Goal: Task Accomplishment & Management: Use online tool/utility

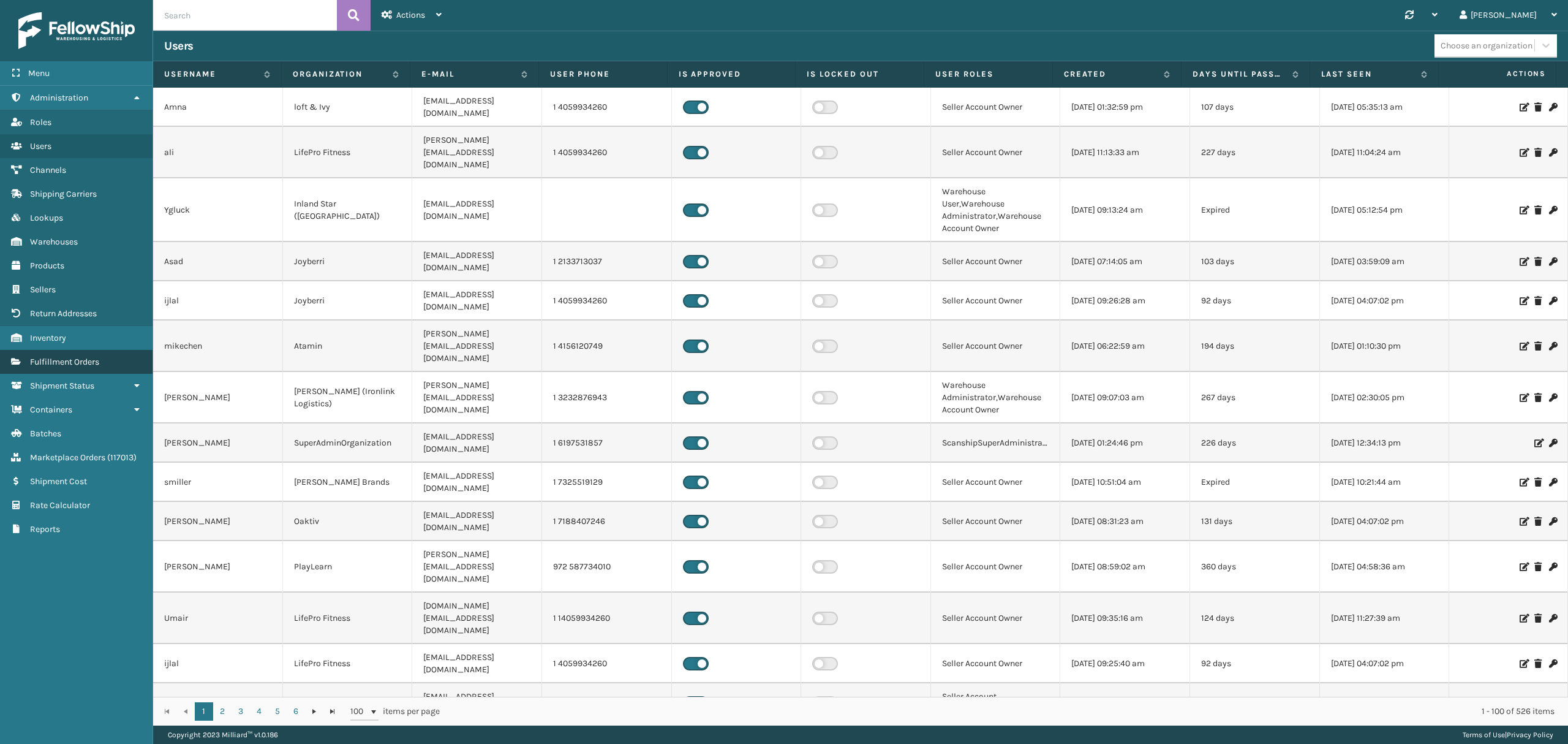
click at [69, 373] on link "Fulfillment Orders" at bounding box center [76, 362] width 152 height 23
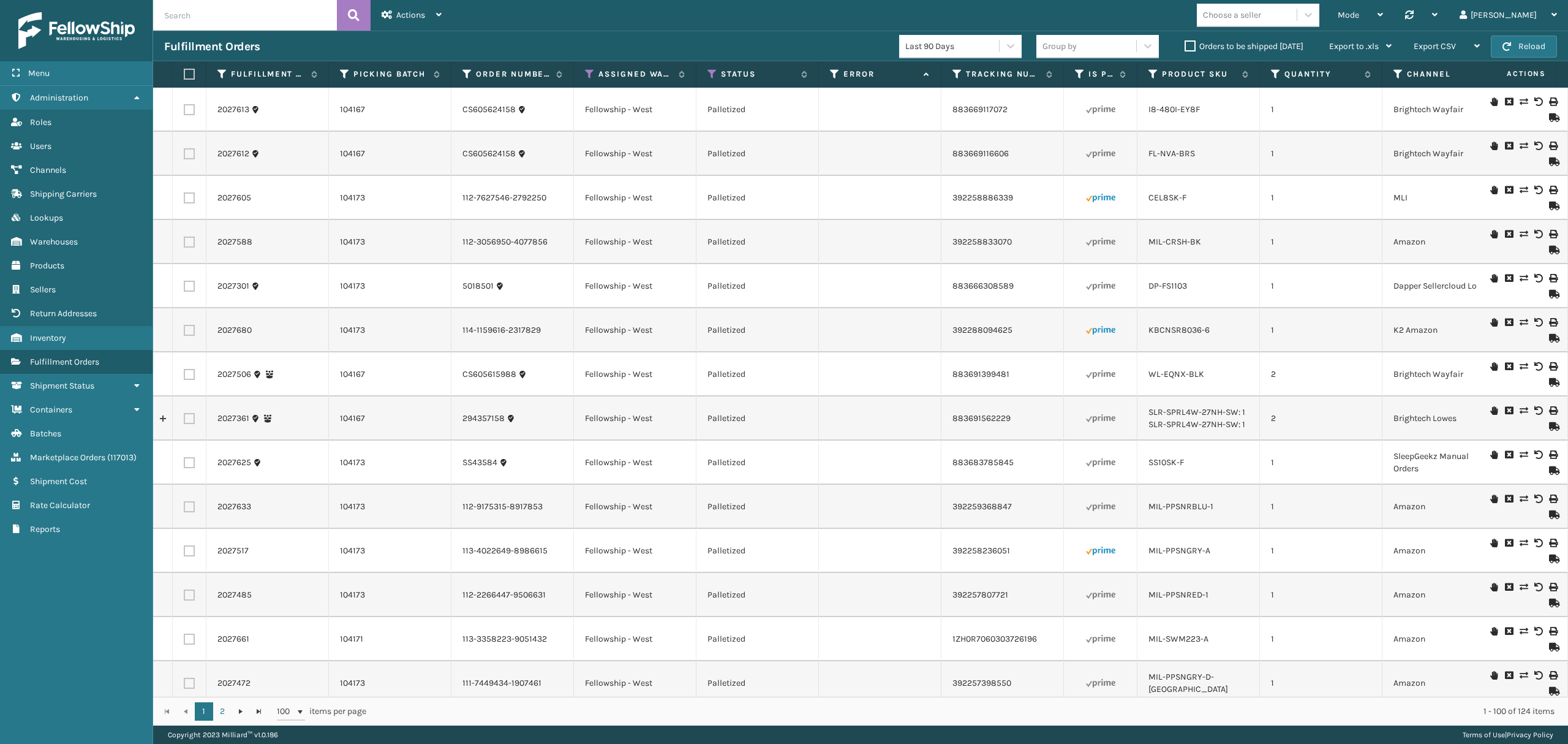
click at [1383, 18] on div "Mode" at bounding box center [1360, 15] width 45 height 30
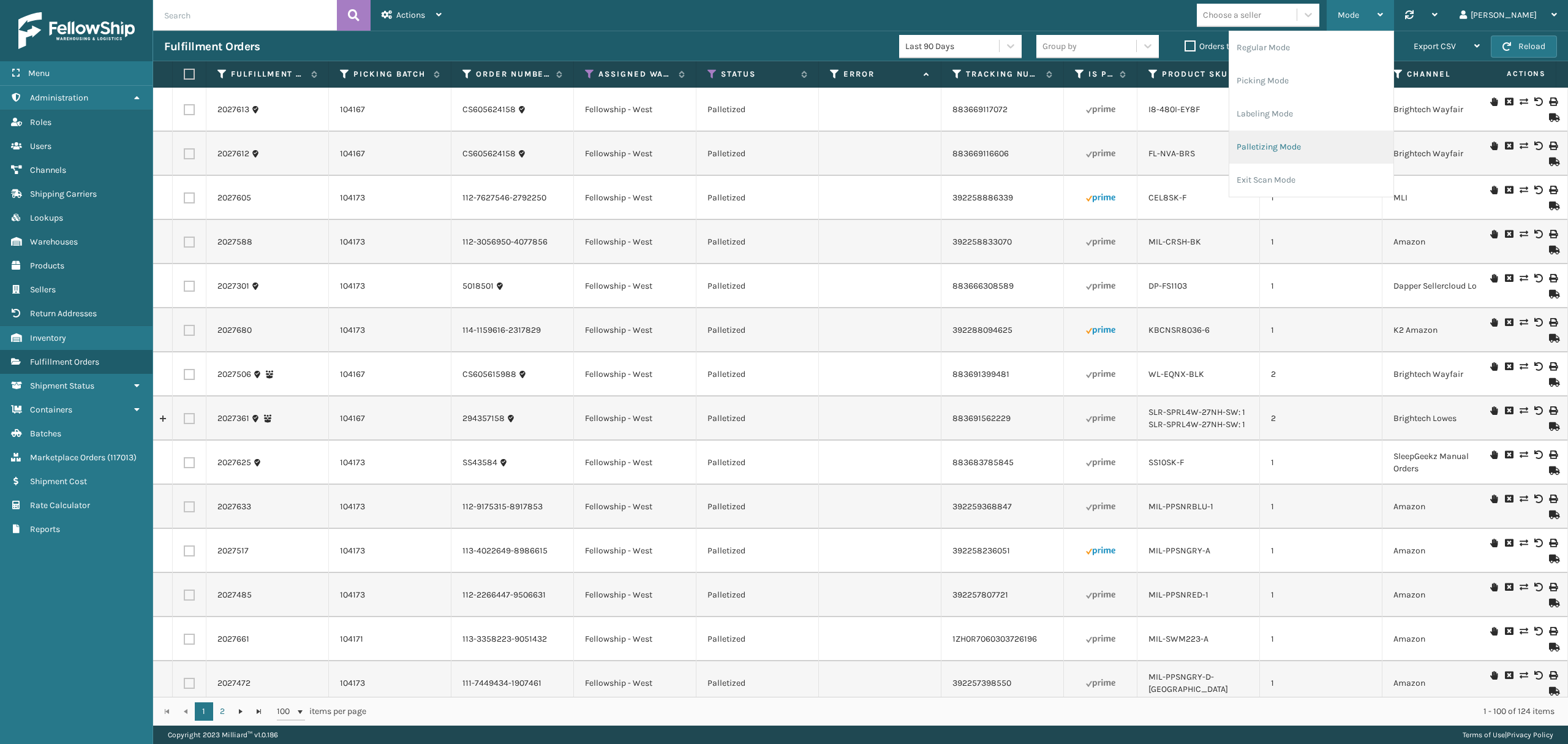
click at [1314, 139] on li "Palletizing Mode" at bounding box center [1311, 147] width 164 height 33
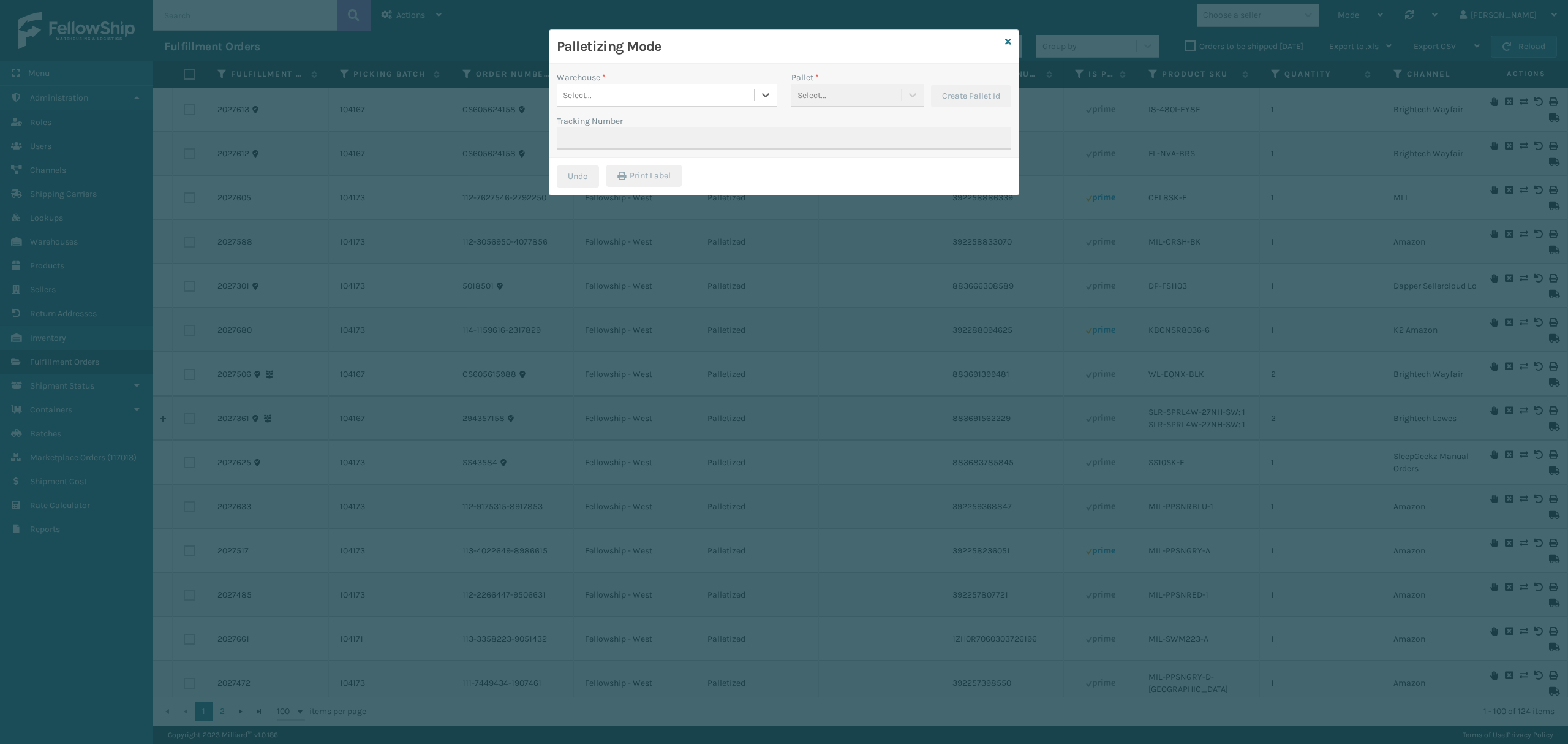
click at [655, 104] on div "Select..." at bounding box center [655, 95] width 197 height 21
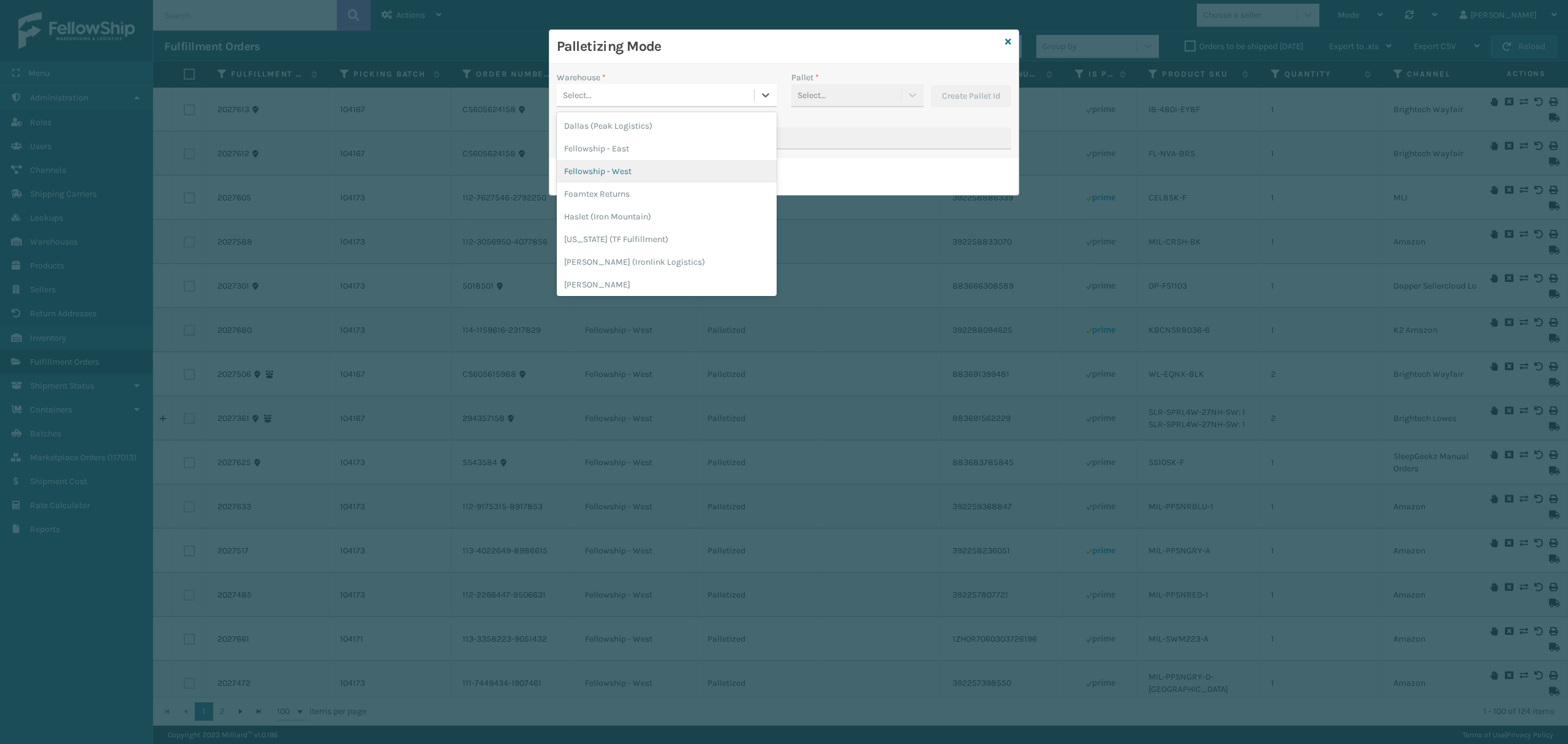
click at [623, 162] on div "Fellowship - West" at bounding box center [666, 171] width 220 height 22
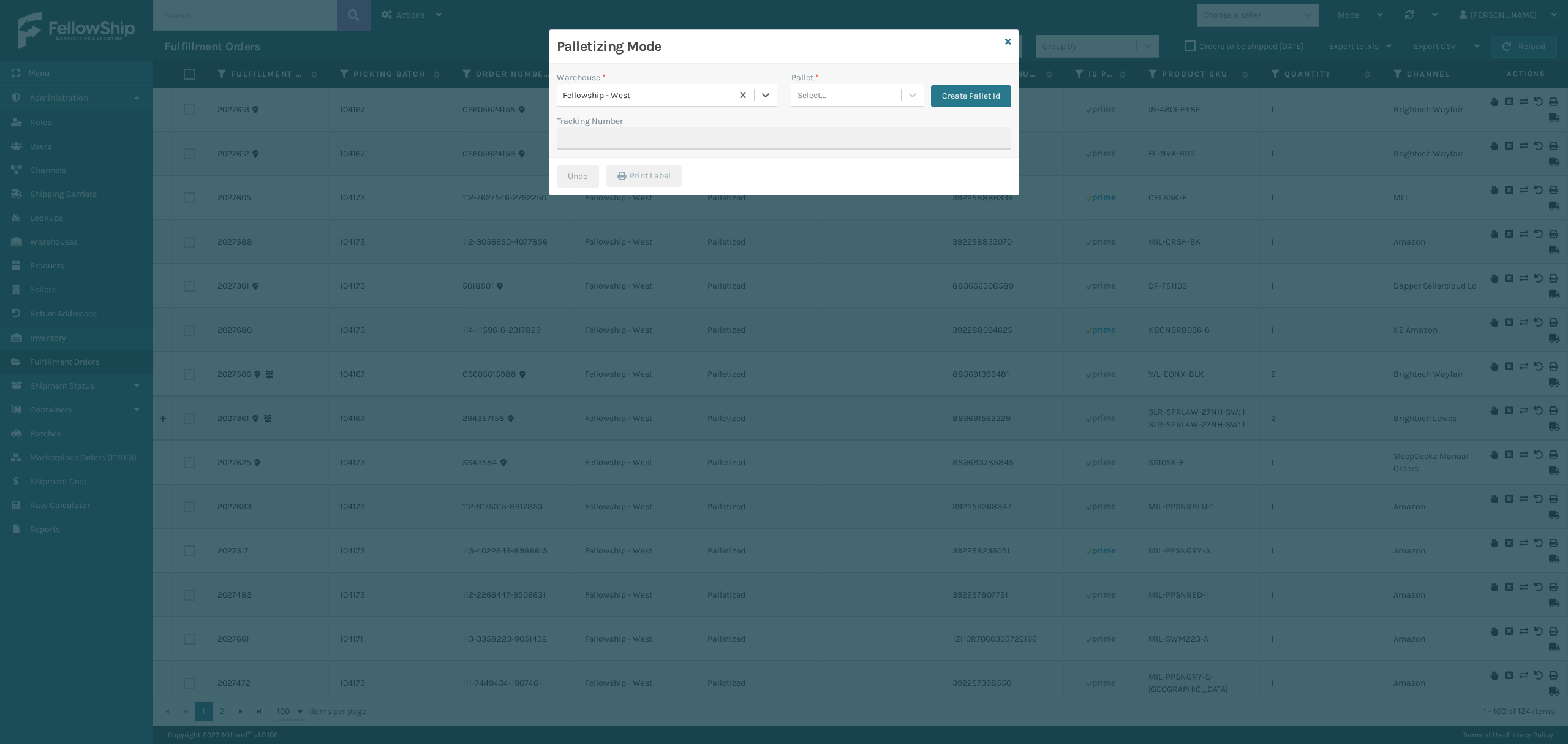
click at [836, 99] on div "Select..." at bounding box center [846, 95] width 109 height 21
click at [829, 120] on div "FDXG-UEL1IJOA65" at bounding box center [856, 125] width 132 height 22
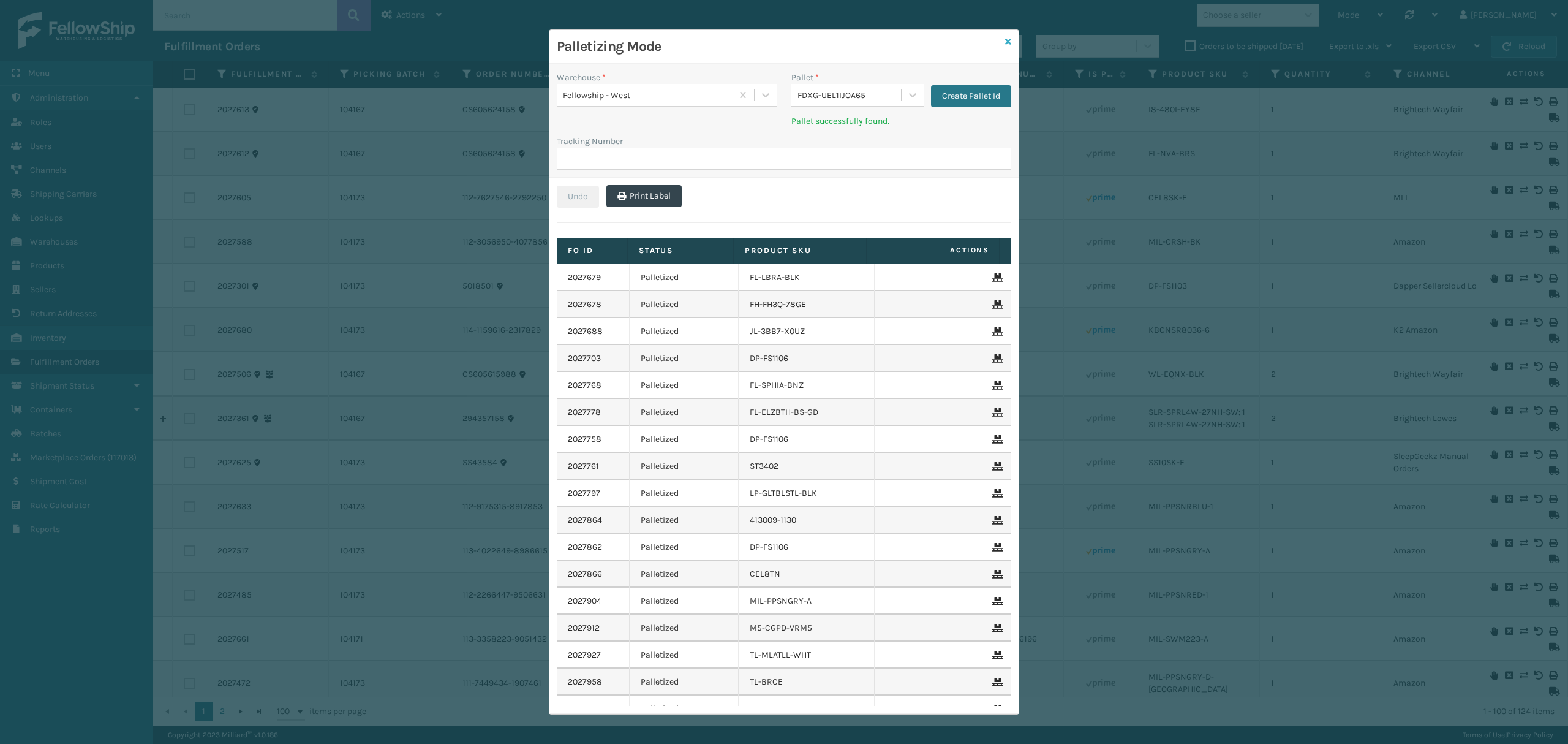
click at [1005, 35] on link at bounding box center [1008, 41] width 6 height 13
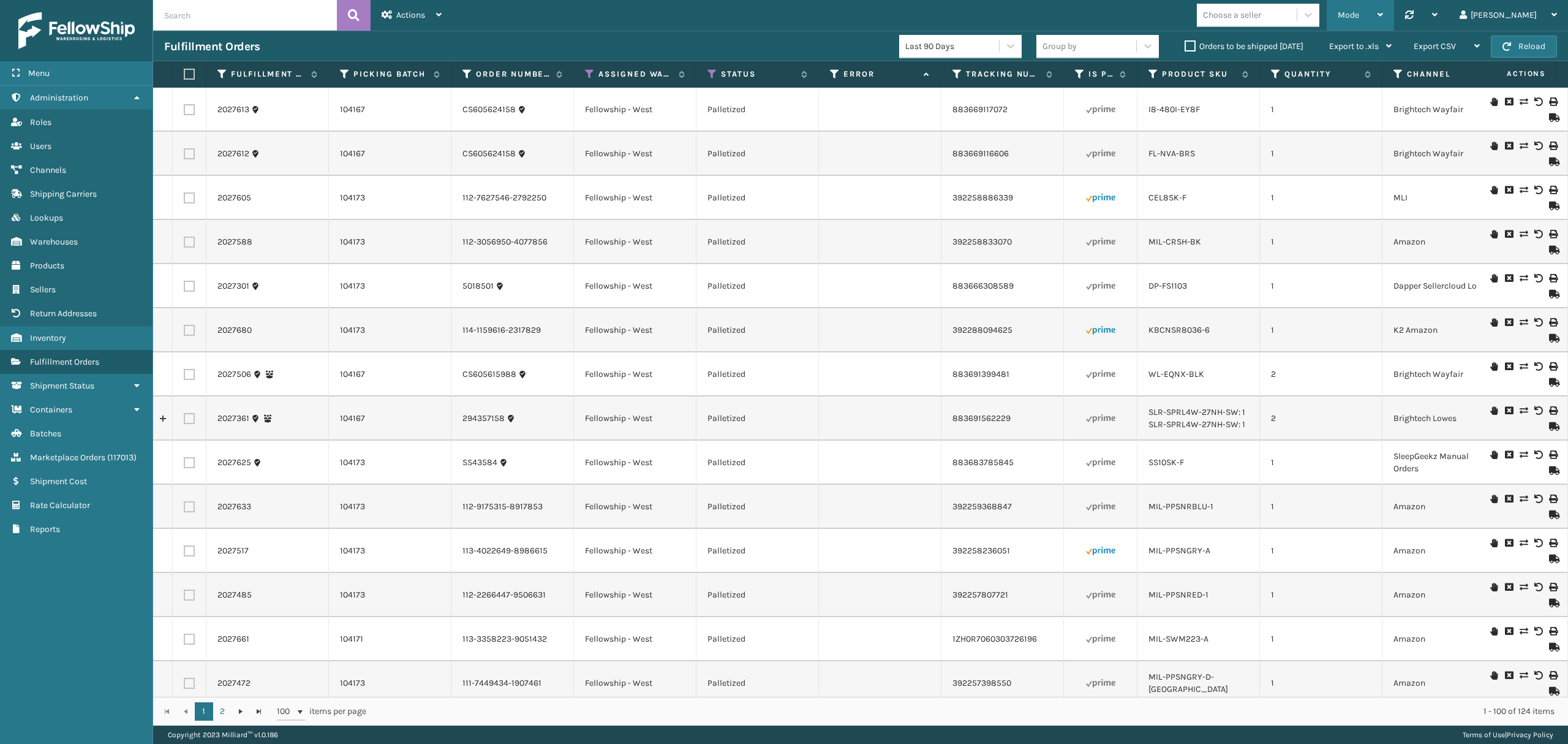
click at [1359, 14] on span "Mode" at bounding box center [1348, 15] width 22 height 11
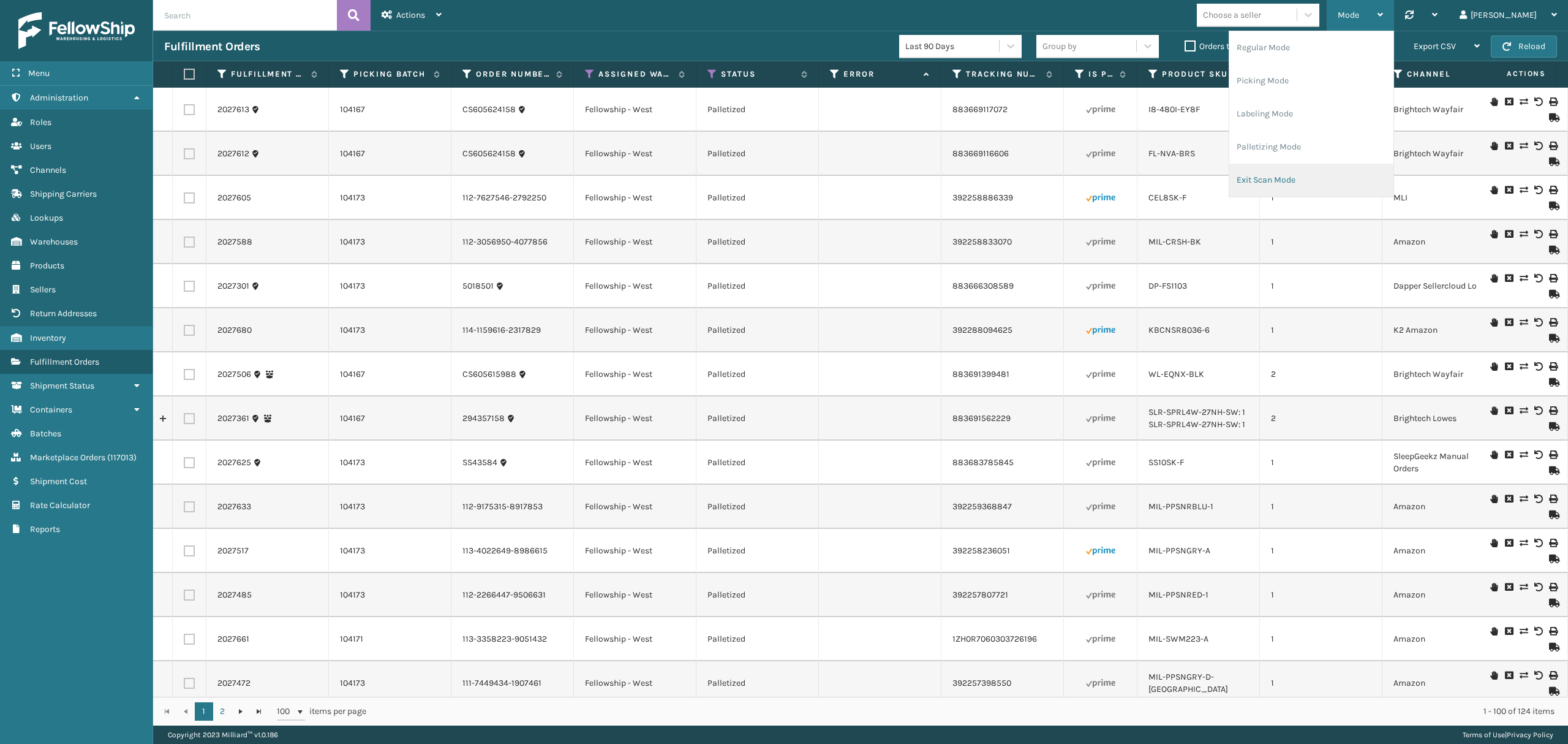
click at [1282, 176] on li "Exit Scan Mode" at bounding box center [1311, 180] width 164 height 33
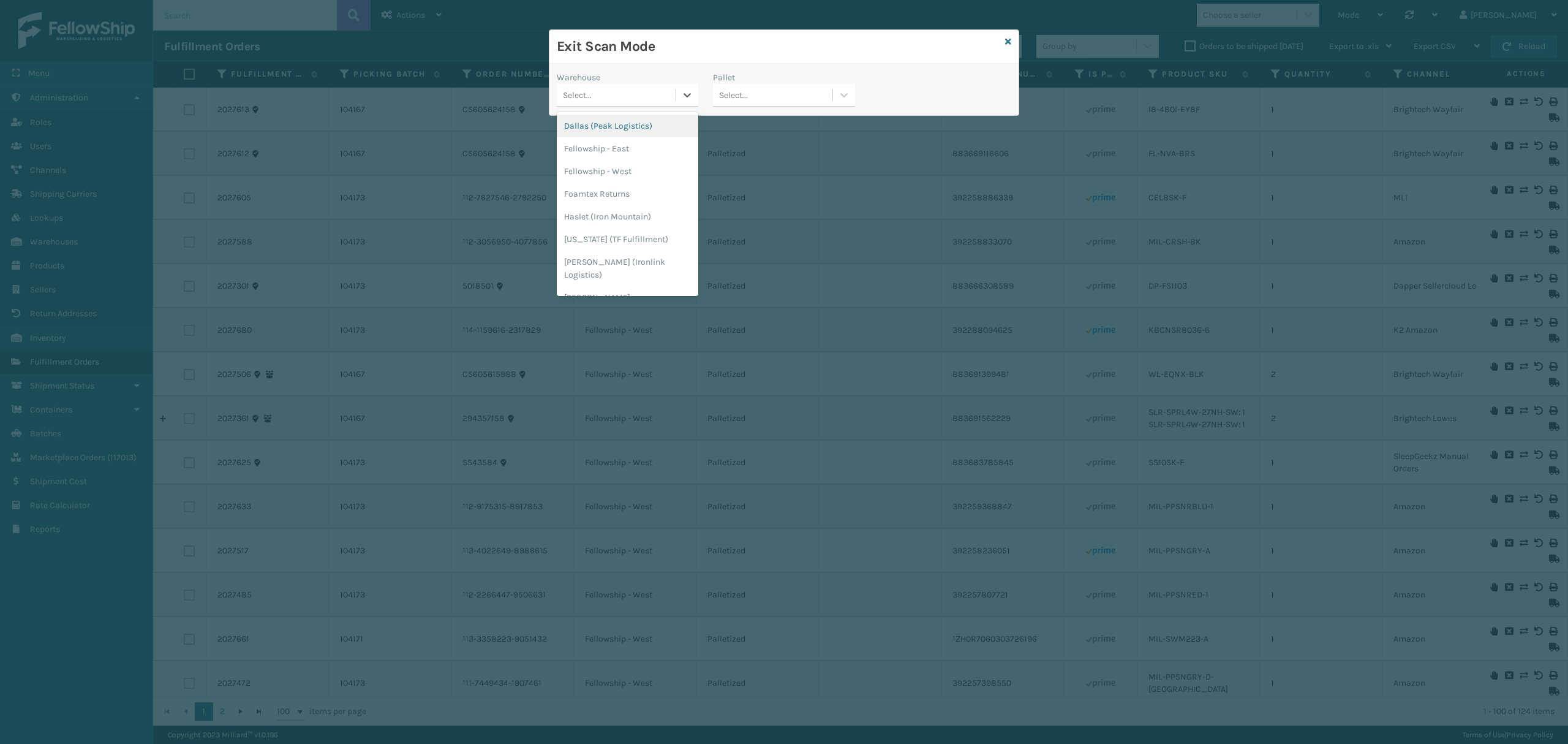
click at [640, 97] on div "Select..." at bounding box center [616, 95] width 119 height 21
click at [618, 178] on div "Fellowship - West" at bounding box center [627, 171] width 142 height 22
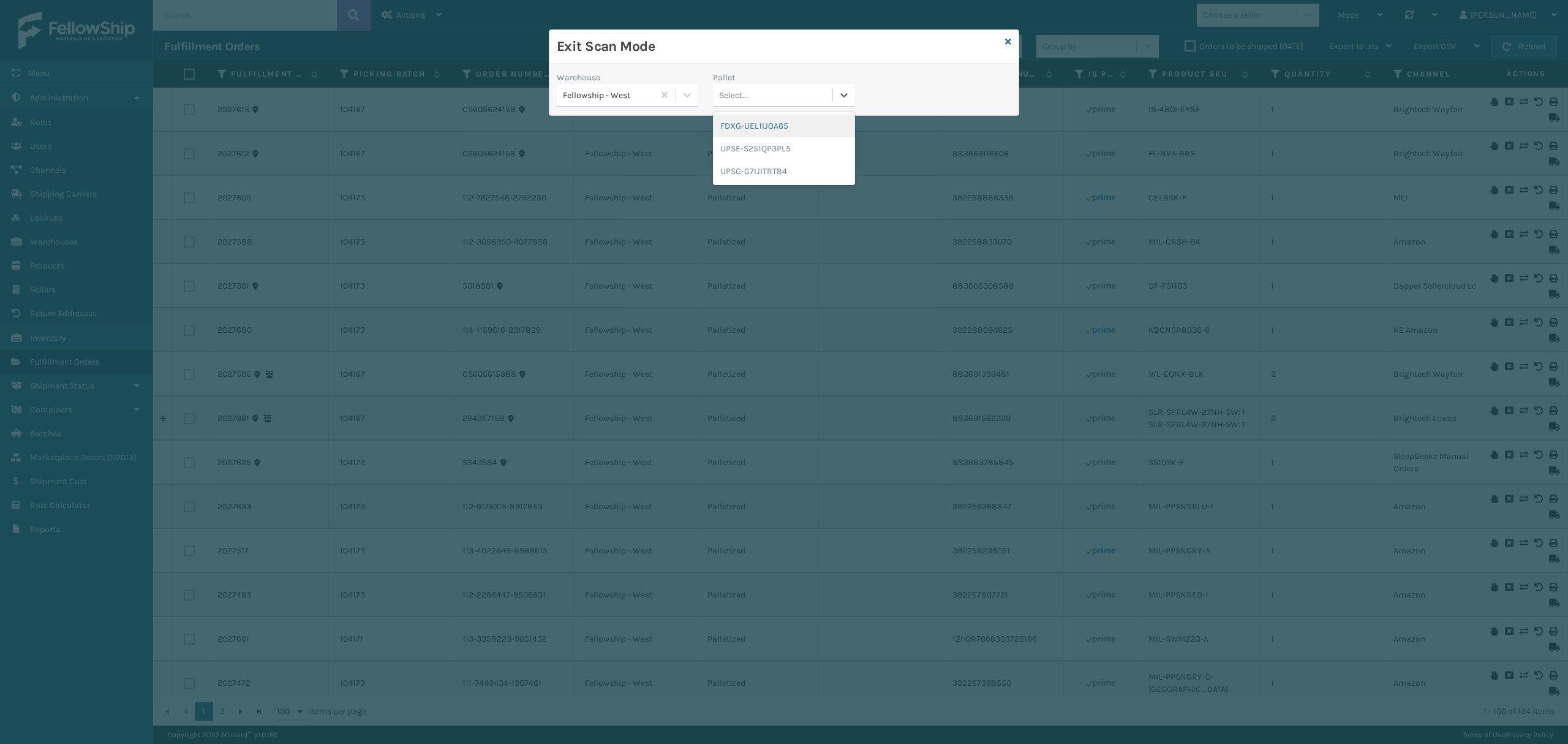
click at [776, 99] on div "Select..." at bounding box center [772, 95] width 119 height 21
click at [763, 121] on div "FDXG-UEL1IJOA65" at bounding box center [783, 125] width 142 height 22
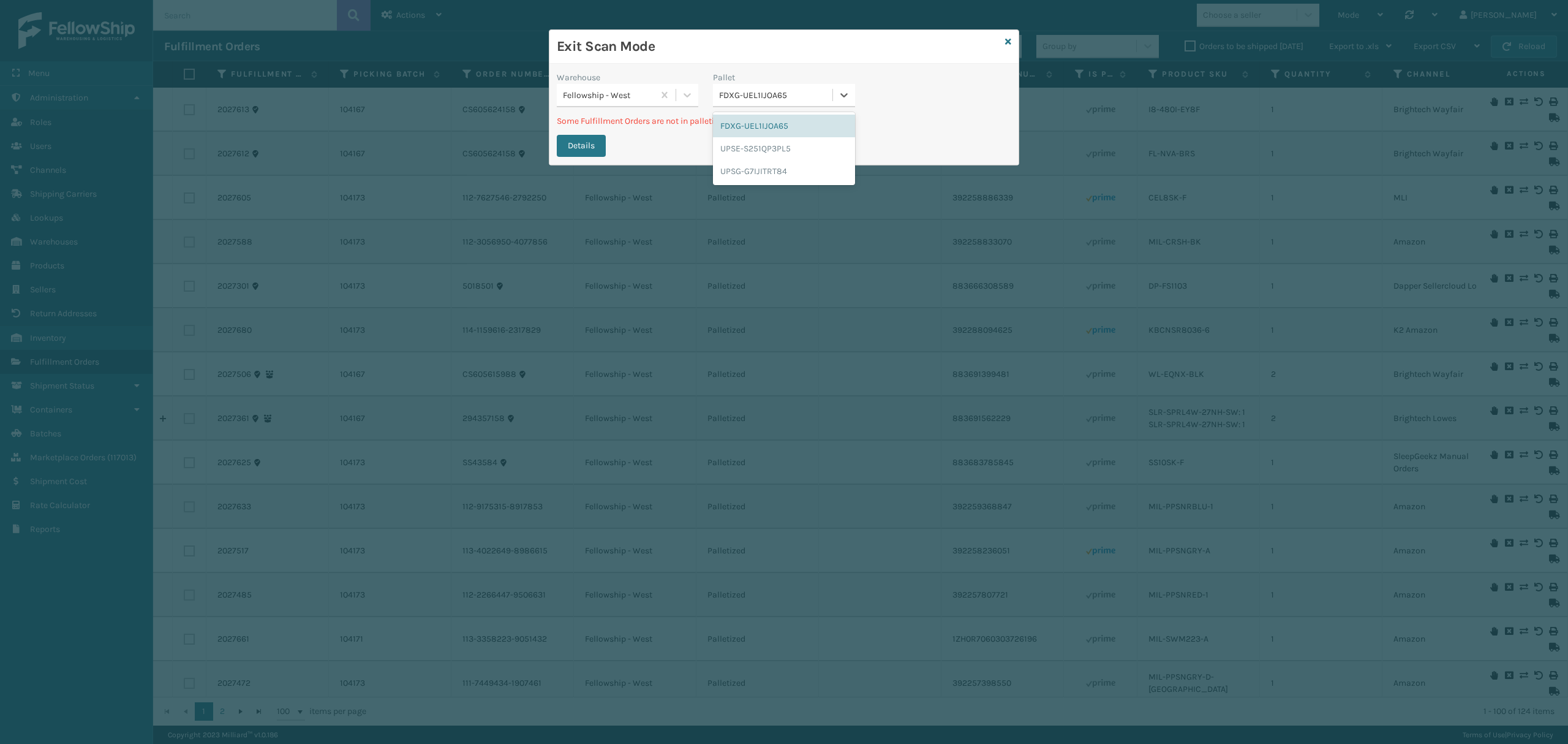
drag, startPoint x: 803, startPoint y: 93, endPoint x: 720, endPoint y: 96, distance: 83.1
click at [720, 96] on div "FDXG-UEL1IJOA65" at bounding box center [776, 95] width 114 height 13
click at [1008, 42] on icon at bounding box center [1008, 41] width 6 height 9
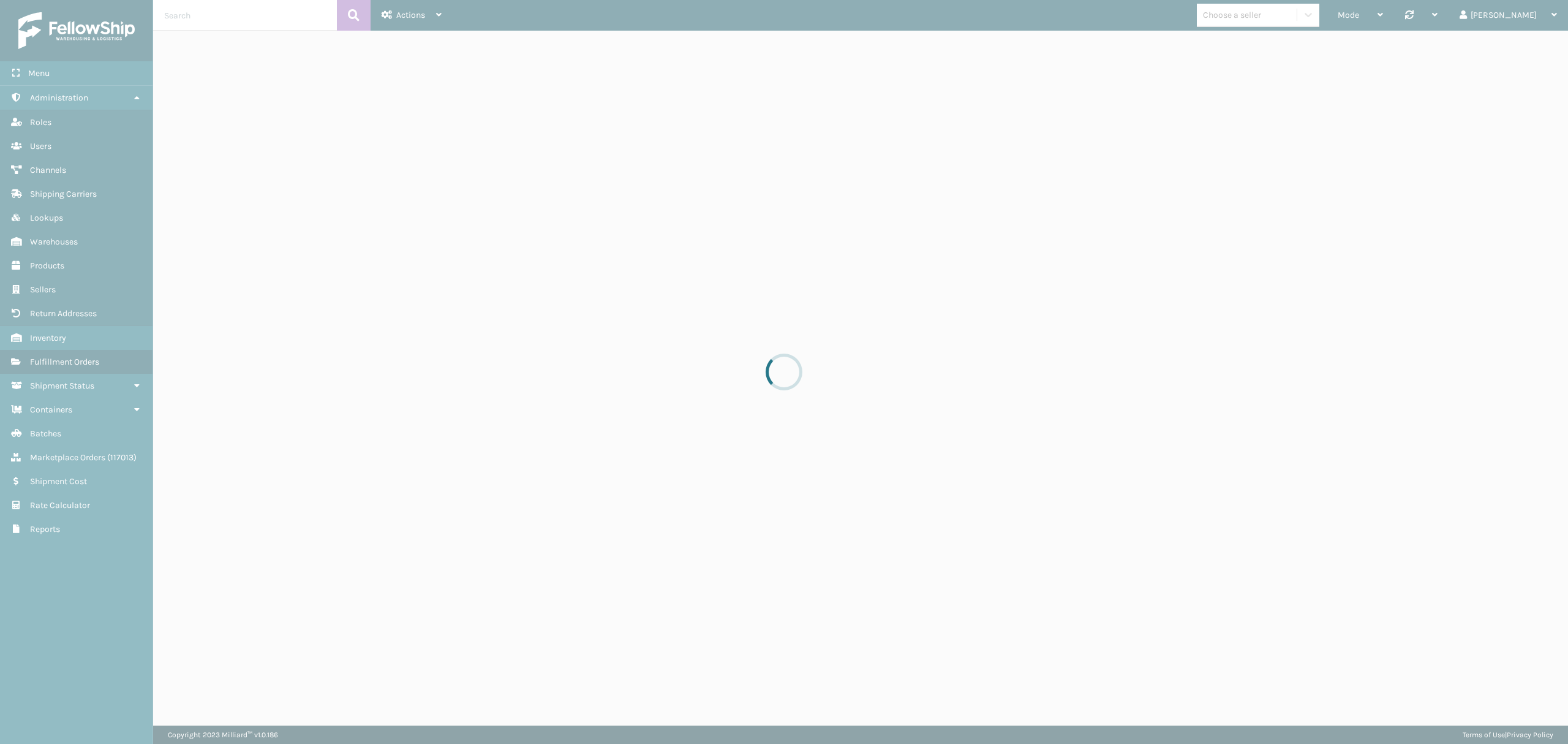
click at [1407, 10] on div at bounding box center [784, 372] width 1568 height 744
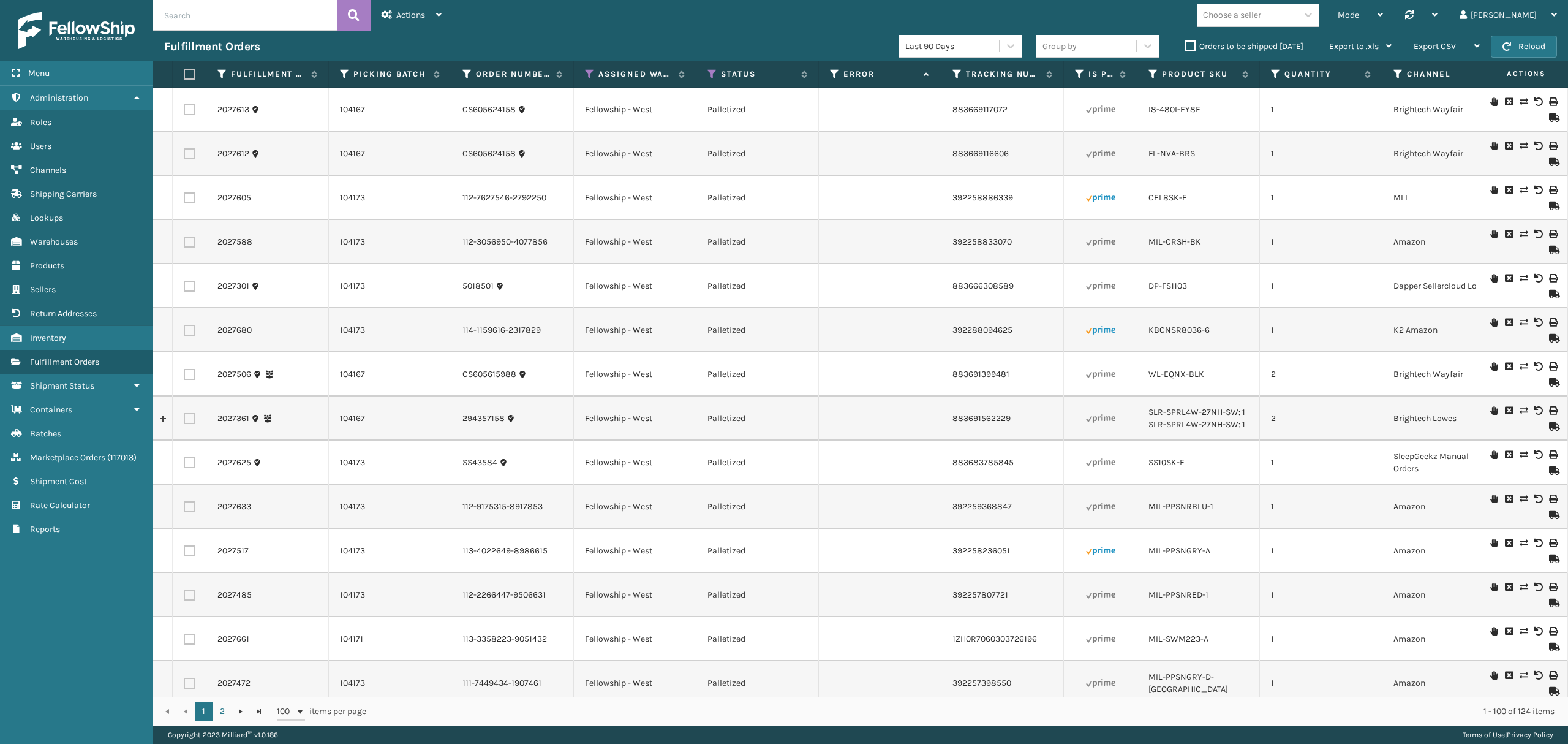
click at [1383, 21] on div "Mode" at bounding box center [1360, 15] width 45 height 30
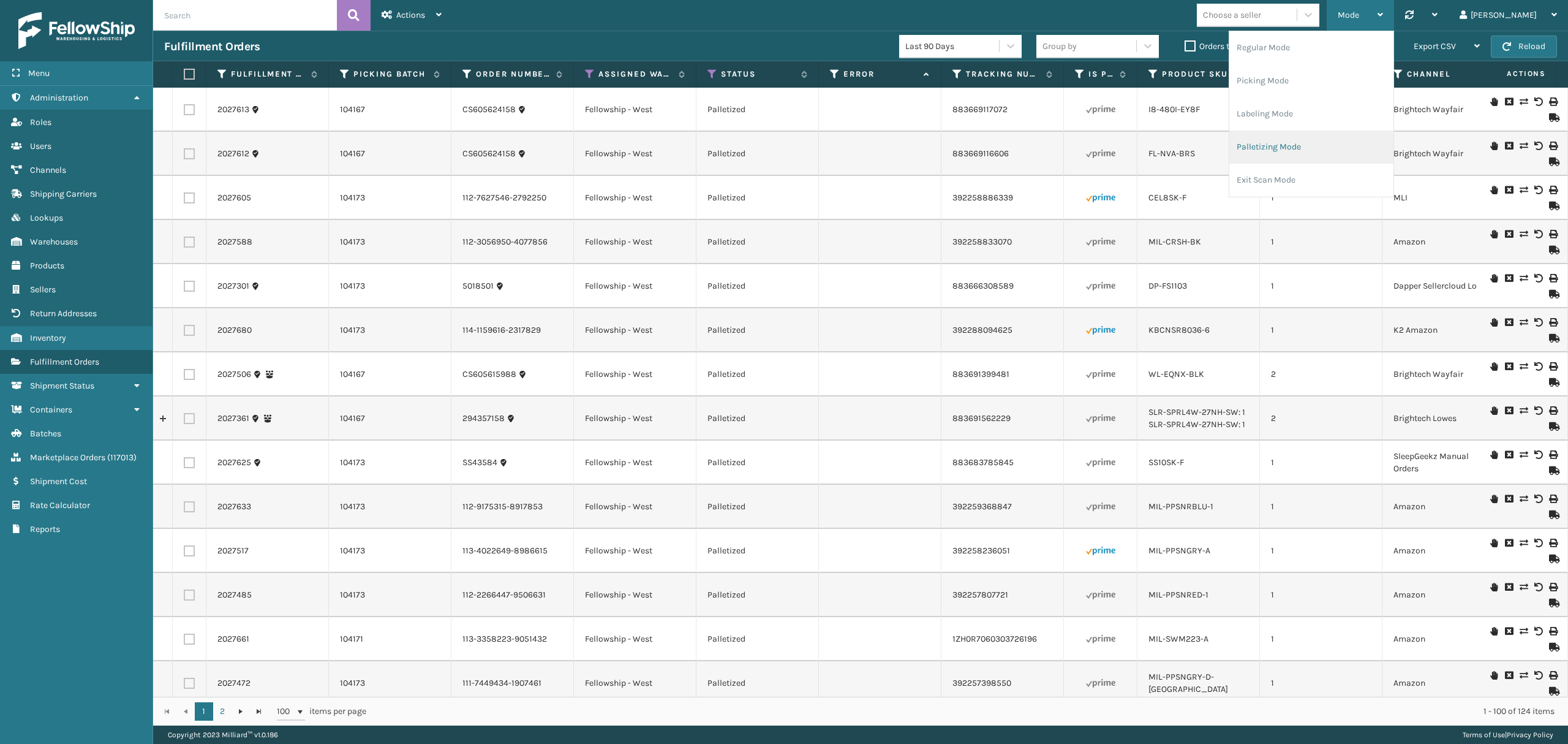
click at [1321, 147] on li "Palletizing Mode" at bounding box center [1311, 147] width 164 height 33
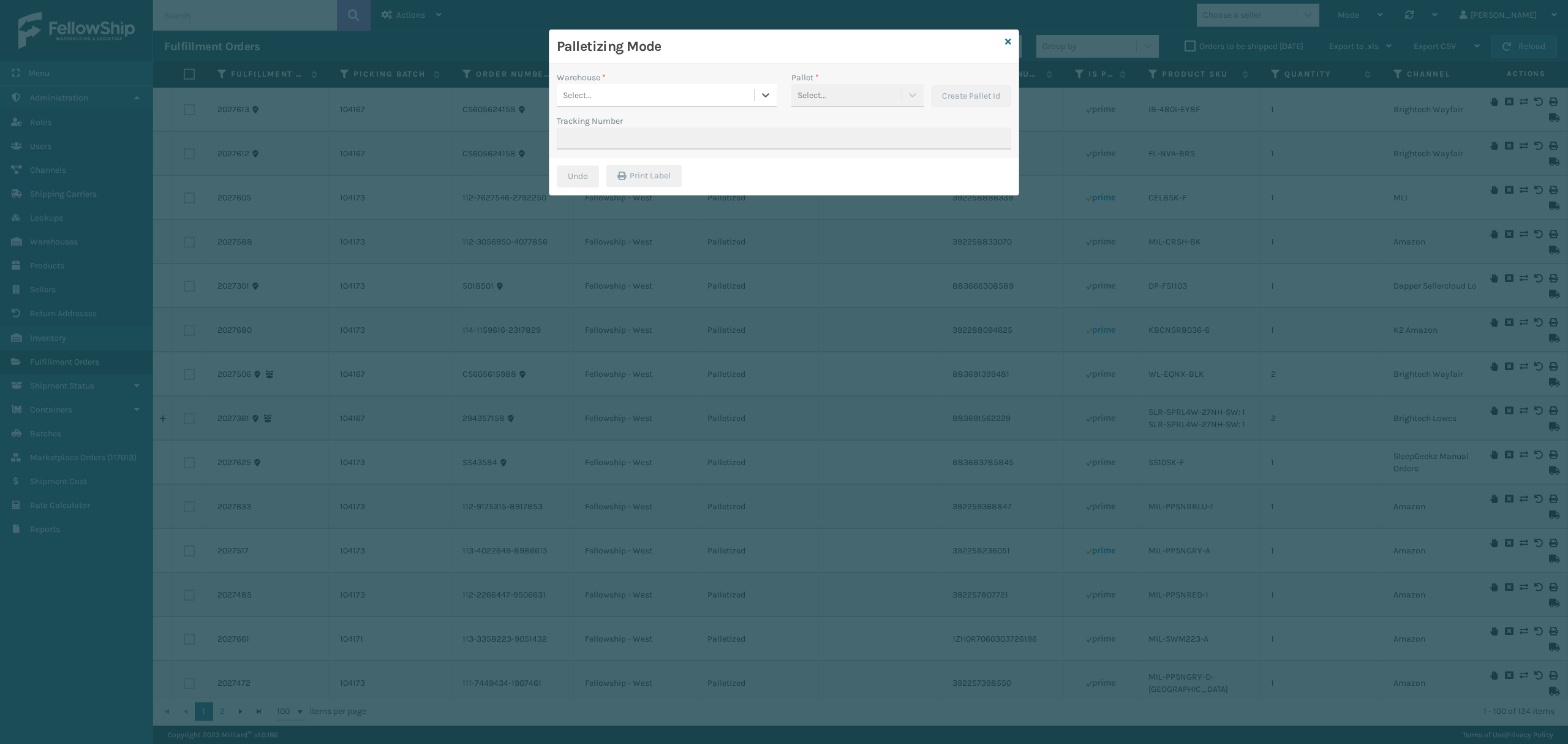
click at [675, 82] on div "Warehouse *" at bounding box center [666, 77] width 220 height 13
click at [672, 93] on div "Select..." at bounding box center [655, 95] width 197 height 21
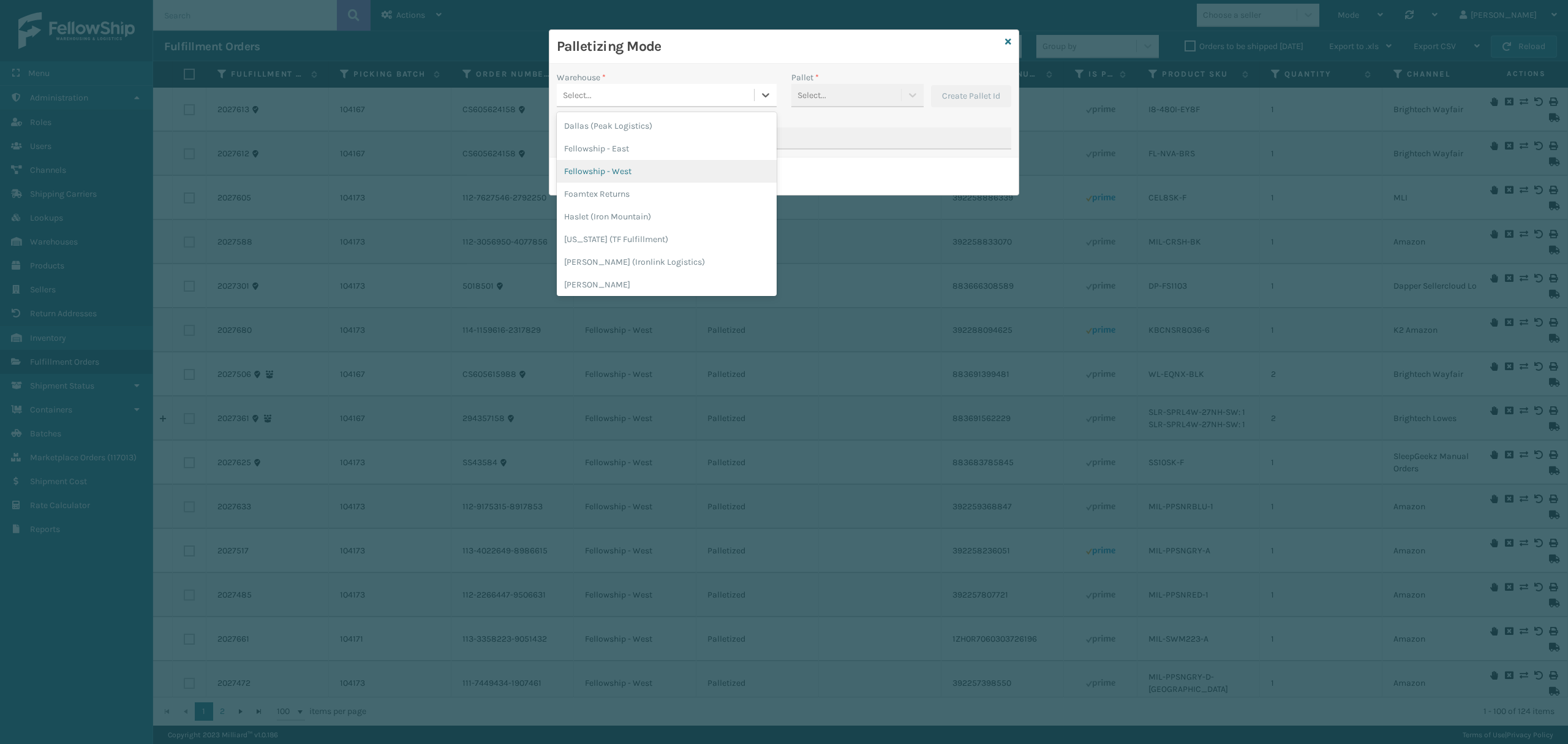
click at [638, 172] on div "Fellowship - West" at bounding box center [666, 171] width 220 height 22
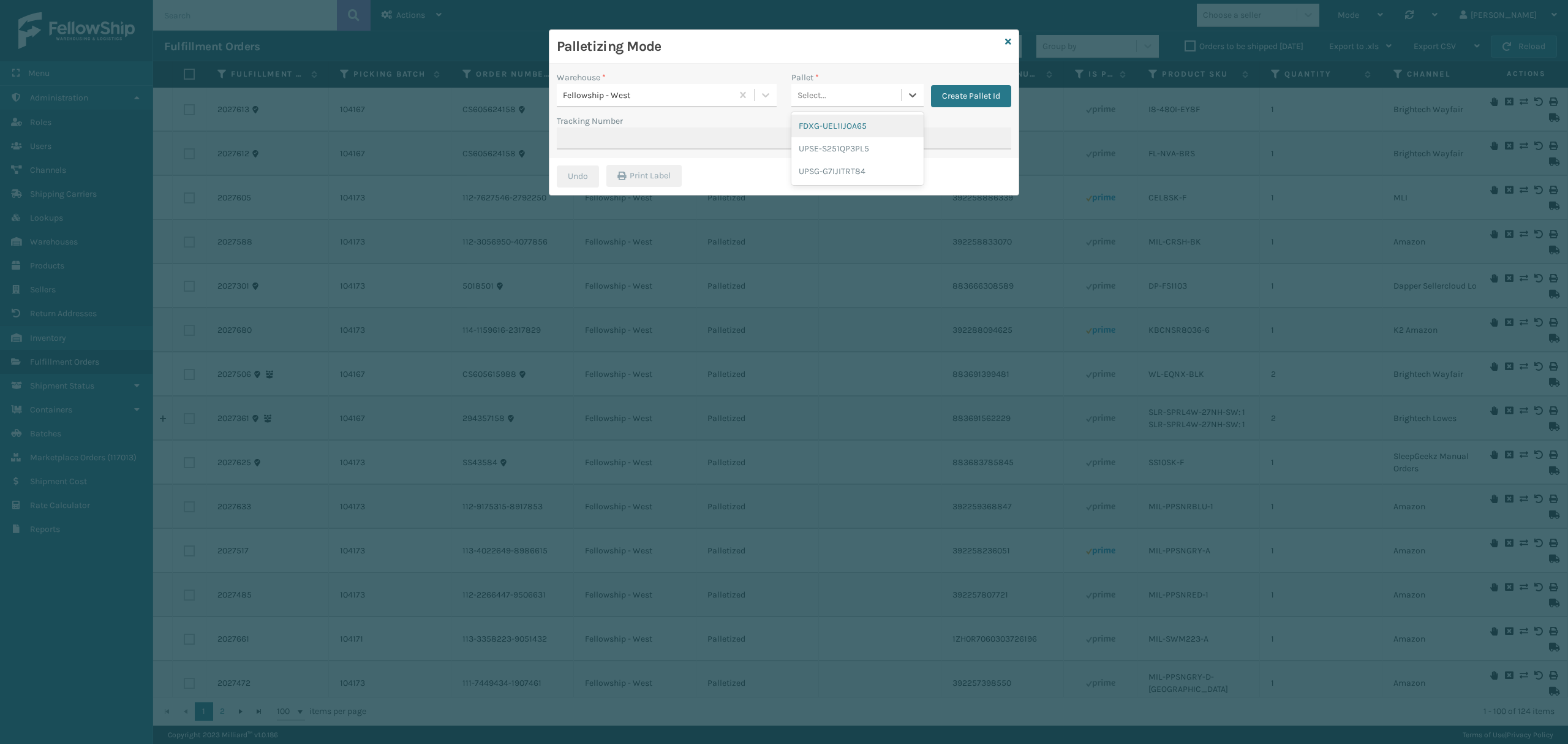
click at [812, 94] on div "Select..." at bounding box center [811, 95] width 28 height 13
click at [824, 125] on div "FDXG-UEL1IJOA65" at bounding box center [856, 125] width 132 height 22
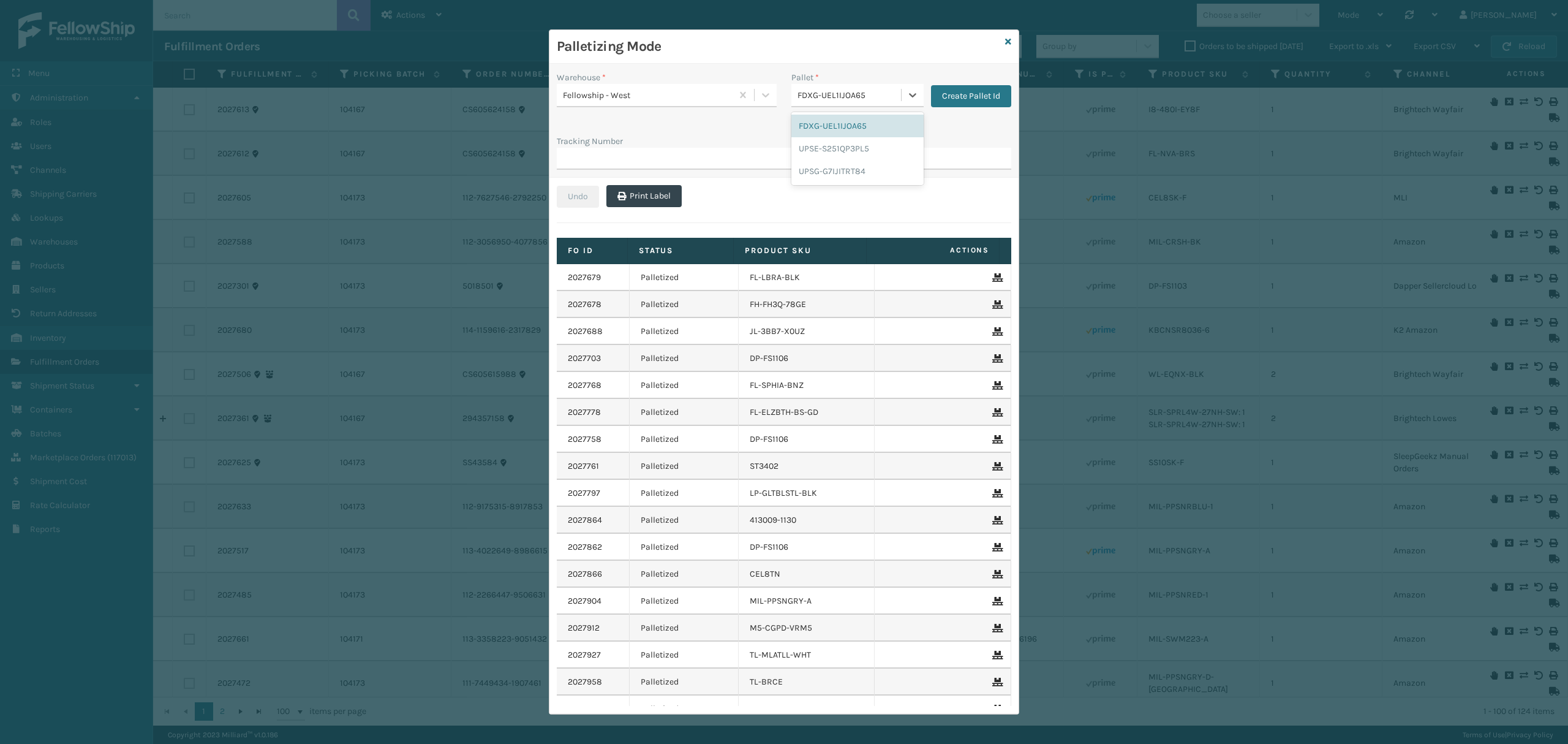
drag, startPoint x: 862, startPoint y: 91, endPoint x: 836, endPoint y: 99, distance: 27.2
click at [836, 99] on div "FDXG-UEL1IJOA65" at bounding box center [849, 95] width 105 height 13
drag, startPoint x: 789, startPoint y: 124, endPoint x: 850, endPoint y: 124, distance: 61.0
click at [850, 124] on div "FDXG-UEL1IJOA65" at bounding box center [856, 125] width 132 height 22
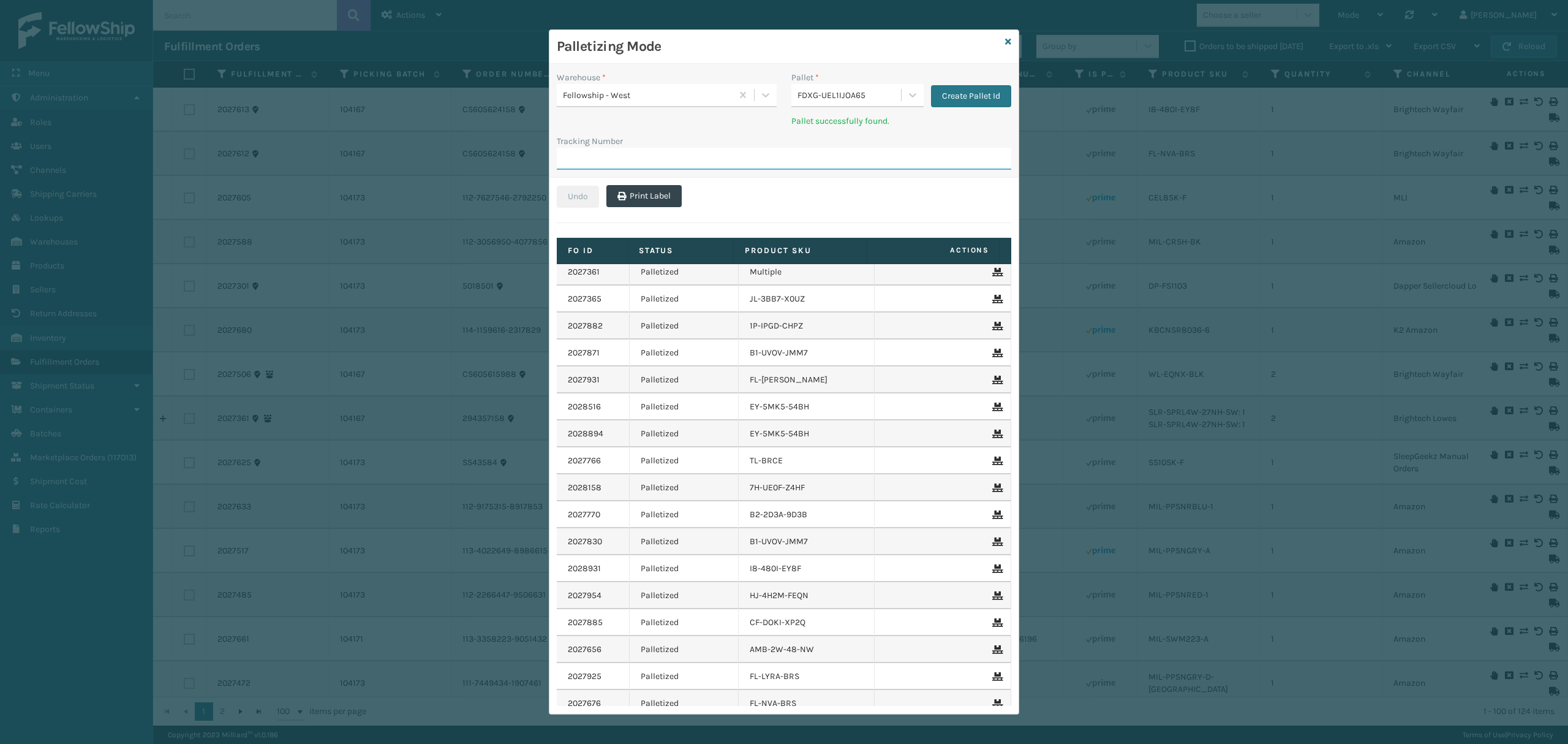
scroll to position [4517, 0]
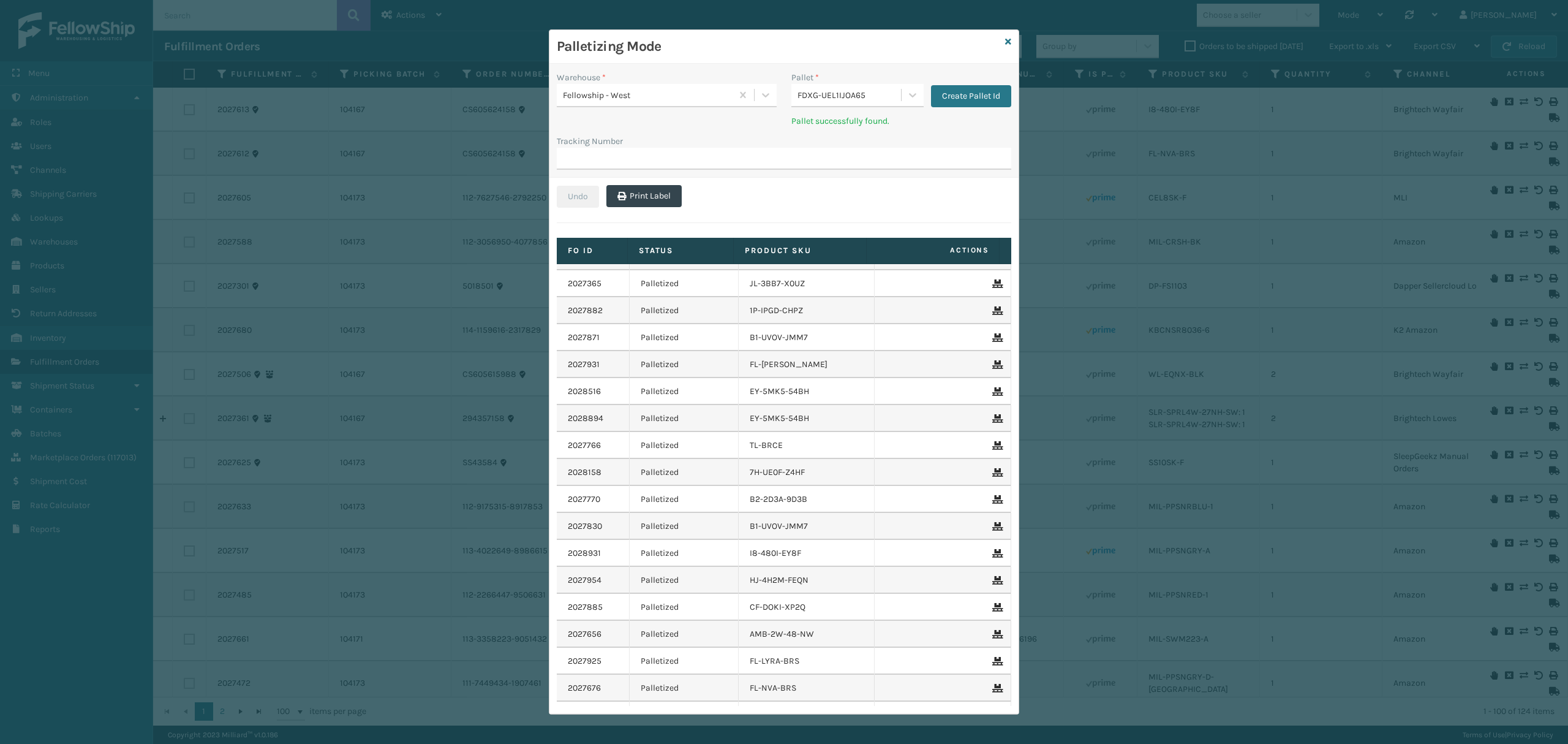
click at [997, 49] on div "Palletizing Mode" at bounding box center [784, 47] width 469 height 33
click at [995, 40] on div "Palletizing Mode" at bounding box center [784, 47] width 469 height 33
click at [1005, 44] on icon at bounding box center [1008, 41] width 6 height 9
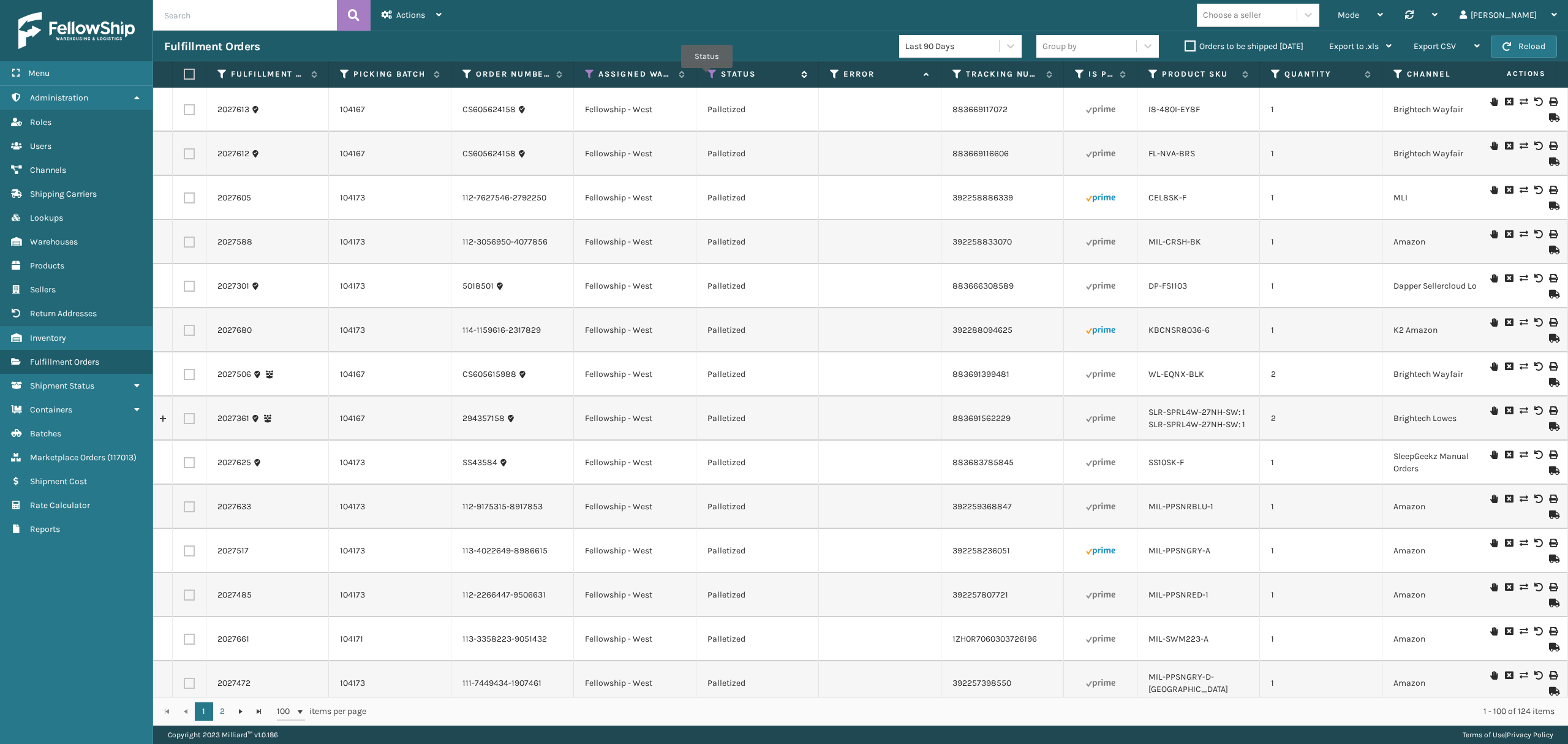
click at [708, 77] on icon at bounding box center [713, 73] width 10 height 11
click at [934, 96] on td at bounding box center [880, 109] width 122 height 44
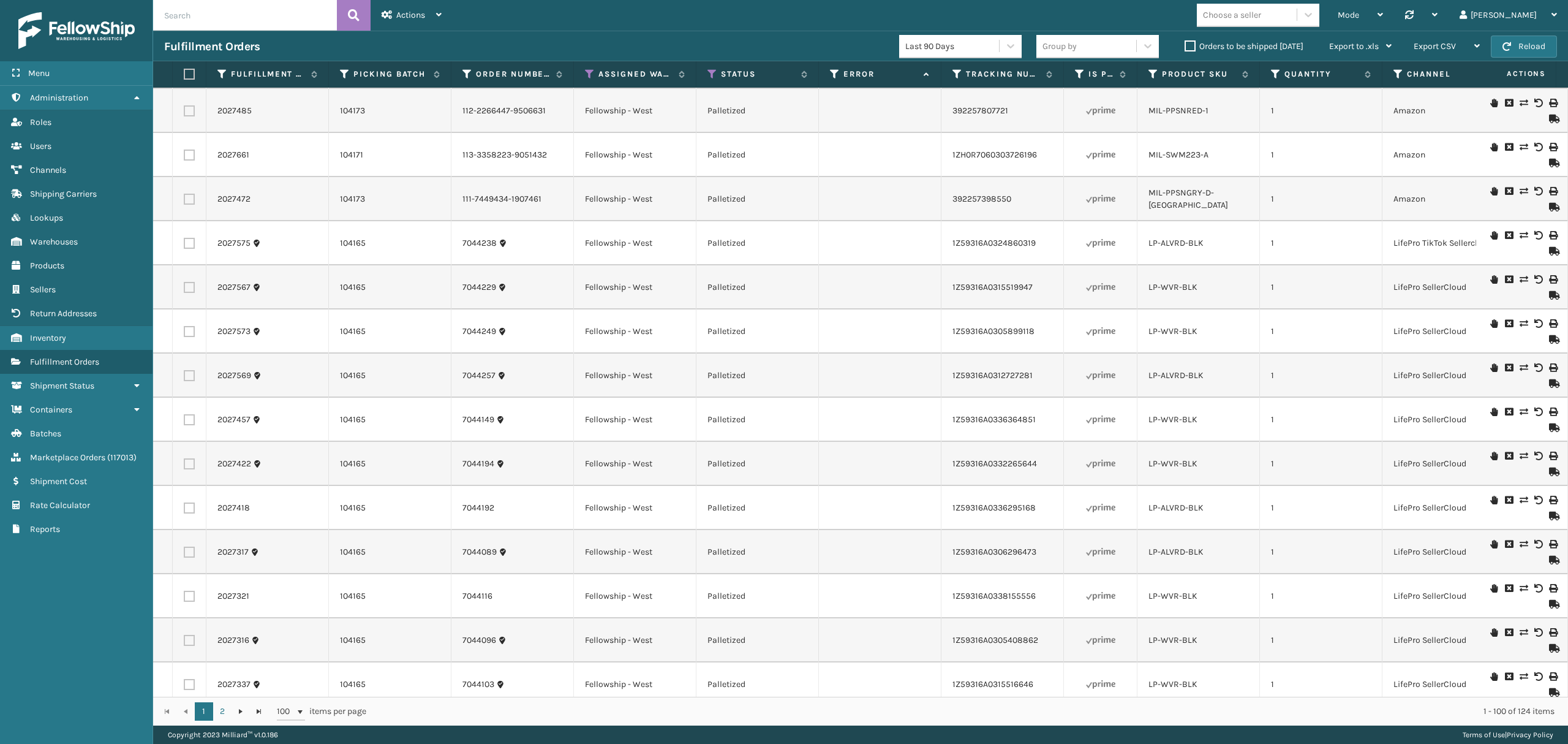
scroll to position [653, 0]
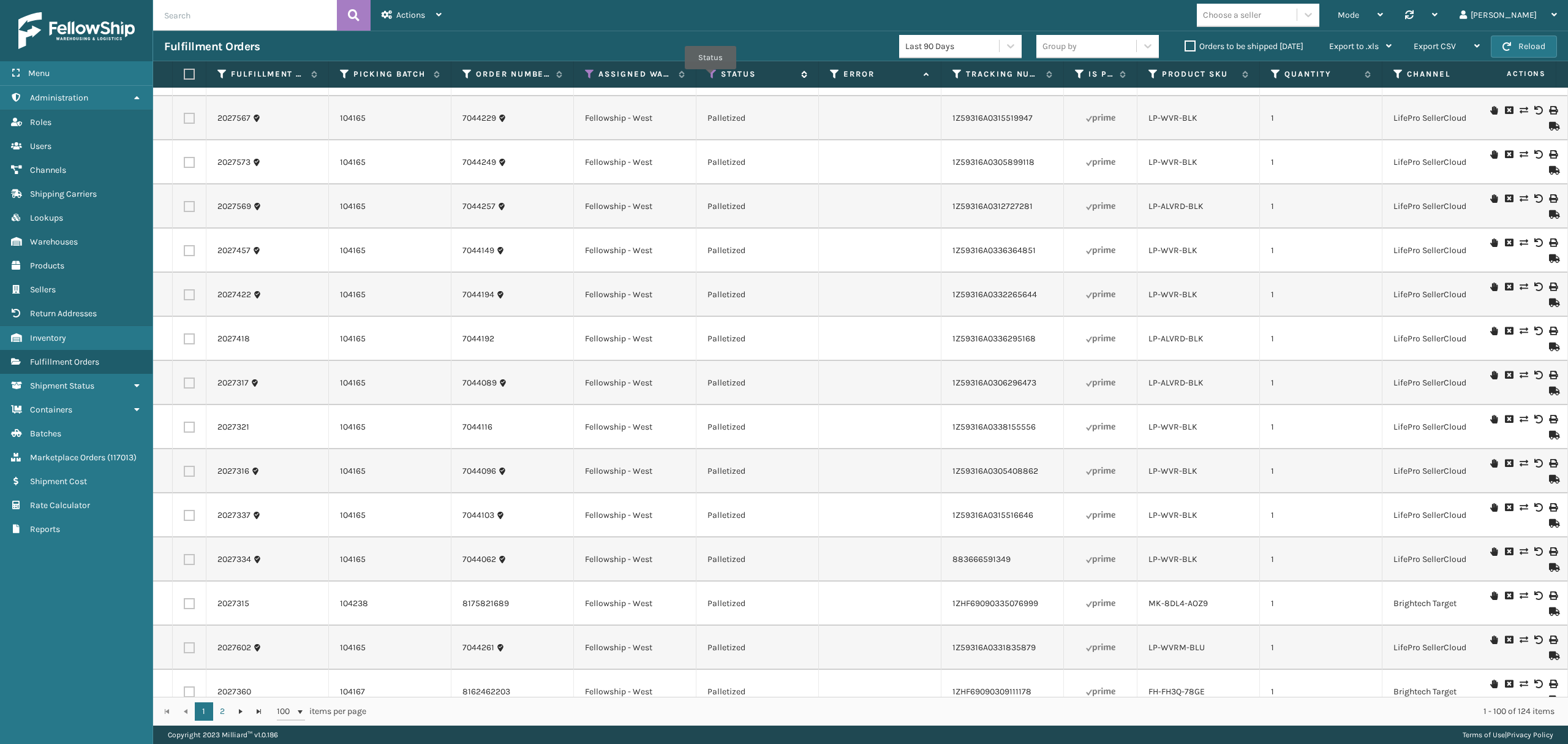
click at [711, 78] on icon at bounding box center [713, 73] width 10 height 11
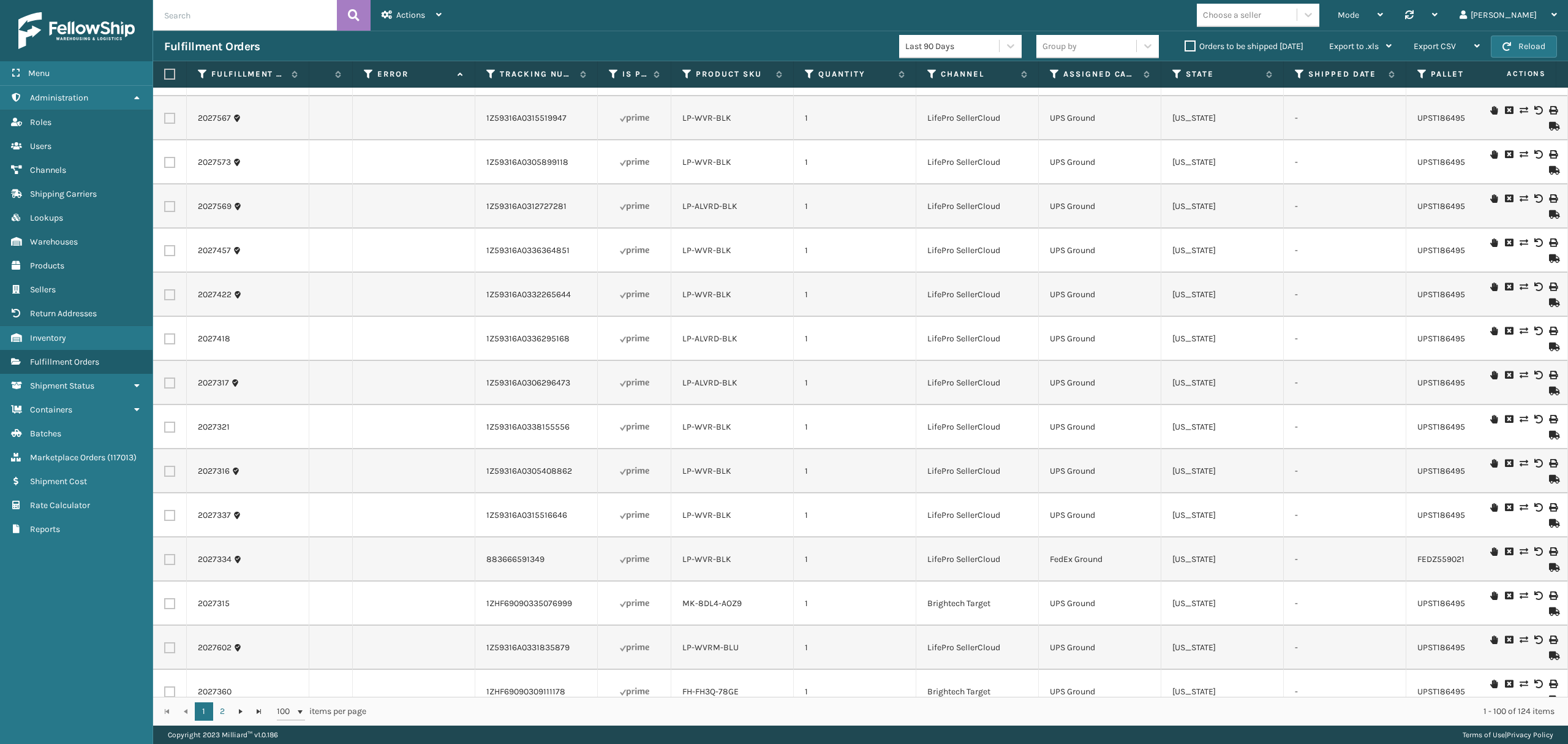
scroll to position [0, 0]
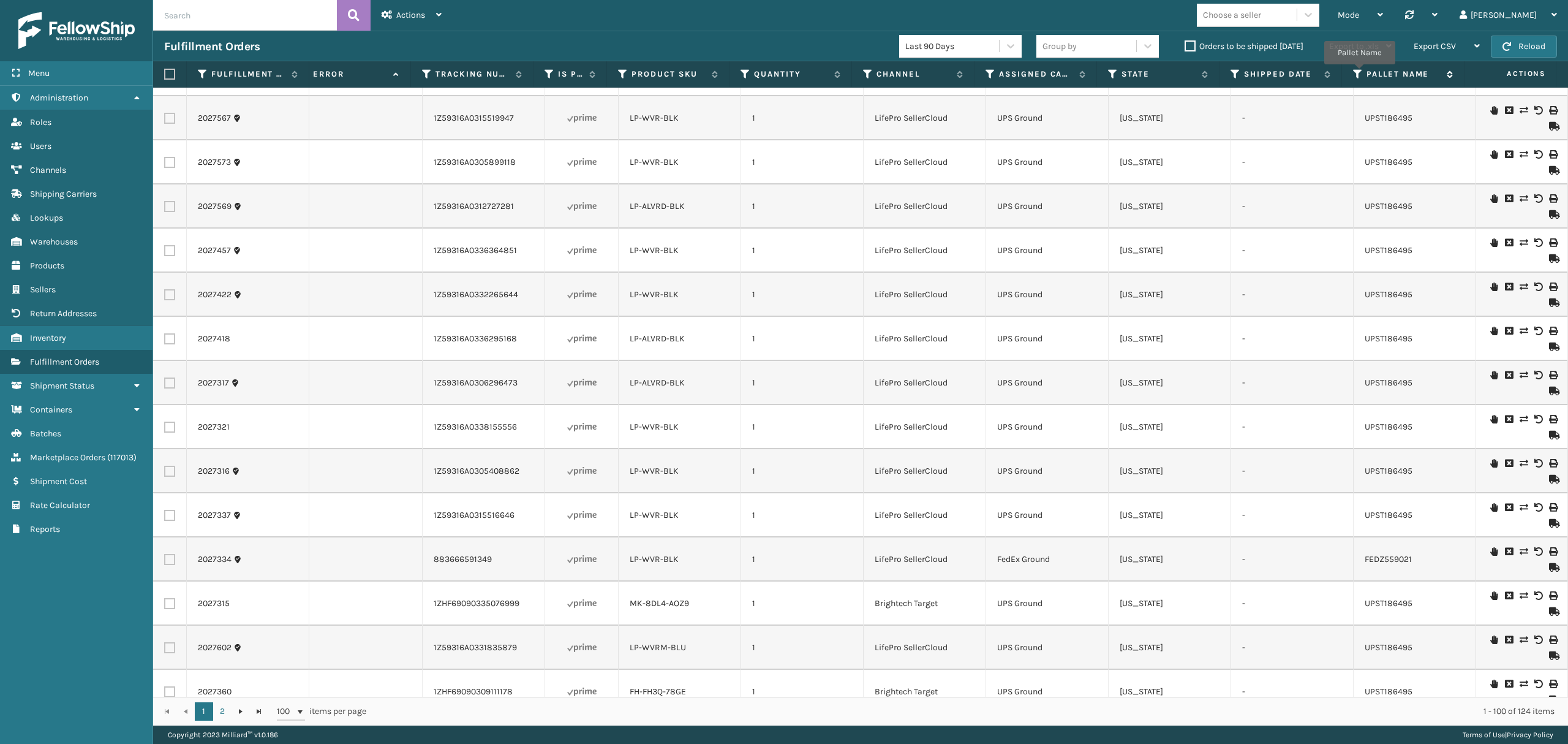
click at [1360, 73] on icon at bounding box center [1358, 73] width 10 height 11
click at [1453, 122] on td "UPST186495" at bounding box center [1415, 117] width 122 height 44
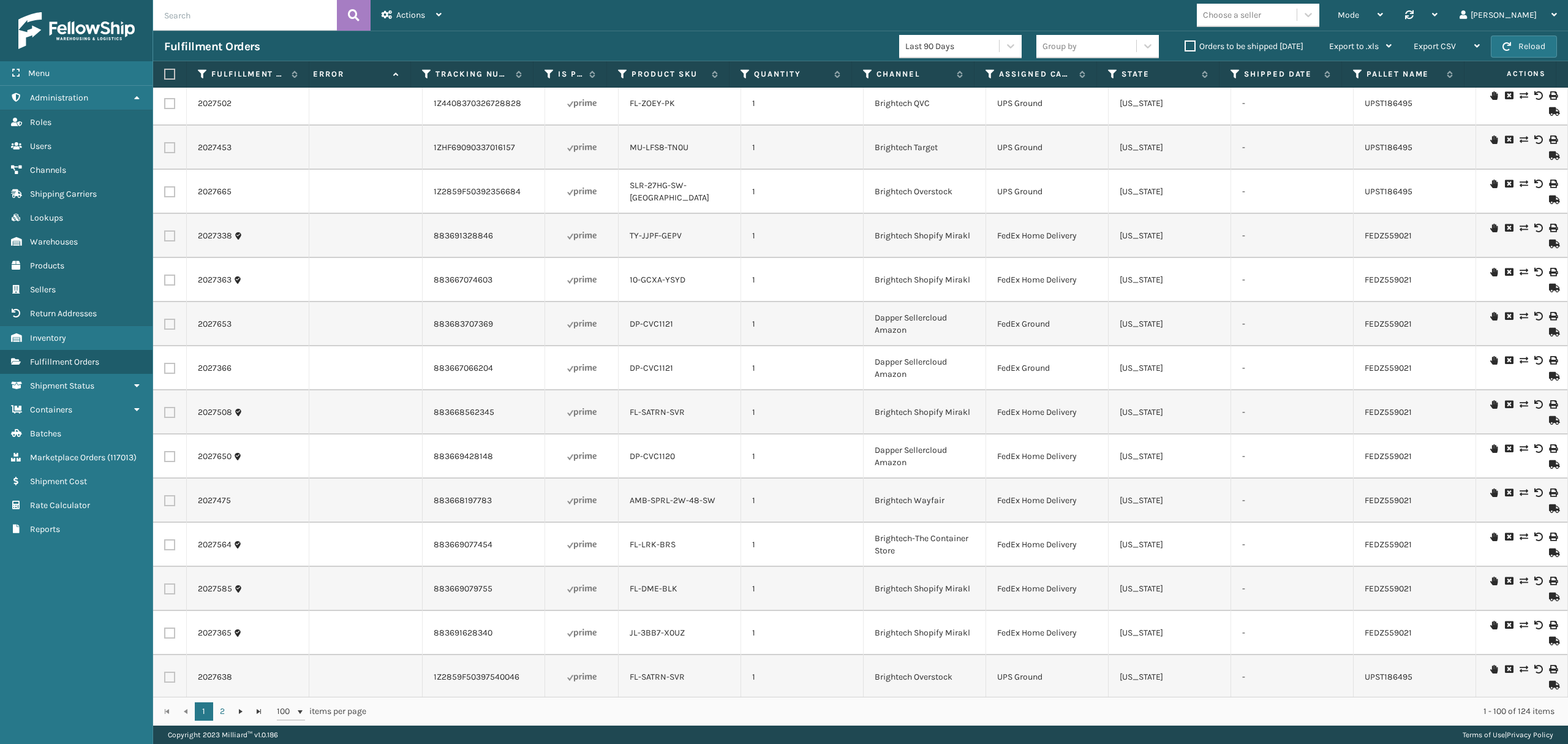
scroll to position [3022, 531]
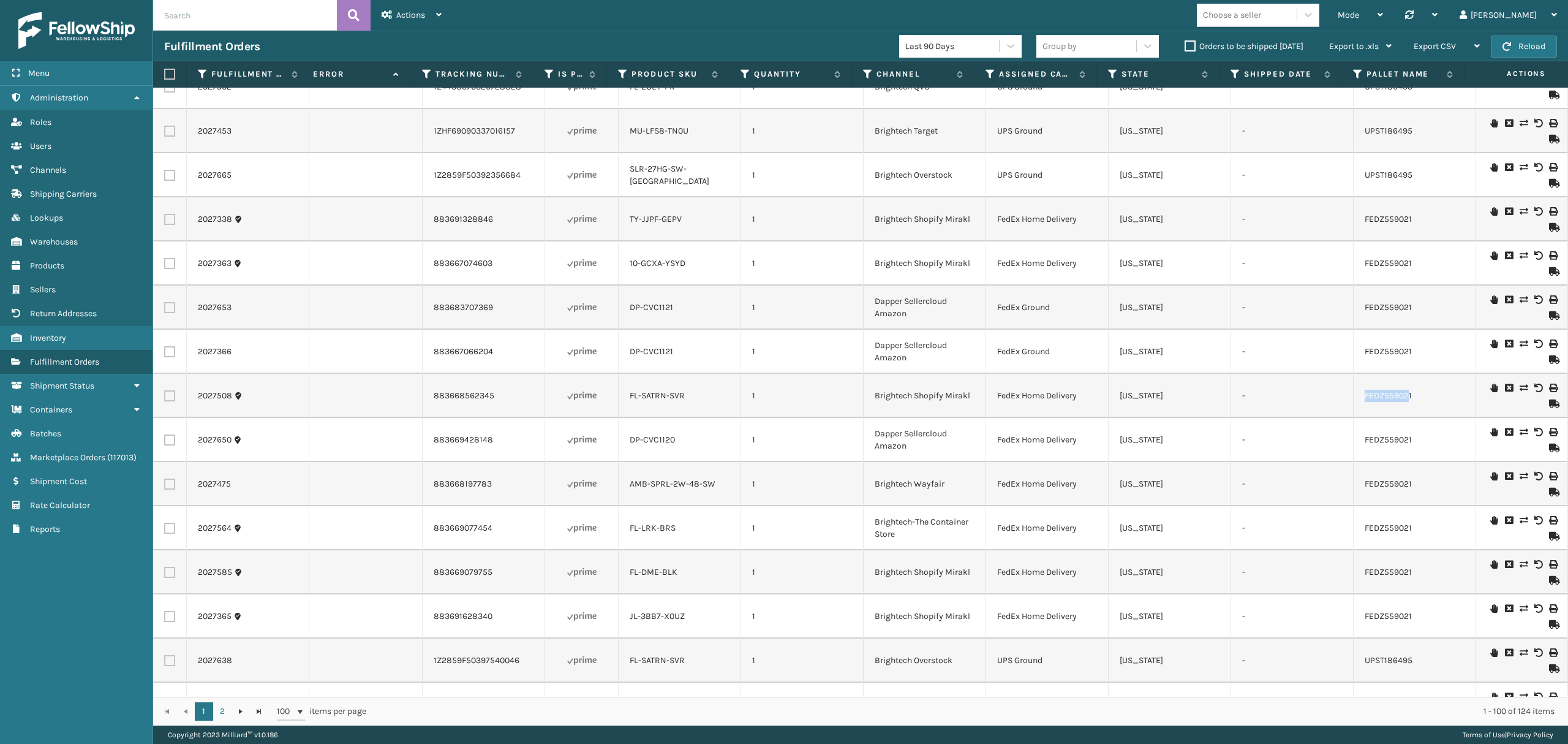
copy td "FEDZ55902"
drag, startPoint x: 1346, startPoint y: 401, endPoint x: 1397, endPoint y: 390, distance: 52.2
click at [1397, 390] on td "FEDZ559021" at bounding box center [1415, 395] width 122 height 44
click at [1357, 68] on icon at bounding box center [1358, 73] width 10 height 11
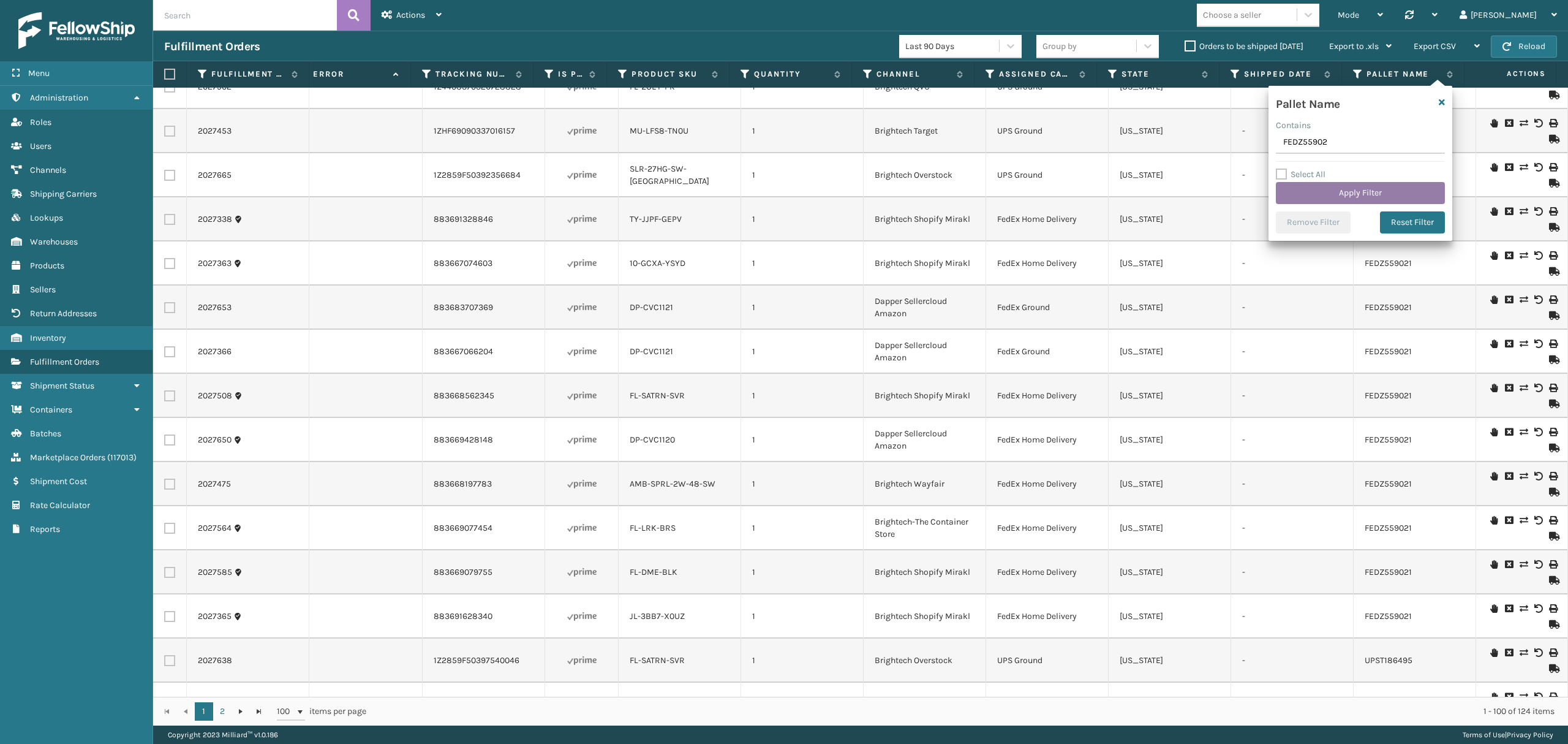
type input "FEDZ55902"
click at [1374, 197] on button "Apply Filter" at bounding box center [1360, 193] width 169 height 22
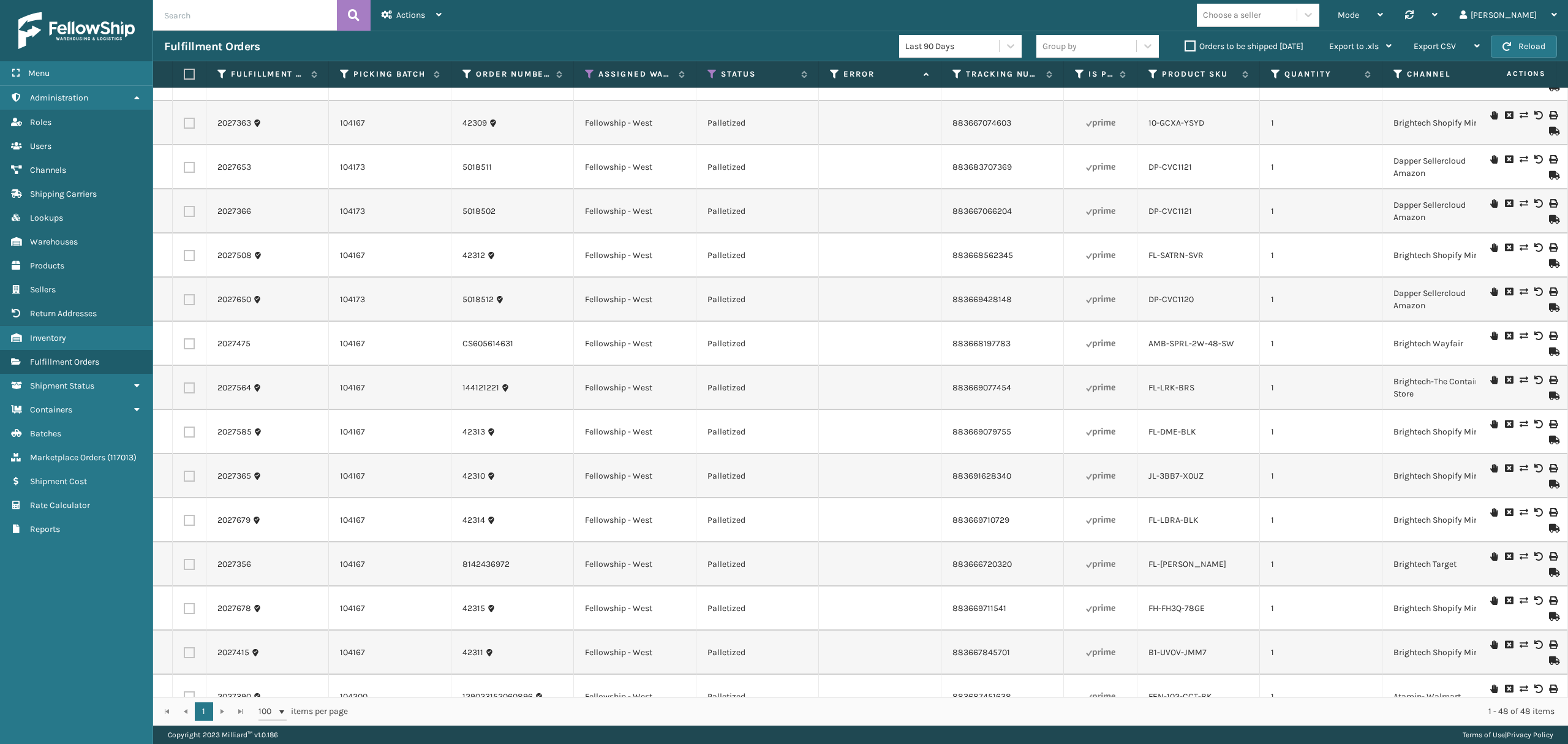
scroll to position [623, 0]
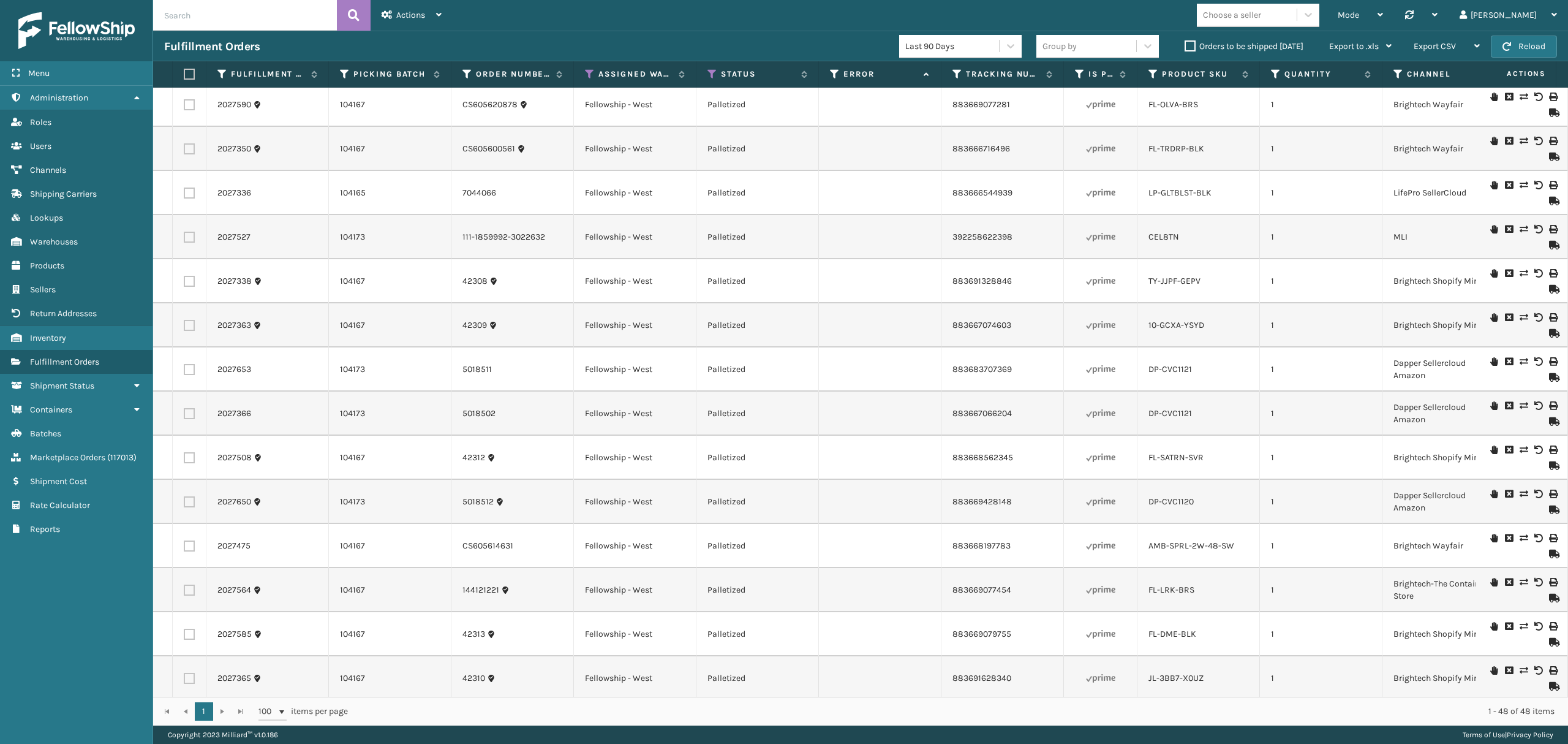
click at [191, 72] on label at bounding box center [188, 73] width 8 height 11
click at [185, 72] on input "checkbox" at bounding box center [184, 74] width 1 height 8
checkbox input "true"
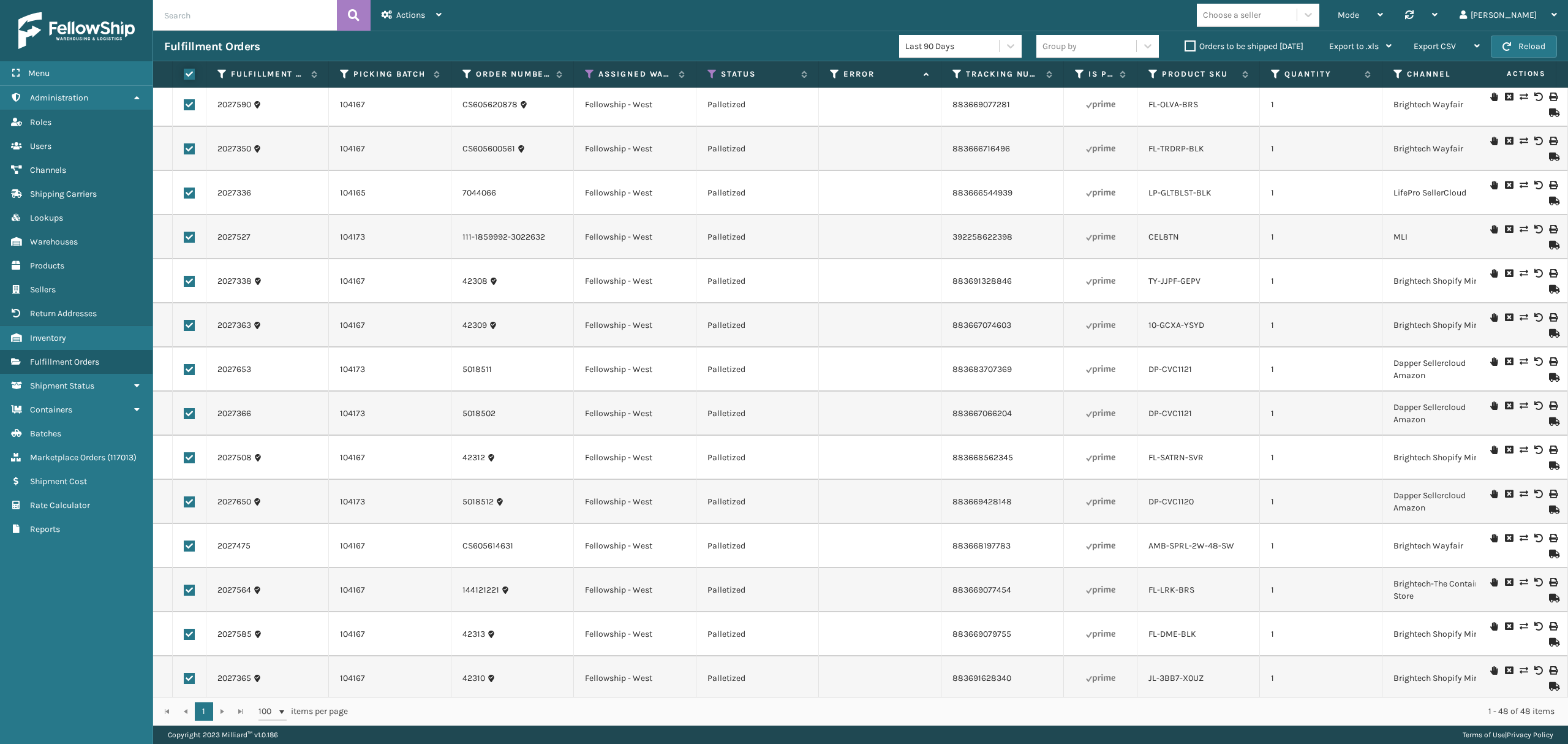
checkbox input "true"
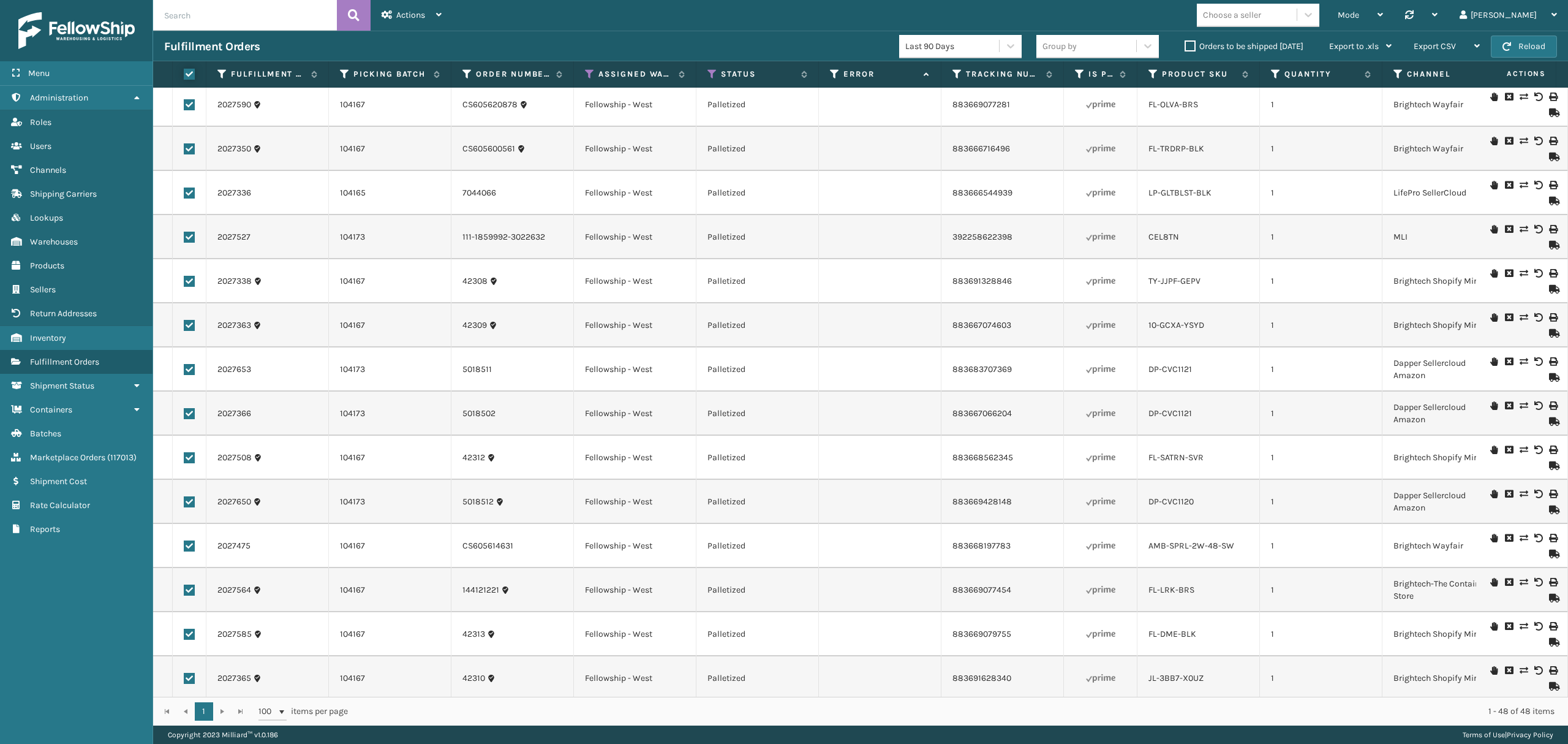
checkbox input "true"
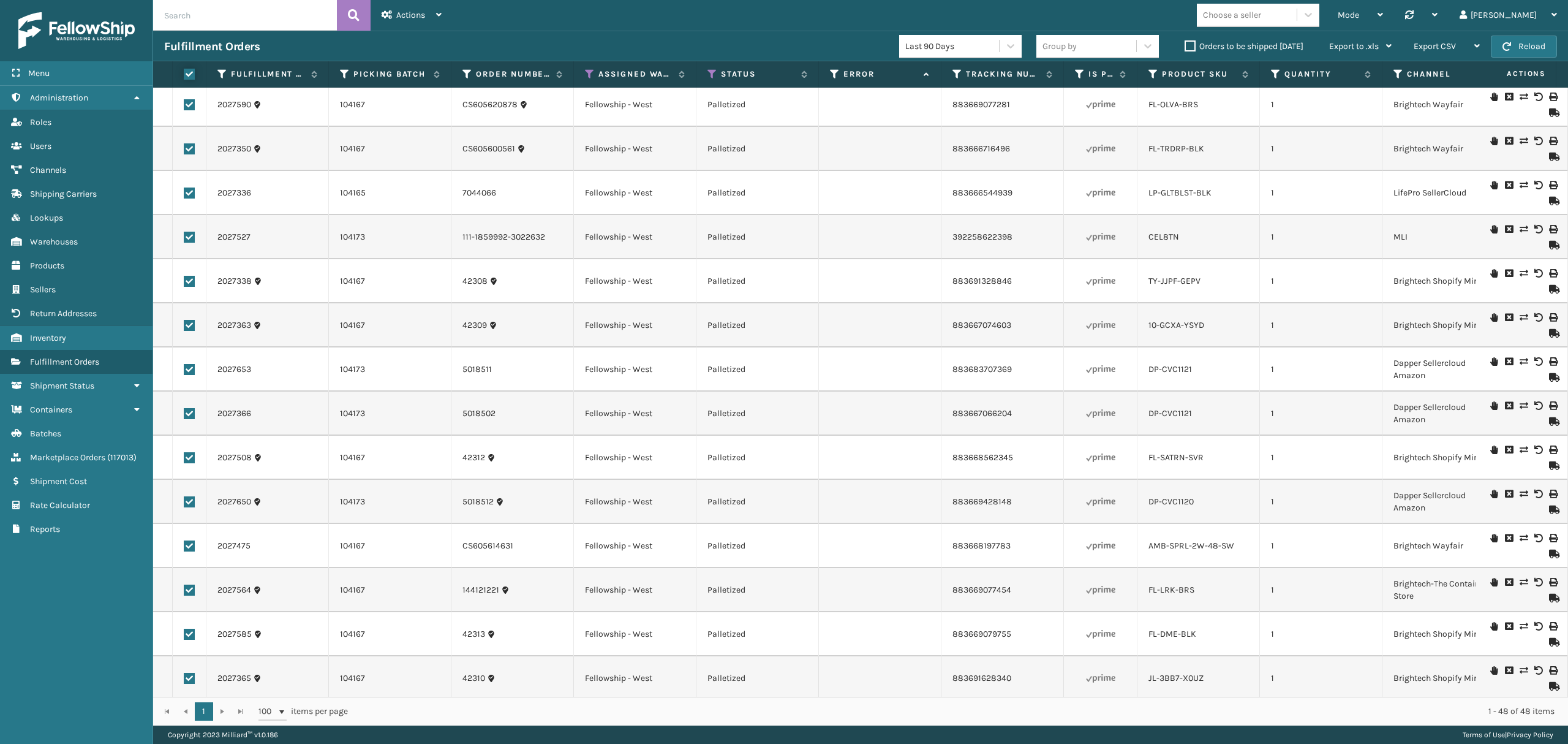
checkbox input "true"
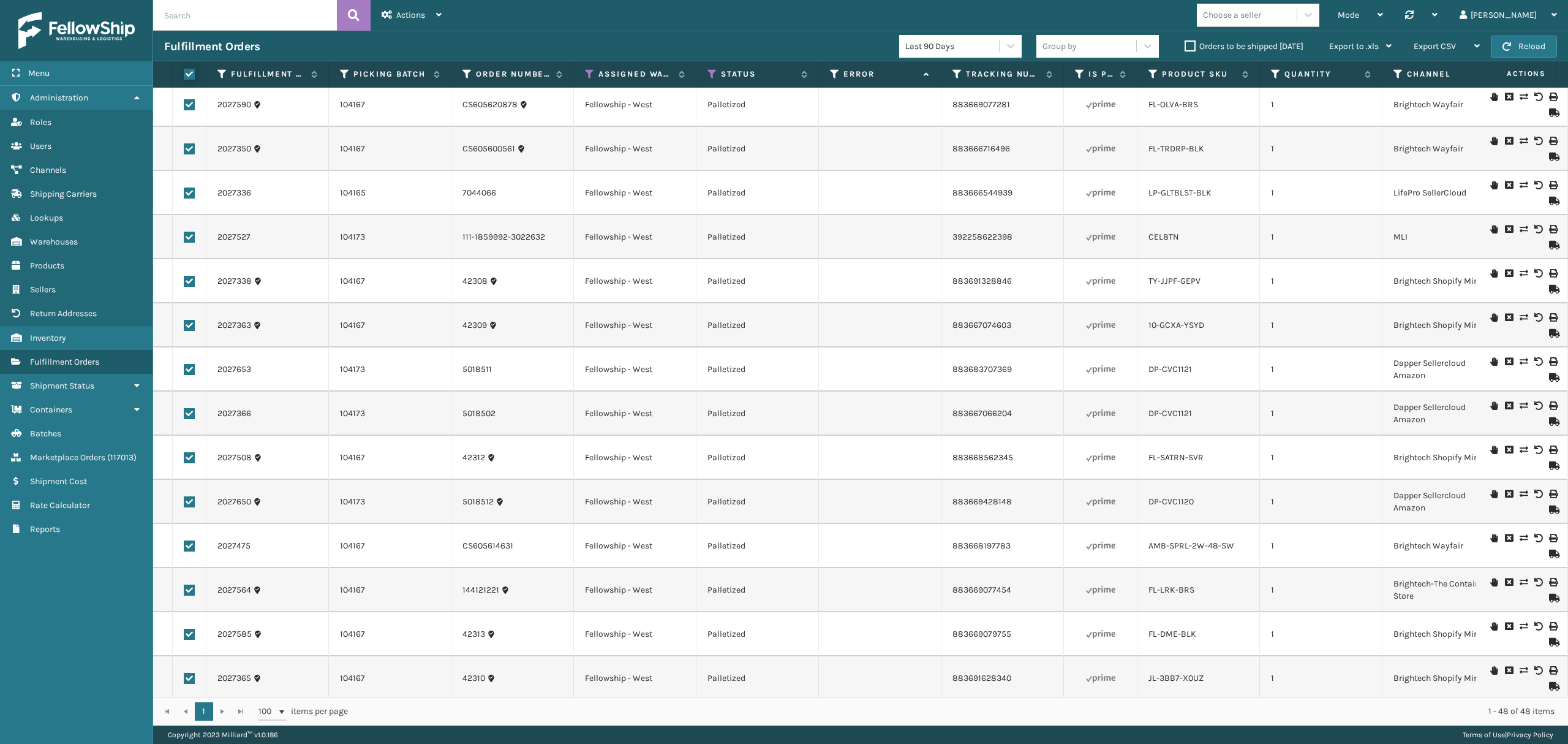
checkbox input "true"
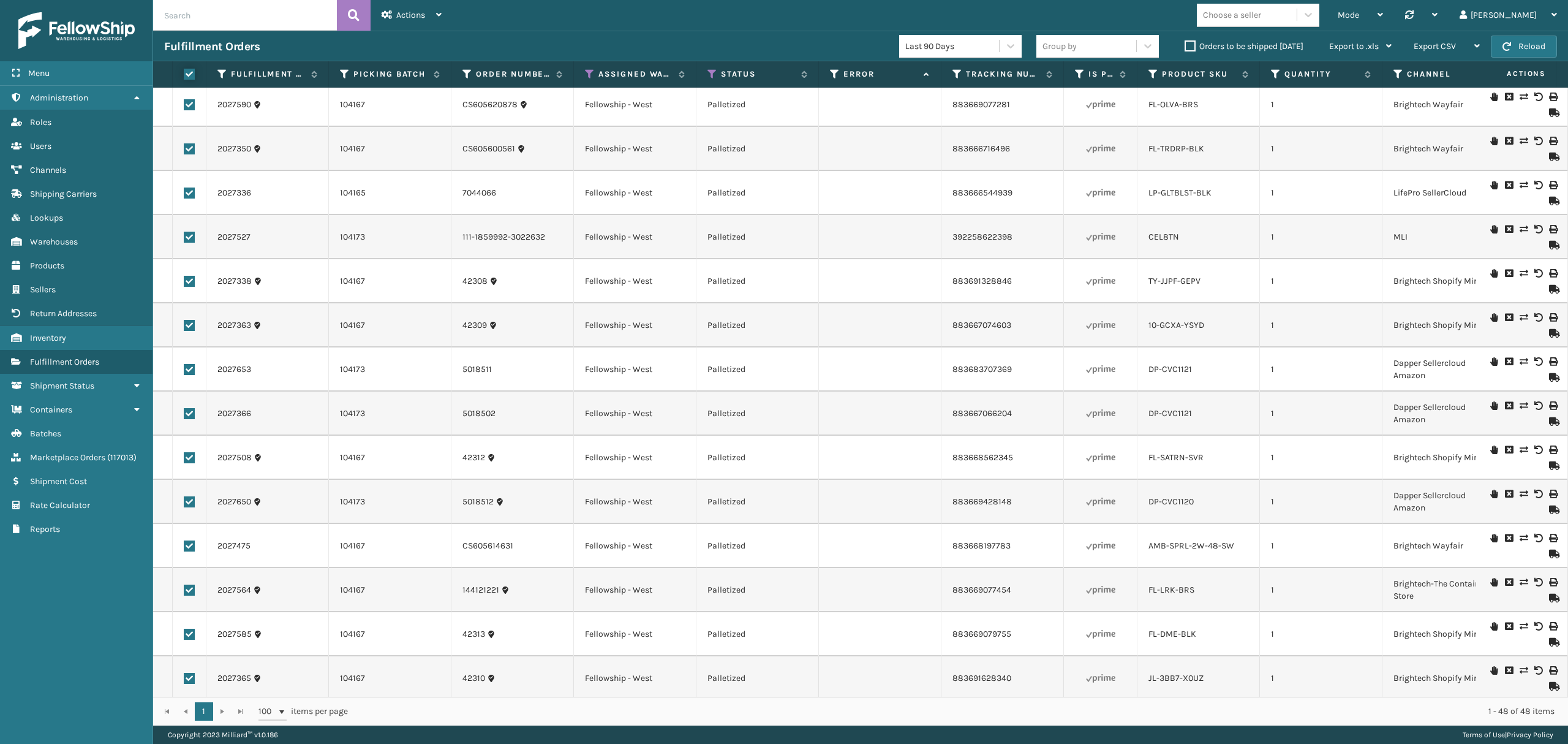
checkbox input "true"
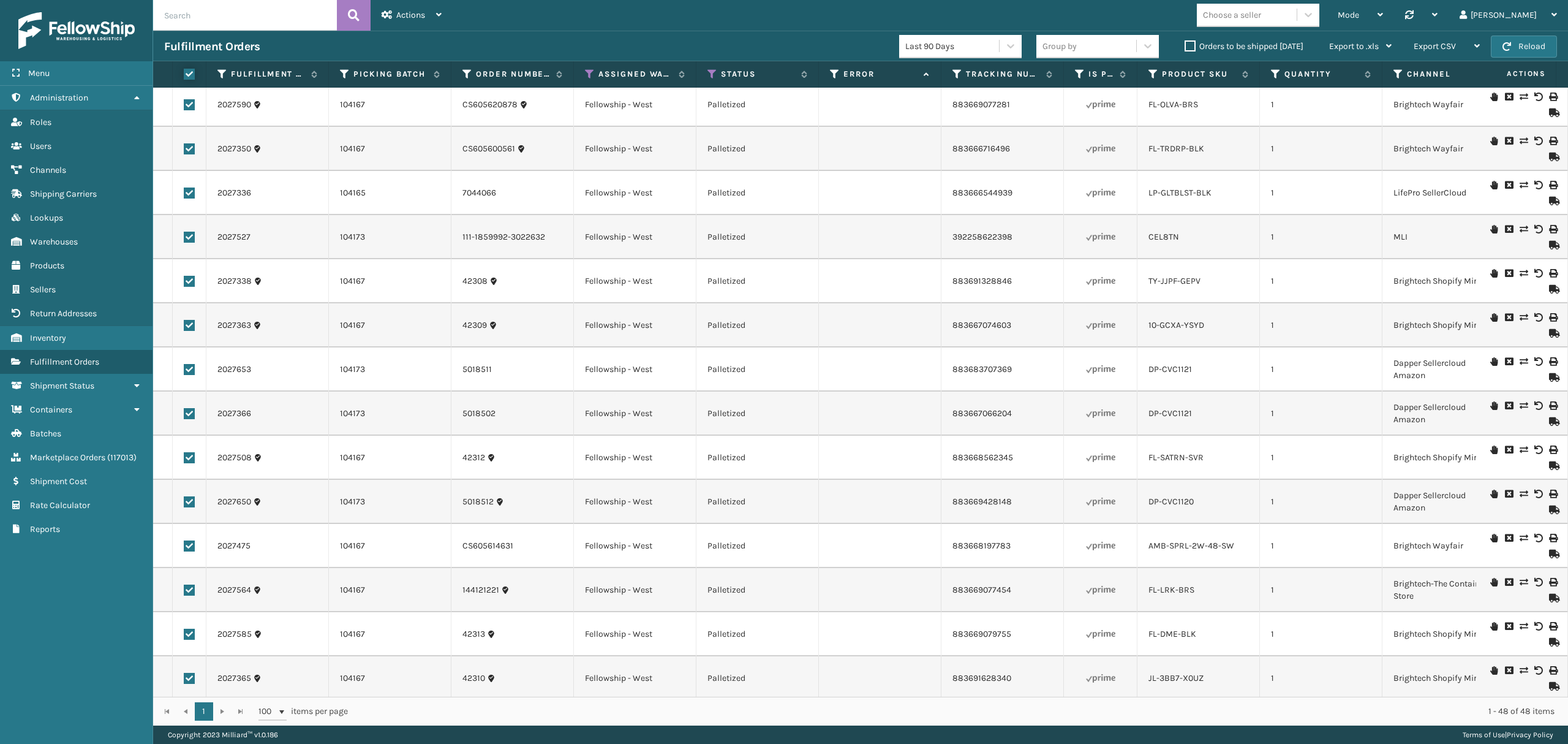
checkbox input "true"
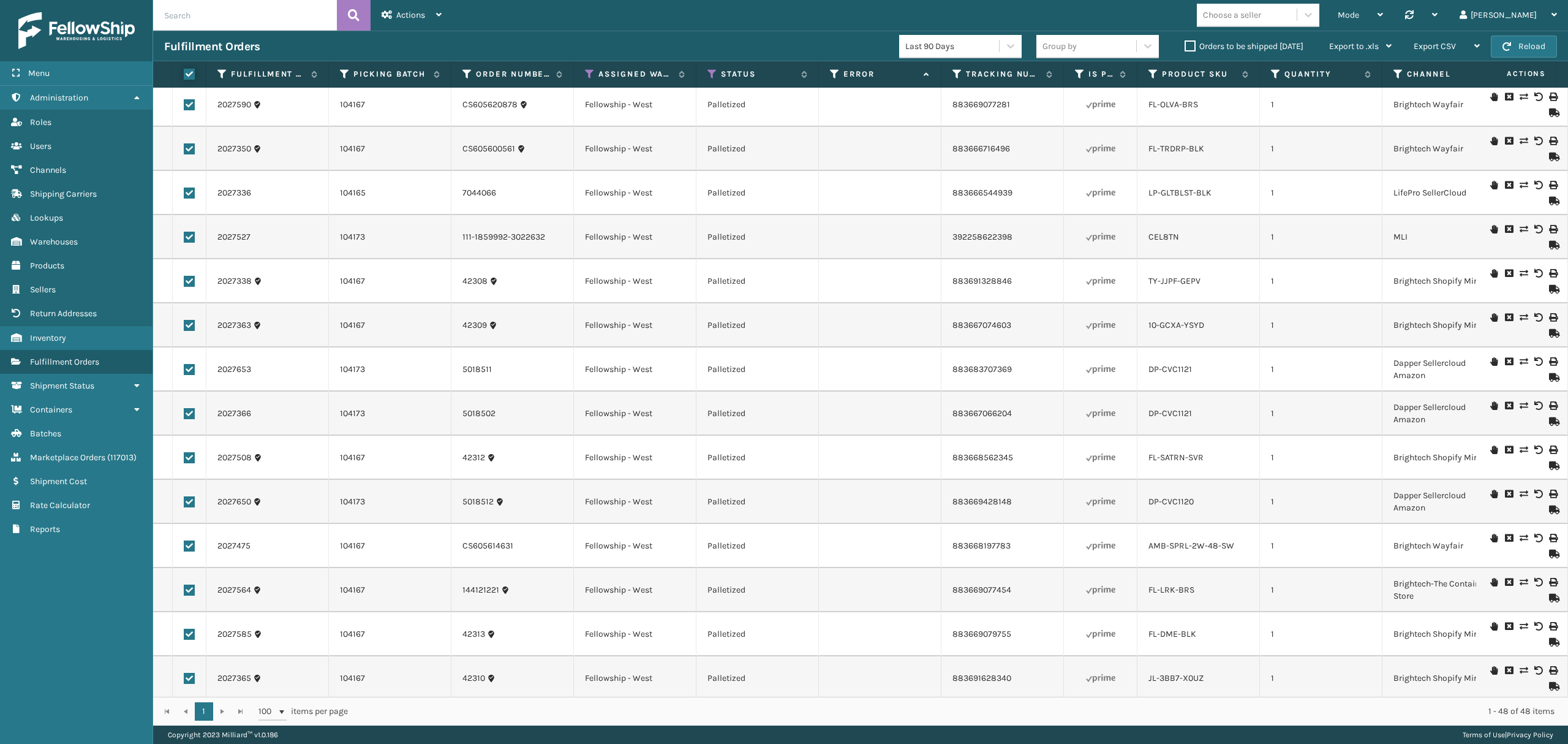
checkbox input "true"
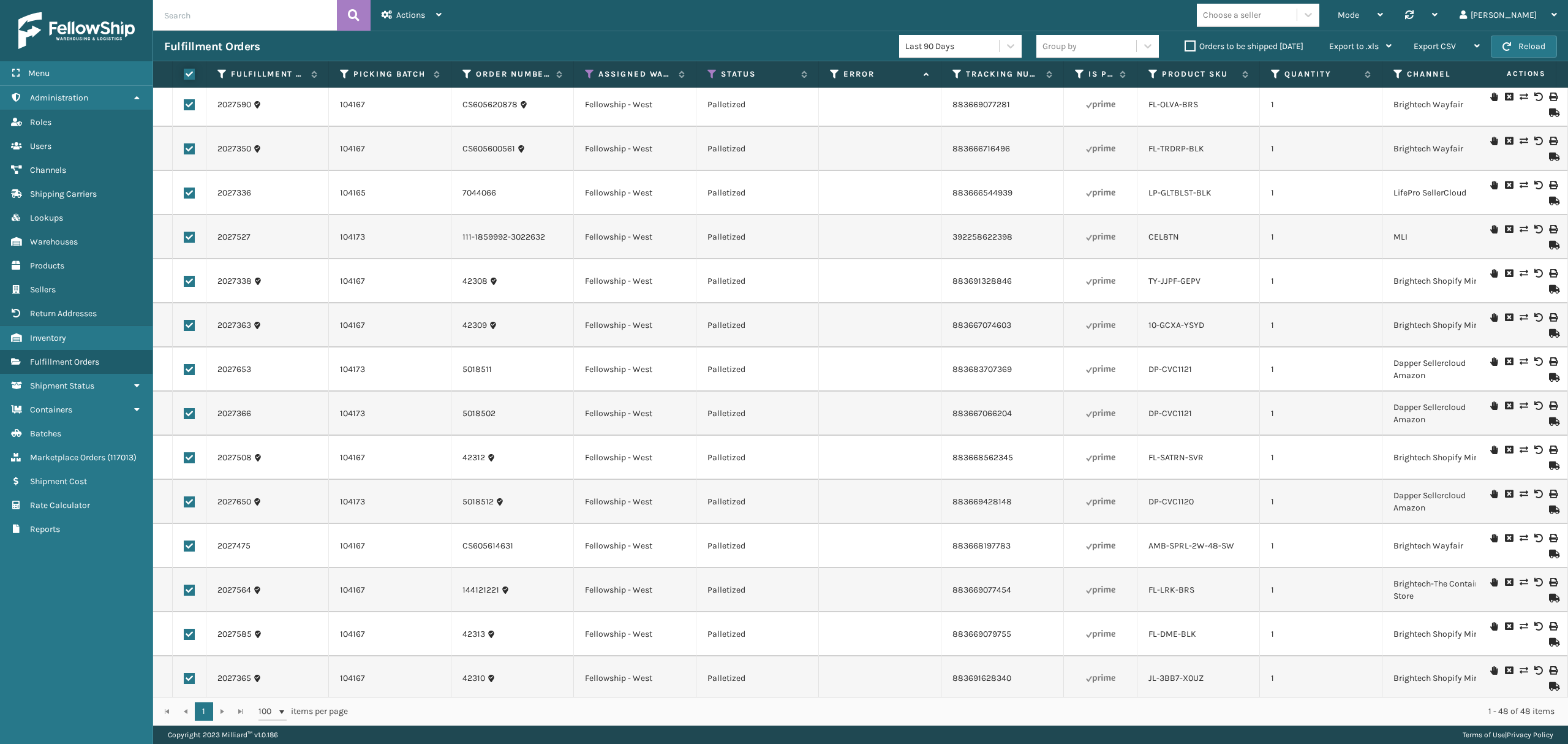
checkbox input "true"
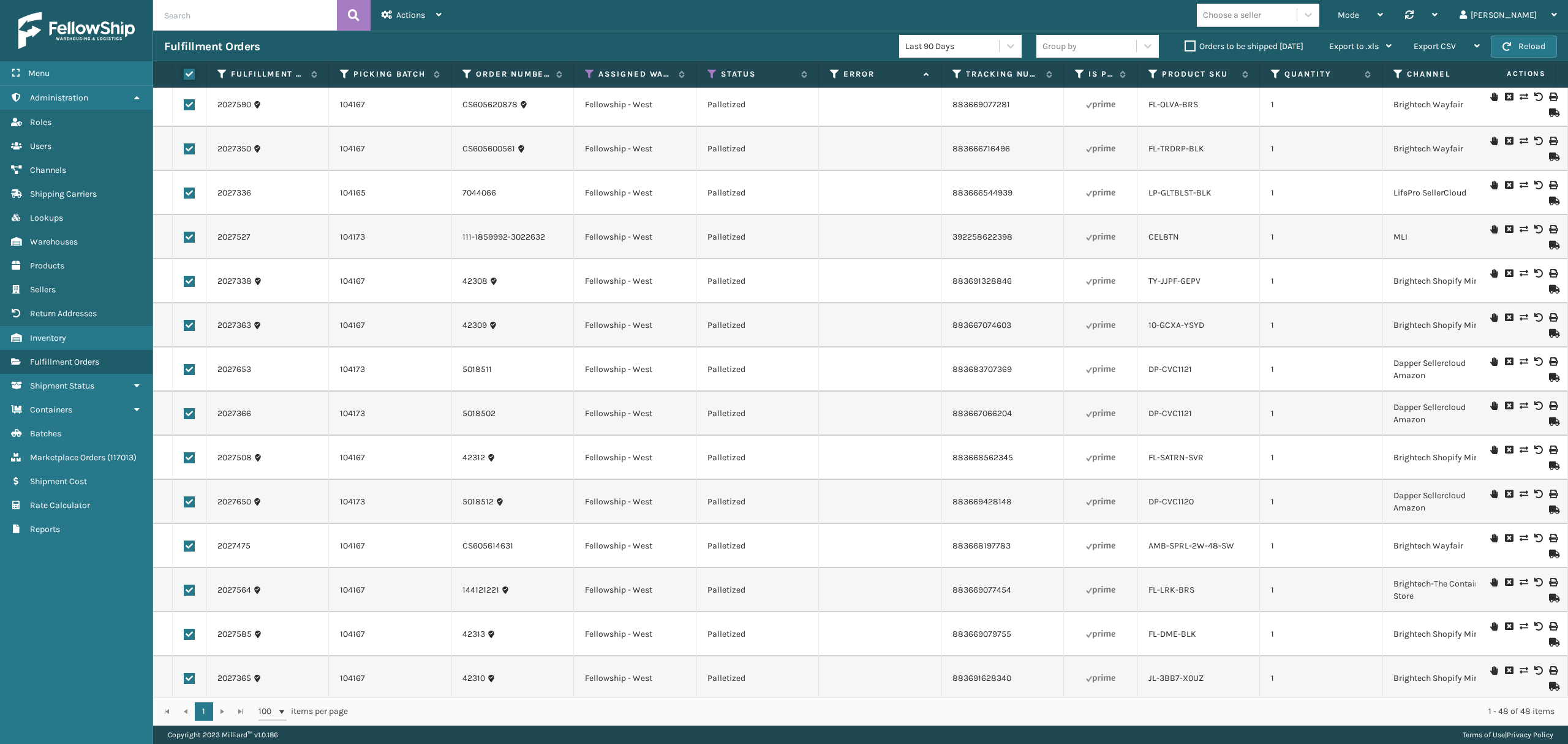
checkbox input "true"
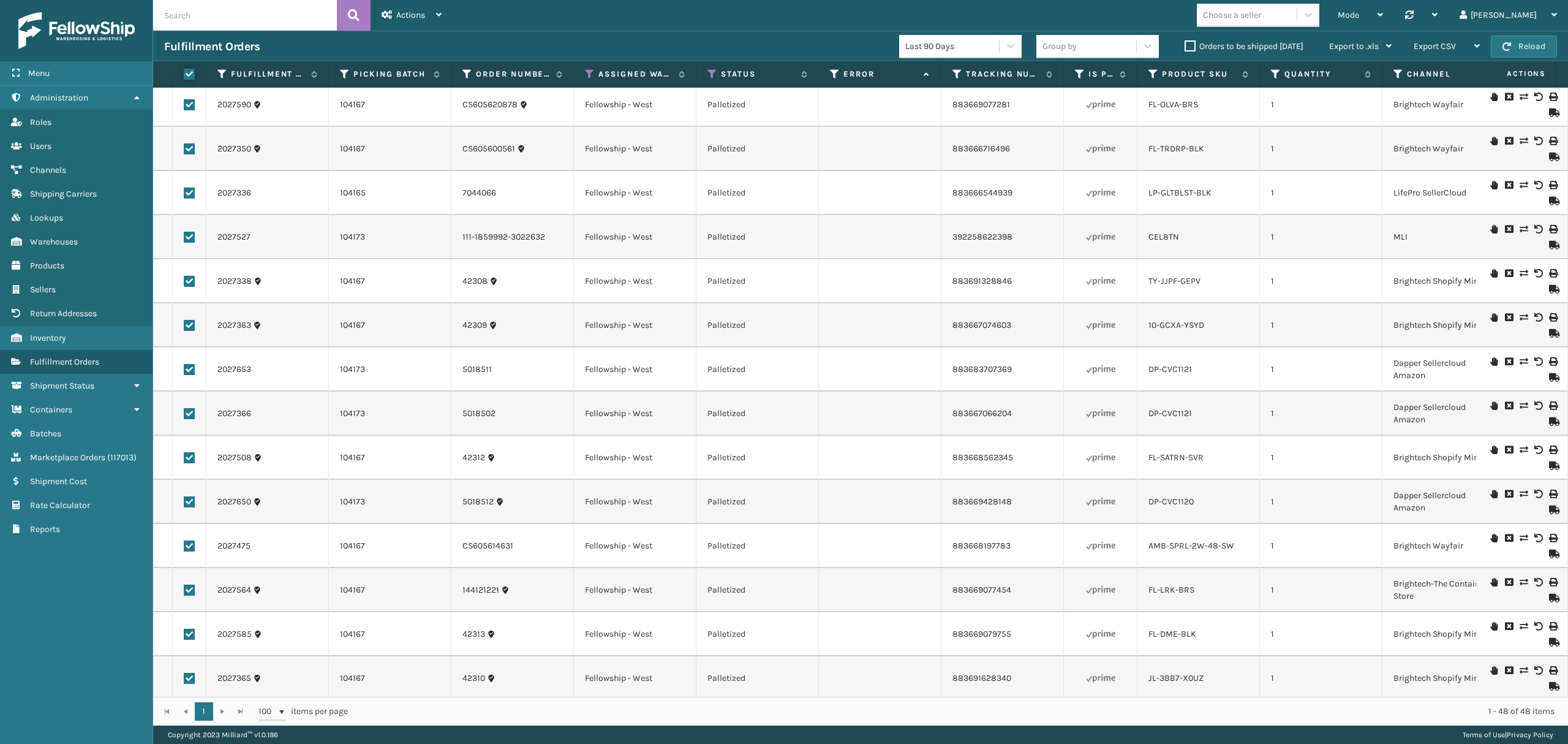
checkbox input "true"
click at [1147, 42] on div "Bulk Actions" at bounding box center [1126, 46] width 72 height 30
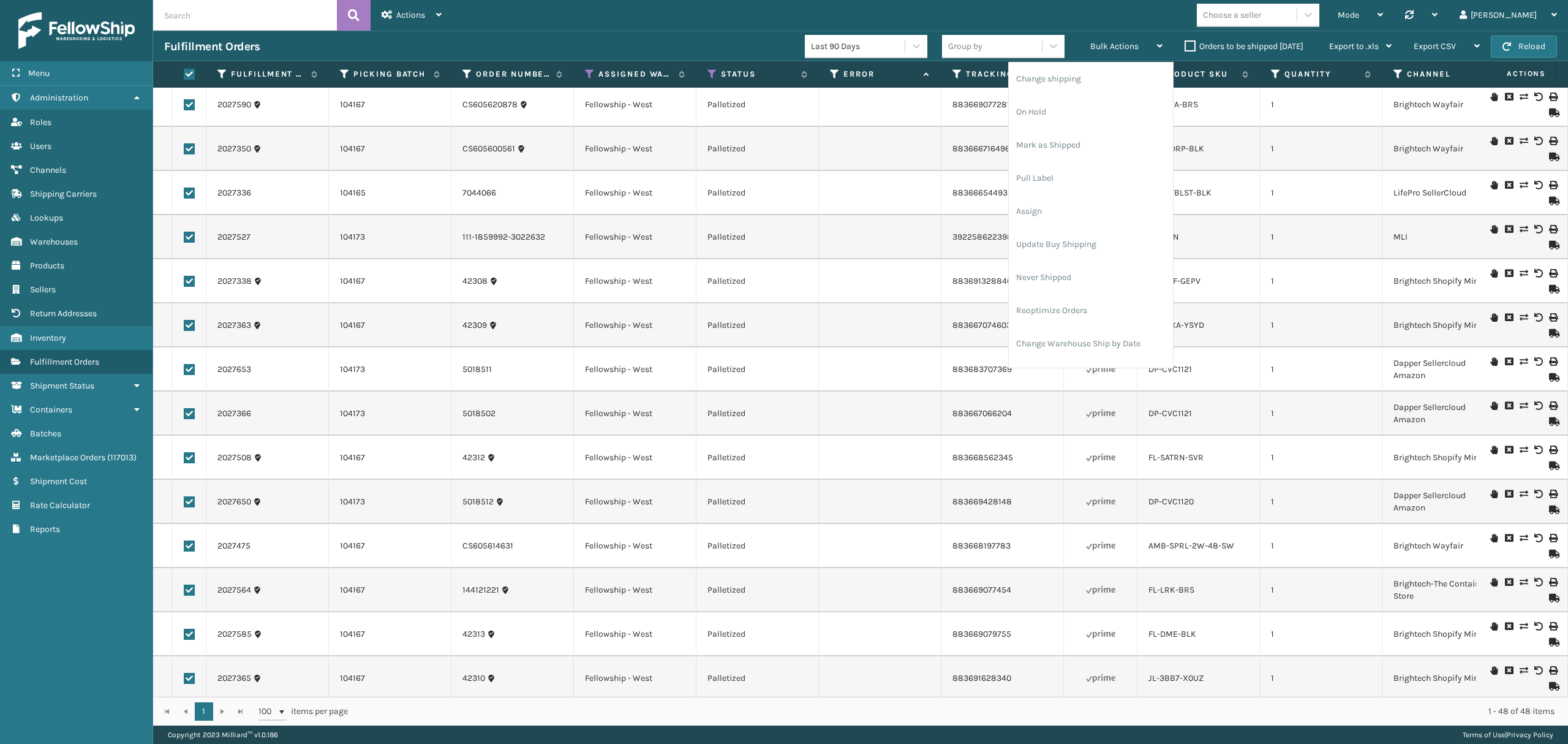
click at [855, 480] on td at bounding box center [880, 502] width 122 height 44
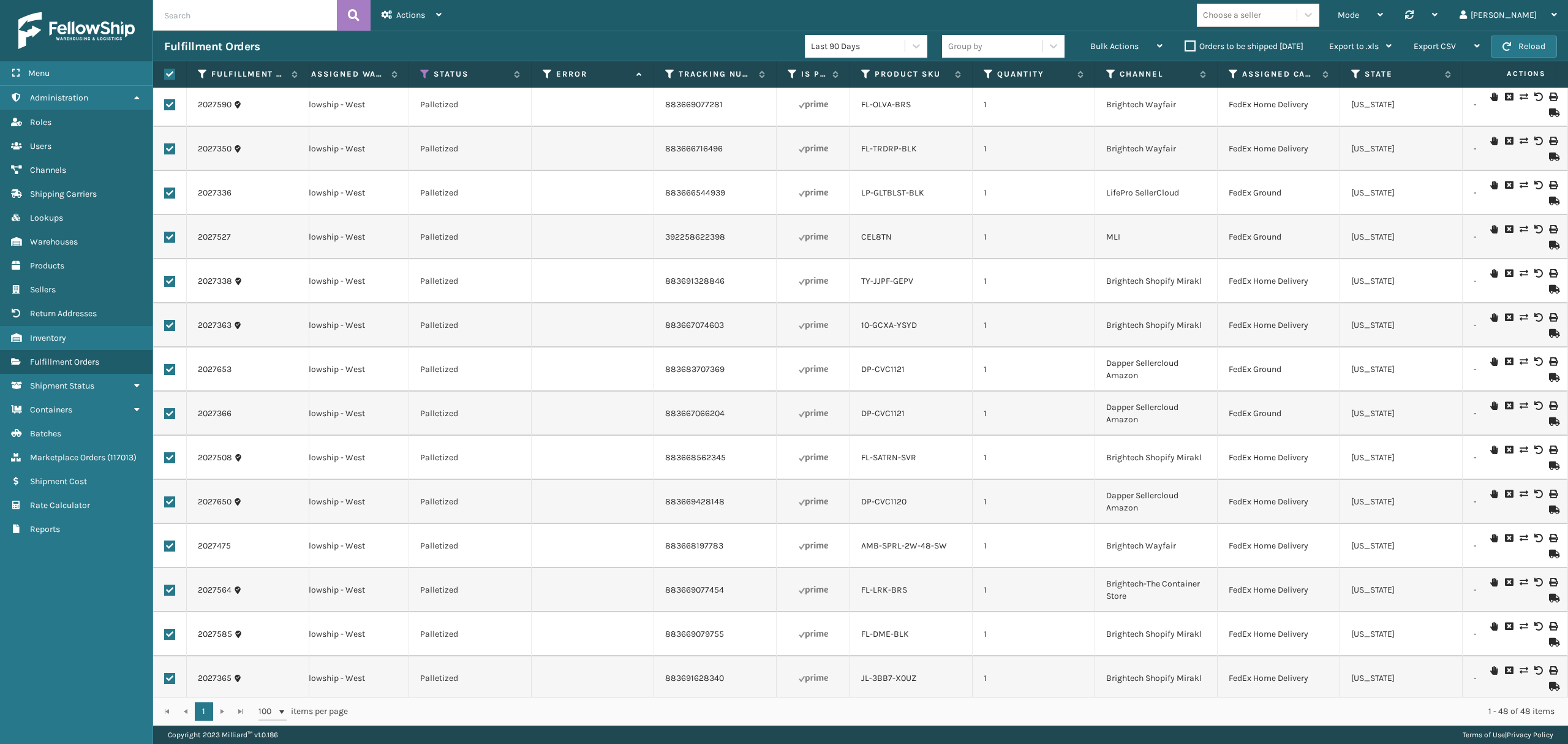
scroll to position [0, 331]
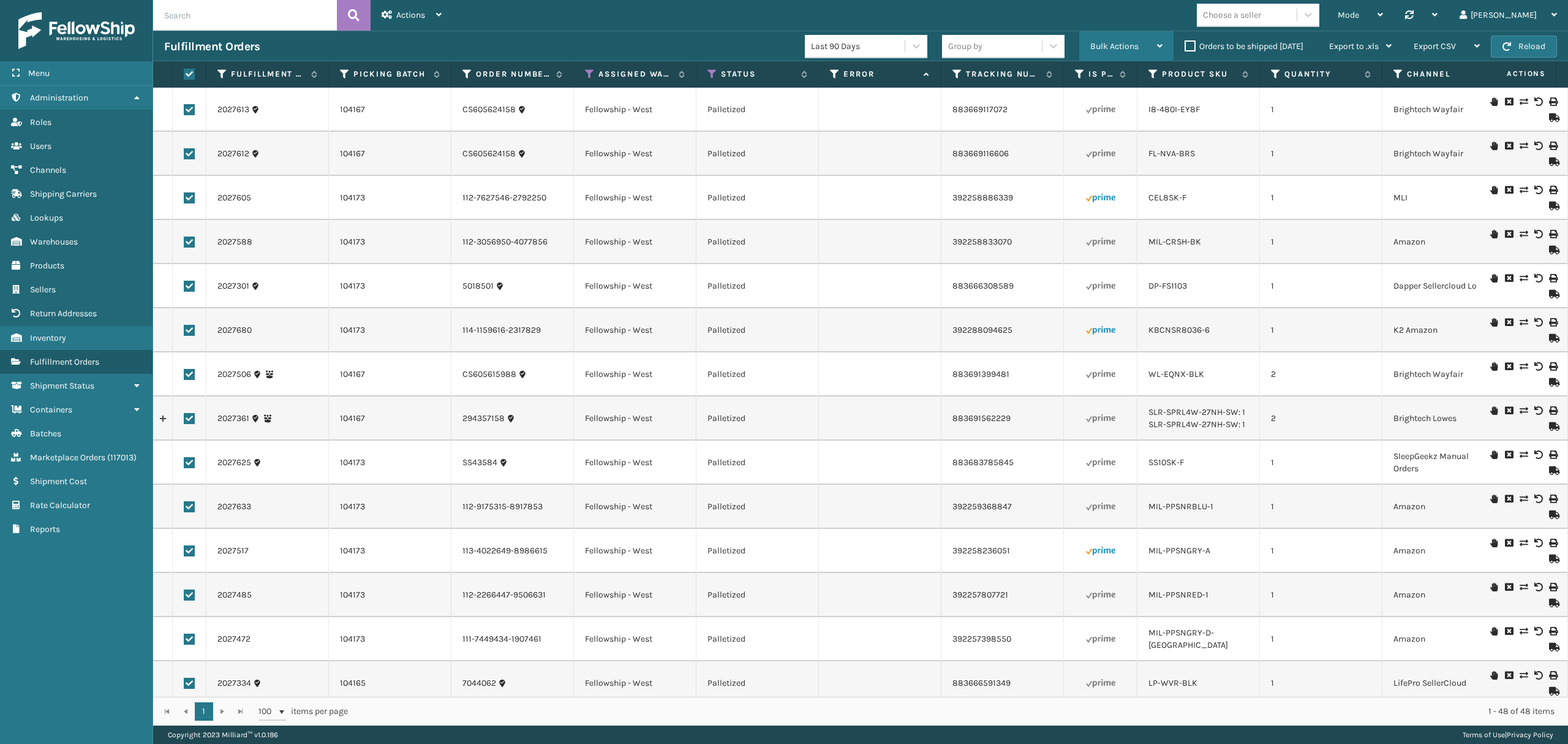
click at [1110, 50] on span "Bulk Actions" at bounding box center [1113, 46] width 48 height 11
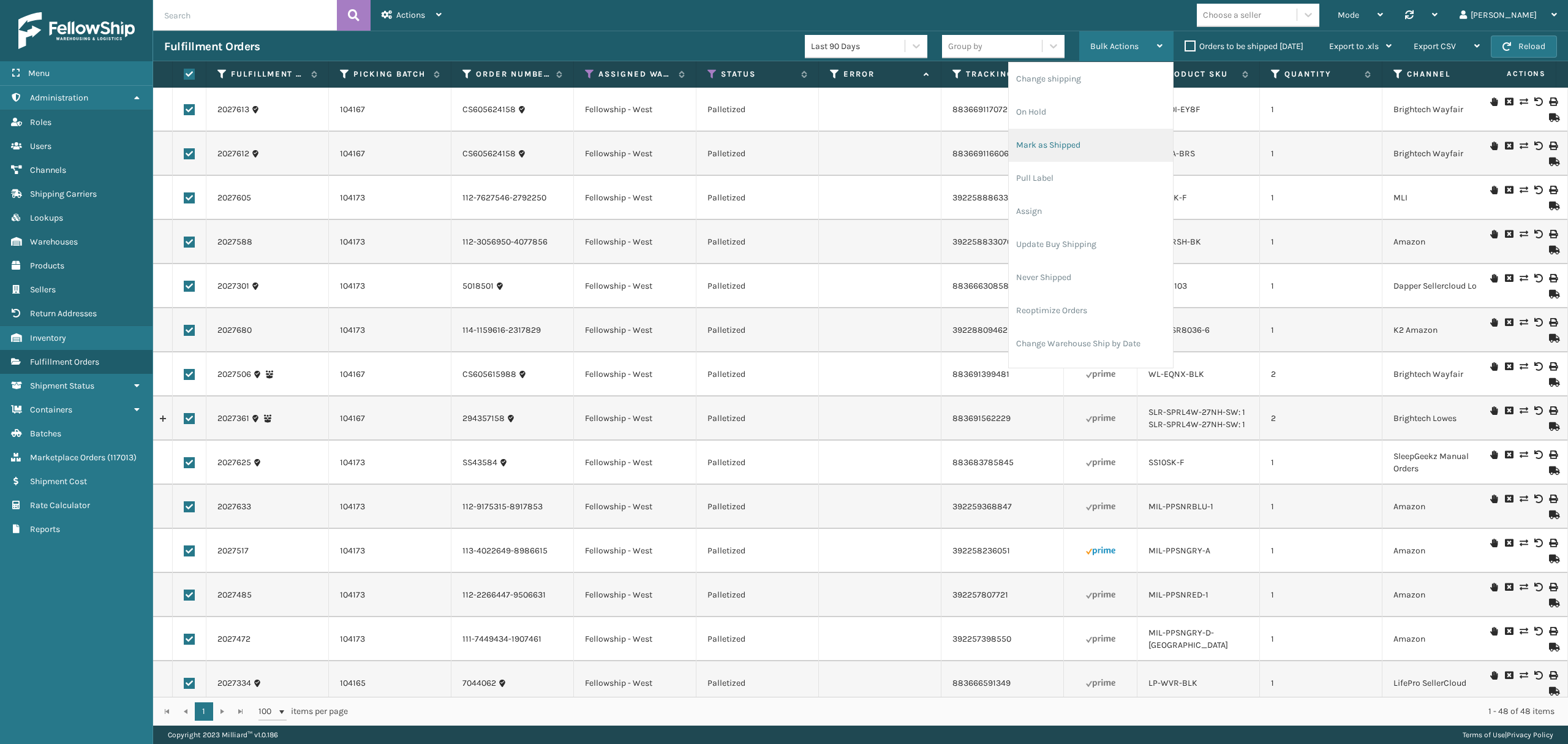
click at [1083, 148] on li "Mark as Shipped" at bounding box center [1091, 146] width 164 height 33
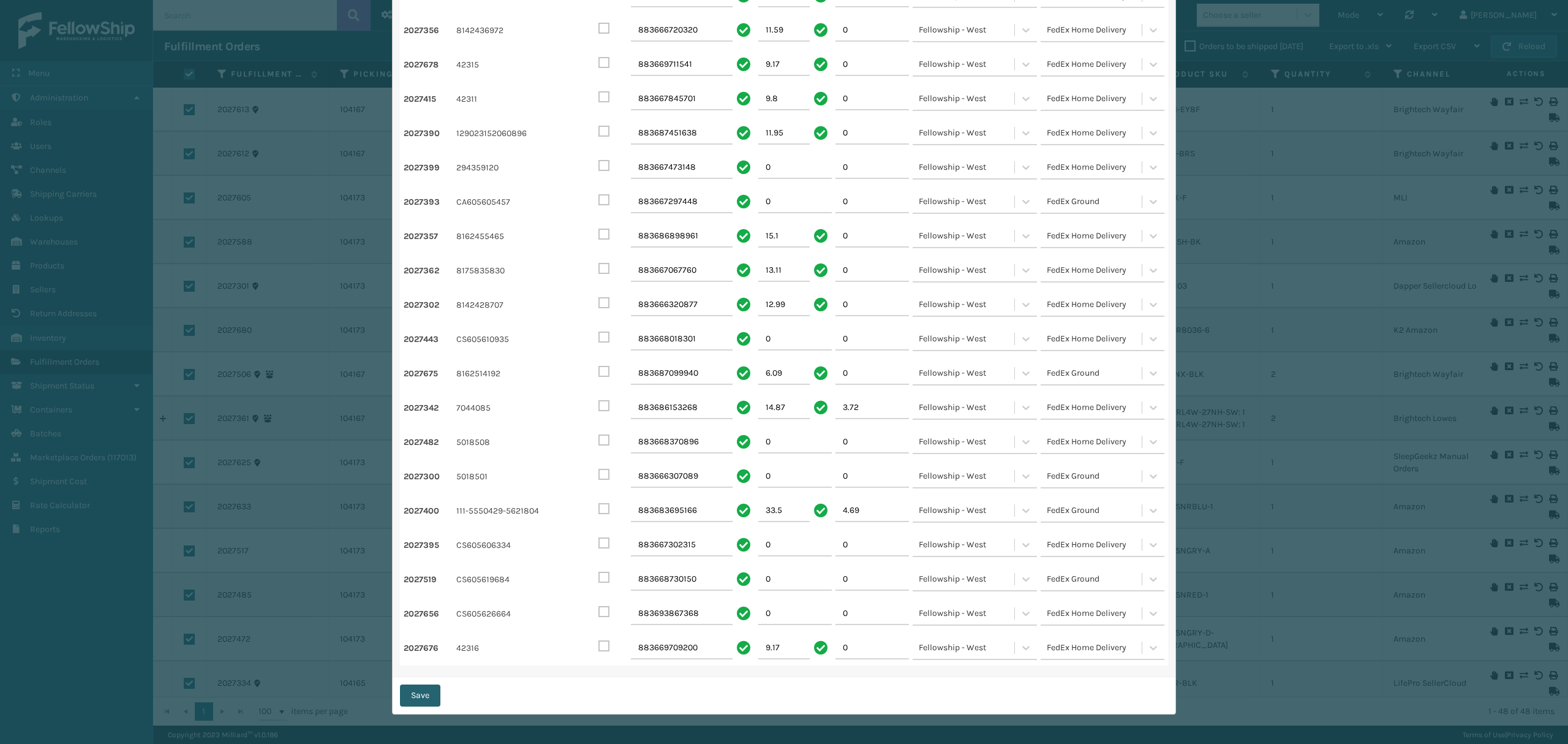
click at [424, 694] on button "Save" at bounding box center [419, 695] width 40 height 22
checkbox input "false"
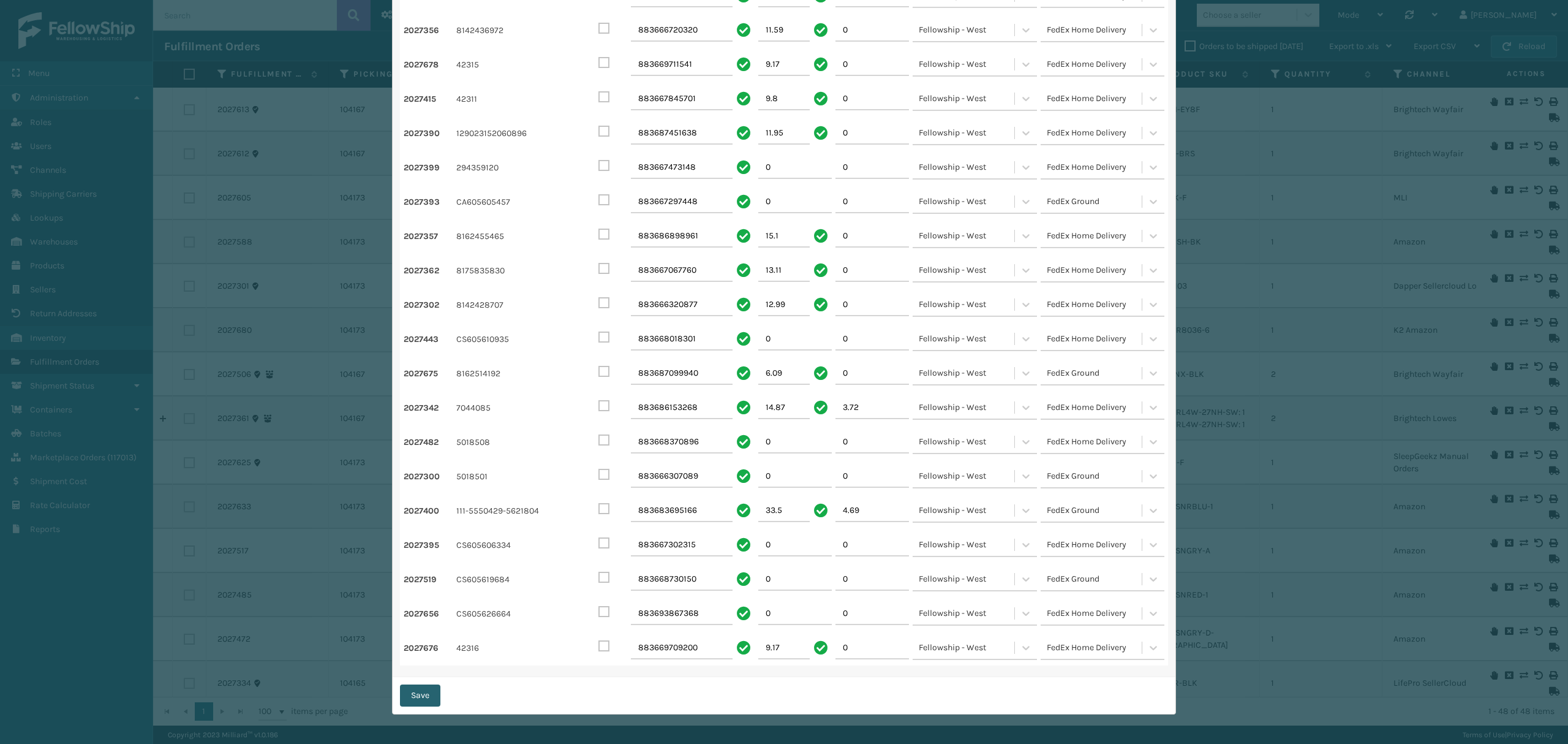
checkbox input "false"
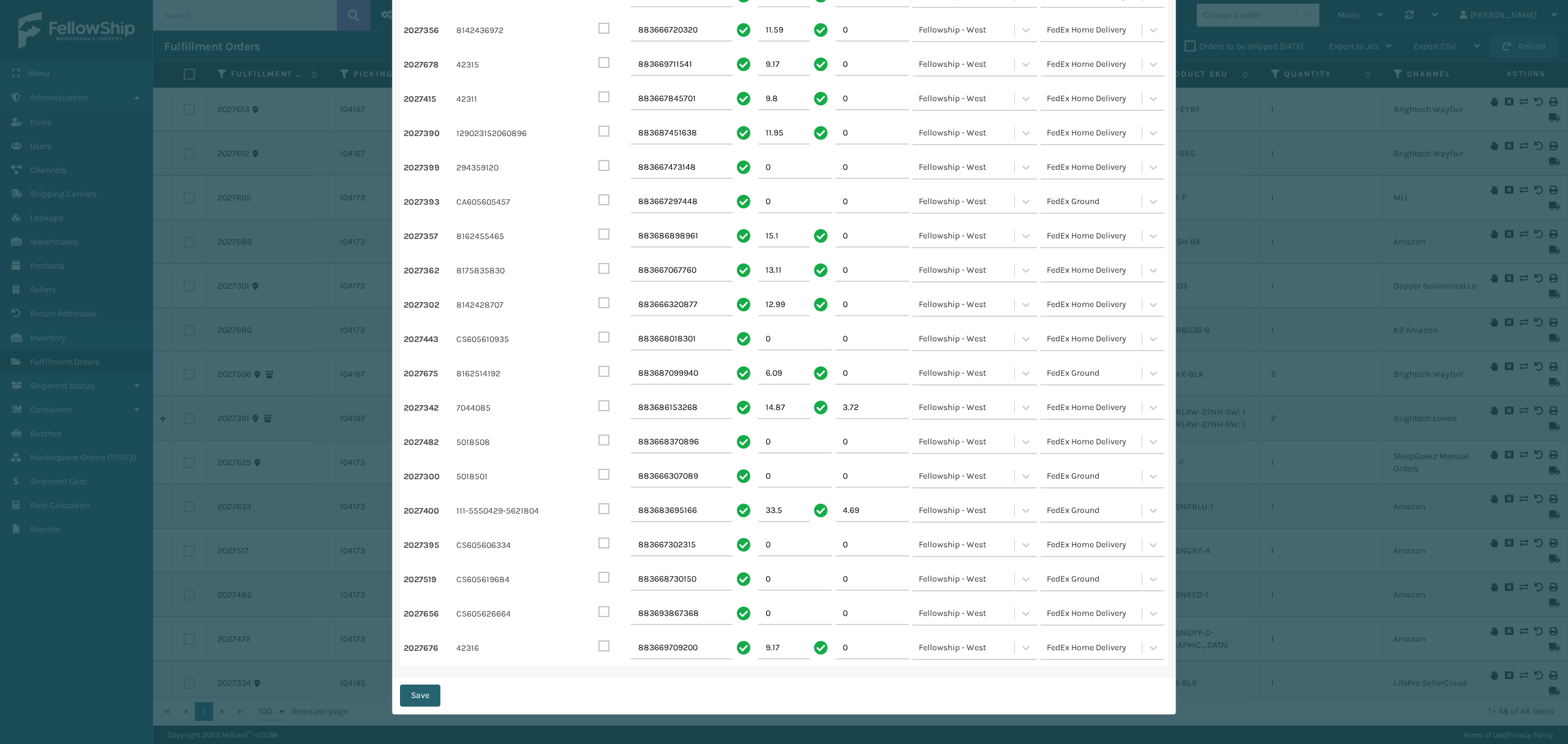
checkbox input "false"
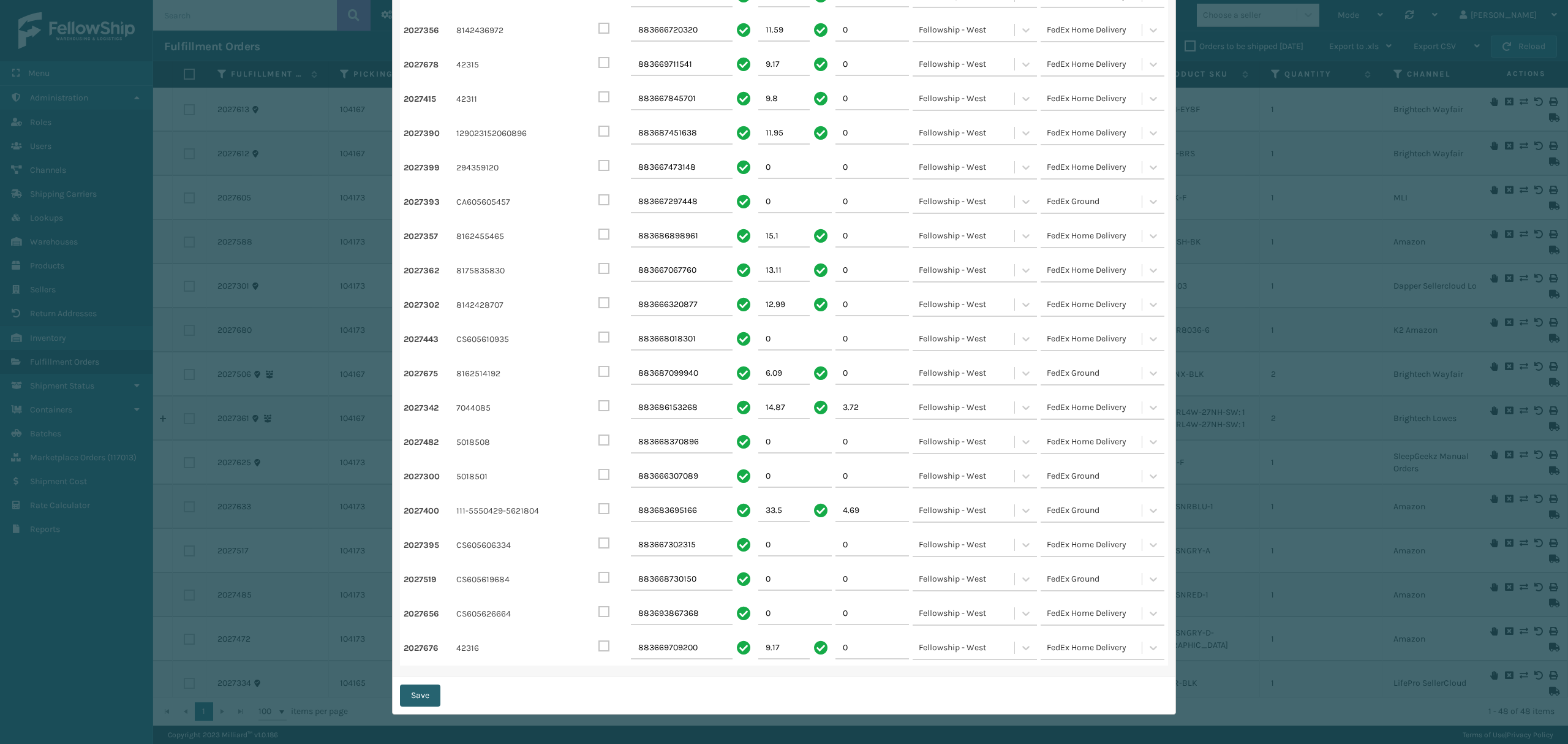
checkbox input "false"
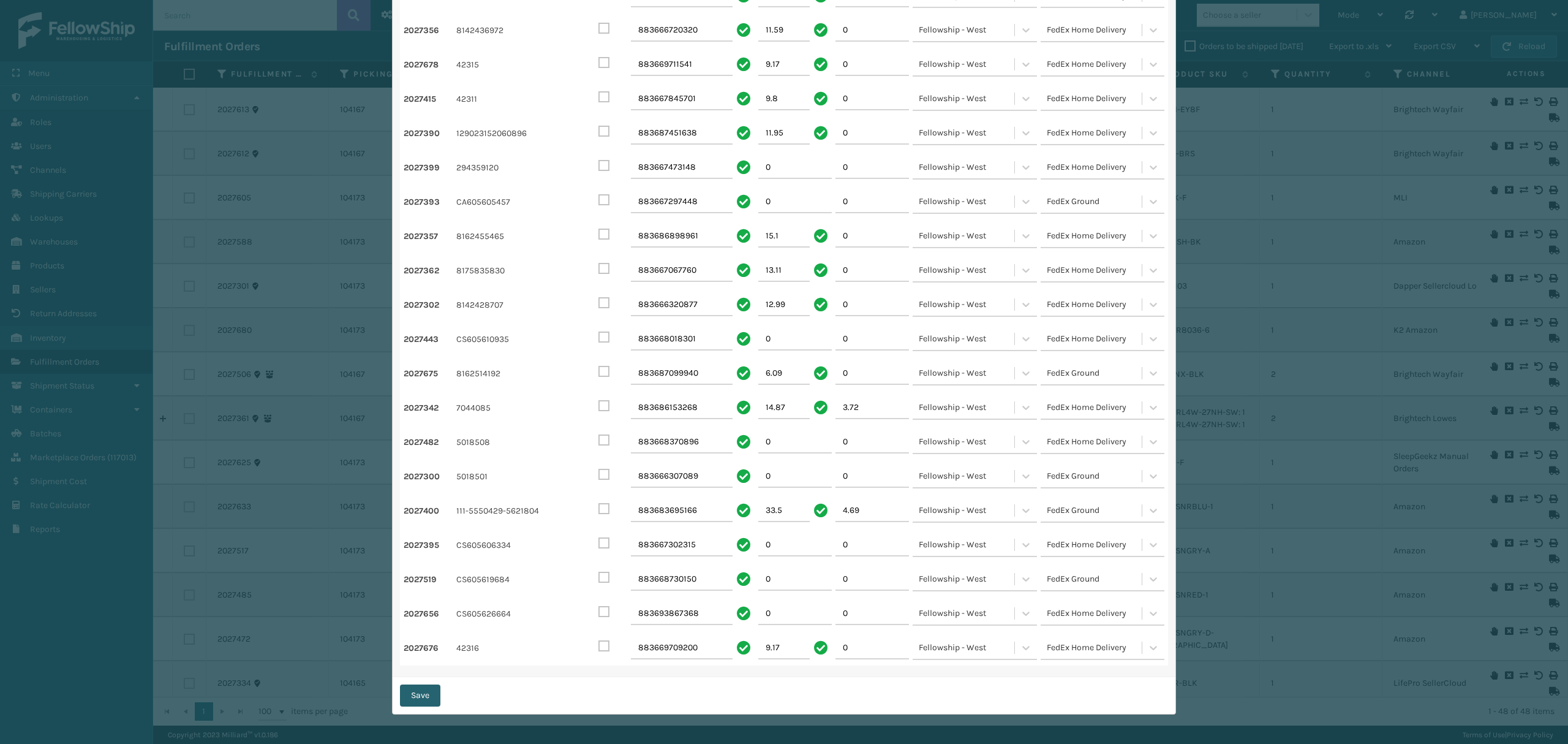
checkbox input "false"
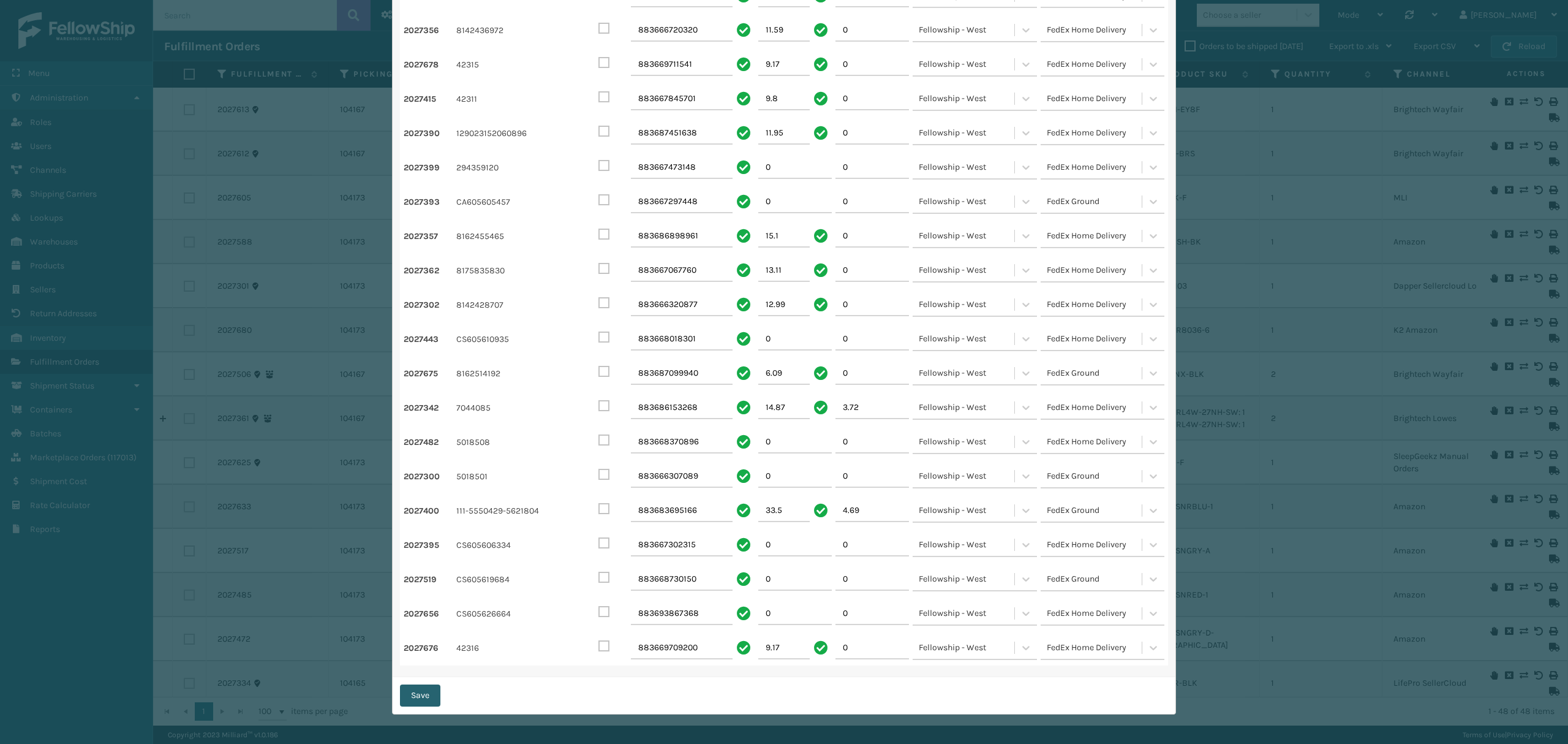
checkbox input "false"
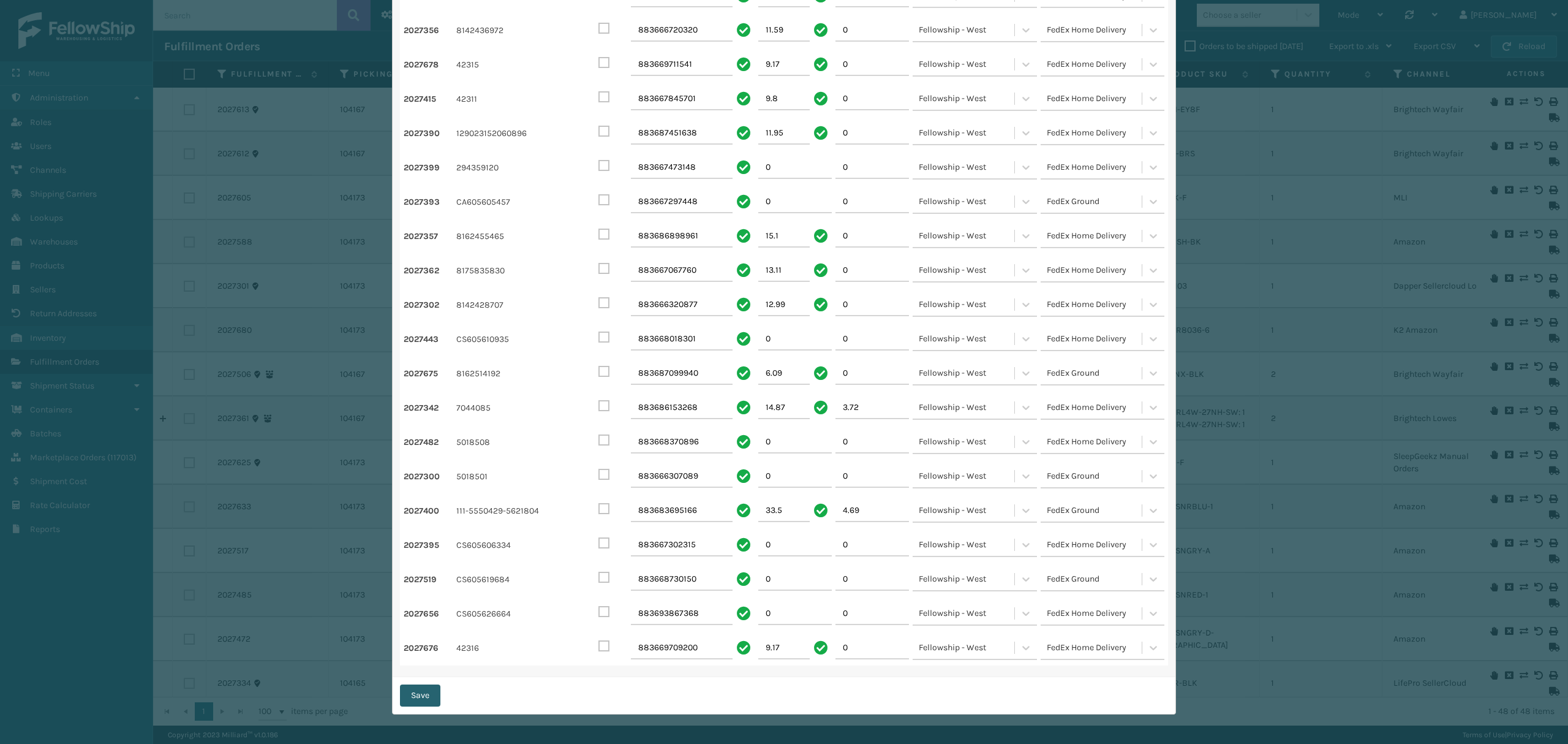
checkbox input "false"
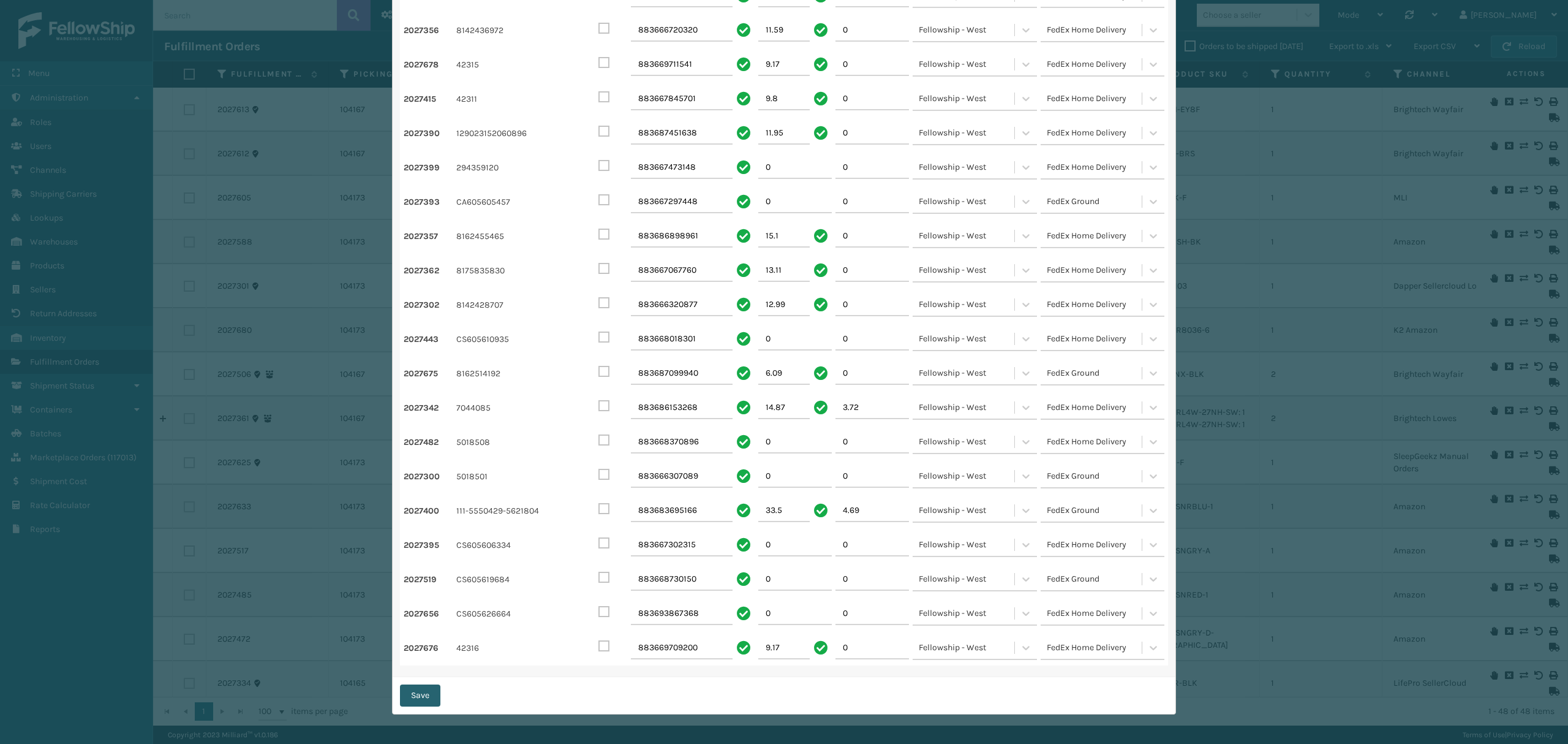
checkbox input "false"
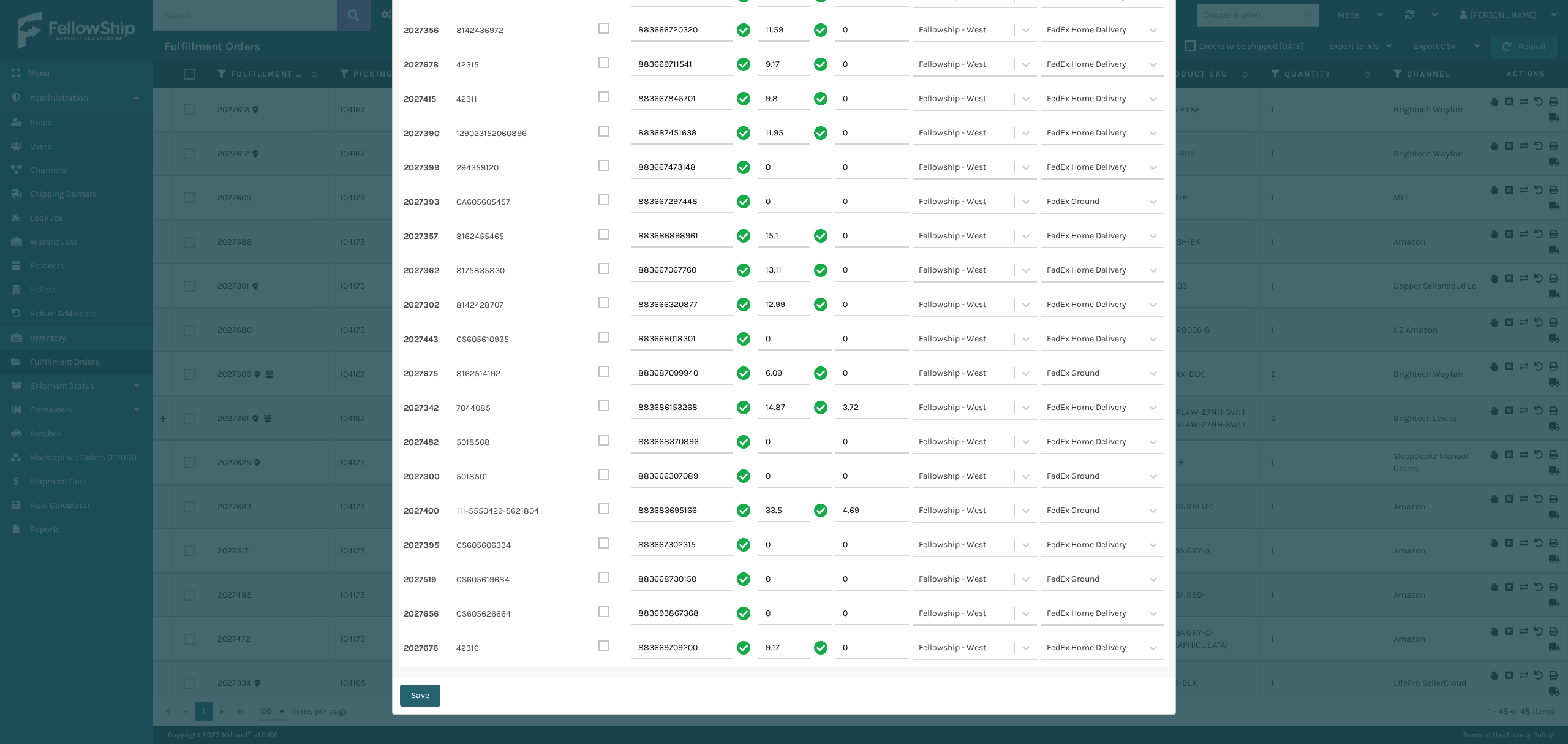
checkbox input "false"
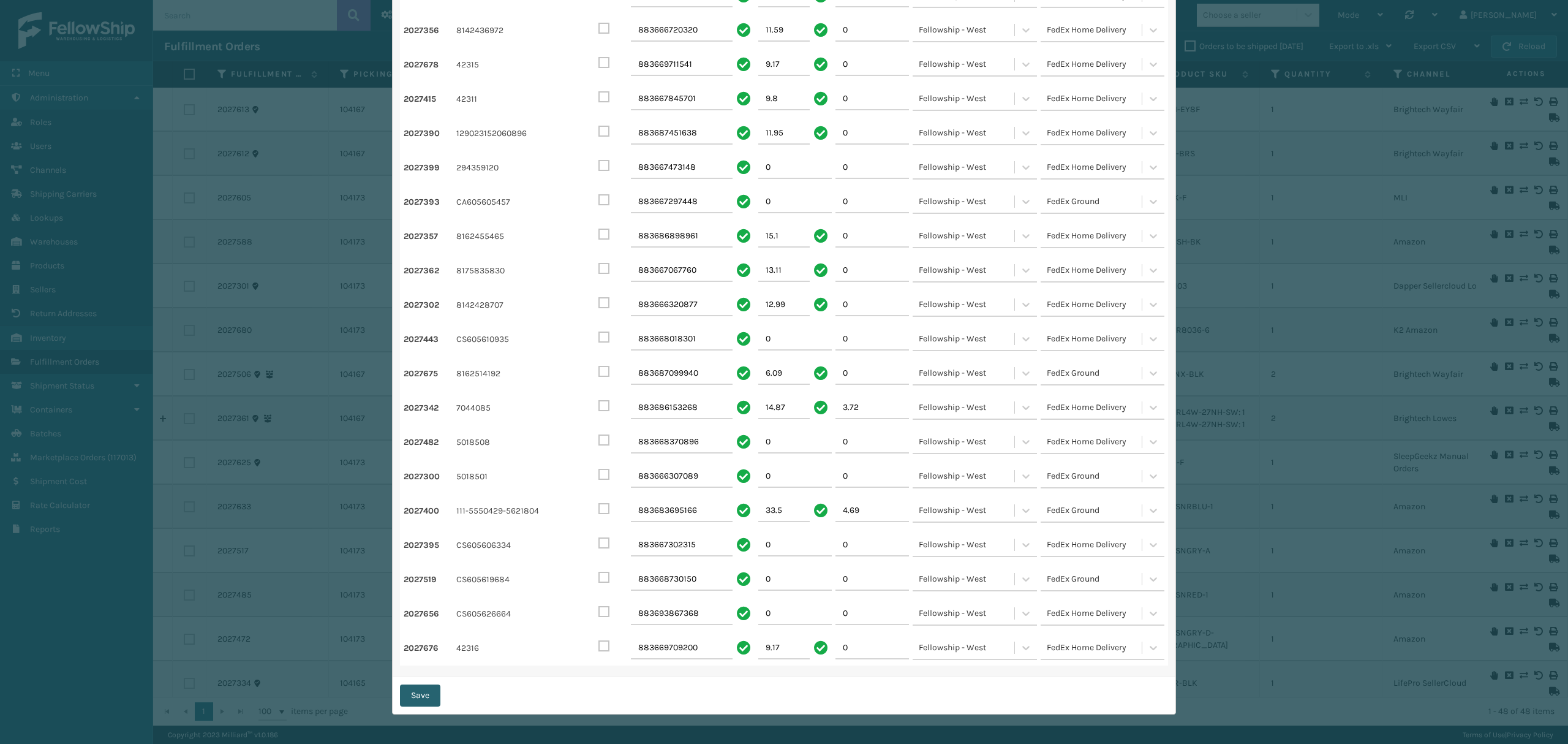
checkbox input "false"
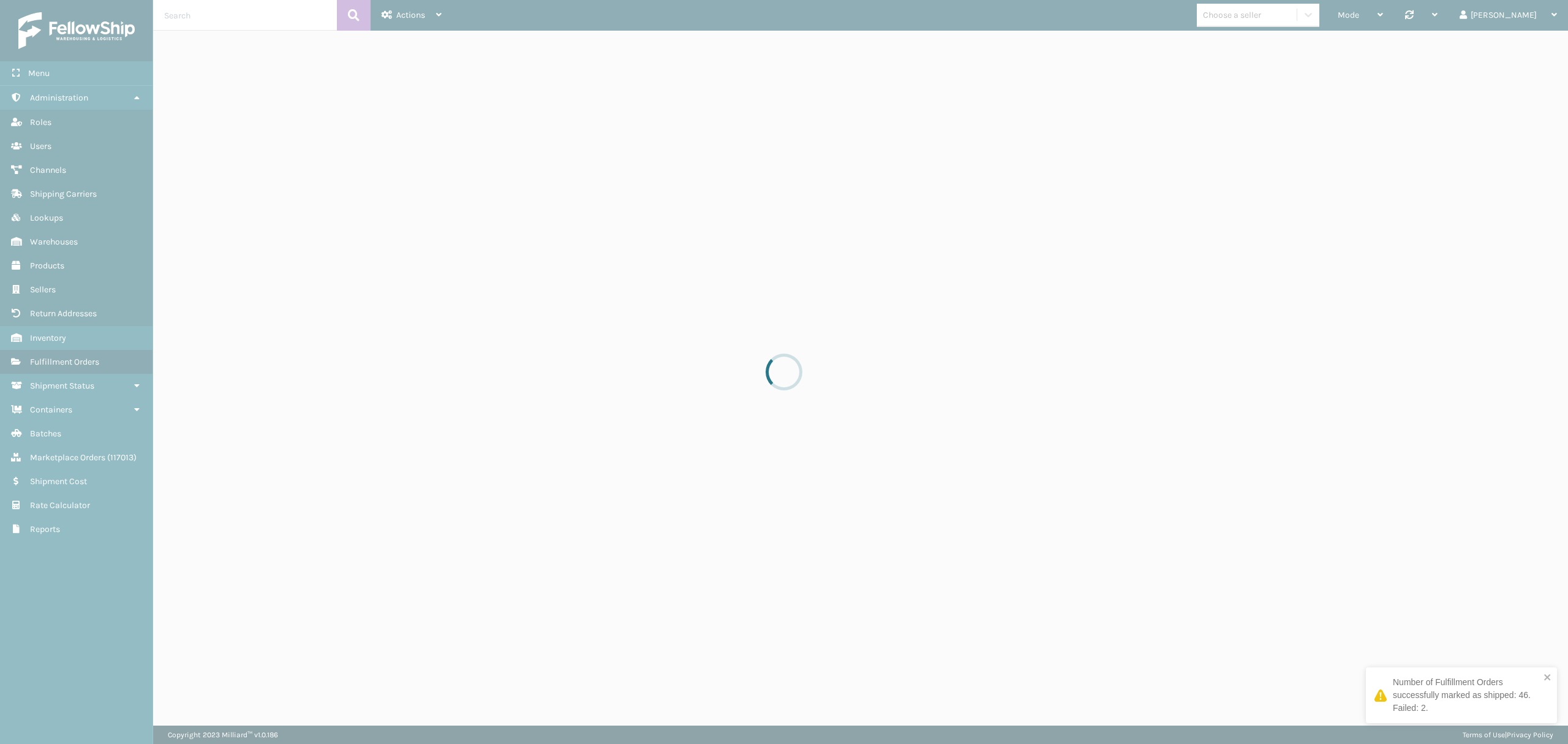
drag, startPoint x: 1142, startPoint y: 693, endPoint x: 1337, endPoint y: 691, distance: 195.0
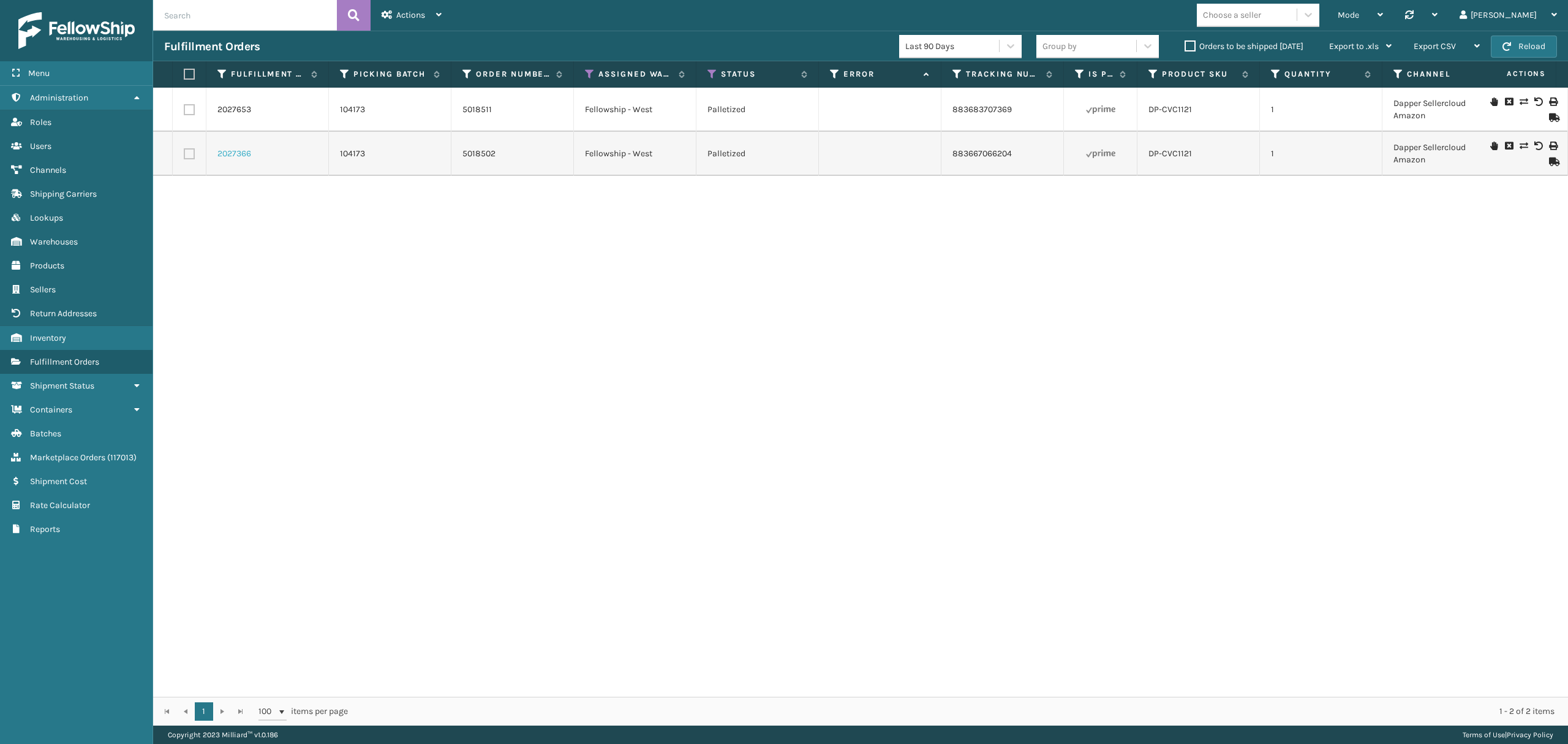
click at [231, 155] on link "2027366" at bounding box center [234, 153] width 33 height 13
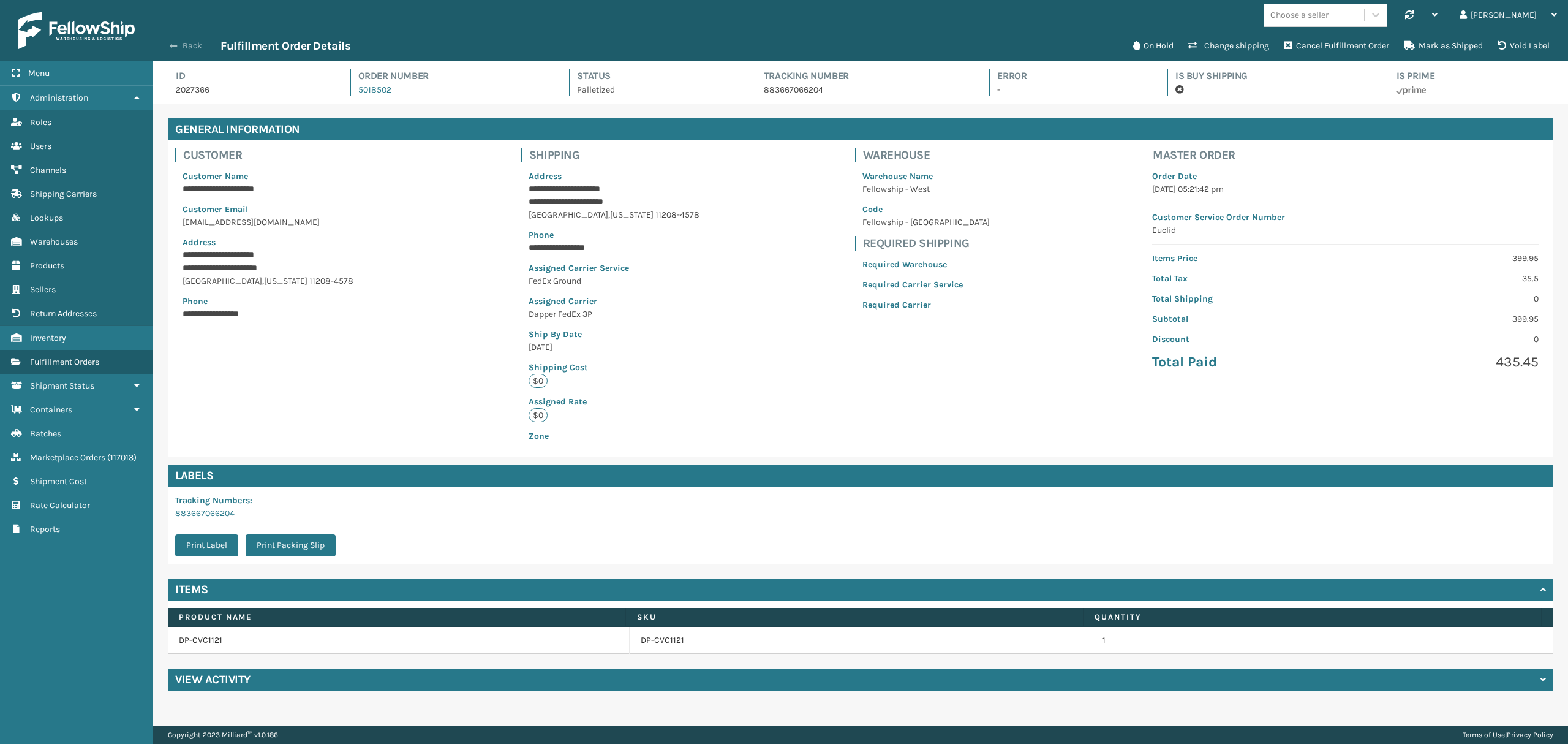
click at [195, 47] on button "Back" at bounding box center [193, 45] width 57 height 11
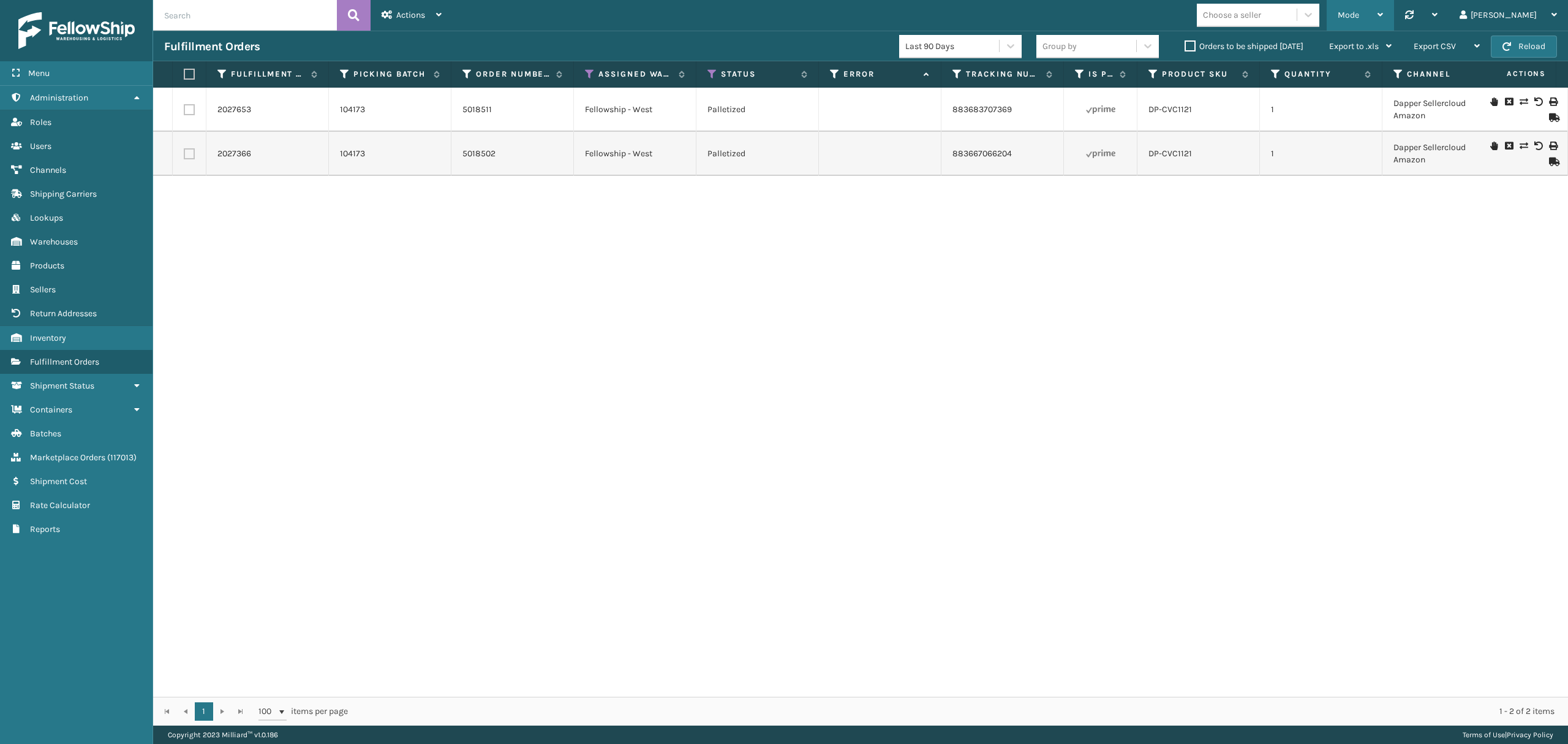
click at [1379, 20] on div "Mode Regular Mode Picking Mode Labeling Mode Palletizing Mode Exit Scan Mode" at bounding box center [1360, 15] width 67 height 30
click at [1328, 150] on li "Palletizing Mode" at bounding box center [1311, 147] width 164 height 33
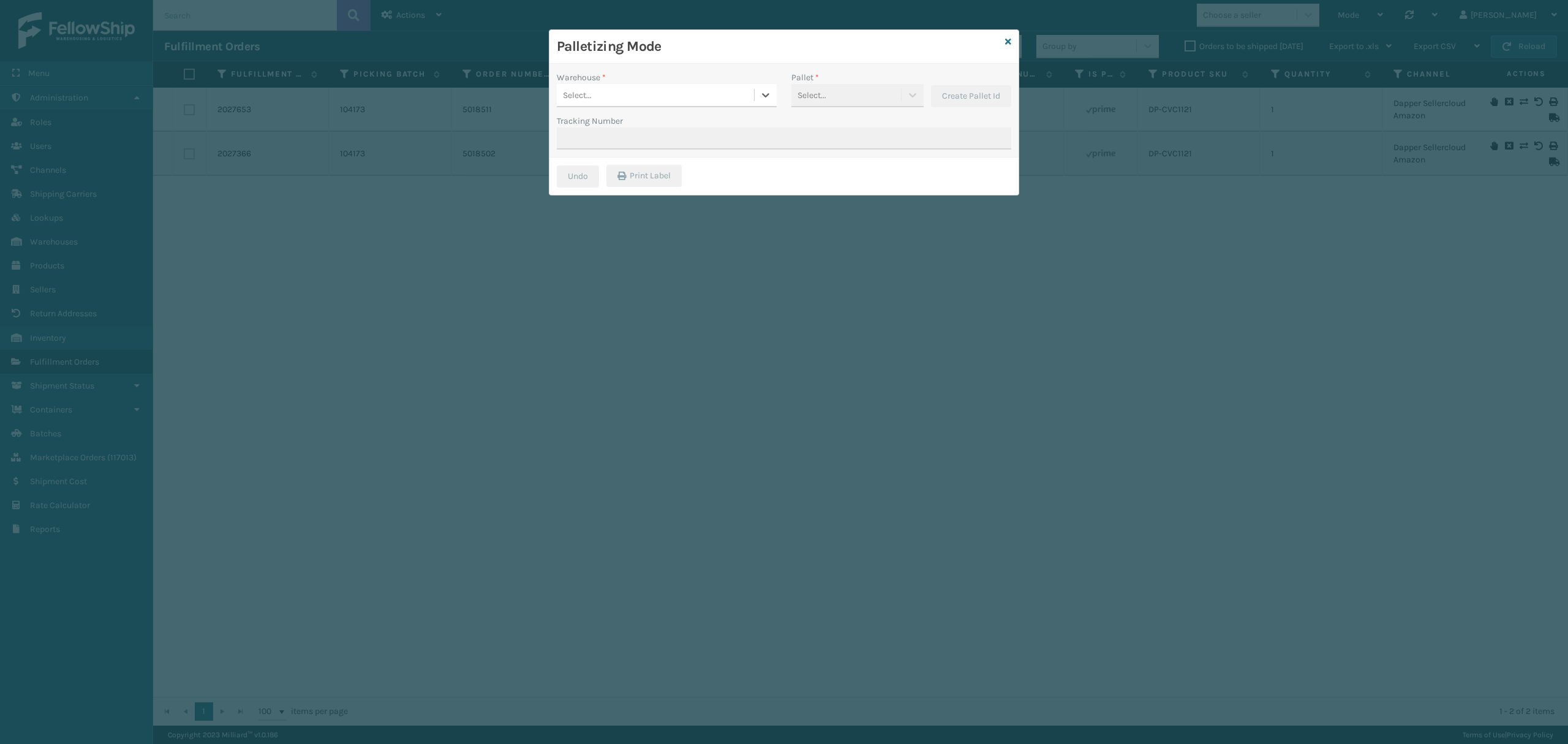
click at [633, 105] on div "Select..." at bounding box center [655, 95] width 197 height 21
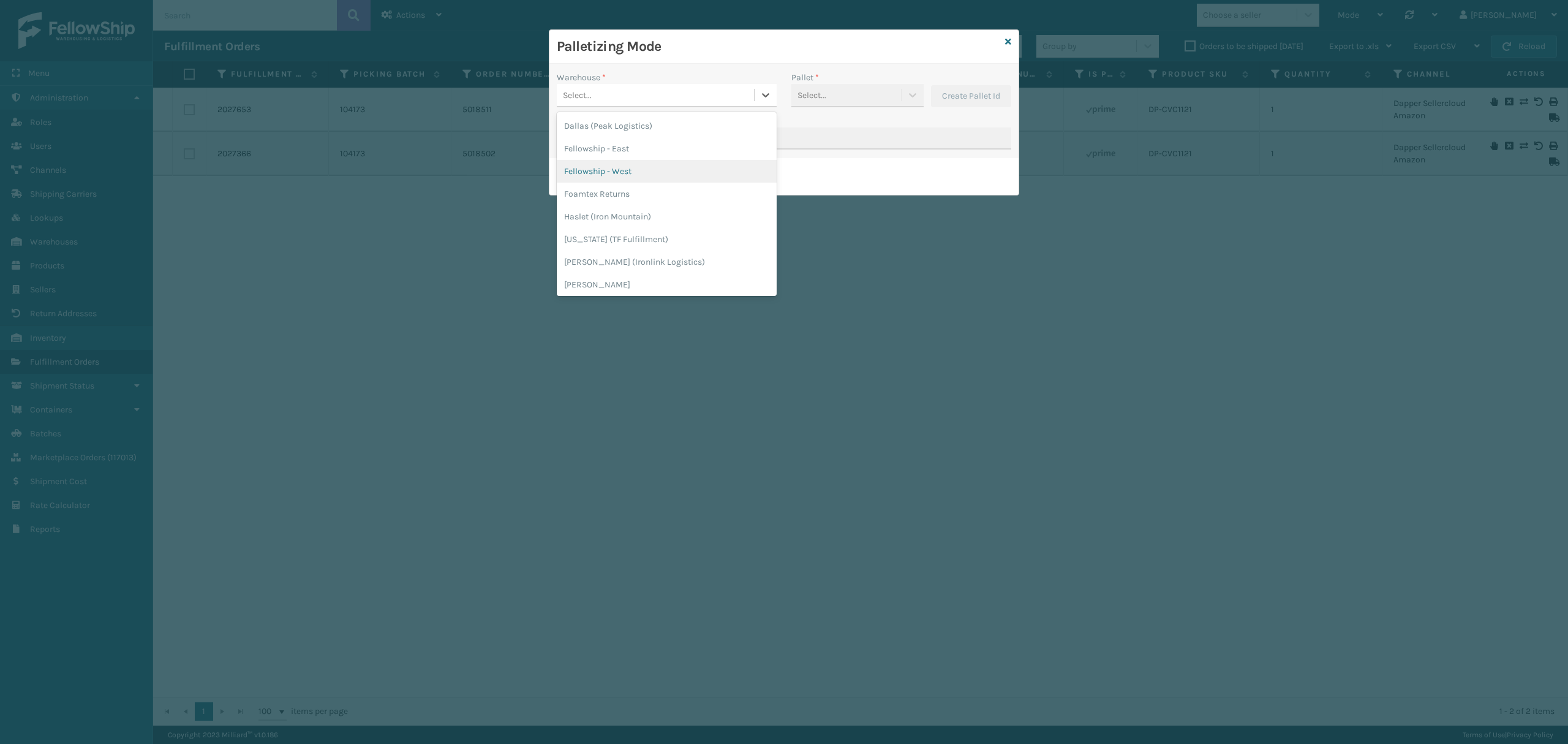
click at [611, 165] on div "Fellowship - West" at bounding box center [666, 171] width 220 height 22
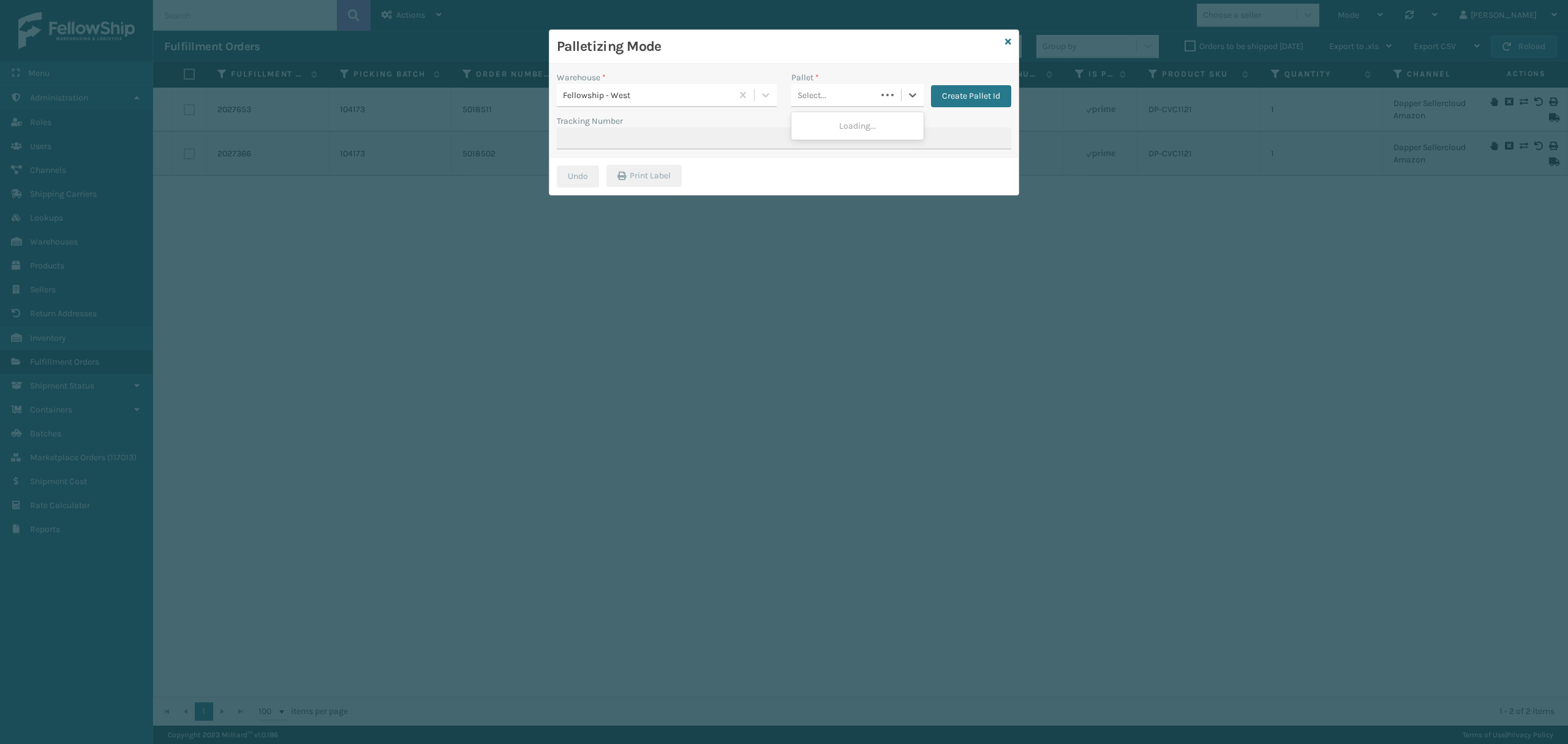
click at [819, 101] on div "Select..." at bounding box center [811, 95] width 28 height 13
click at [836, 131] on div "FDXG-UEL1IJOA65" at bounding box center [856, 125] width 132 height 22
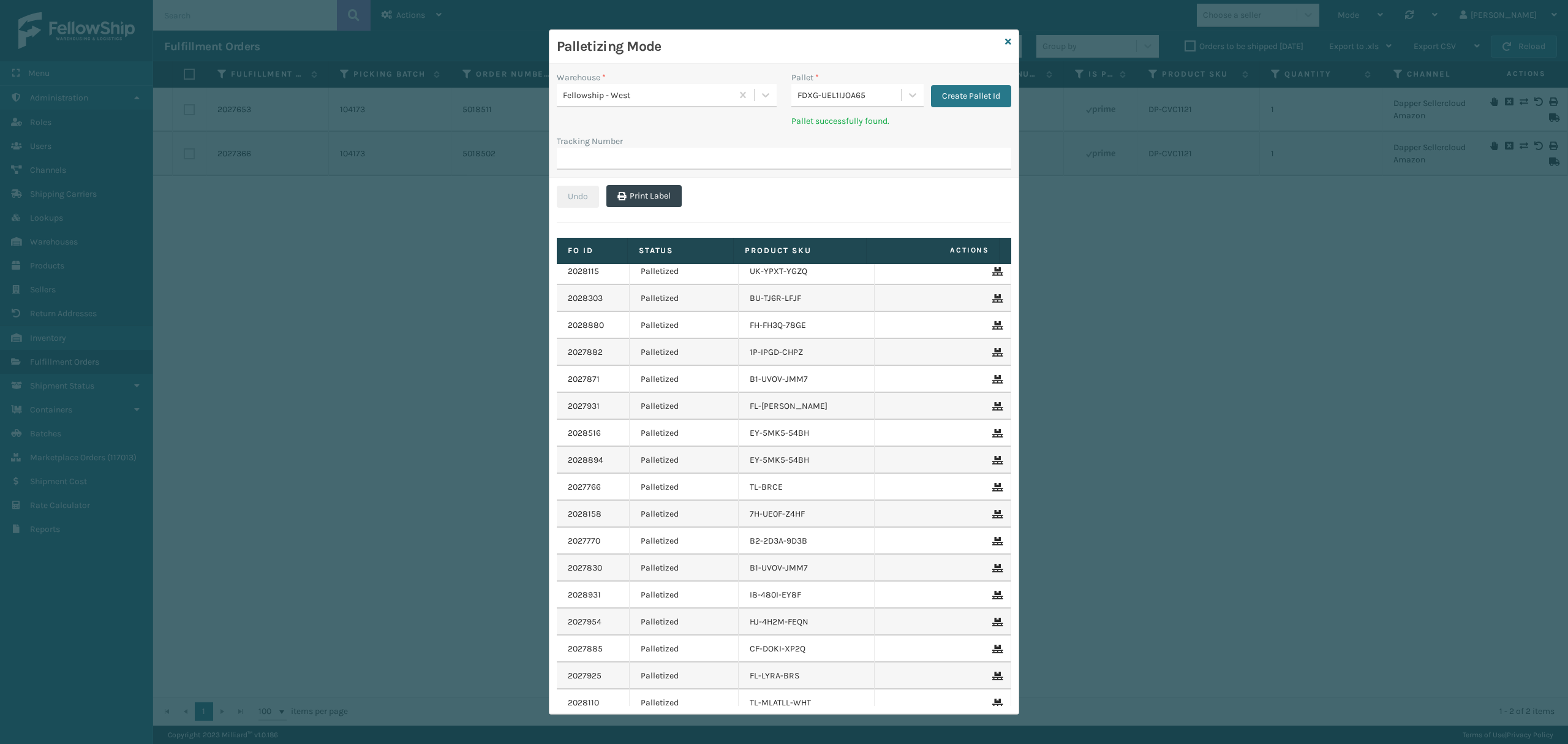
click at [866, 91] on div "FDXG-UEL1IJOA65" at bounding box center [849, 95] width 105 height 13
click at [1001, 32] on div "Palletizing Mode" at bounding box center [784, 47] width 469 height 33
click at [1005, 39] on icon at bounding box center [1008, 41] width 6 height 9
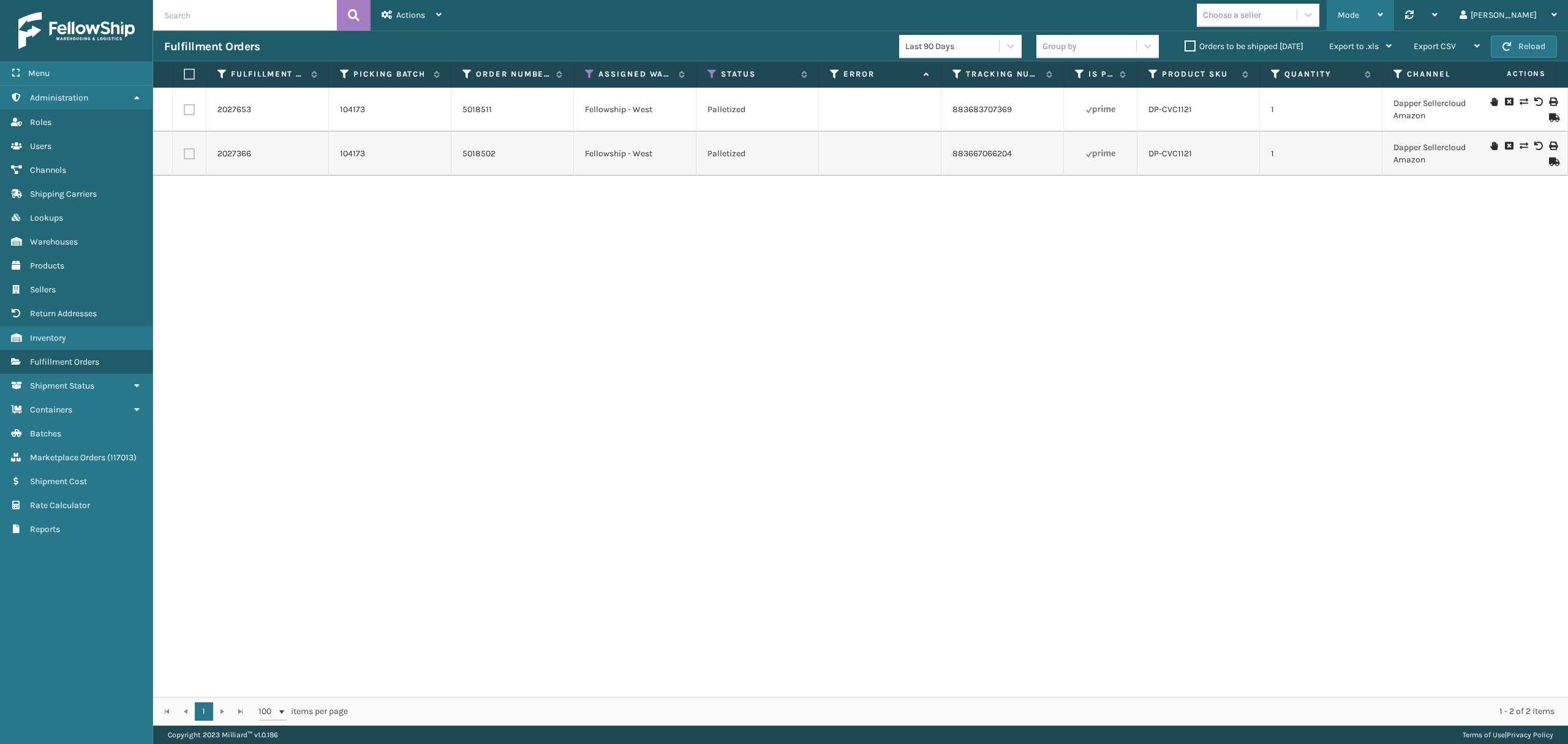
click at [1383, 4] on div "Mode" at bounding box center [1360, 15] width 45 height 30
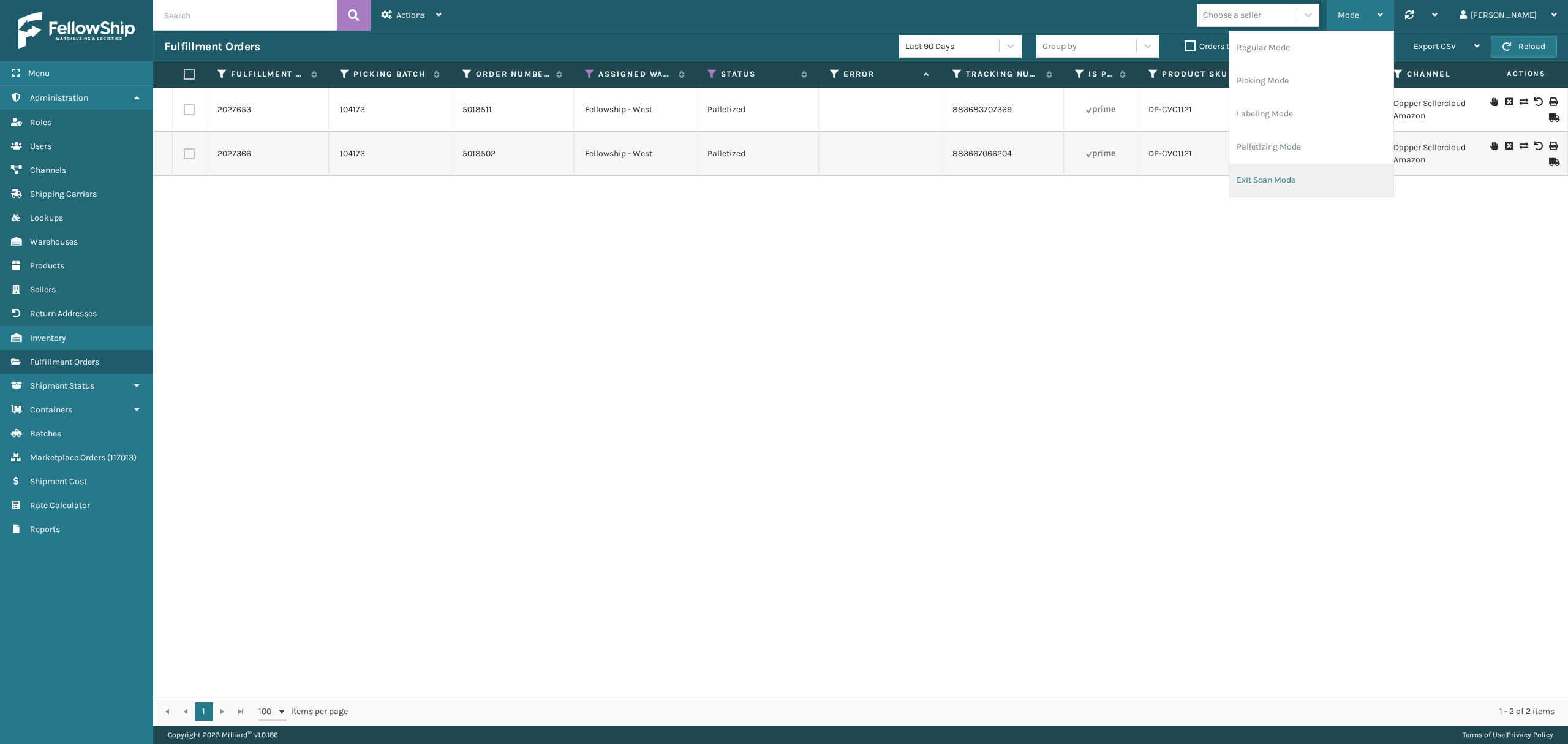
click at [1286, 164] on li "Exit Scan Mode" at bounding box center [1311, 180] width 164 height 33
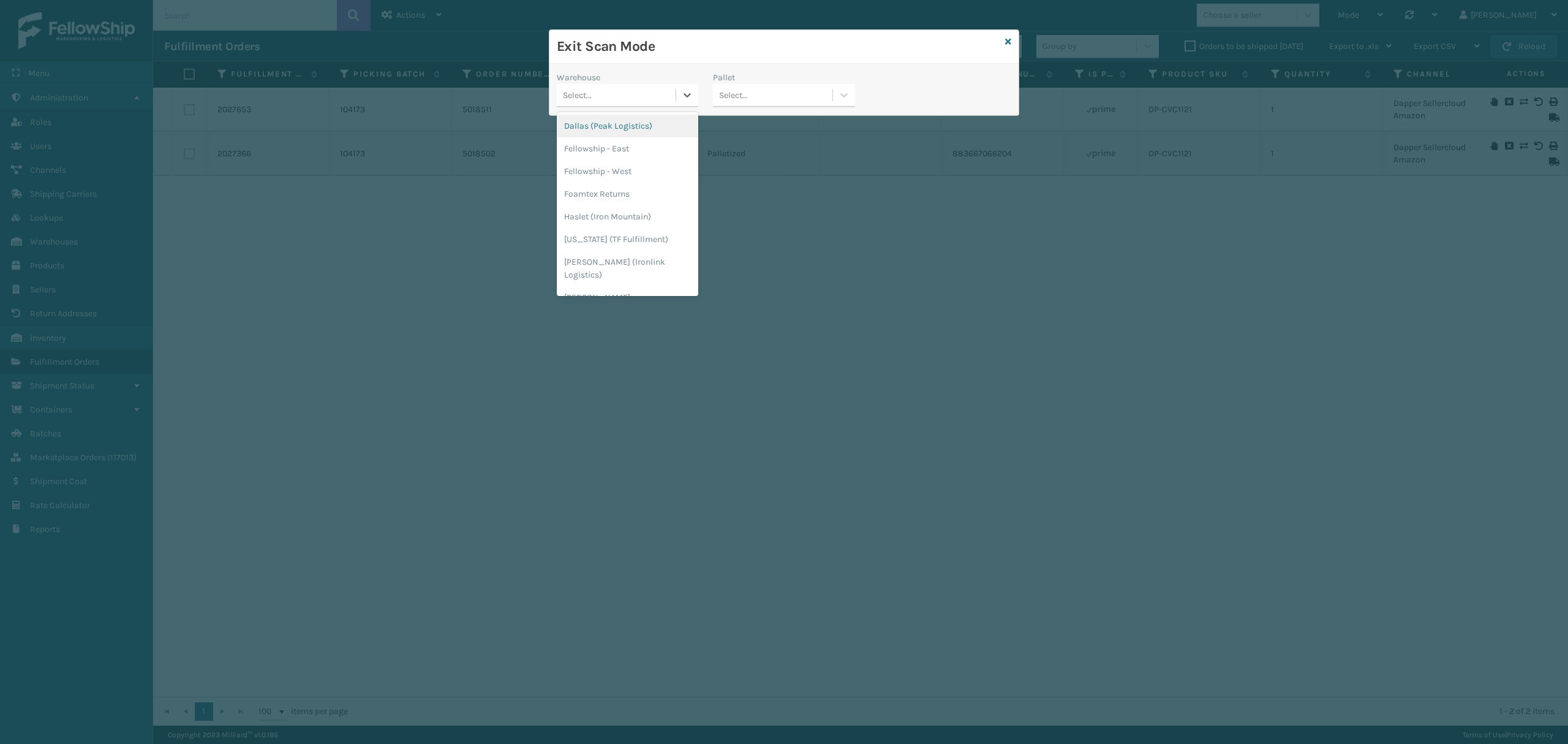
click at [662, 99] on div "Select..." at bounding box center [616, 95] width 119 height 21
click at [613, 159] on div "Fellowship - East" at bounding box center [627, 148] width 142 height 22
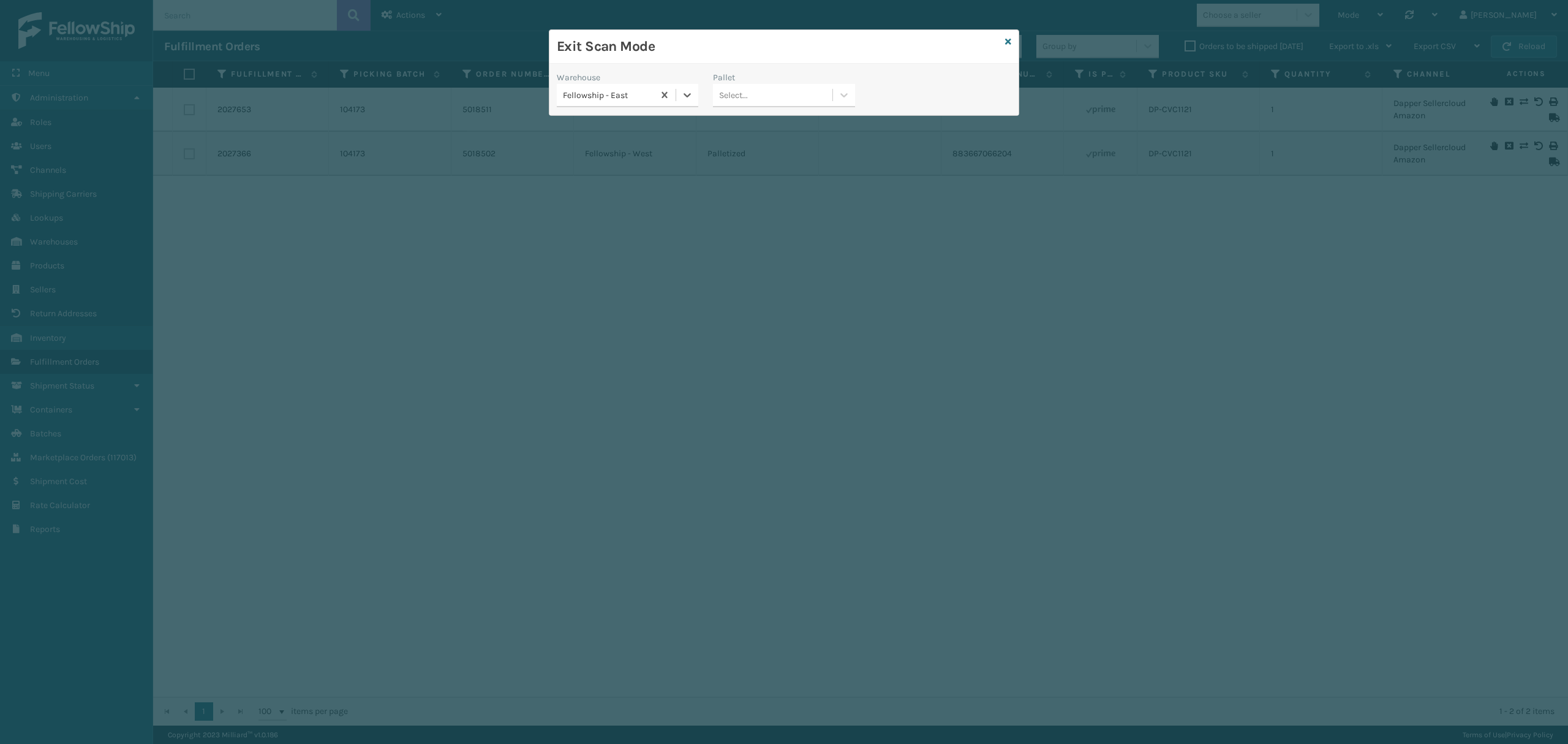
click at [631, 99] on div "Fellowship - East" at bounding box center [609, 95] width 92 height 13
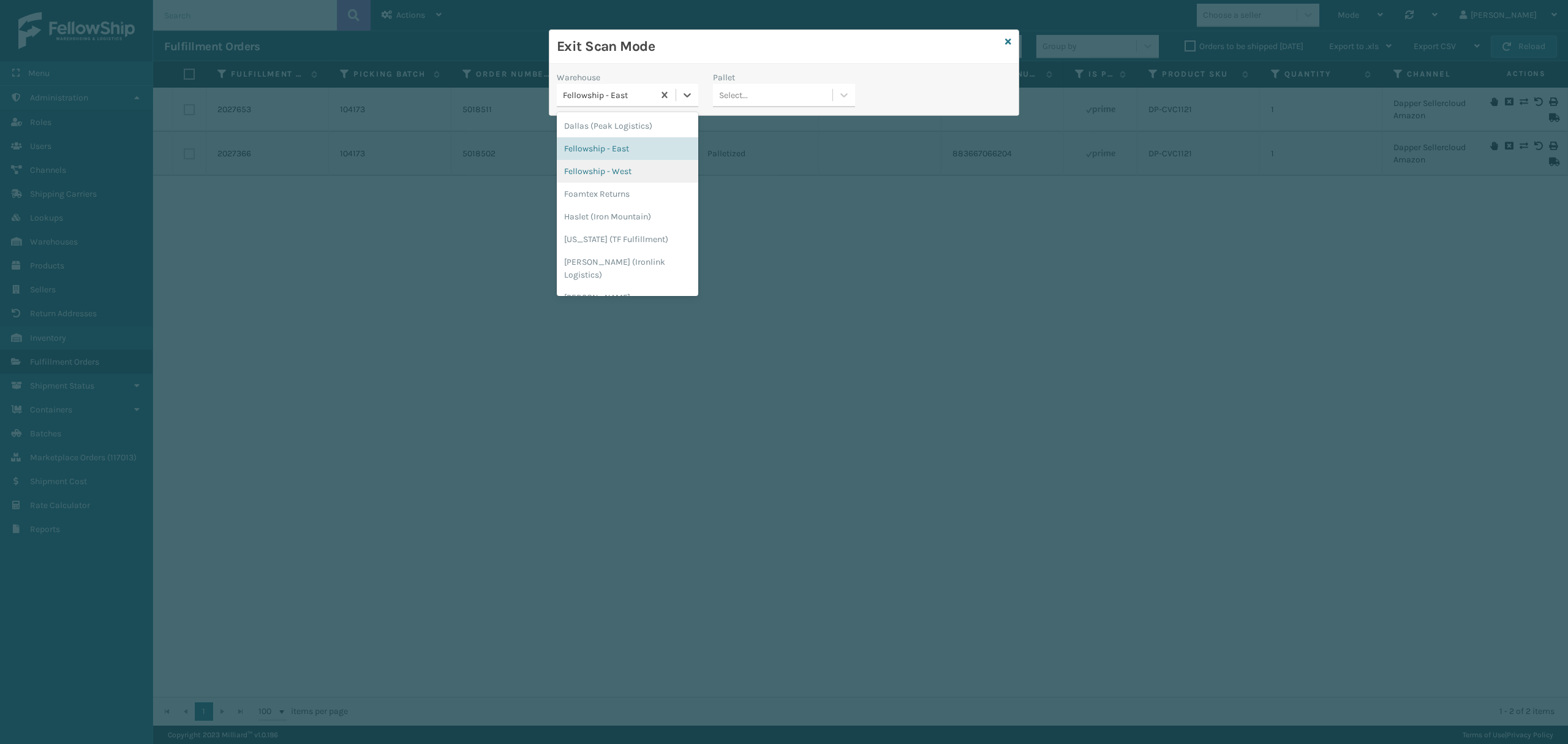
click at [623, 168] on div "Fellowship - West" at bounding box center [627, 171] width 142 height 22
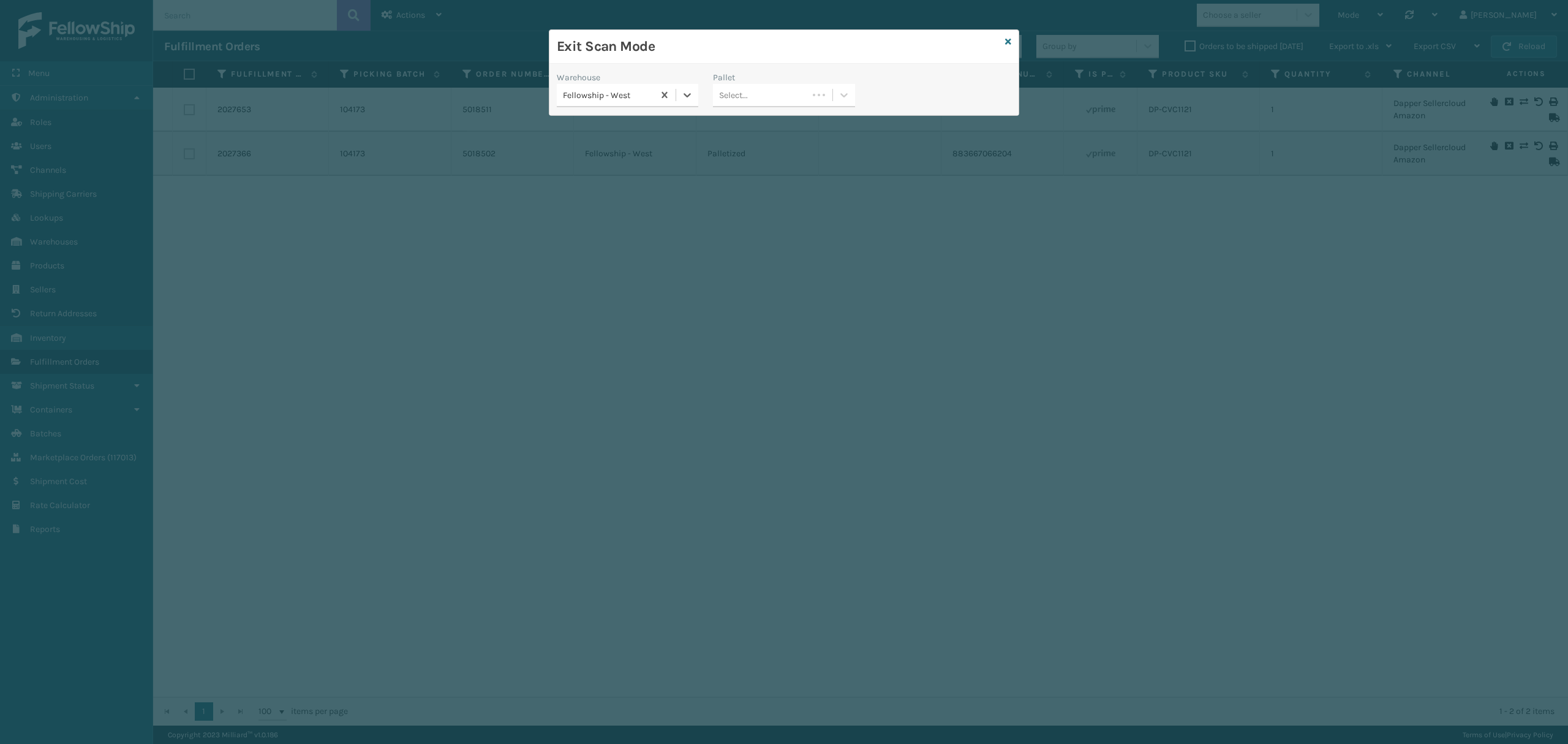
click at [763, 93] on div "Select..." at bounding box center [760, 95] width 94 height 21
click at [763, 133] on div "FDXG-UEL1IJOA65" at bounding box center [783, 125] width 142 height 22
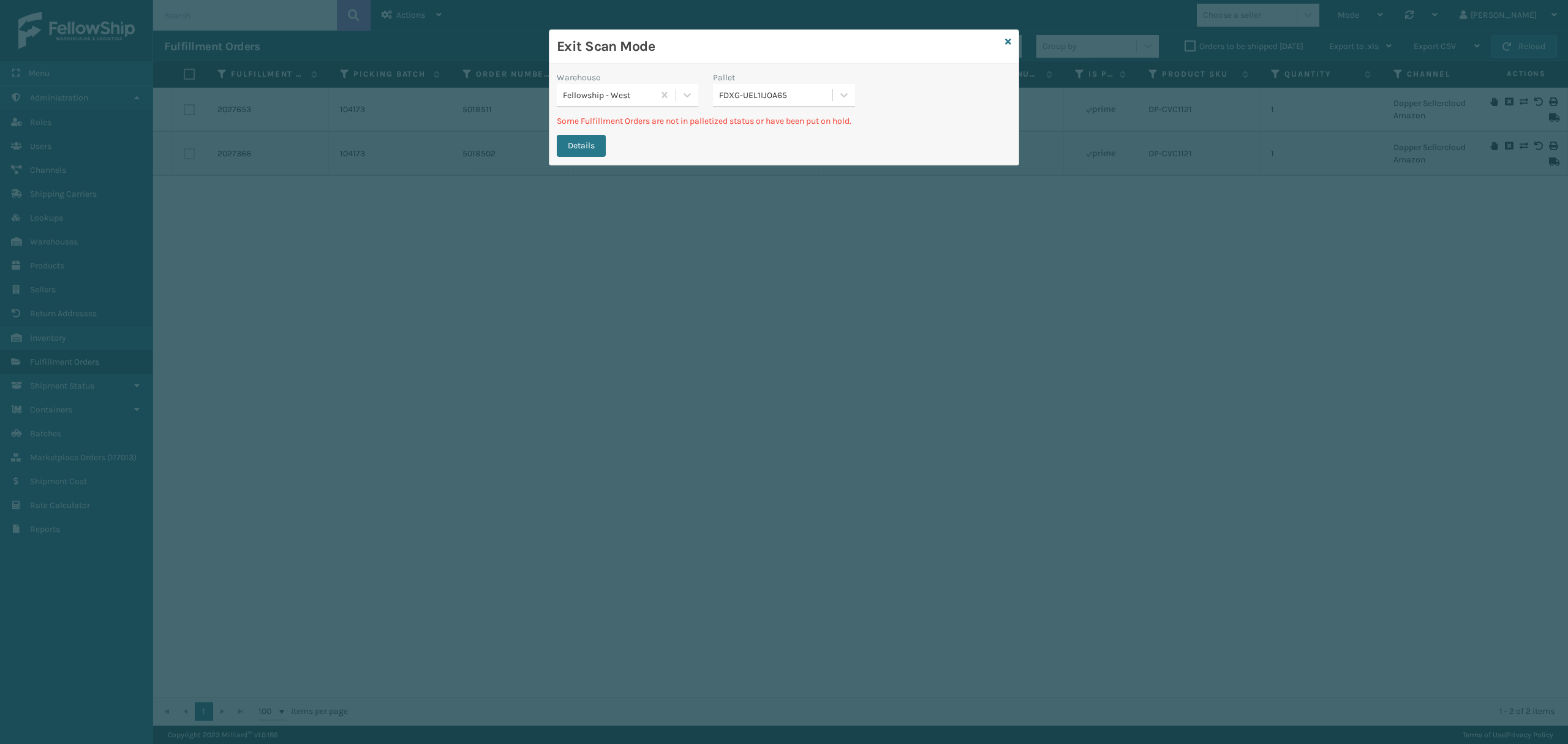
click at [1003, 49] on div "Exit Scan Mode" at bounding box center [784, 47] width 469 height 33
click at [1006, 44] on icon at bounding box center [1008, 41] width 6 height 9
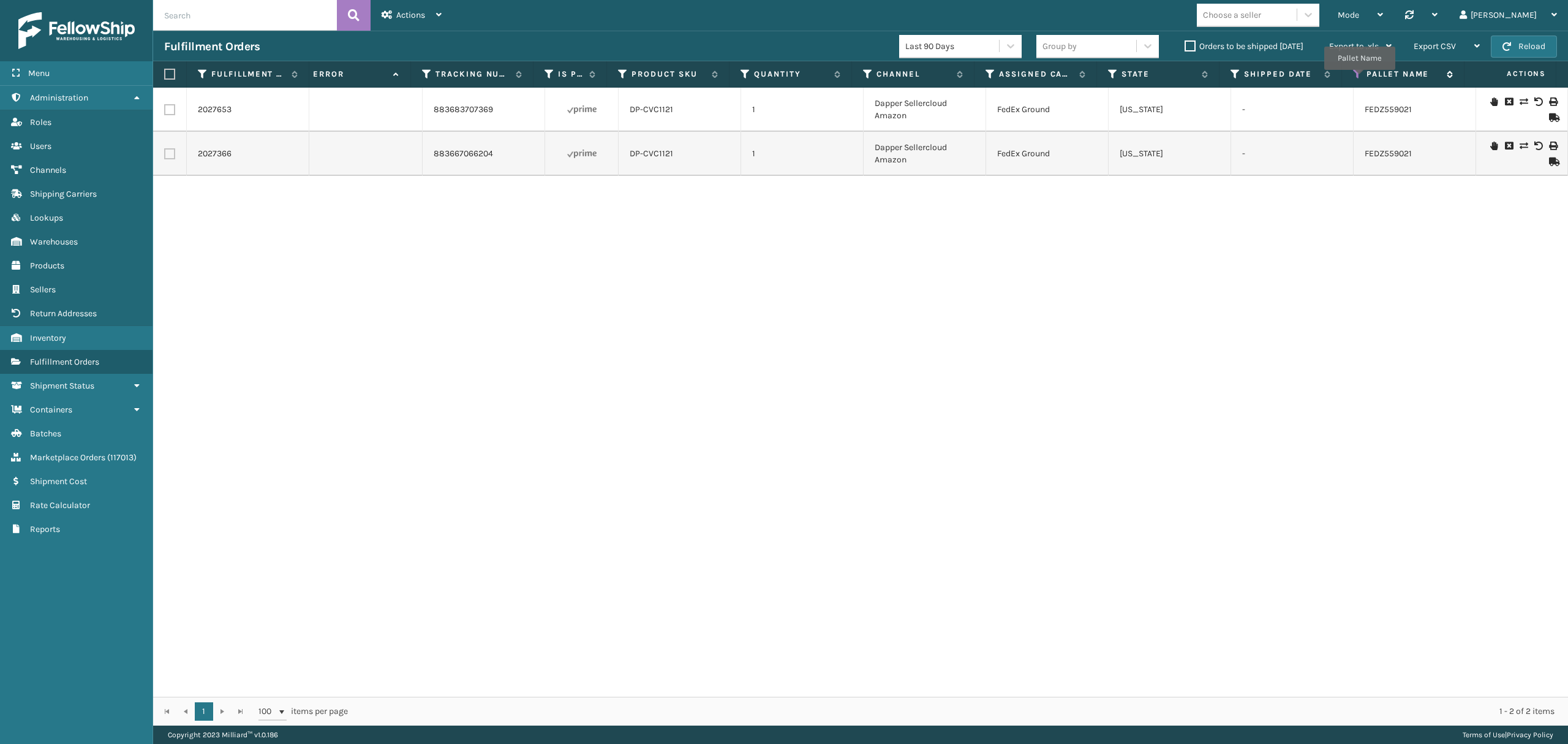
click at [1358, 79] on icon at bounding box center [1358, 73] width 10 height 11
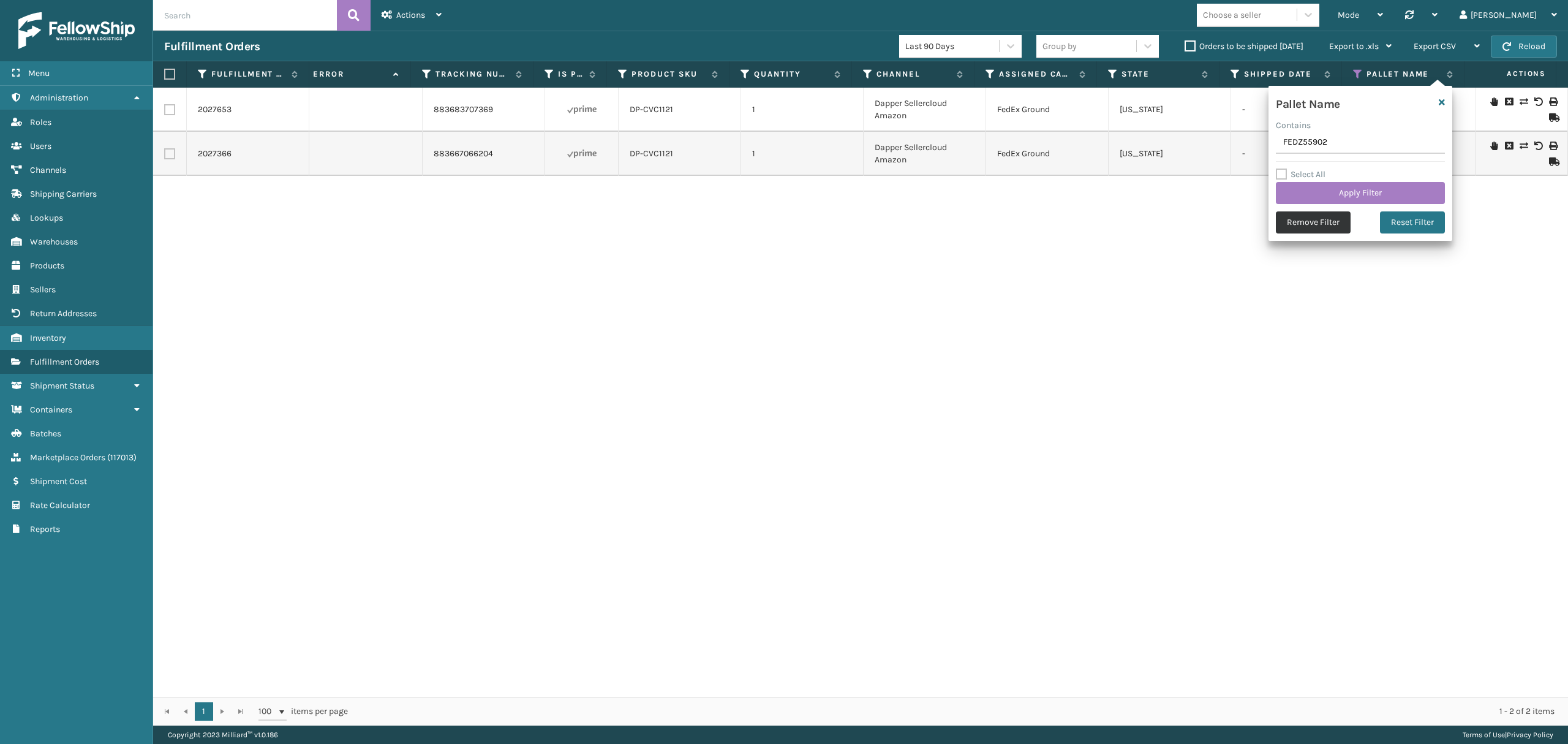
click at [1328, 219] on button "Remove Filter" at bounding box center [1313, 222] width 74 height 22
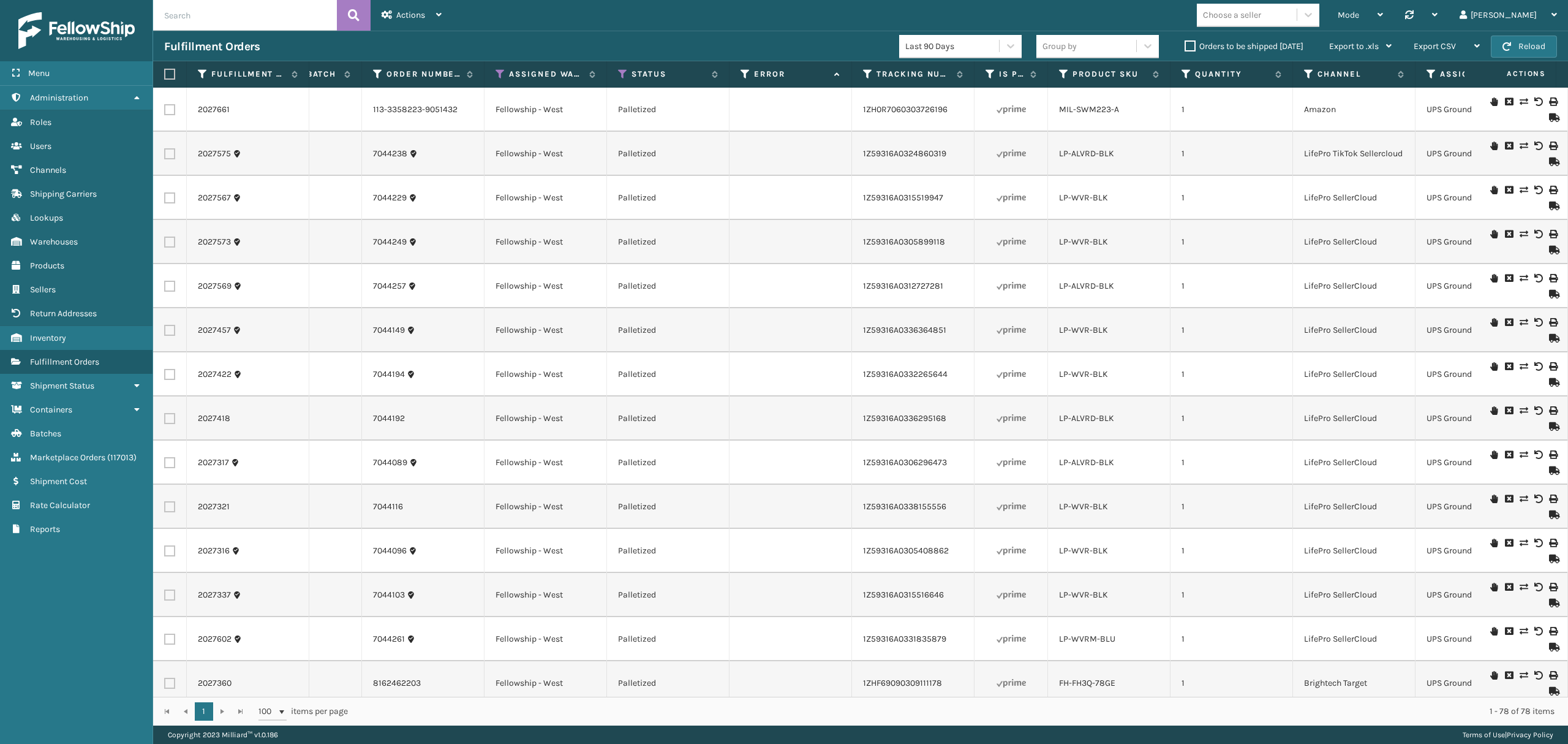
scroll to position [0, 65]
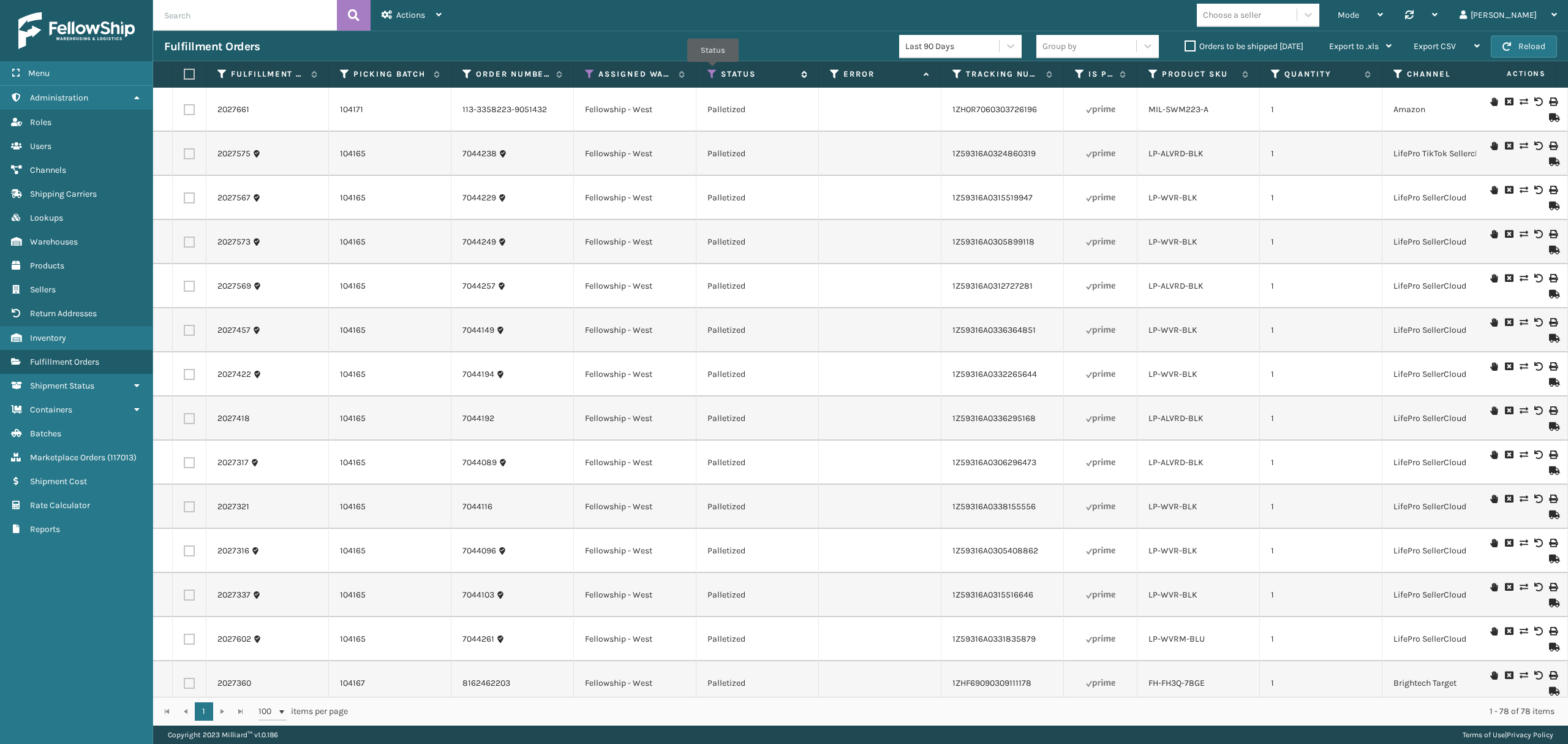
click at [712, 69] on icon at bounding box center [713, 73] width 10 height 11
click at [922, 117] on td at bounding box center [880, 109] width 122 height 44
click at [251, 81] on th "Fulfillment Order Id" at bounding box center [267, 74] width 122 height 26
click at [311, 71] on icon at bounding box center [313, 74] width 10 height 8
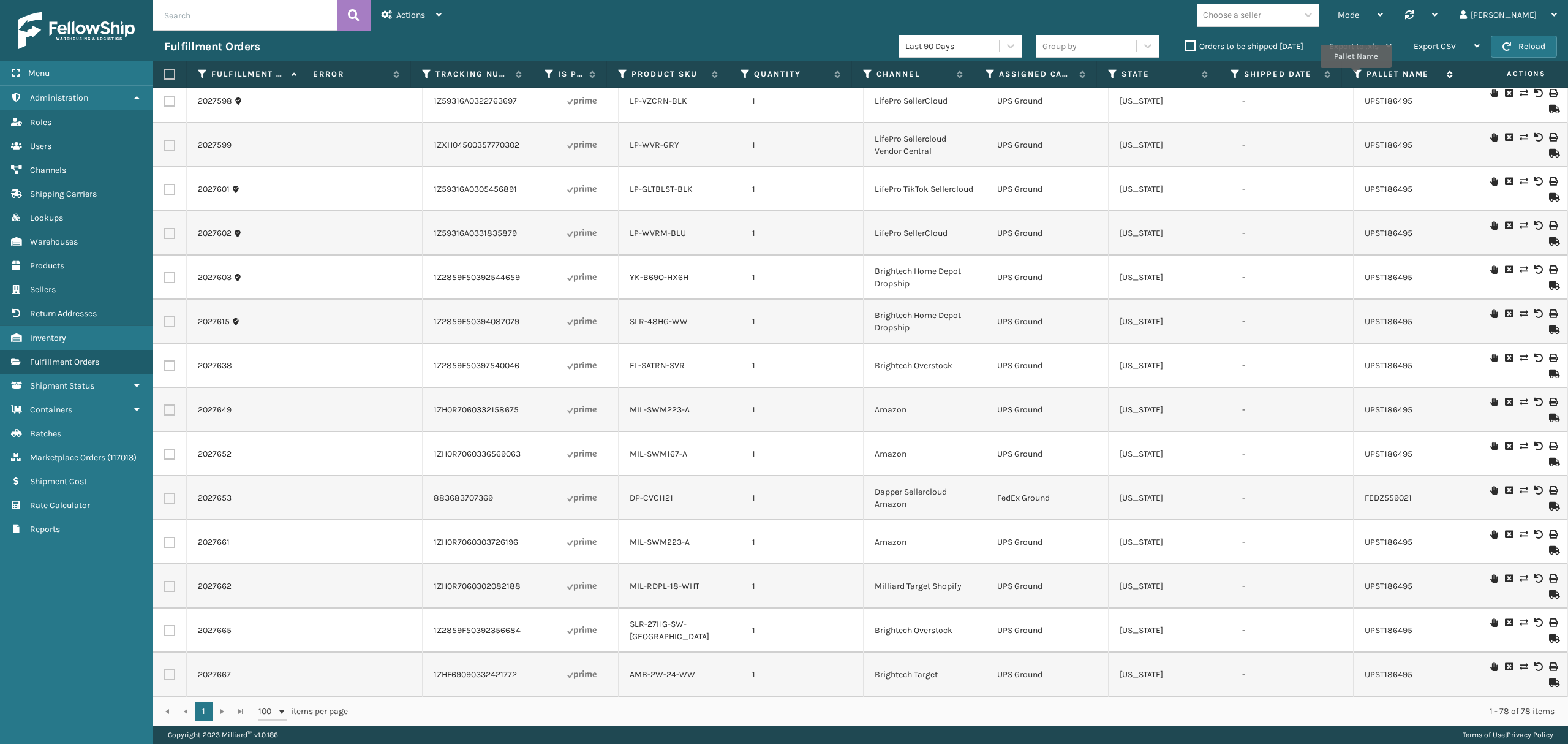
click at [1356, 77] on icon at bounding box center [1358, 73] width 10 height 11
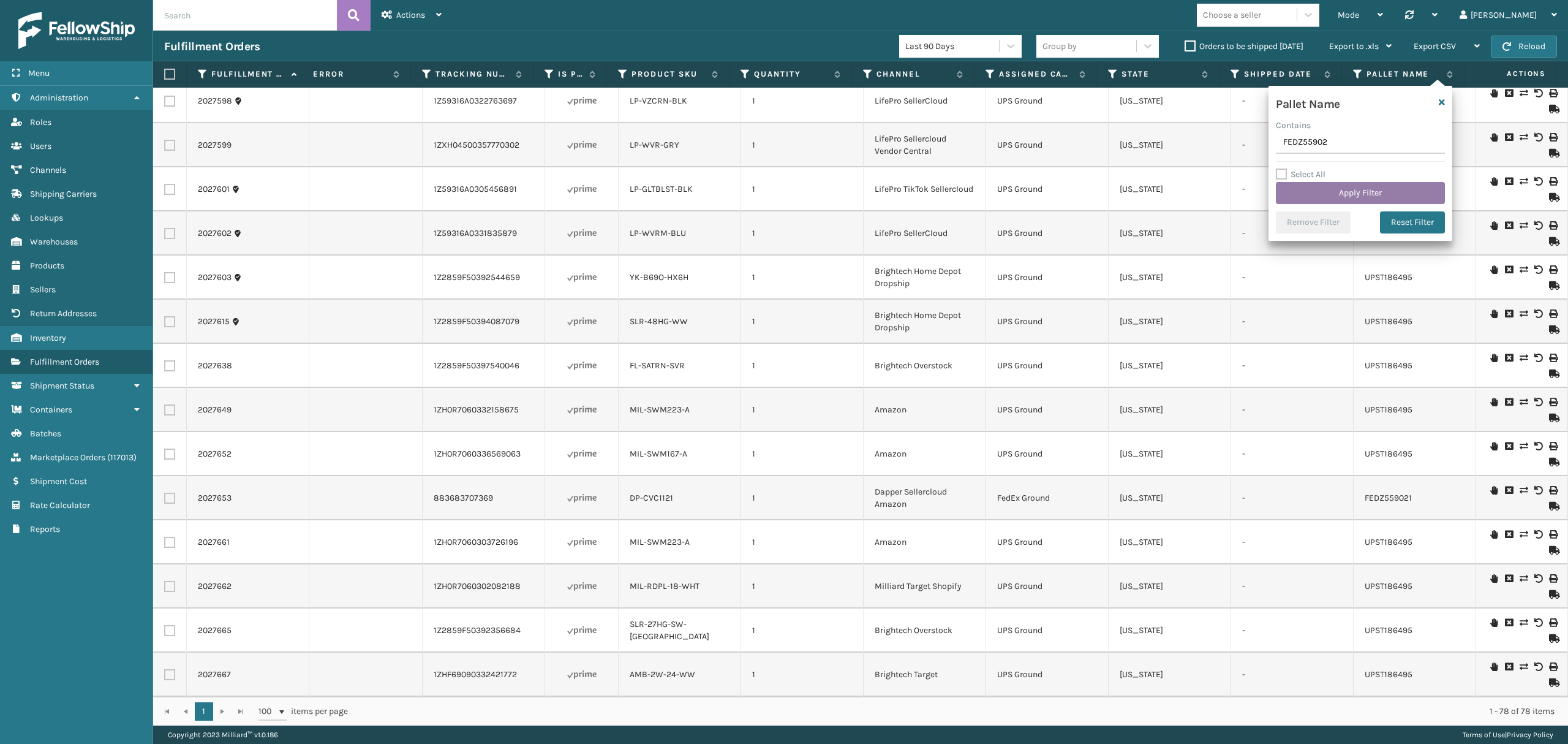
type input "FEDZ55902"
click at [1326, 190] on button "Apply Filter" at bounding box center [1360, 193] width 169 height 22
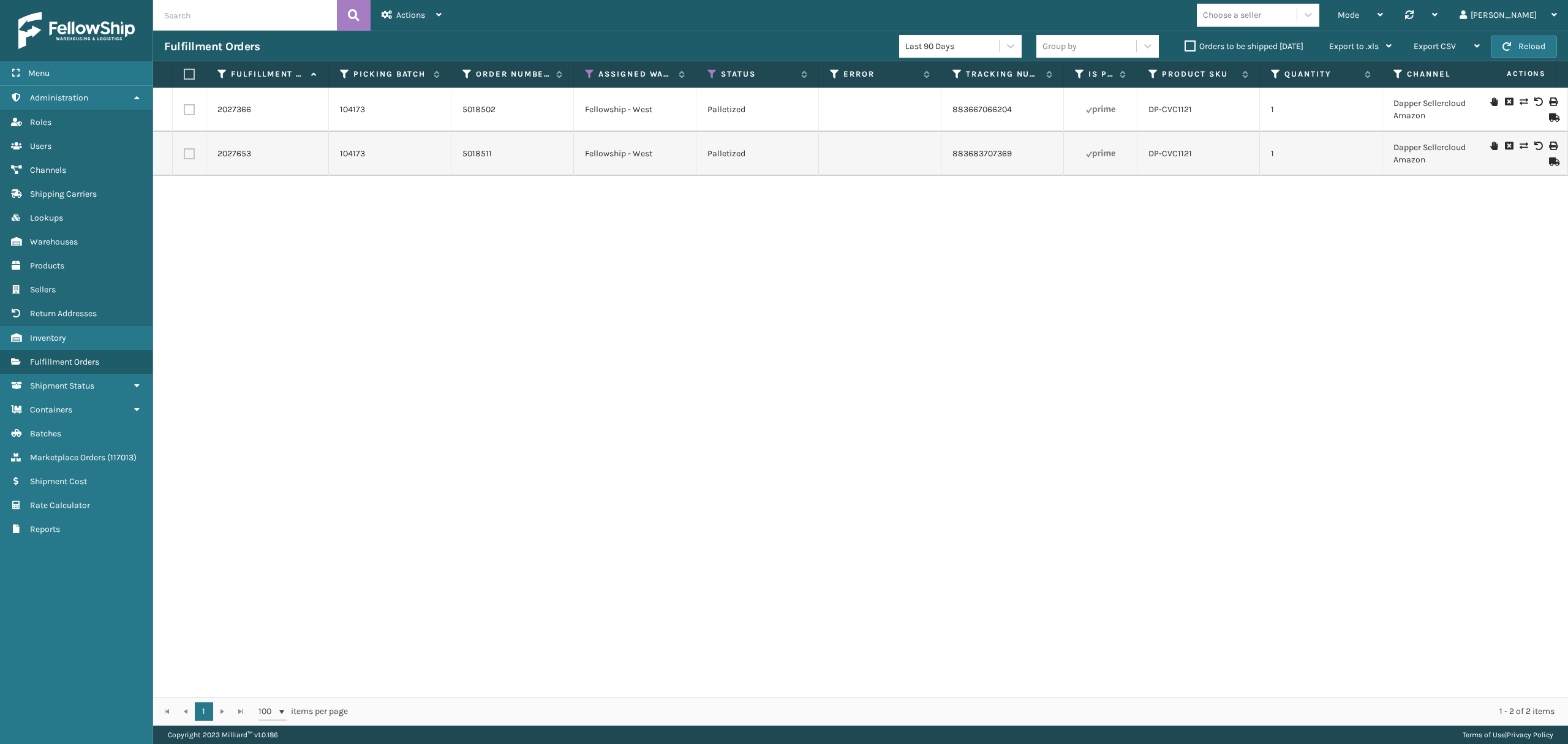
click at [186, 160] on td at bounding box center [190, 153] width 33 height 44
click at [187, 155] on label at bounding box center [189, 153] width 11 height 11
click at [185, 155] on input "checkbox" at bounding box center [184, 153] width 1 height 8
click at [1095, 43] on span "Bulk Actions" at bounding box center [1113, 46] width 48 height 11
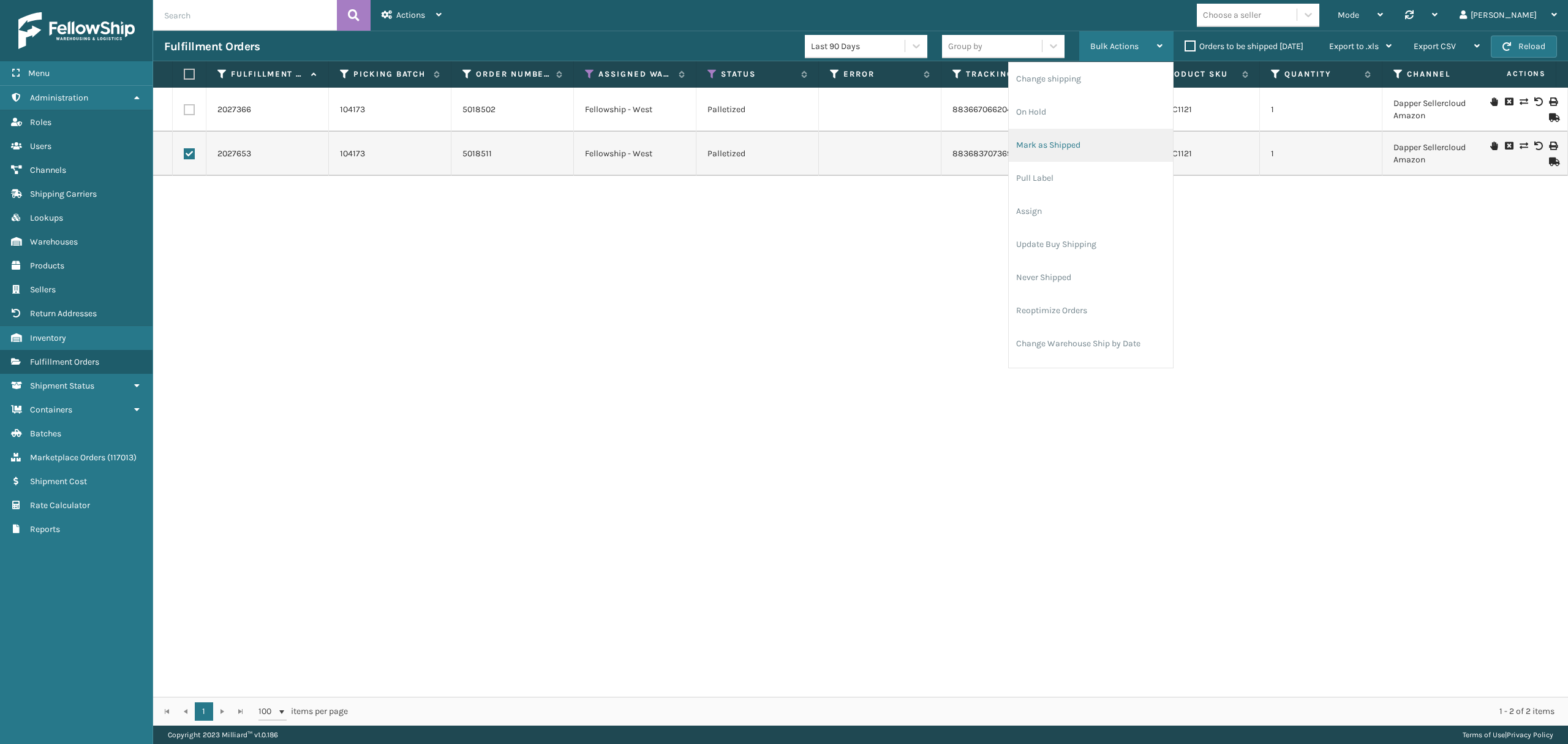
click at [1062, 155] on li "Mark as Shipped" at bounding box center [1091, 146] width 164 height 33
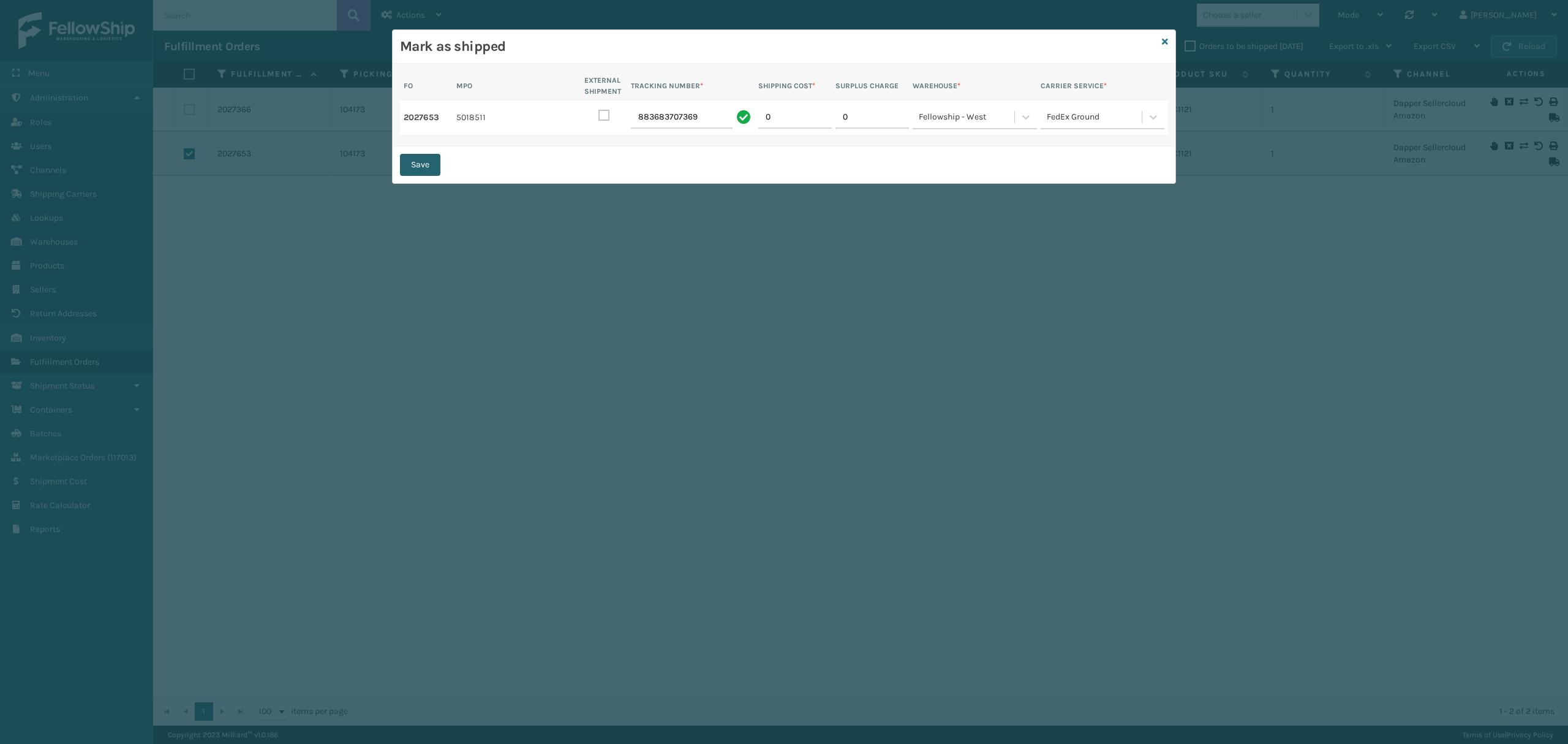
click at [404, 156] on button "Save" at bounding box center [419, 164] width 40 height 22
checkbox input "false"
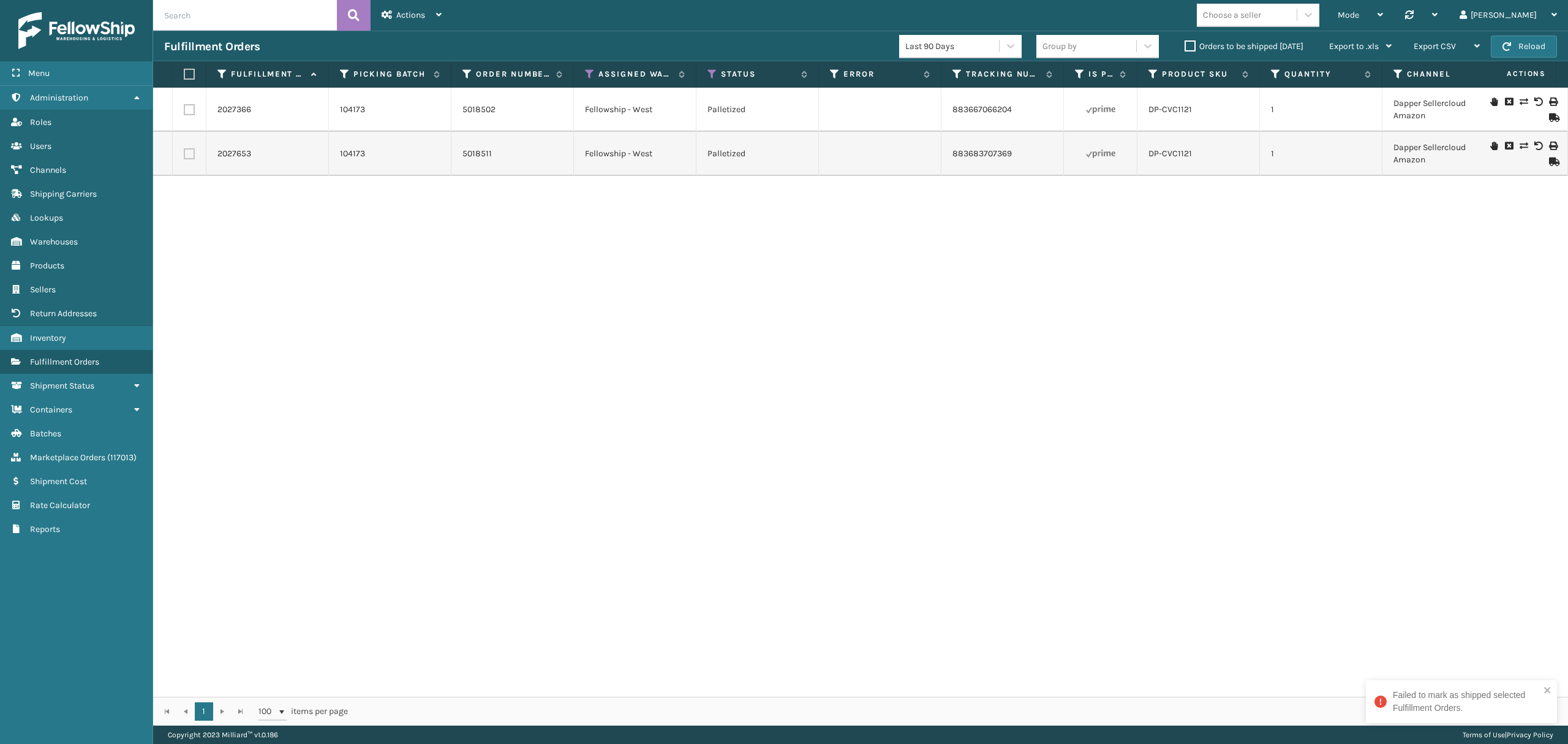
click at [203, 111] on td at bounding box center [190, 109] width 33 height 44
click at [192, 112] on label at bounding box center [189, 109] width 11 height 11
click at [185, 112] on input "checkbox" at bounding box center [184, 109] width 1 height 8
checkbox input "true"
click at [1108, 57] on div "Bulk Actions" at bounding box center [1126, 46] width 72 height 30
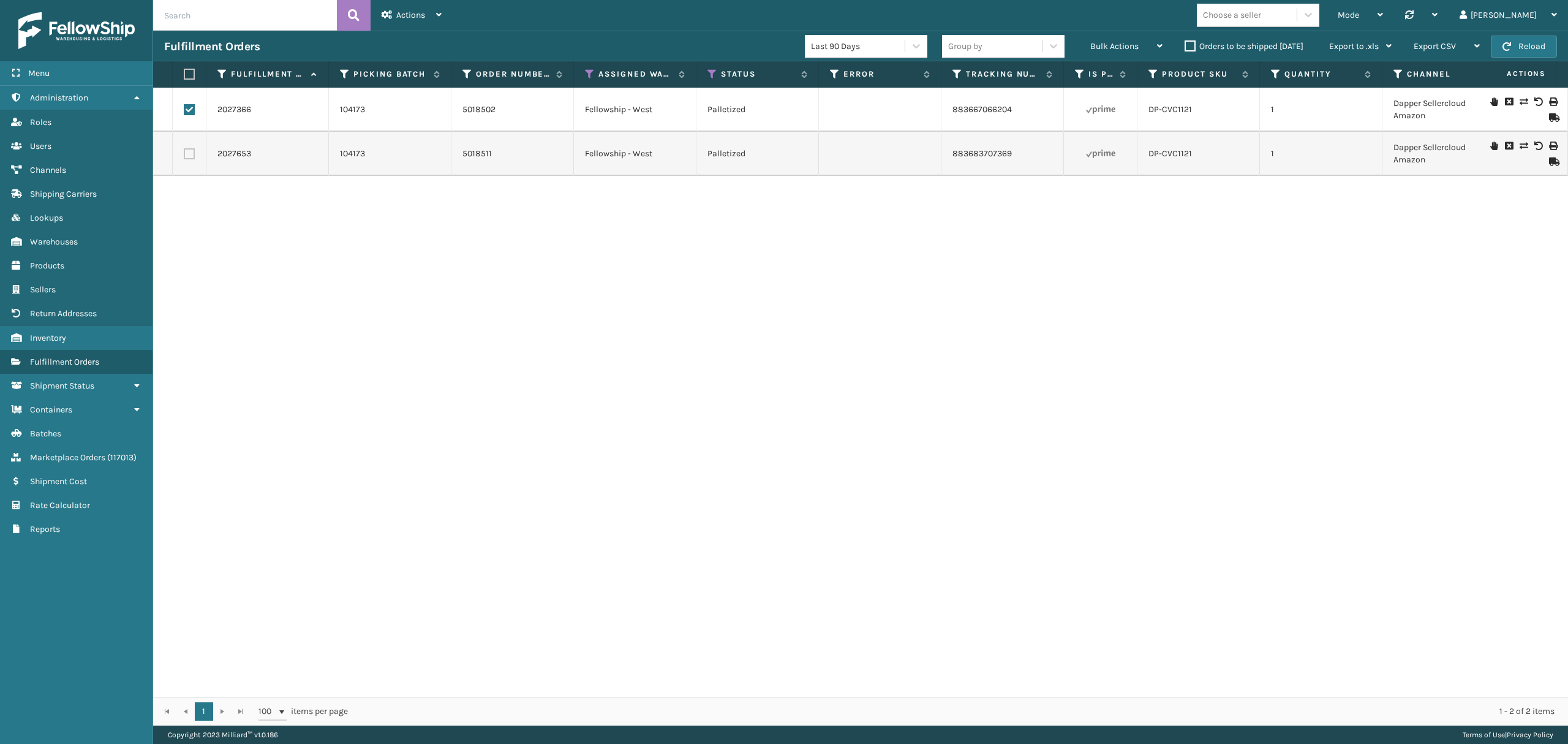
click at [1280, 202] on div "2027366 104173 5018502 Fellowship - West Palletized 883667066204 DP-CVC1121 1 D…" at bounding box center [860, 392] width 1415 height 609
copy link "883667066204"
drag, startPoint x: 943, startPoint y: 111, endPoint x: 1022, endPoint y: 120, distance: 79.5
click at [1022, 120] on td "883667066204" at bounding box center [1002, 109] width 122 height 44
click at [1383, 6] on div "Mode" at bounding box center [1360, 15] width 45 height 30
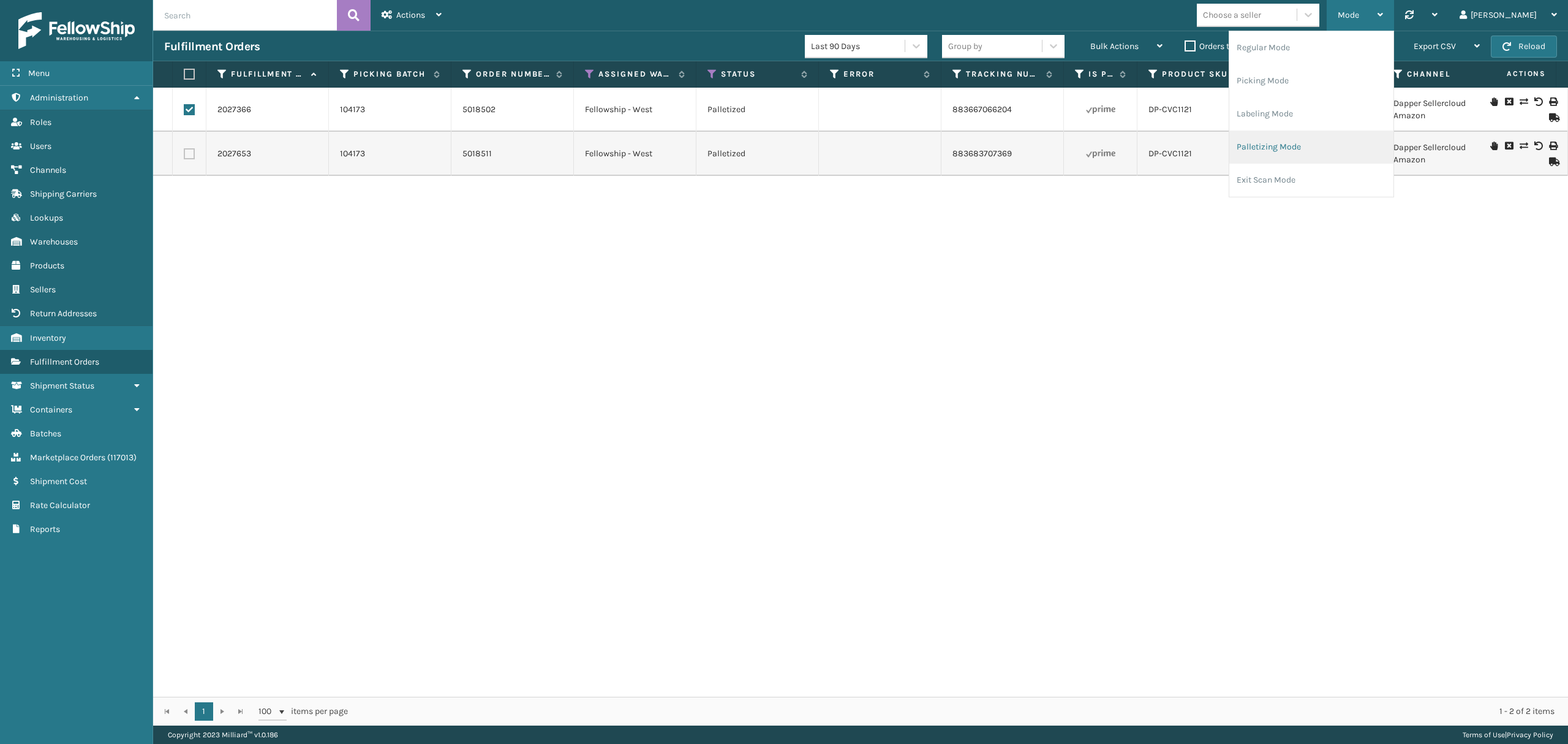
click at [1309, 161] on li "Palletizing Mode" at bounding box center [1311, 147] width 164 height 33
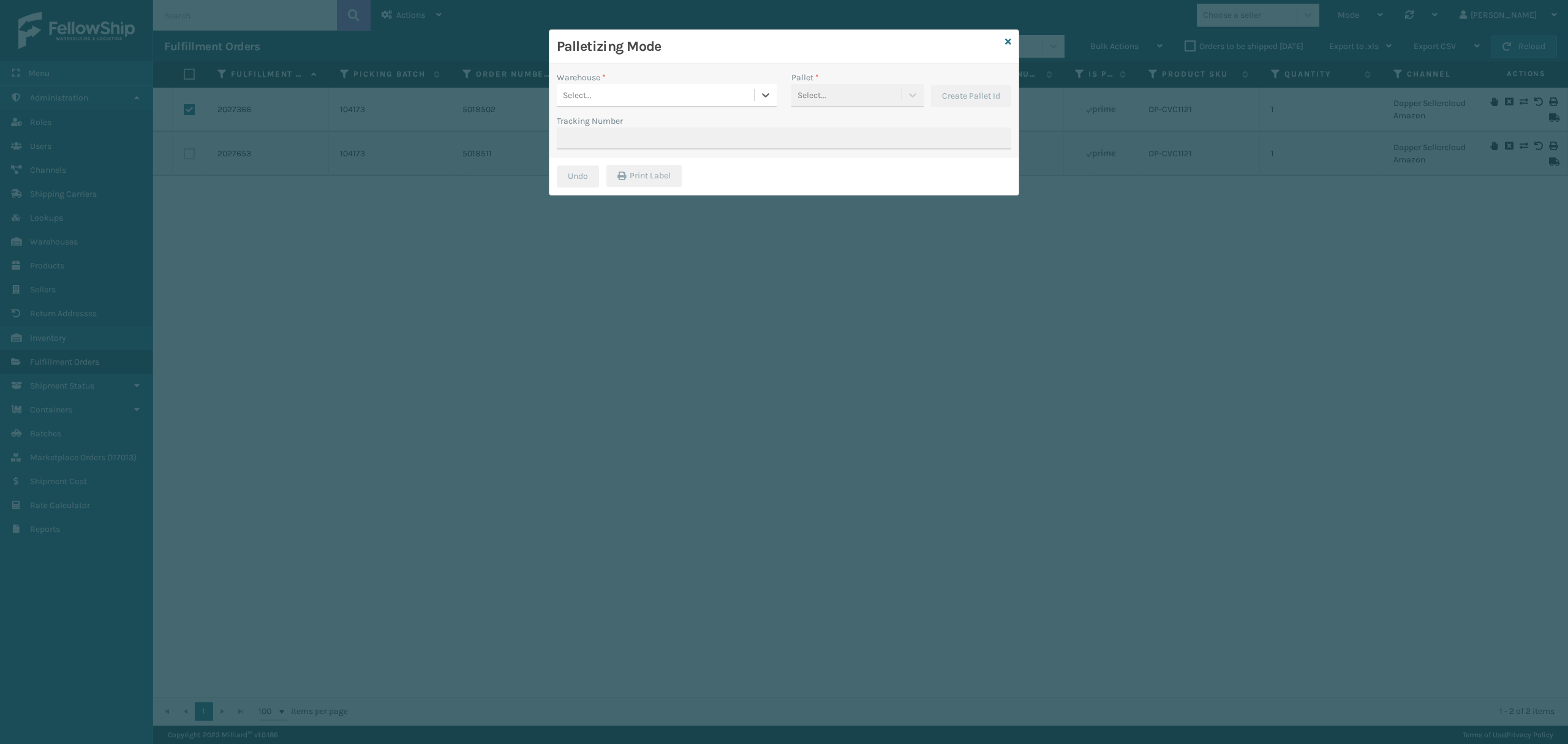
click at [672, 92] on div "Select..." at bounding box center [655, 95] width 197 height 21
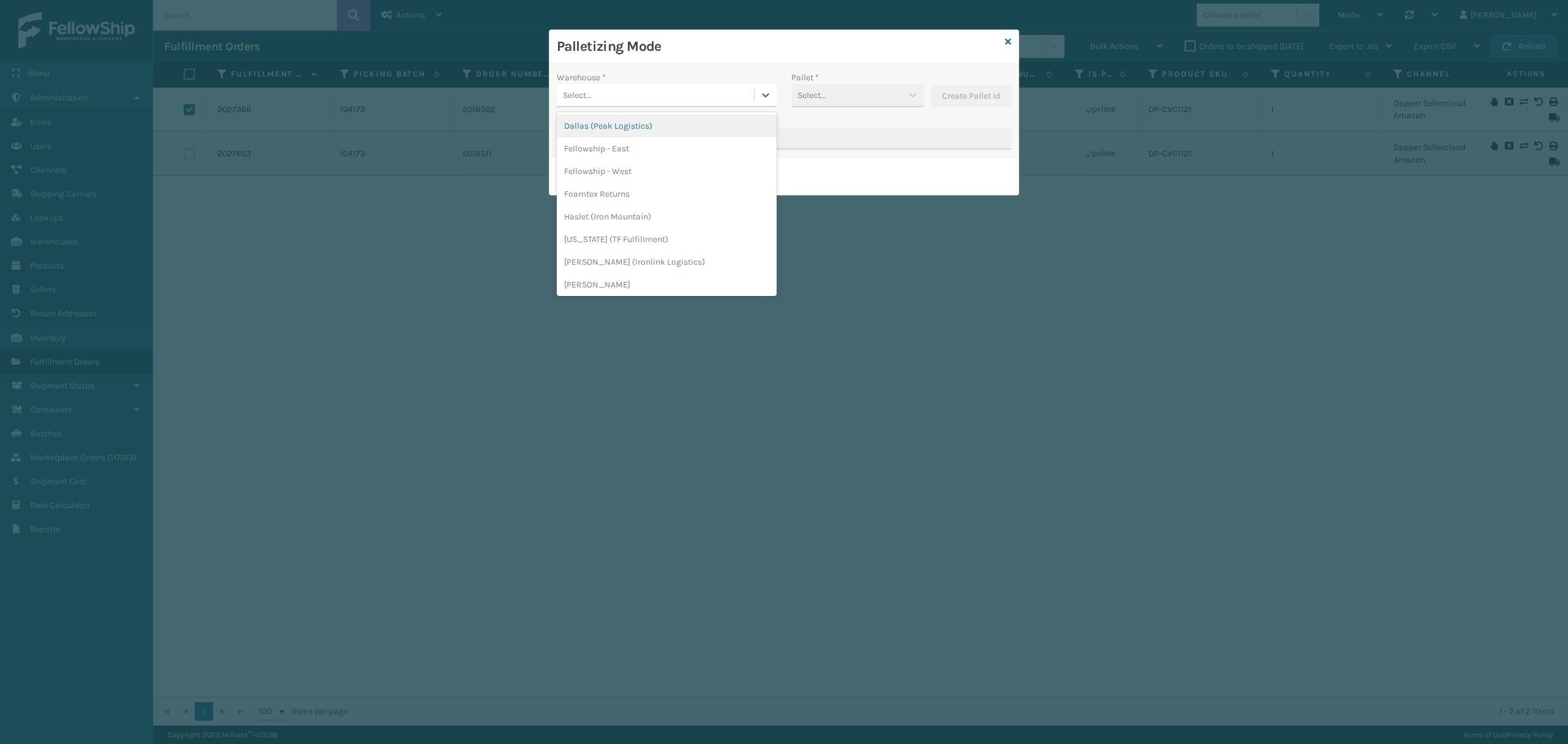
click at [660, 99] on div "Select..." at bounding box center [655, 95] width 197 height 21
click at [639, 163] on div "Fellowship - West" at bounding box center [666, 171] width 220 height 22
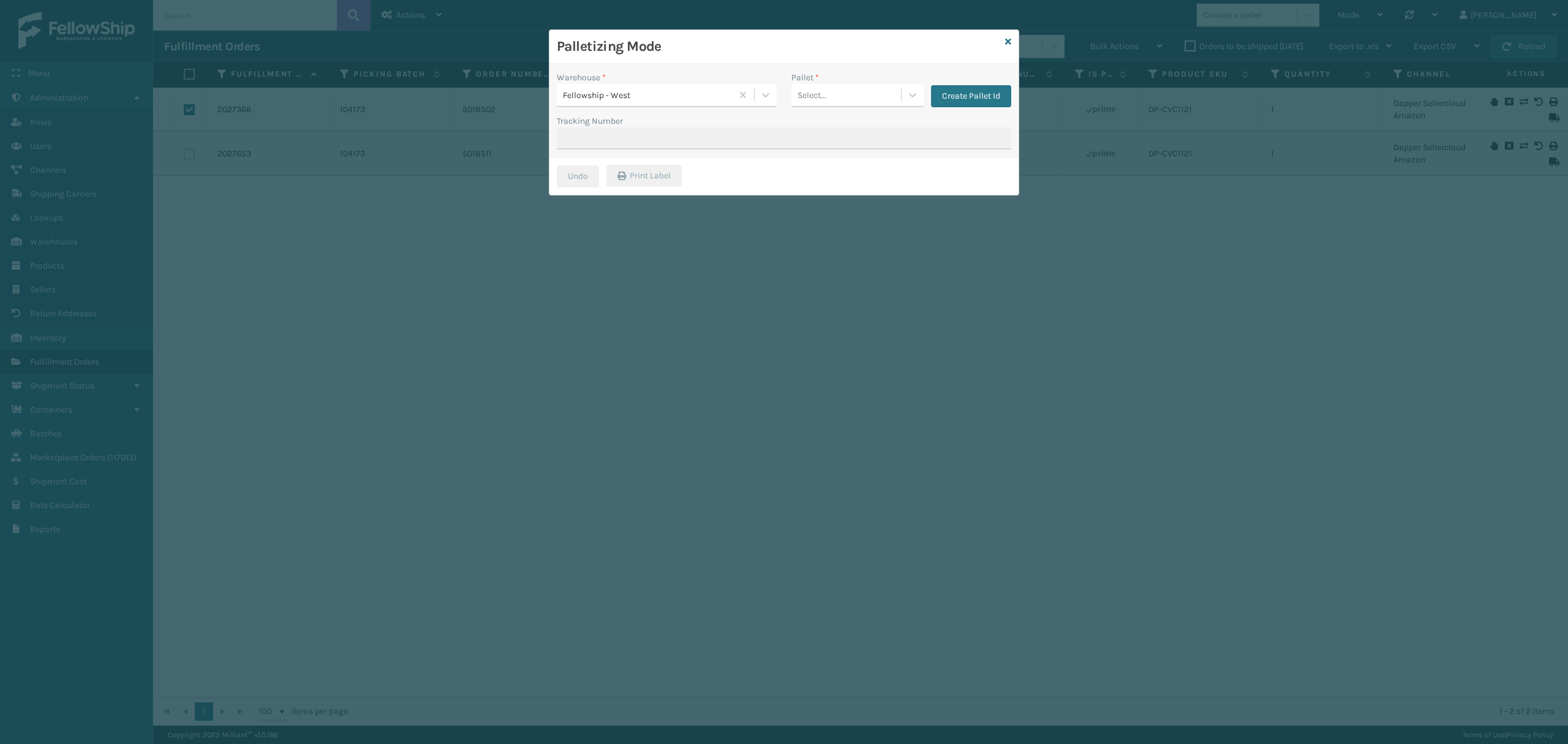
click at [833, 94] on div "Select..." at bounding box center [846, 95] width 109 height 21
click at [880, 146] on div "FDXG-UEL1IJOA65" at bounding box center [856, 148] width 132 height 22
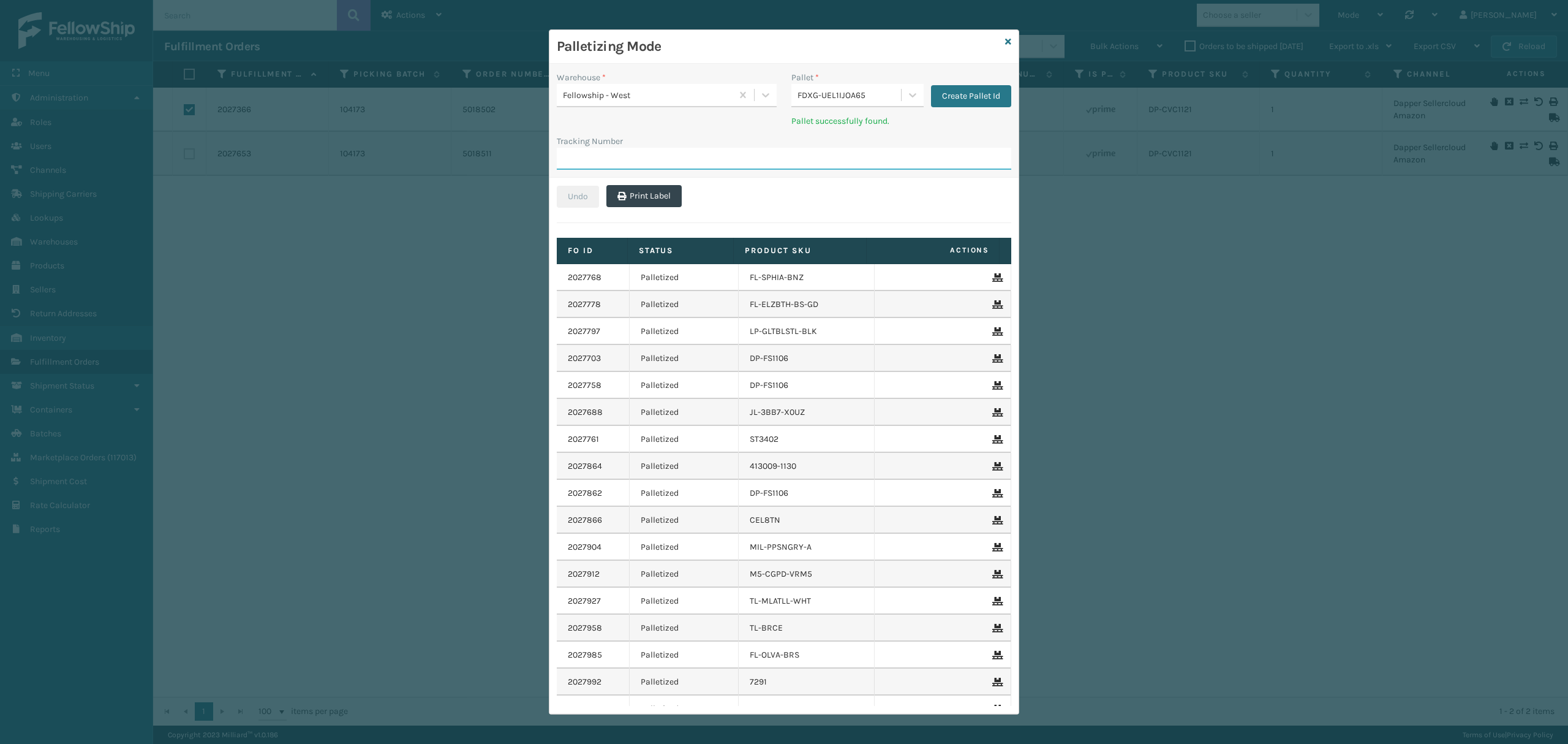
click at [748, 155] on input "Tracking Number" at bounding box center [783, 158] width 455 height 22
paste input "883667066204"
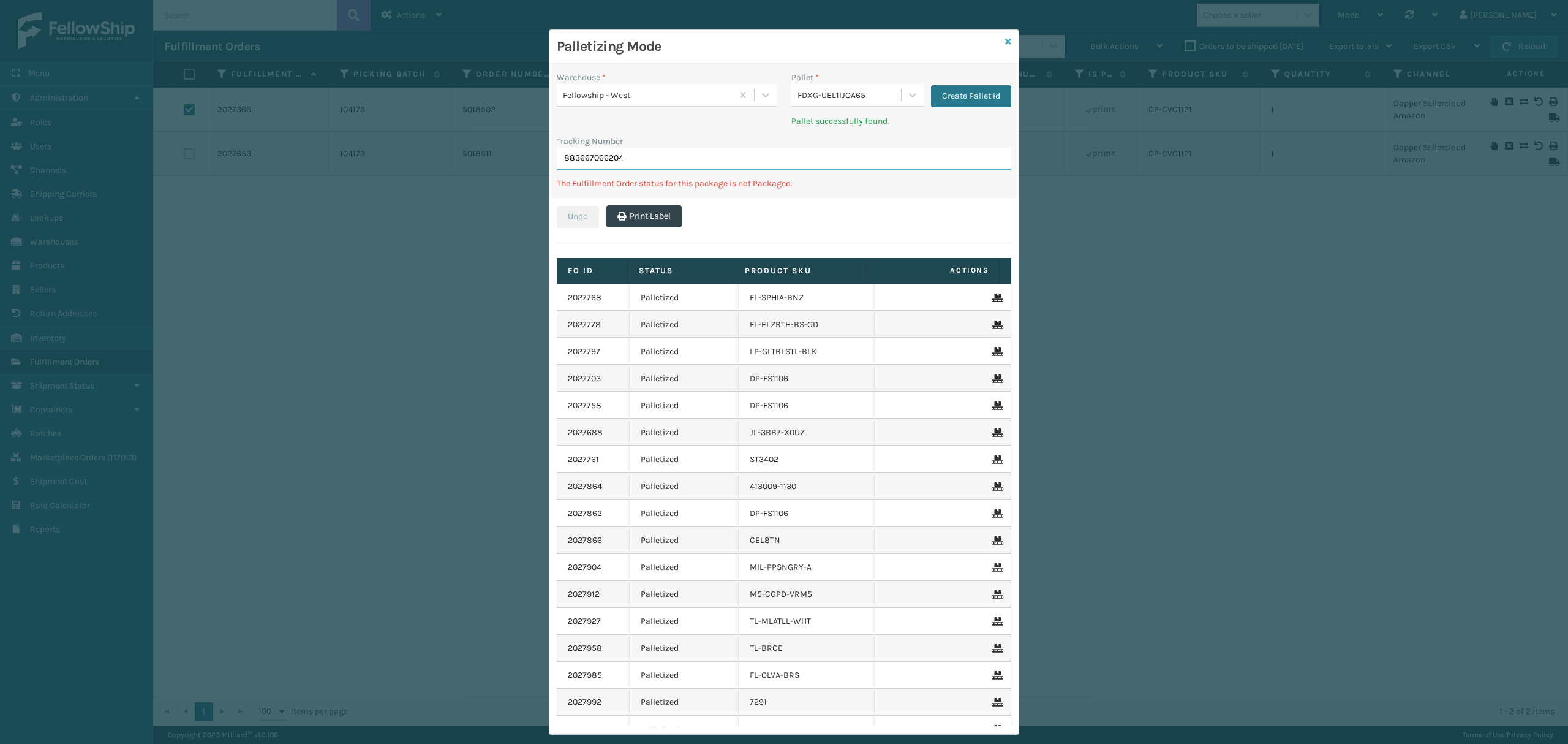
type input "883667066204"
click at [1005, 44] on icon at bounding box center [1008, 41] width 6 height 9
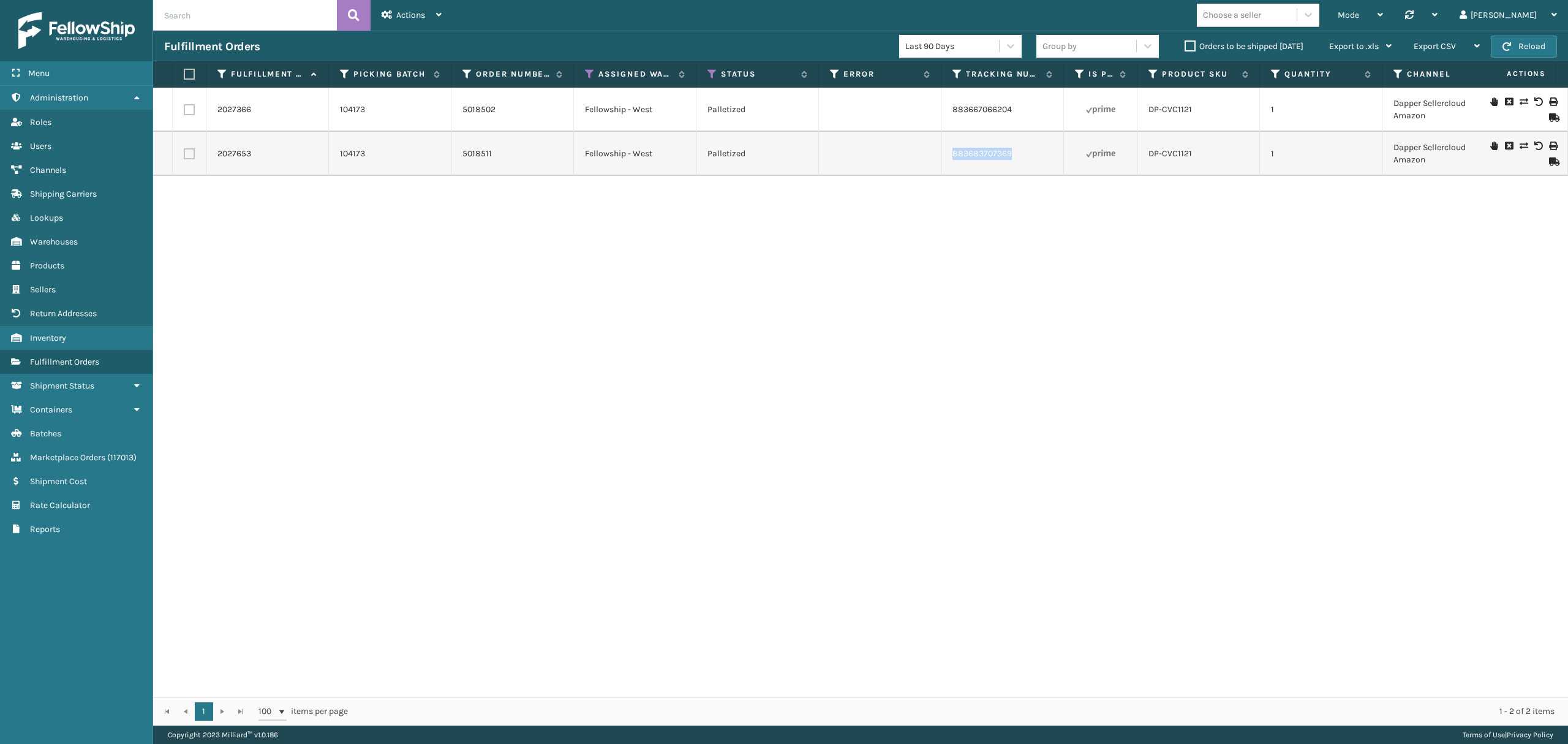
copy link "883683707369"
drag, startPoint x: 988, startPoint y: 153, endPoint x: 1023, endPoint y: 152, distance: 35.0
click at [1023, 152] on td "883683707369" at bounding box center [1002, 153] width 122 height 44
click at [1383, 21] on div "Mode" at bounding box center [1360, 15] width 45 height 30
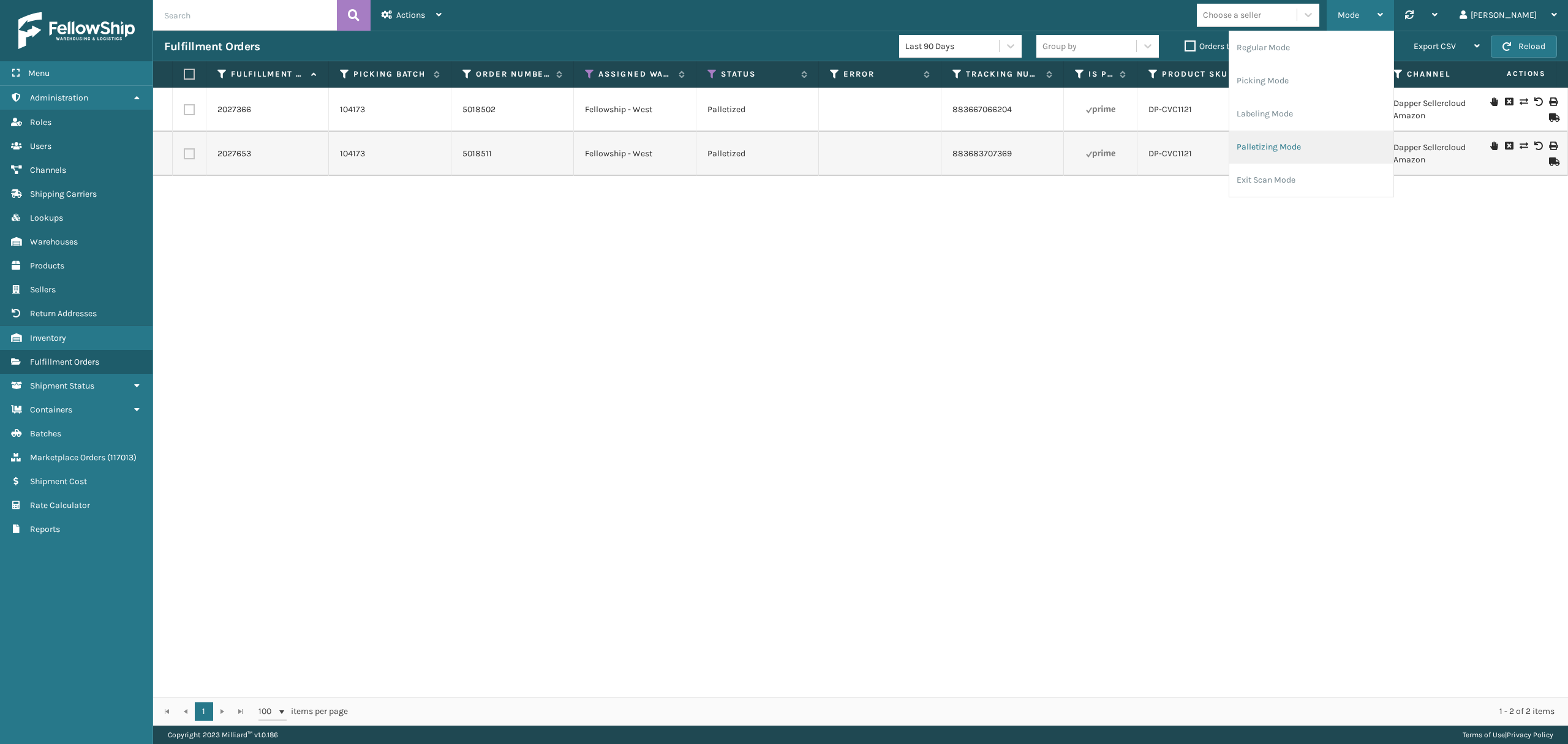
click at [1308, 150] on li "Palletizing Mode" at bounding box center [1311, 147] width 164 height 33
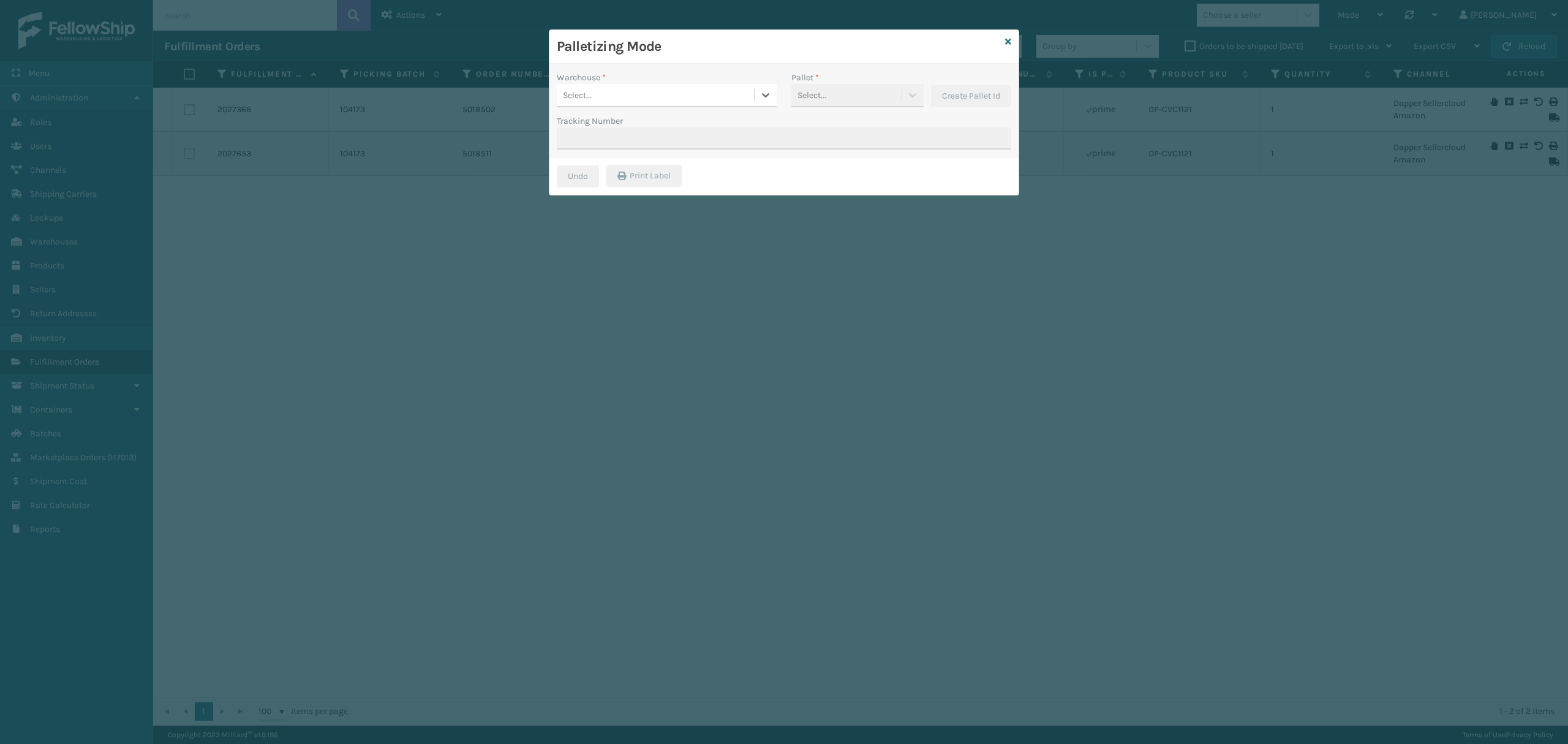
click at [652, 98] on div "Select..." at bounding box center [655, 95] width 197 height 21
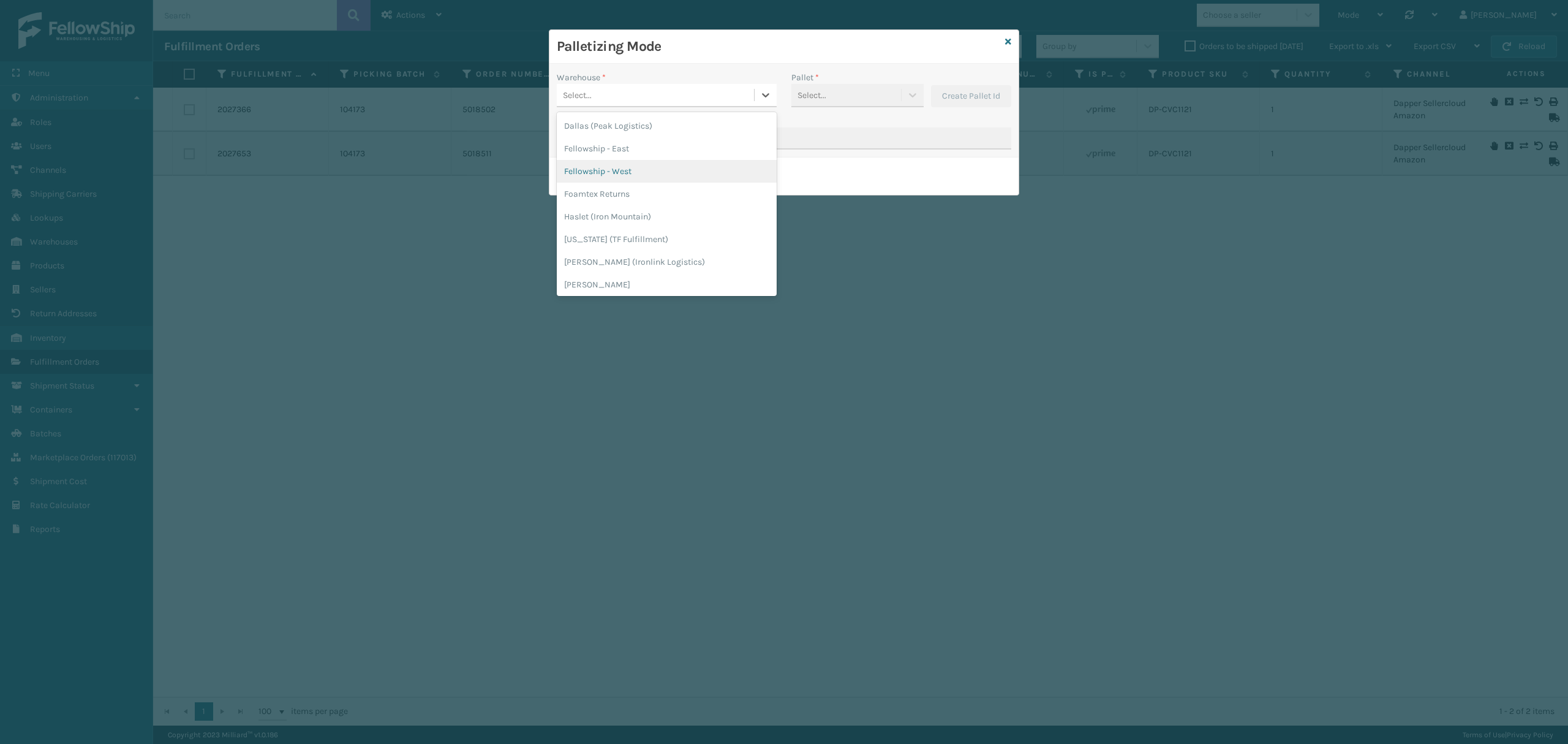
click at [644, 163] on div "Fellowship - West" at bounding box center [666, 171] width 220 height 22
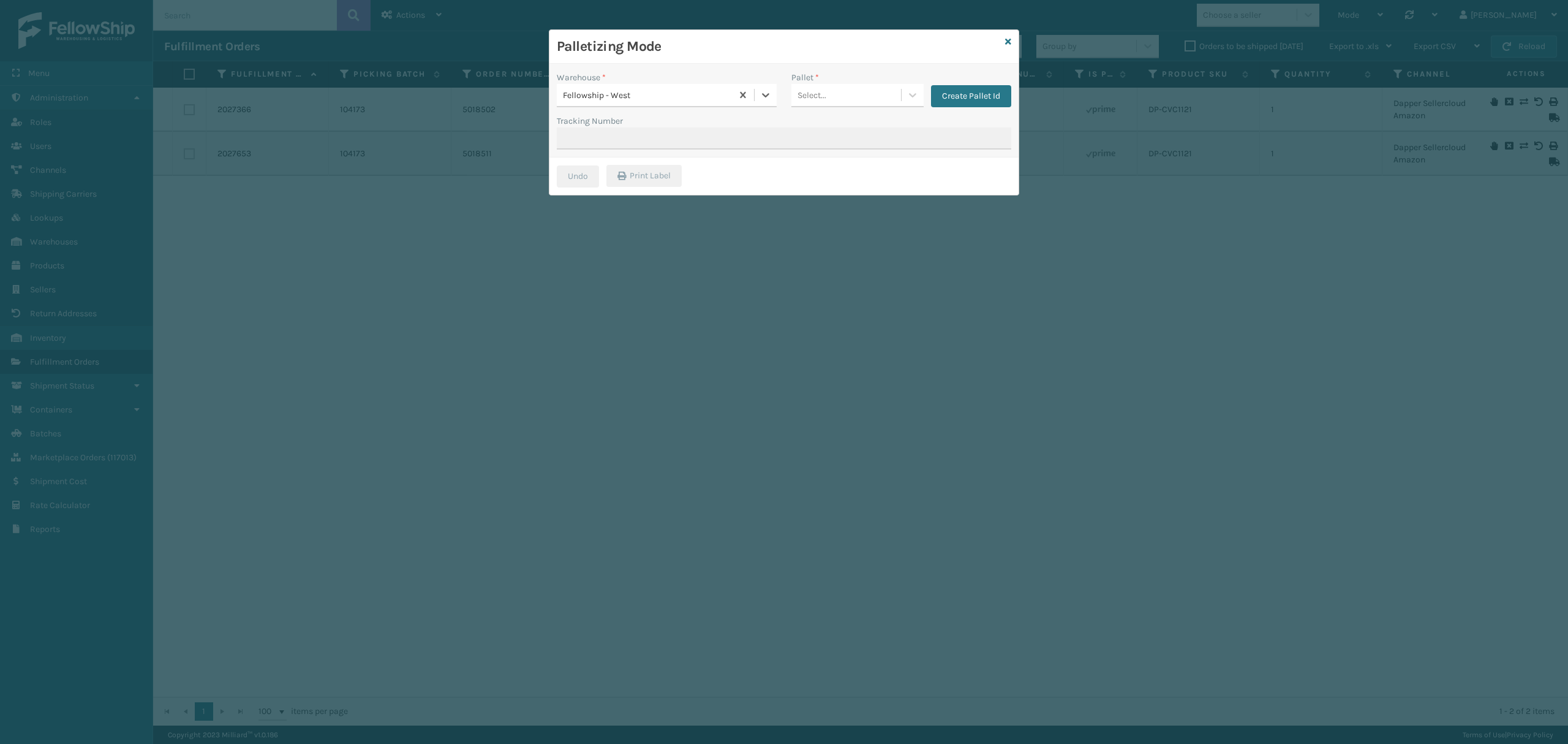
click at [829, 102] on div "Select..." at bounding box center [846, 95] width 109 height 21
click at [826, 144] on div "FDXG-UEL1IJOA65" at bounding box center [856, 148] width 132 height 22
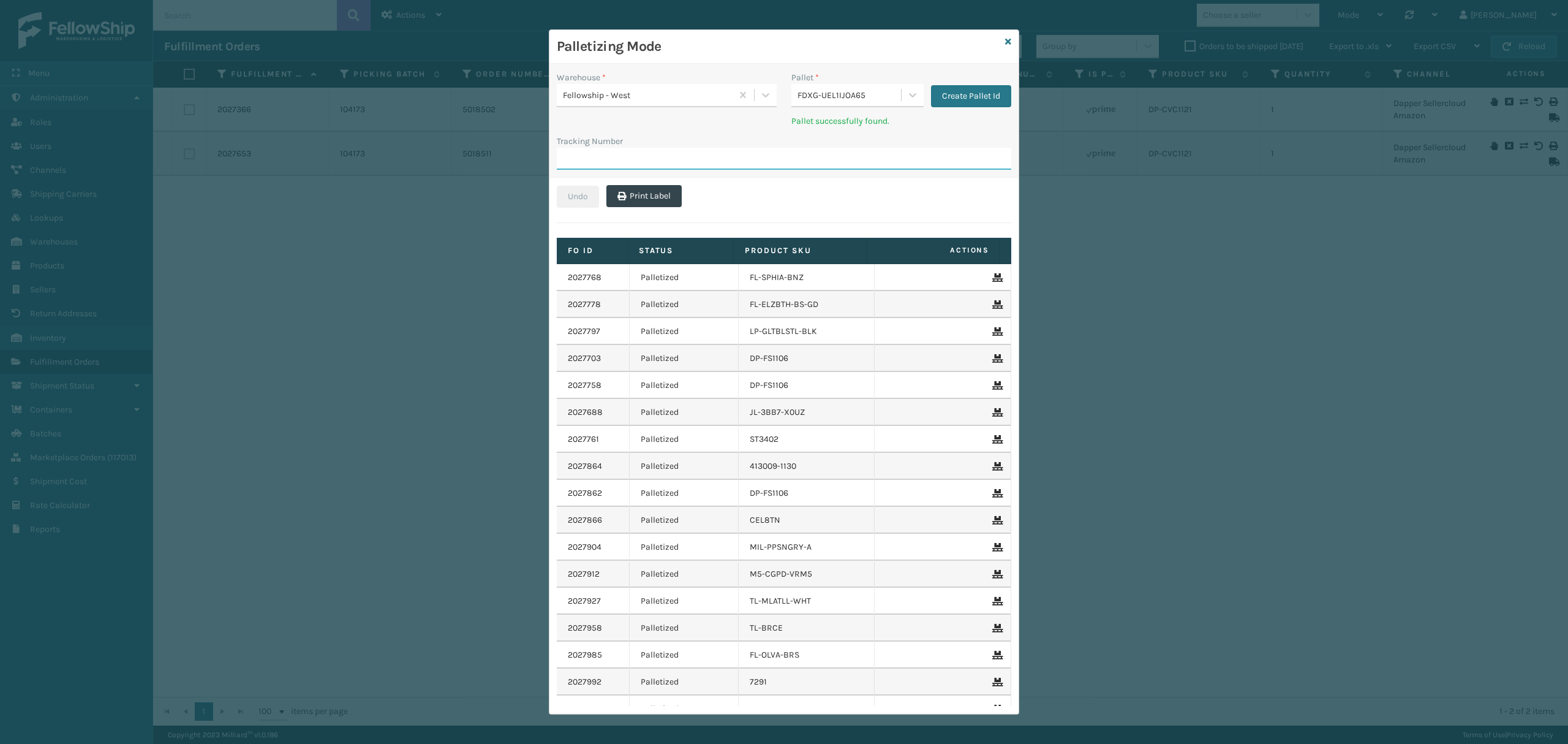
click at [691, 157] on input "Tracking Number" at bounding box center [783, 158] width 455 height 22
paste input "883683707369"
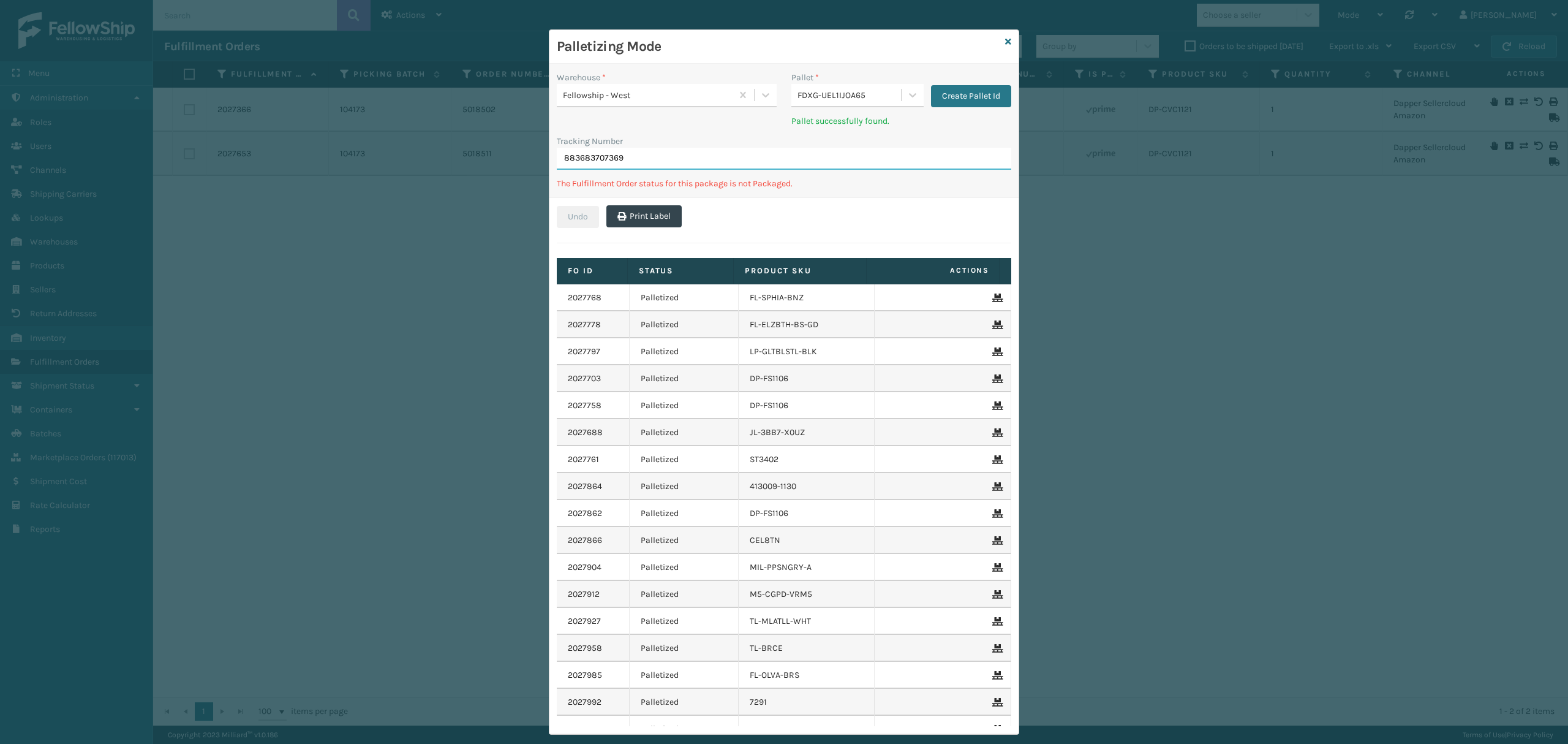
type input "883683707369"
click at [846, 98] on div "FDXG-UEL1IJOA65" at bounding box center [849, 95] width 105 height 13
click at [844, 123] on div "FDXG-NQOKZYZZQ2" at bounding box center [856, 125] width 132 height 22
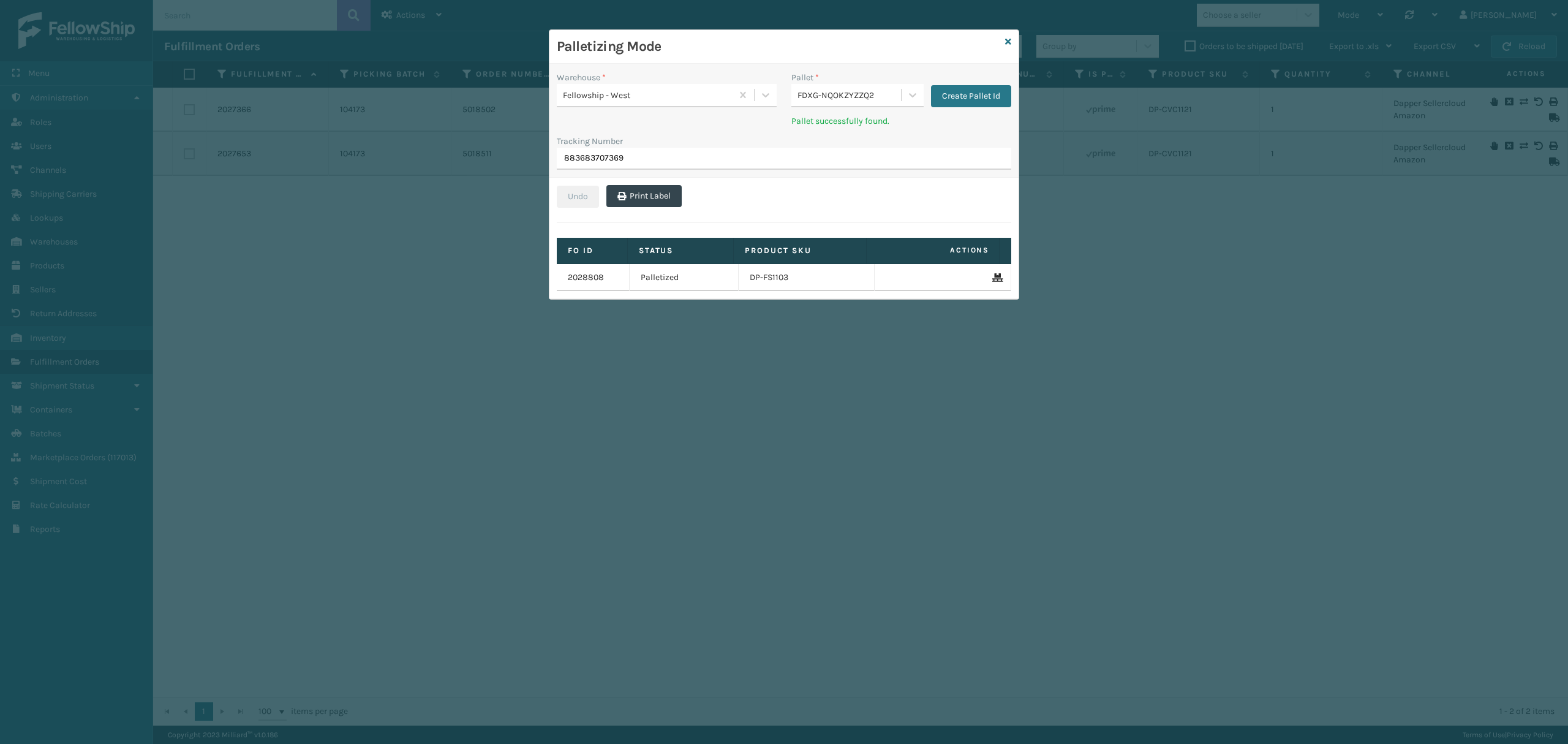
click at [992, 278] on icon at bounding box center [996, 277] width 8 height 9
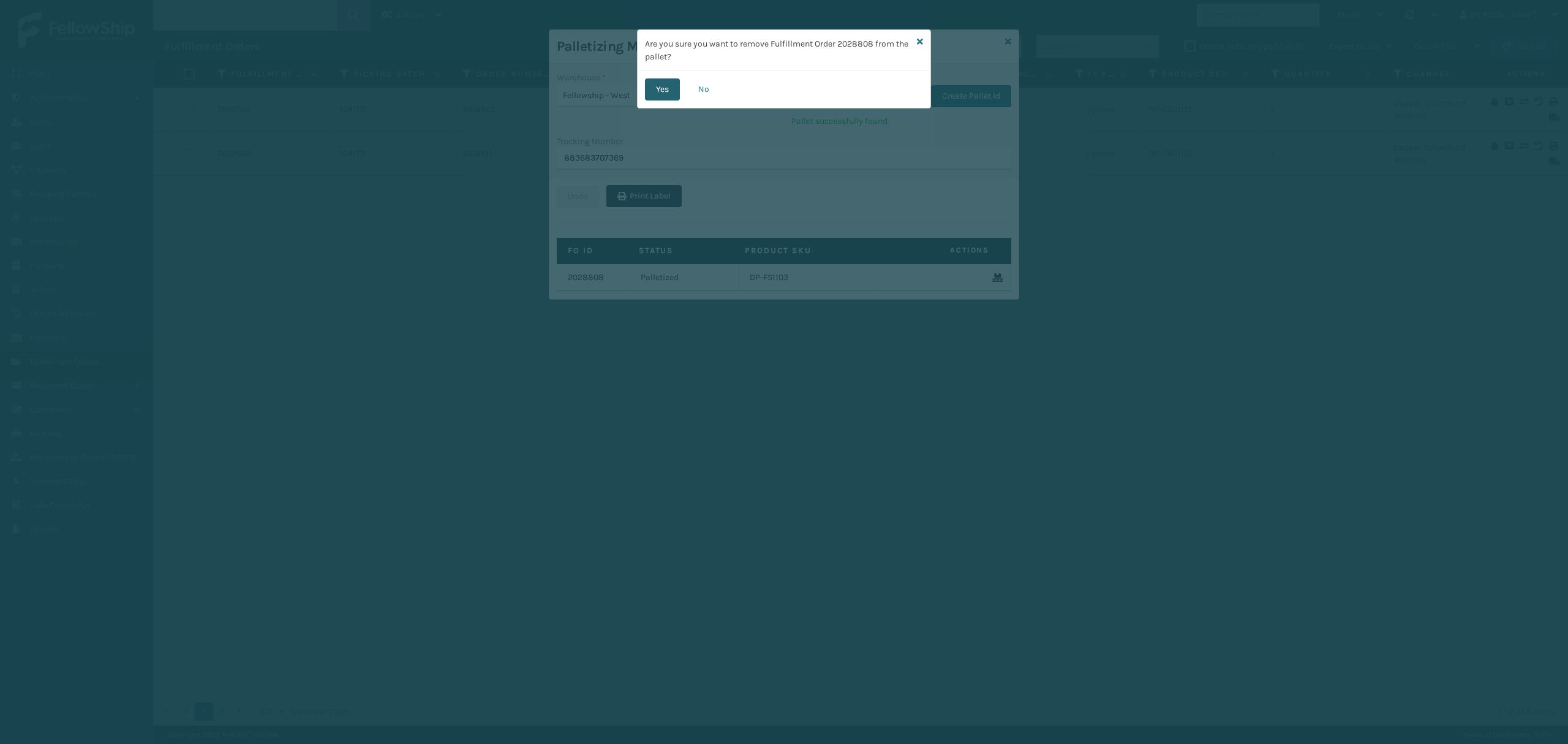
click at [664, 93] on button "Yes" at bounding box center [663, 89] width 35 height 22
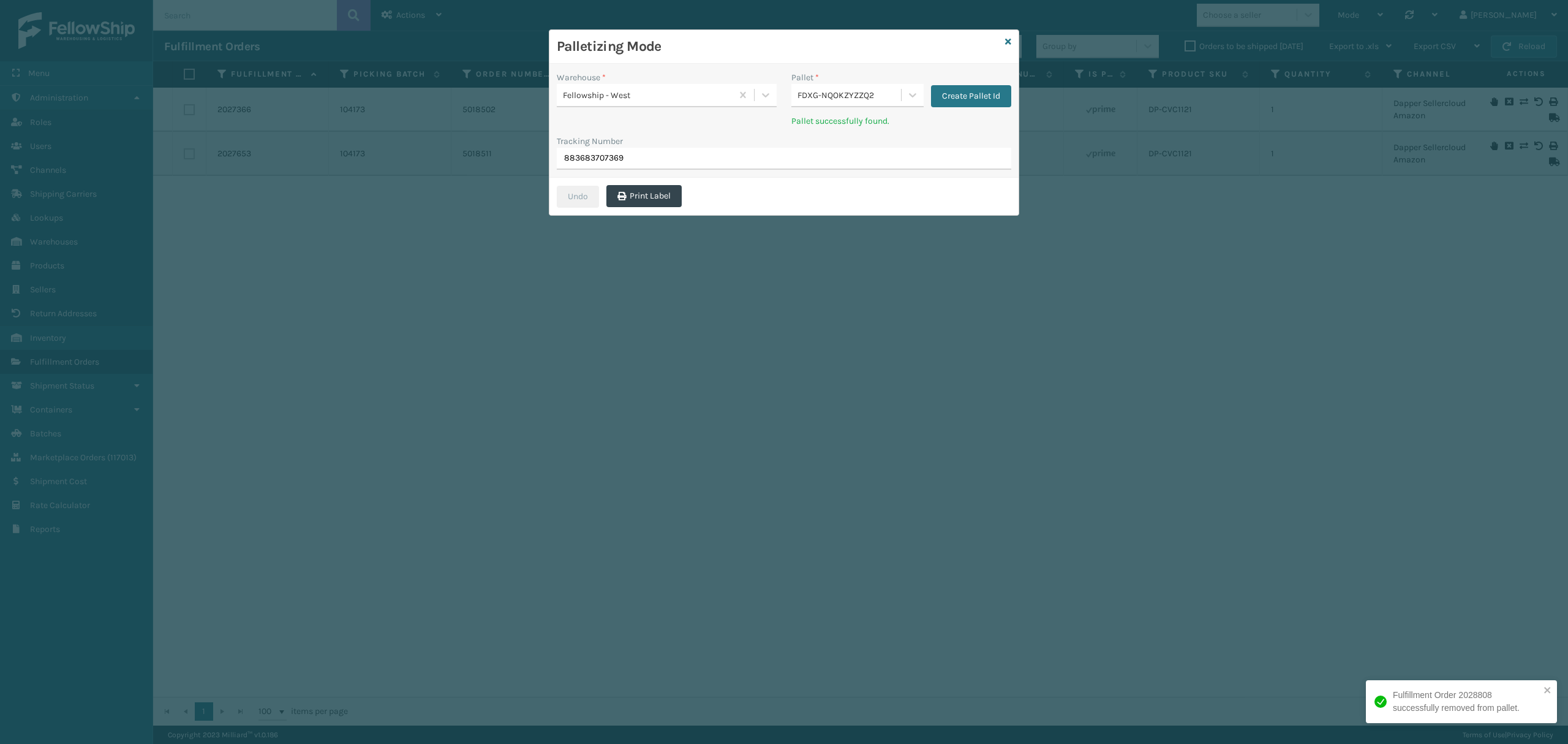
drag, startPoint x: 696, startPoint y: 147, endPoint x: 568, endPoint y: 156, distance: 128.3
click at [568, 156] on div "Tracking Number 883683707369" at bounding box center [783, 153] width 455 height 35
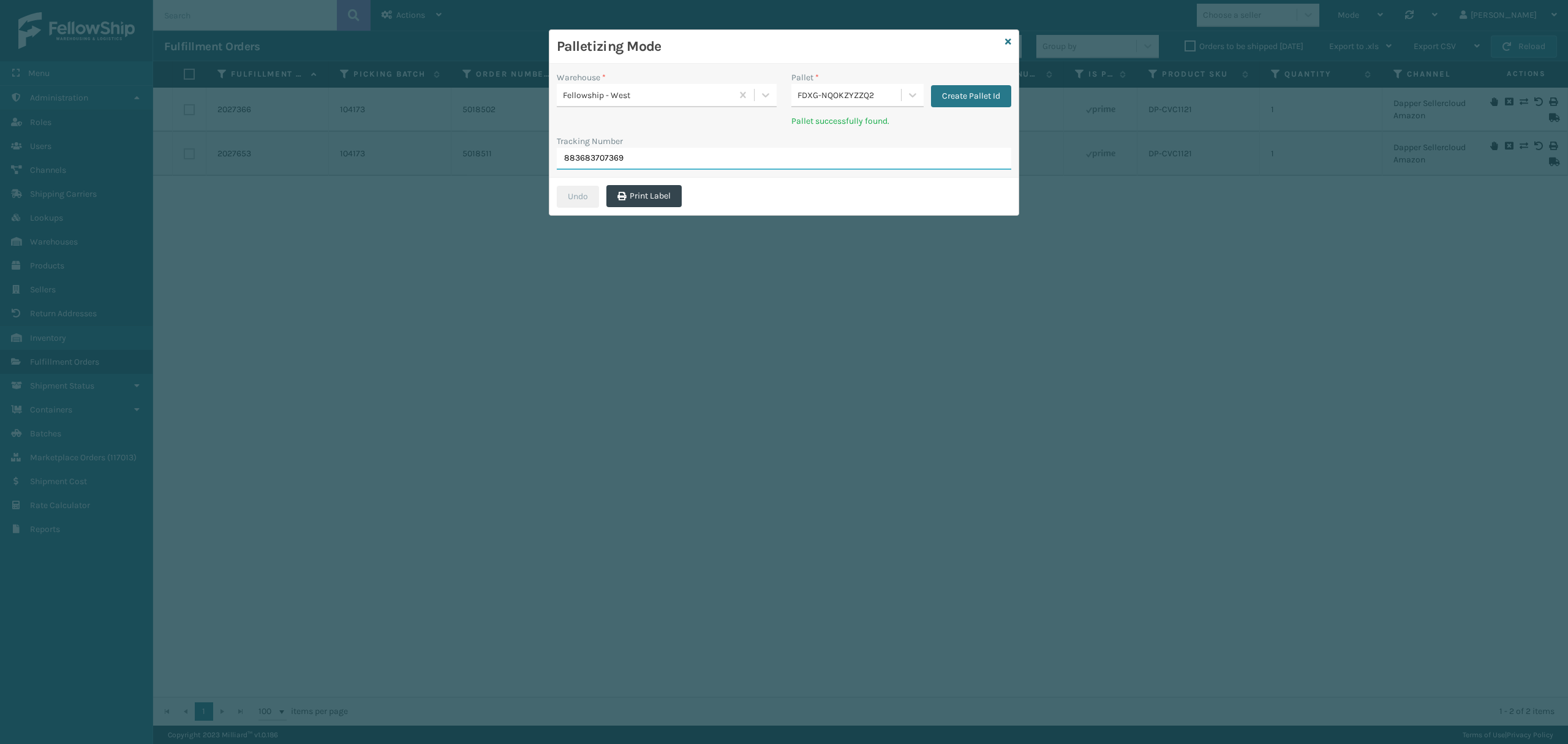
drag, startPoint x: 635, startPoint y: 153, endPoint x: 534, endPoint y: 159, distance: 101.2
click at [534, 159] on div "Palletizing Mode Warehouse * Fellowship - West Pallet * FDXG-NQOKZYZZQ2 Create …" at bounding box center [784, 372] width 1568 height 744
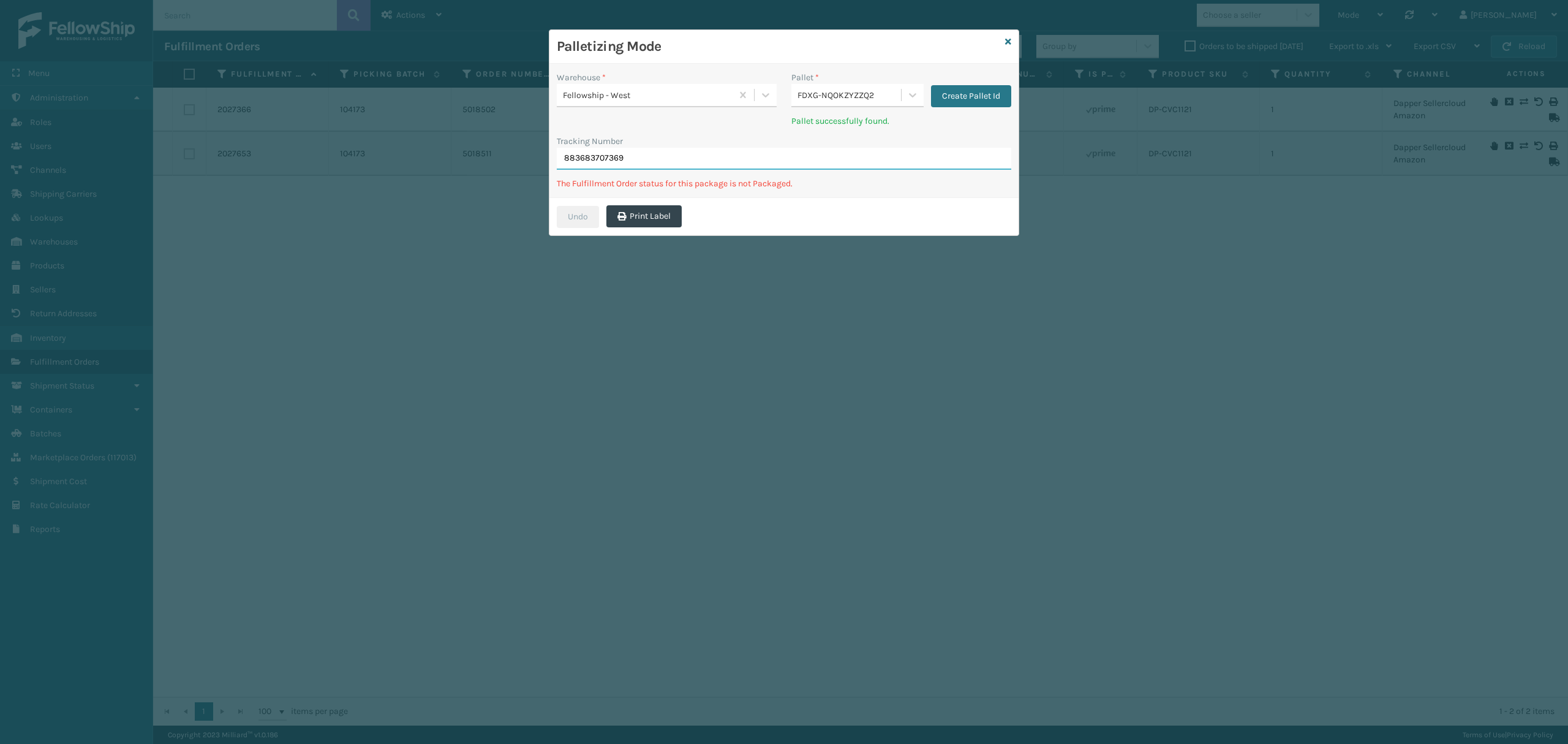
click at [682, 169] on input "883683707369" at bounding box center [783, 158] width 455 height 22
click at [1005, 40] on icon at bounding box center [1008, 41] width 6 height 9
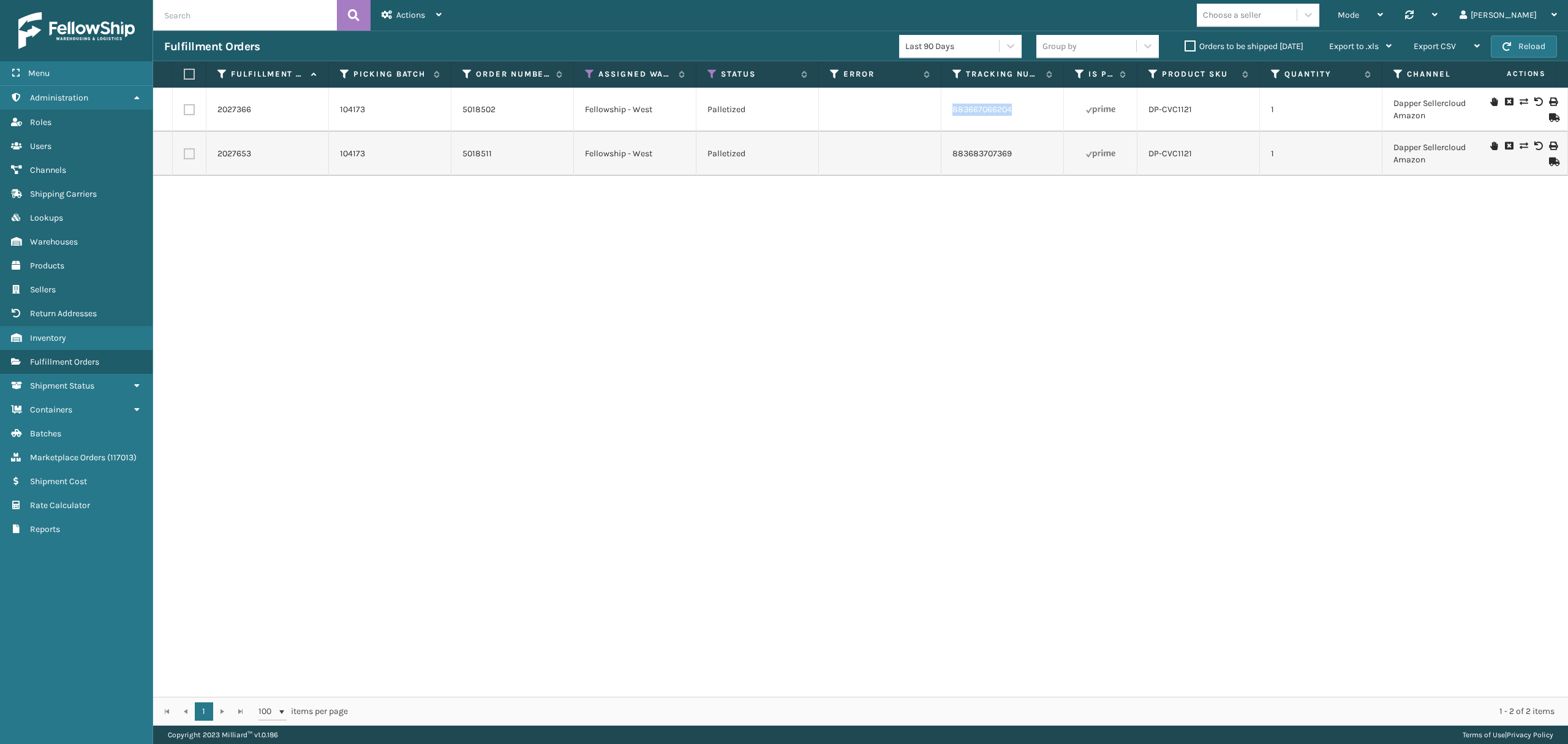
drag, startPoint x: 942, startPoint y: 116, endPoint x: 1039, endPoint y: 112, distance: 97.1
click at [1039, 112] on tr "2027366 104173 5018502 Fellowship - West Palletized 883667066204 DP-CVC1121 1 D…" at bounding box center [1120, 109] width 1934 height 44
click at [1383, 21] on div "Mode" at bounding box center [1360, 15] width 45 height 30
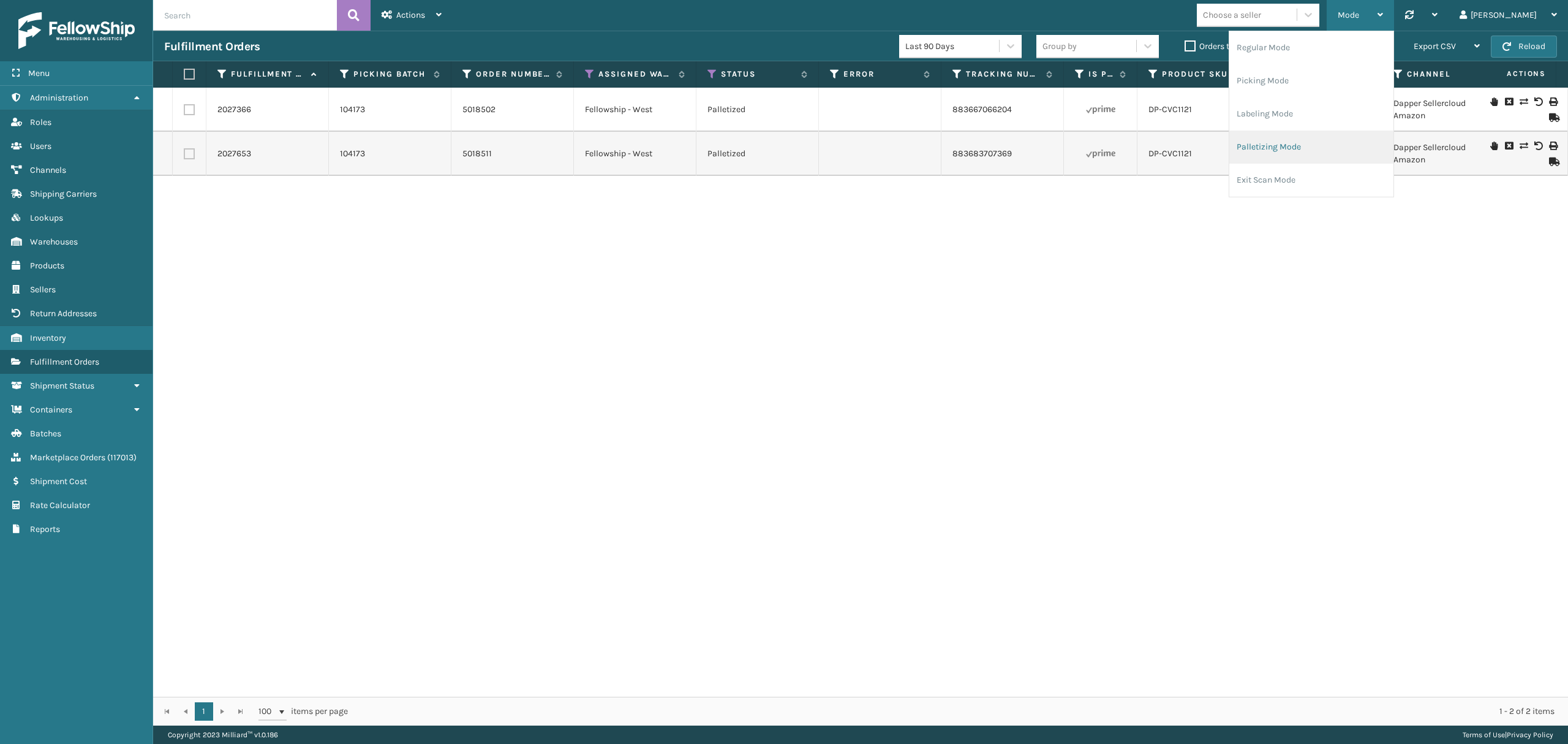
click at [1296, 135] on li "Palletizing Mode" at bounding box center [1311, 147] width 164 height 33
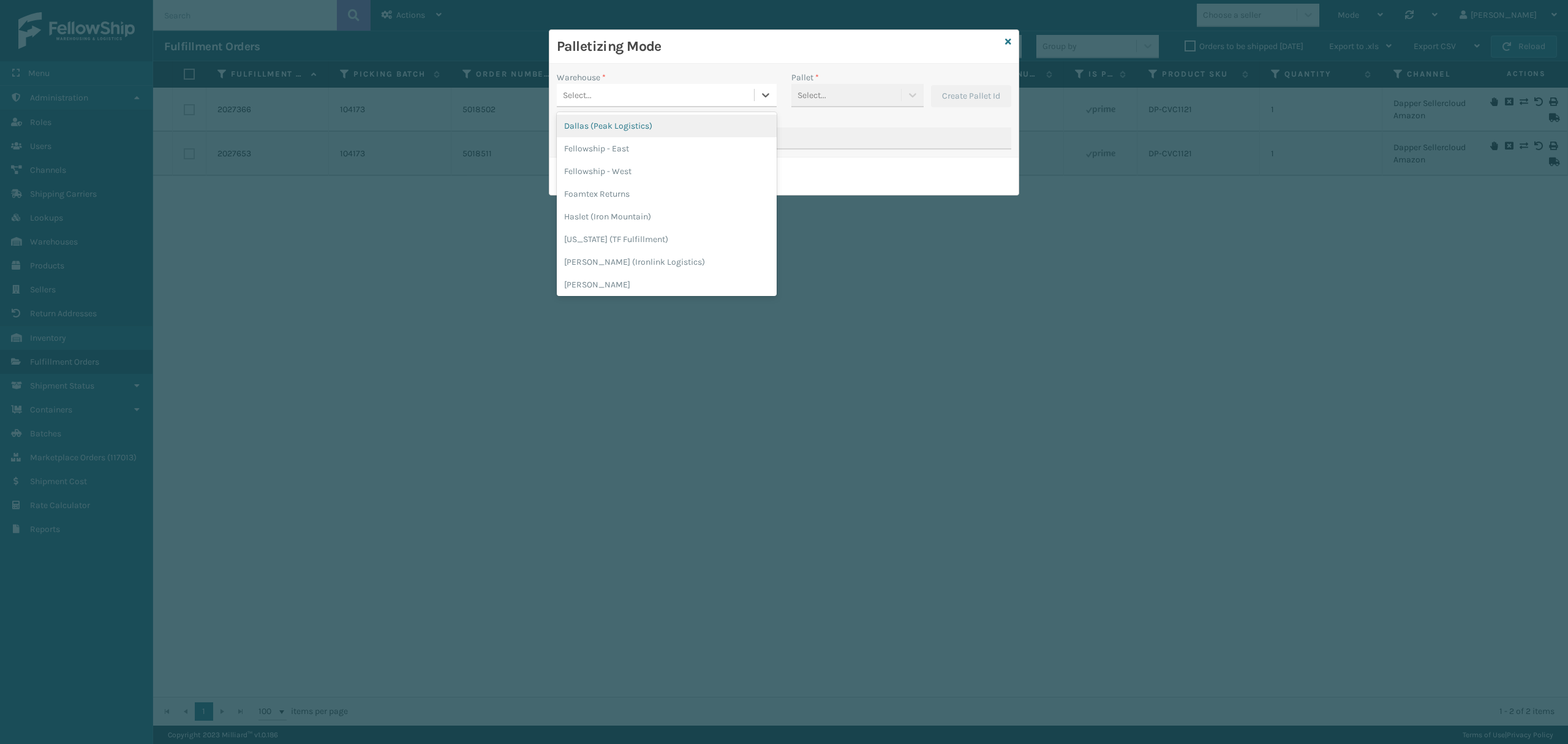
click at [645, 101] on div "Select..." at bounding box center [655, 95] width 197 height 21
click at [632, 161] on div "Fellowship - West" at bounding box center [666, 171] width 220 height 22
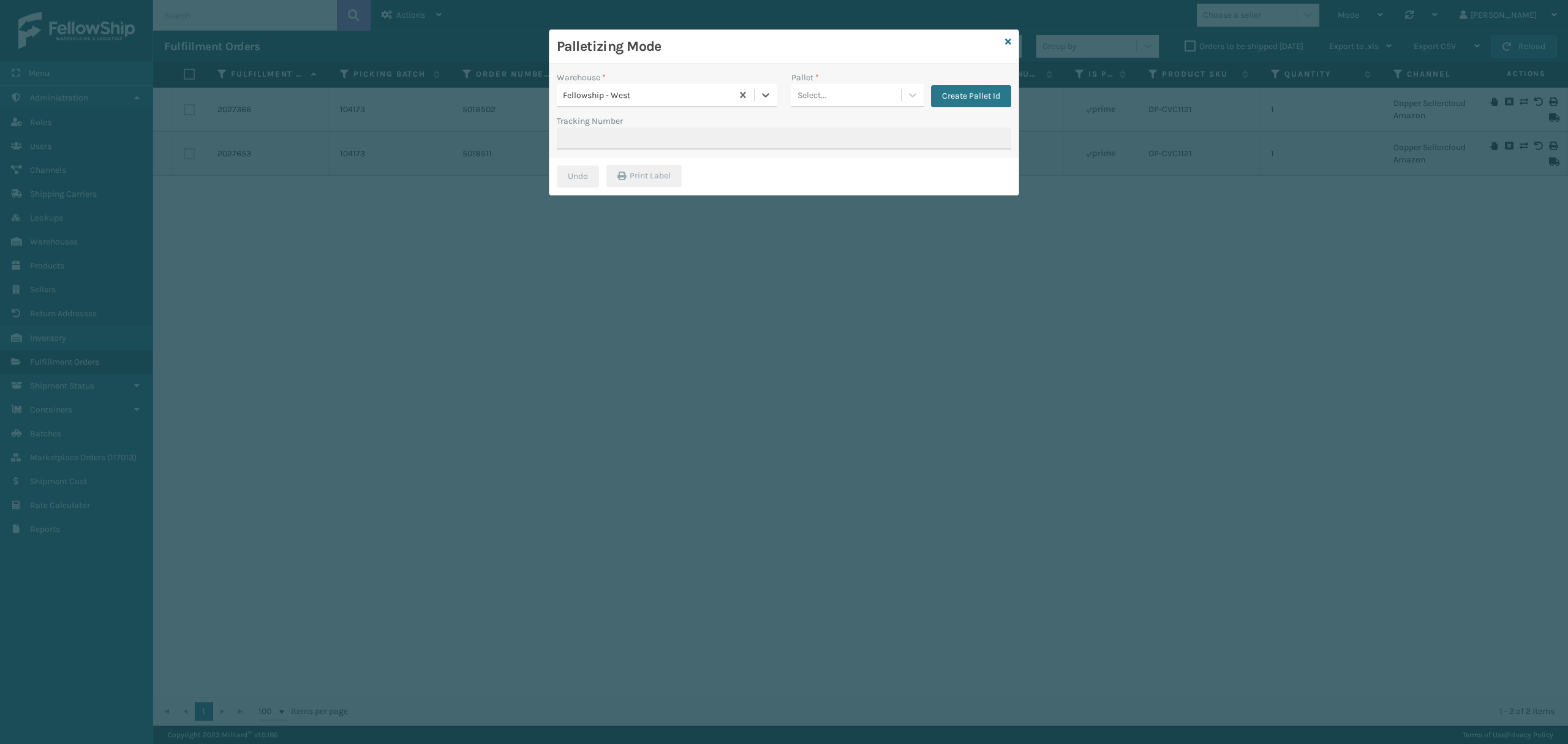
click at [831, 111] on div "Pallet * Select... Create Pallet Id" at bounding box center [901, 93] width 235 height 43
click at [831, 106] on div "Select..." at bounding box center [856, 96] width 132 height 23
click at [831, 151] on div "FDXG-UEL1IJOA65" at bounding box center [856, 153] width 132 height 22
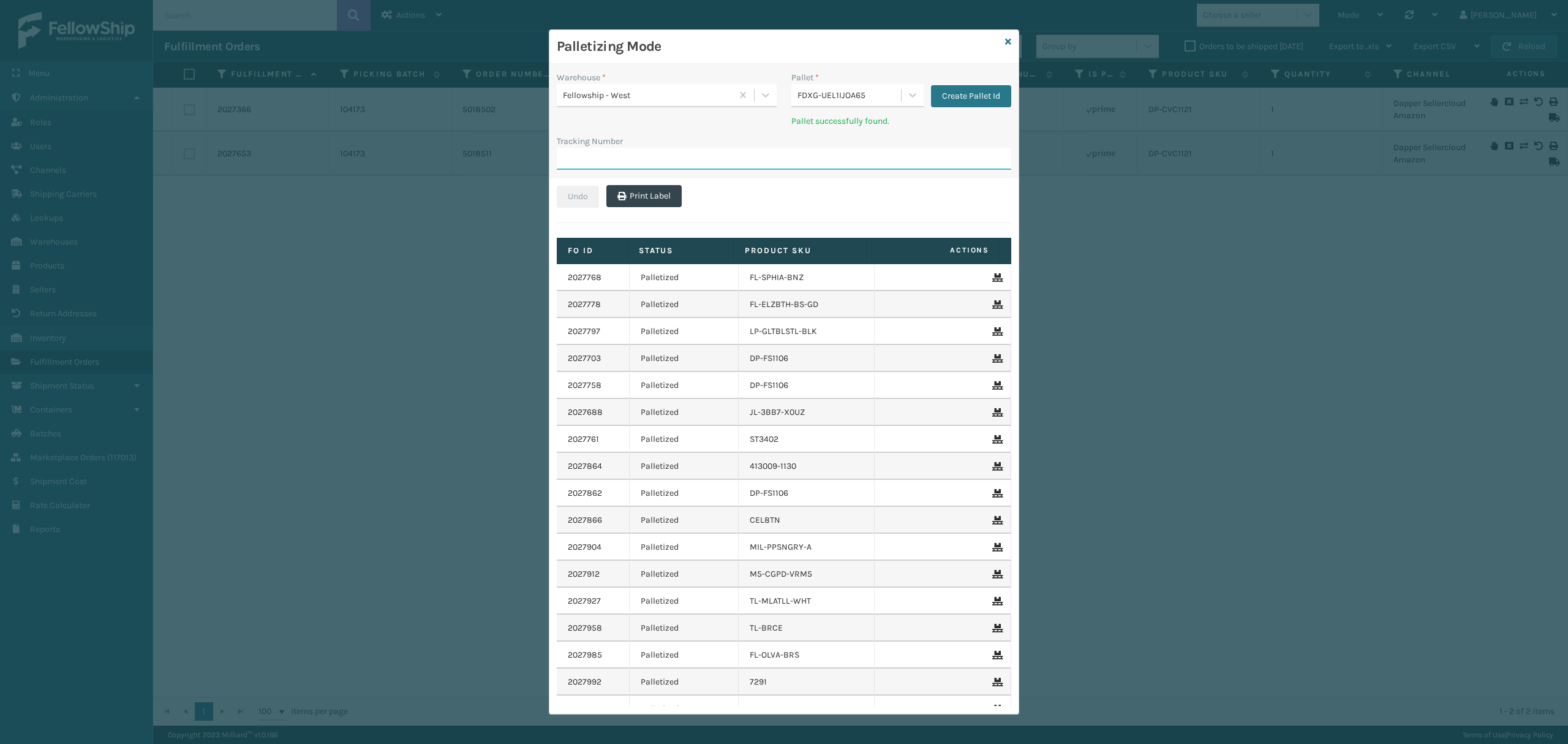
click at [670, 153] on input "Tracking Number" at bounding box center [783, 158] width 455 height 22
click at [792, 99] on div "FDXG-UEL1IJOA65" at bounding box center [846, 95] width 109 height 21
click at [805, 120] on div "FDXG-NQOKZYZZQ2" at bounding box center [856, 128] width 132 height 28
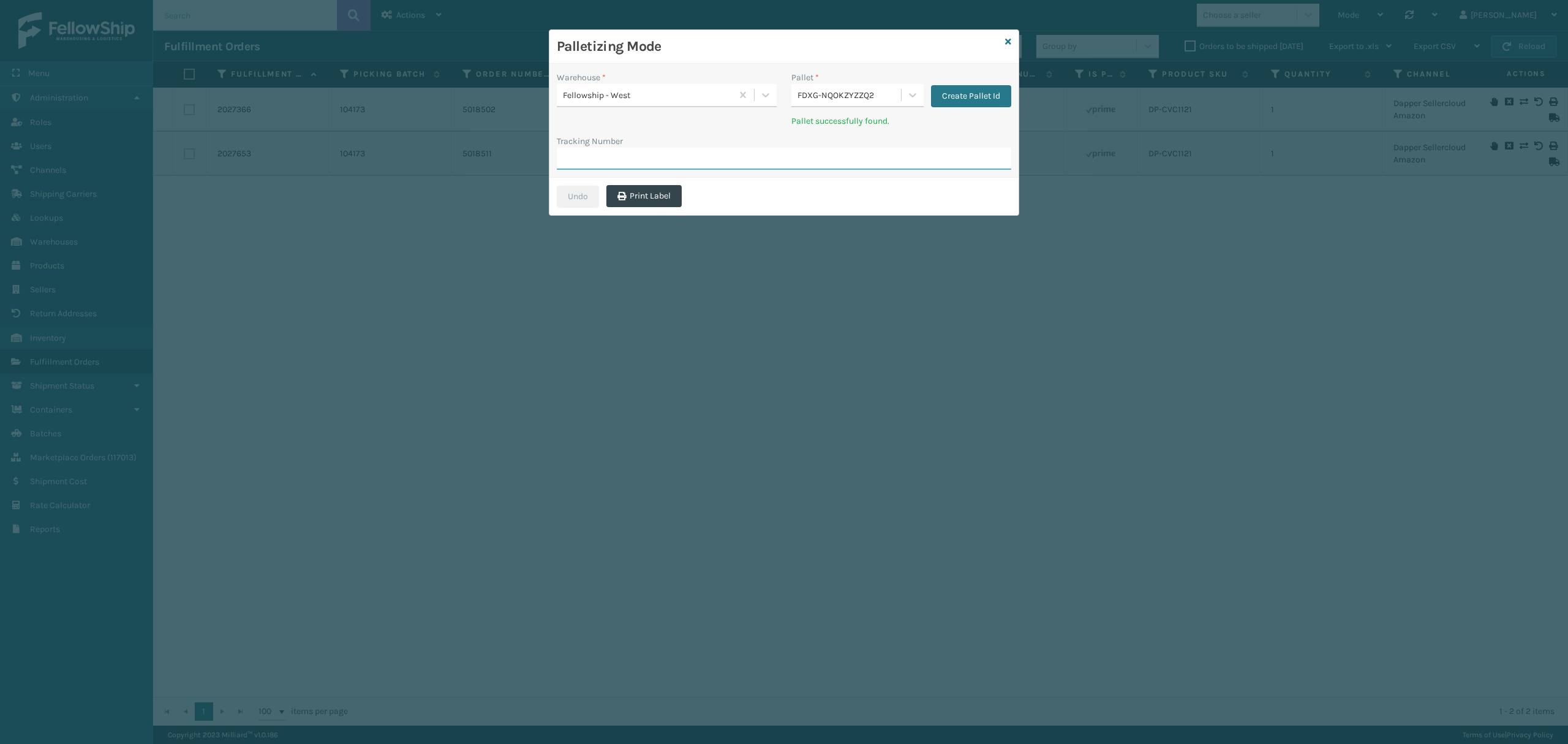
click at [667, 164] on input "Tracking Number" at bounding box center [783, 158] width 455 height 22
paste input "883683707369"
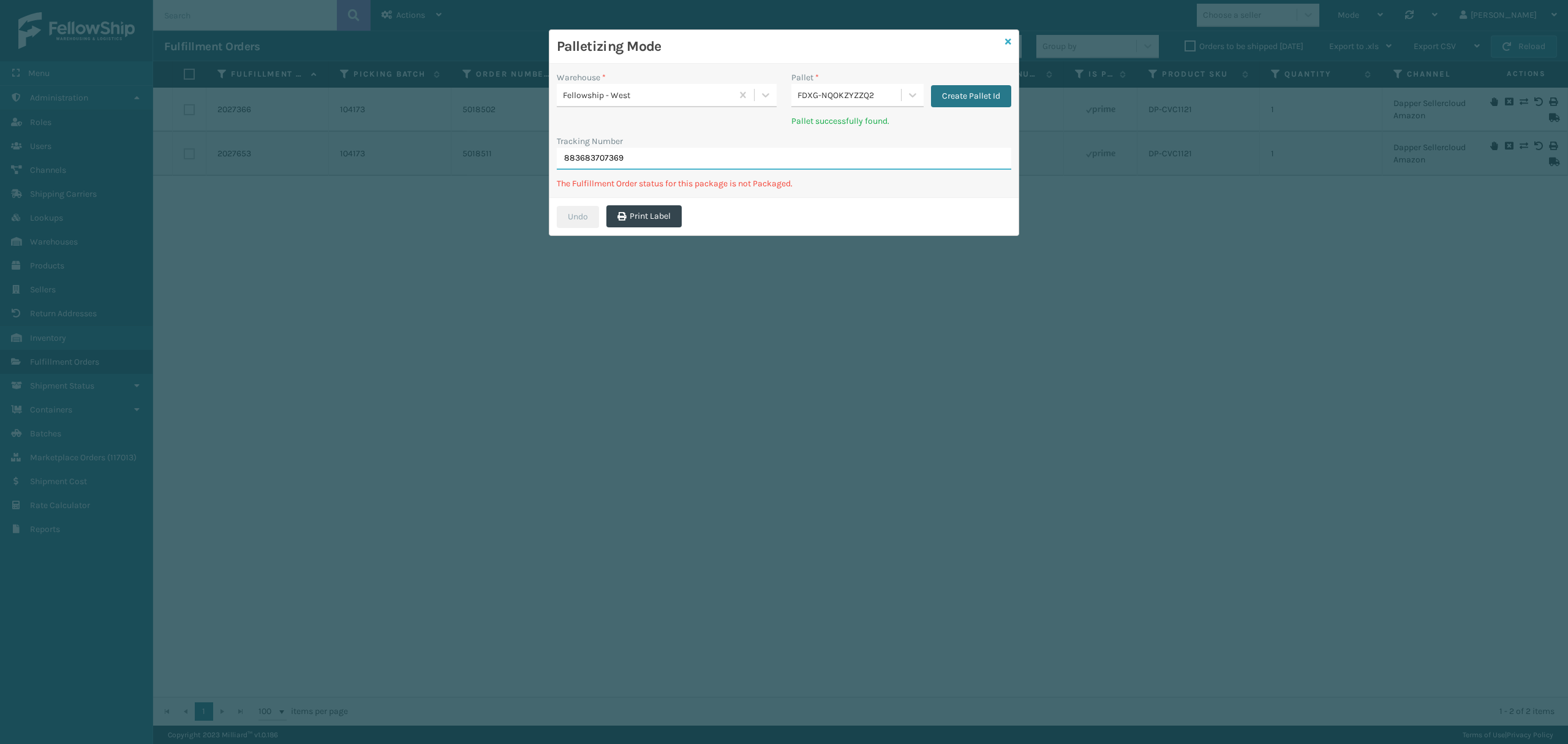
type input "883683707369"
click at [1007, 45] on icon at bounding box center [1008, 41] width 6 height 9
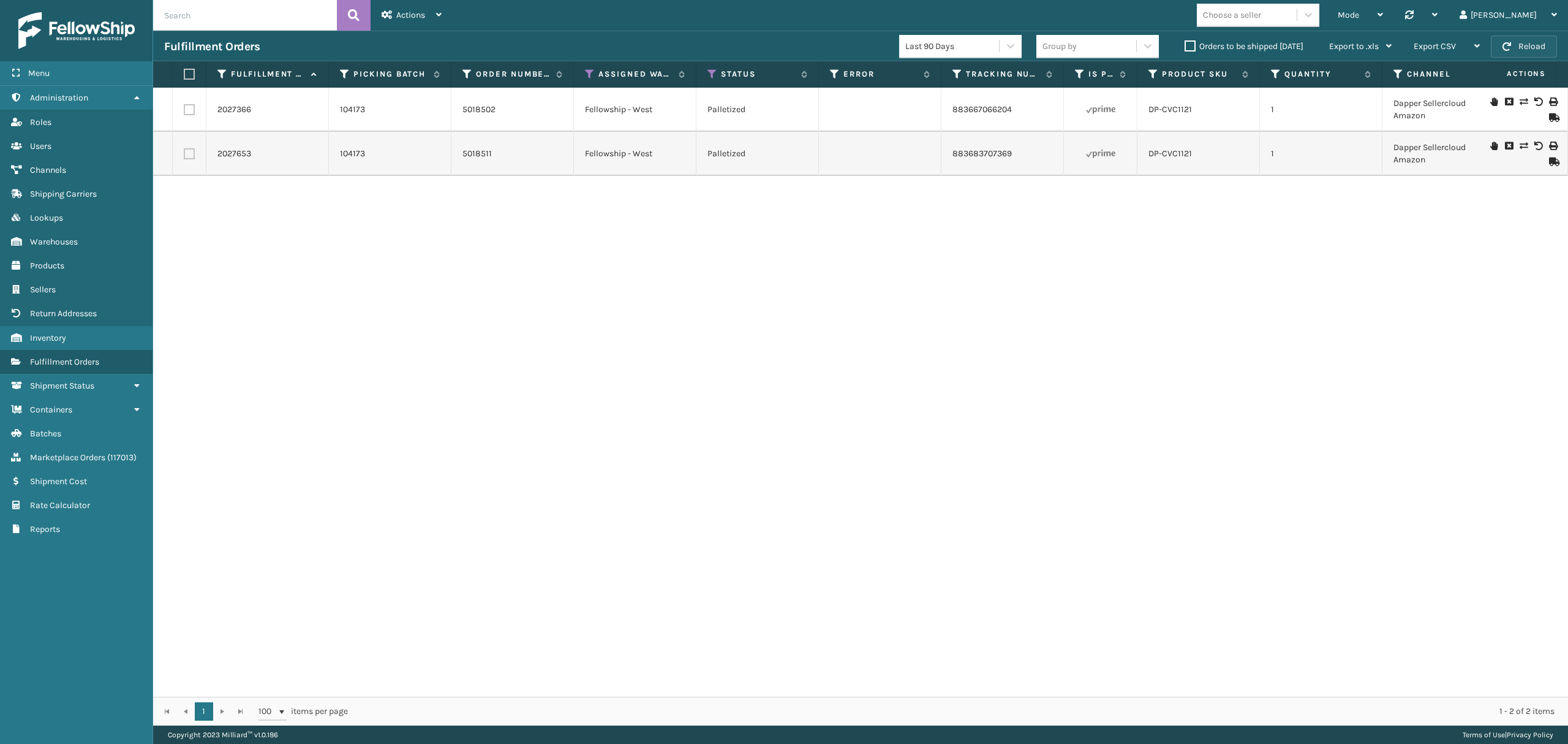
click at [1522, 50] on button "Reload" at bounding box center [1524, 46] width 66 height 22
copy link "883667066204"
drag, startPoint x: 951, startPoint y: 120, endPoint x: 1010, endPoint y: 112, distance: 59.5
click at [1010, 112] on td "883667066204" at bounding box center [1002, 109] width 122 height 44
click at [1359, 16] on span "Mode" at bounding box center [1348, 15] width 22 height 11
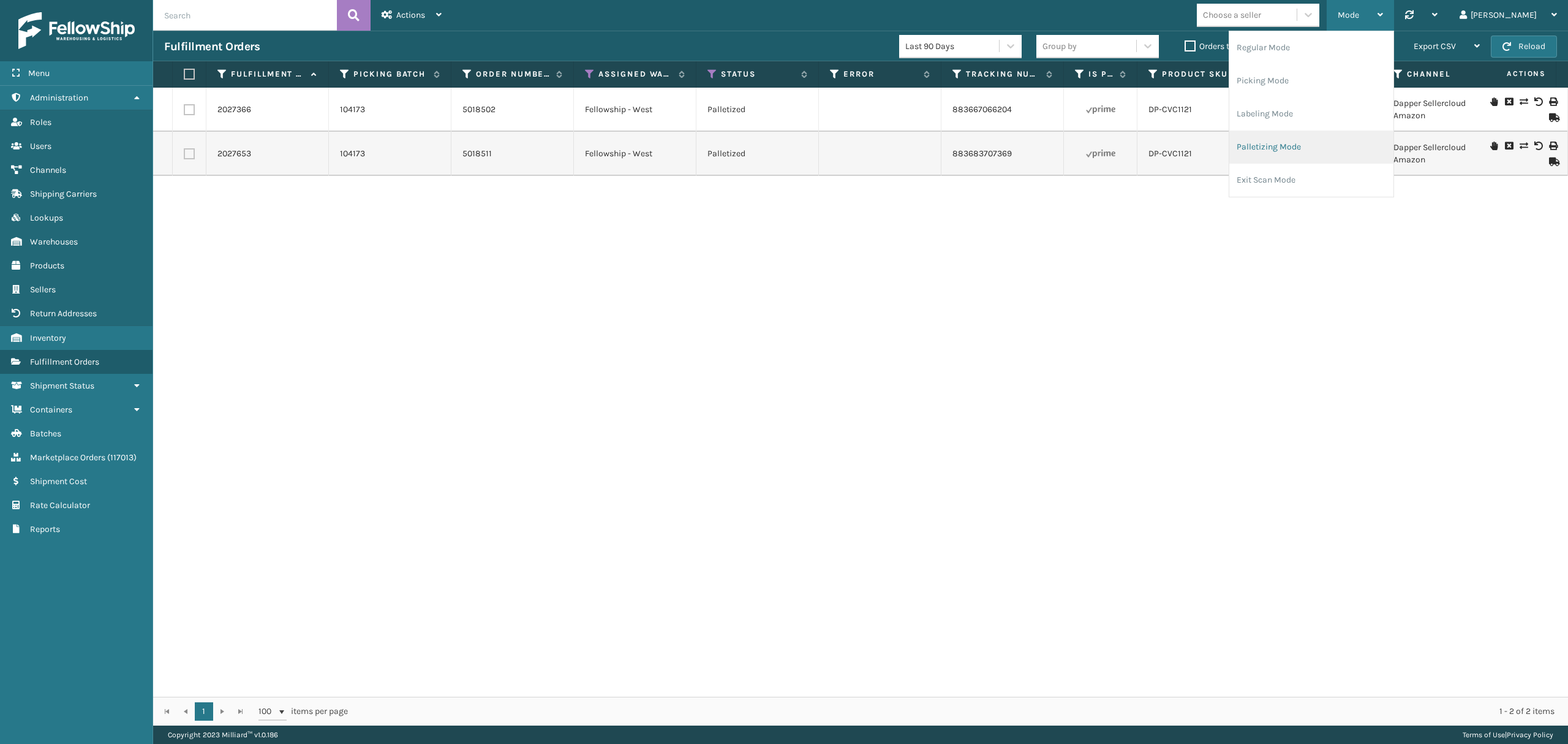
click at [1301, 136] on li "Palletizing Mode" at bounding box center [1311, 147] width 164 height 33
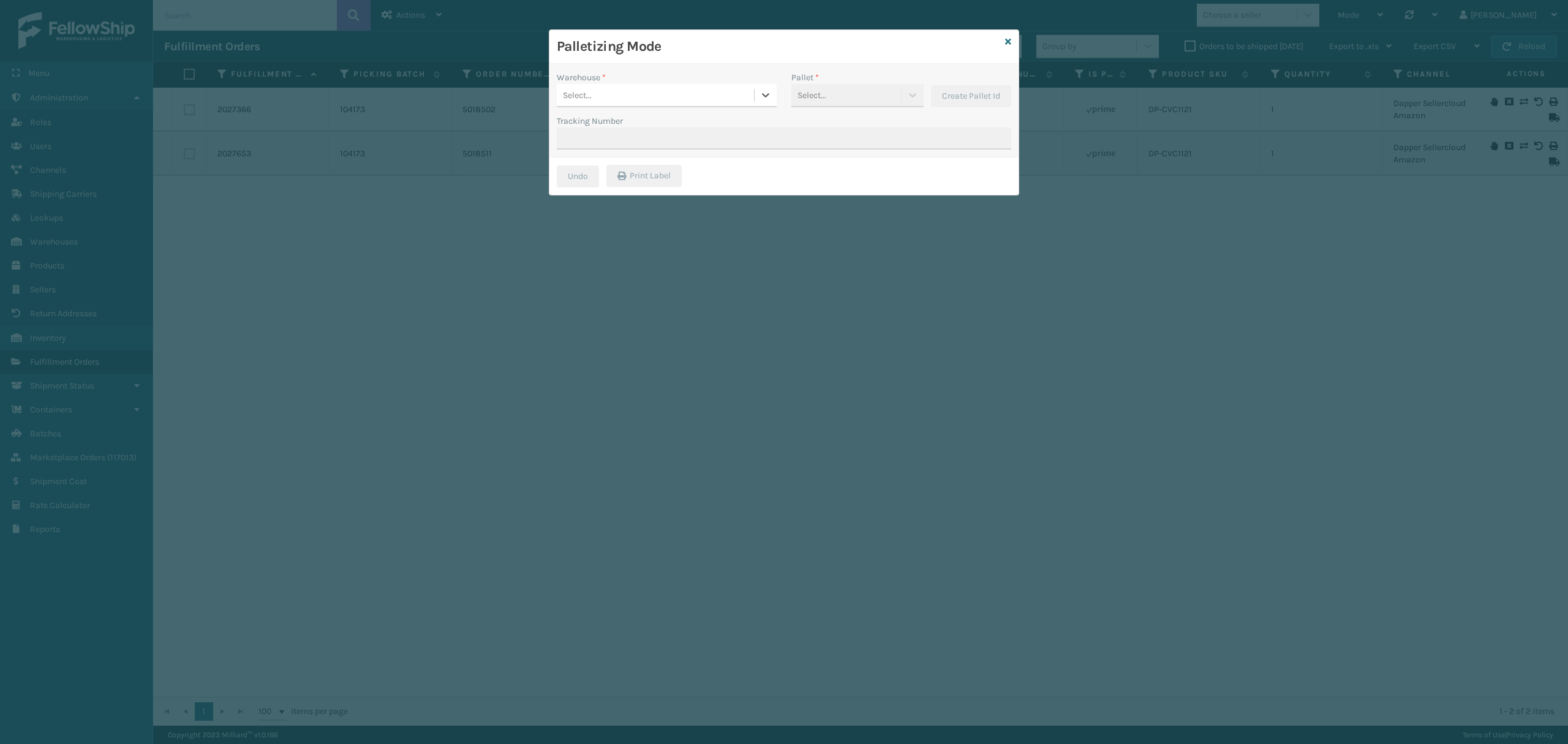
click at [687, 96] on div "Select..." at bounding box center [655, 95] width 197 height 21
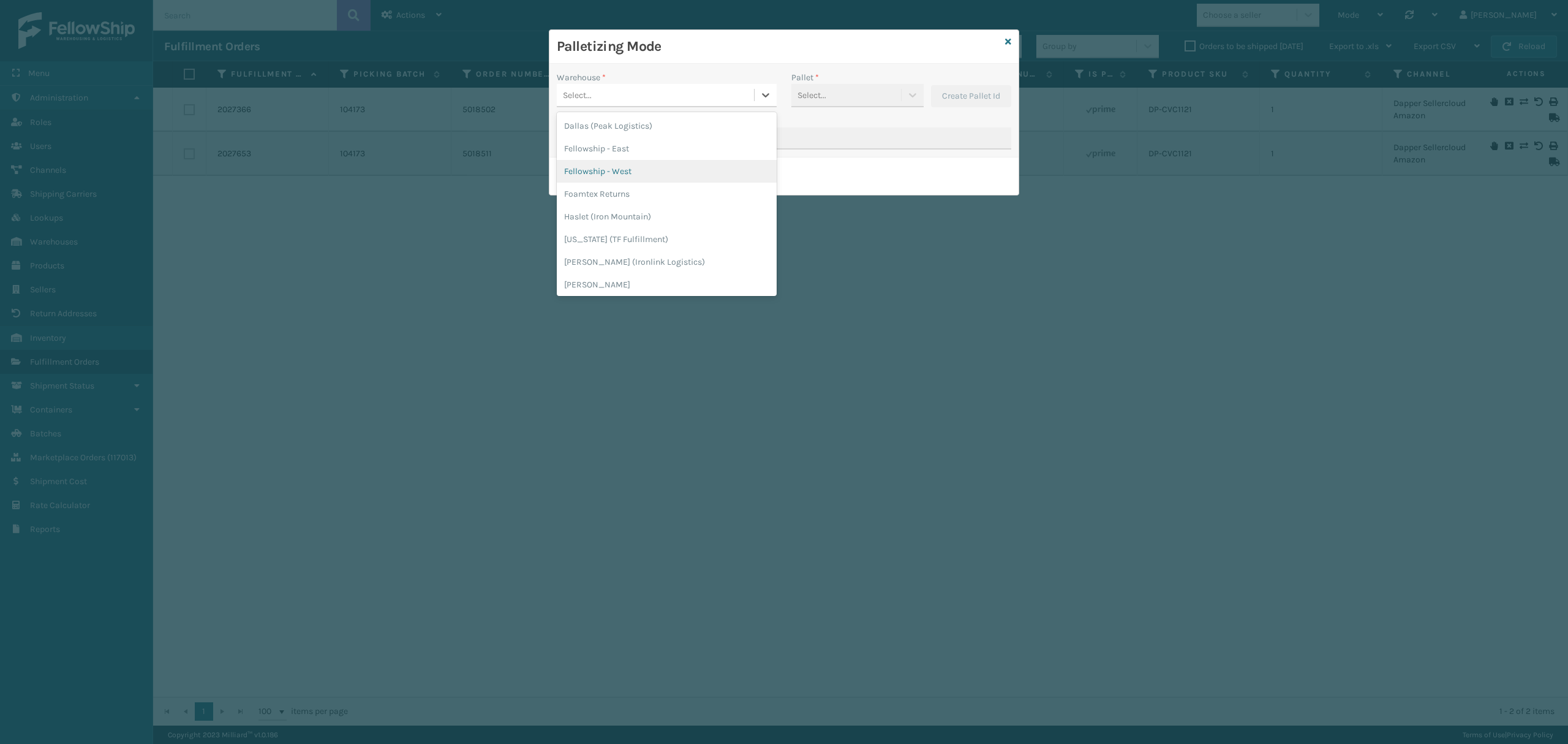
click at [631, 169] on div "Fellowship - West" at bounding box center [666, 171] width 220 height 22
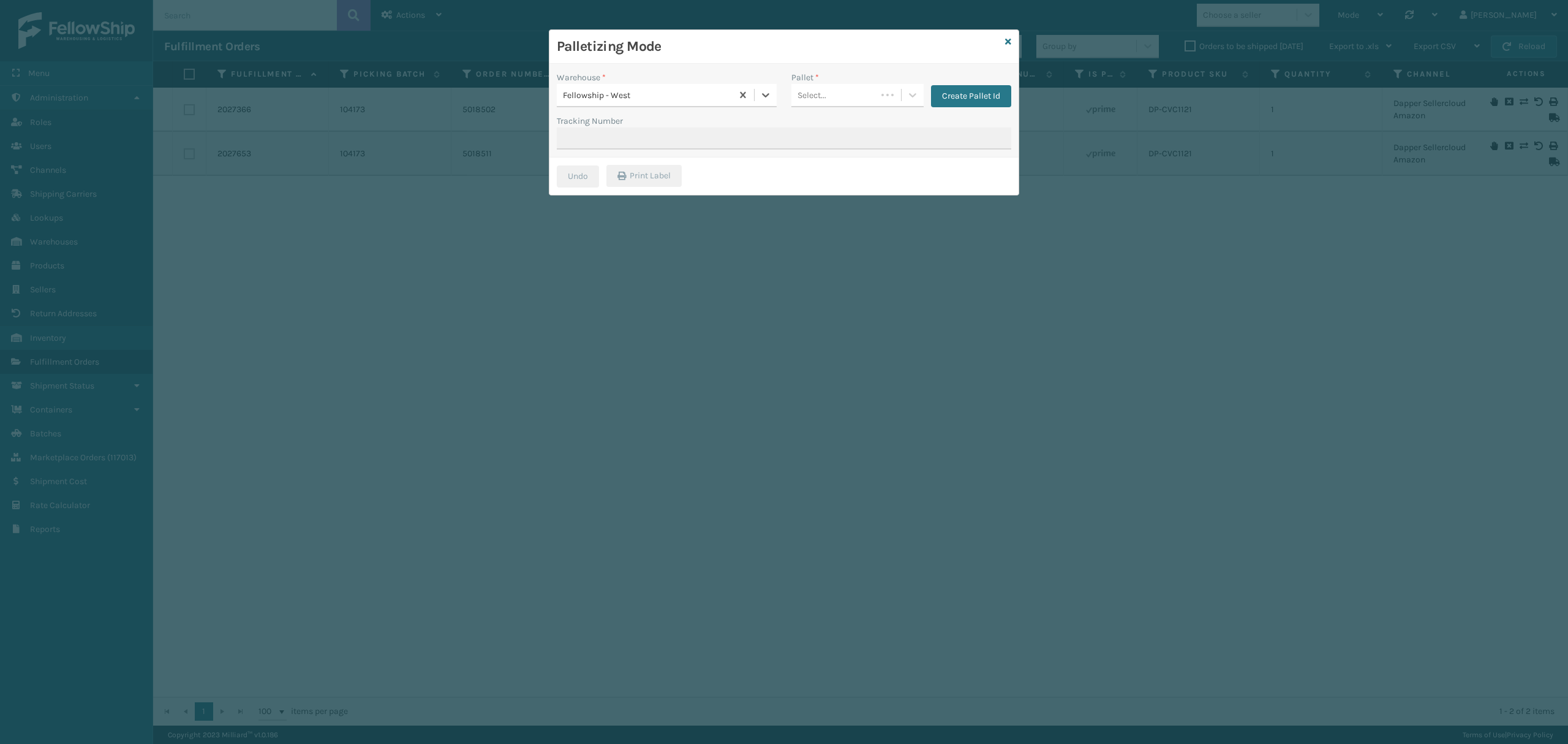
click at [846, 93] on div "Select..." at bounding box center [833, 95] width 85 height 21
click at [831, 145] on div "FDXG-UEL1IJOA65" at bounding box center [856, 153] width 132 height 22
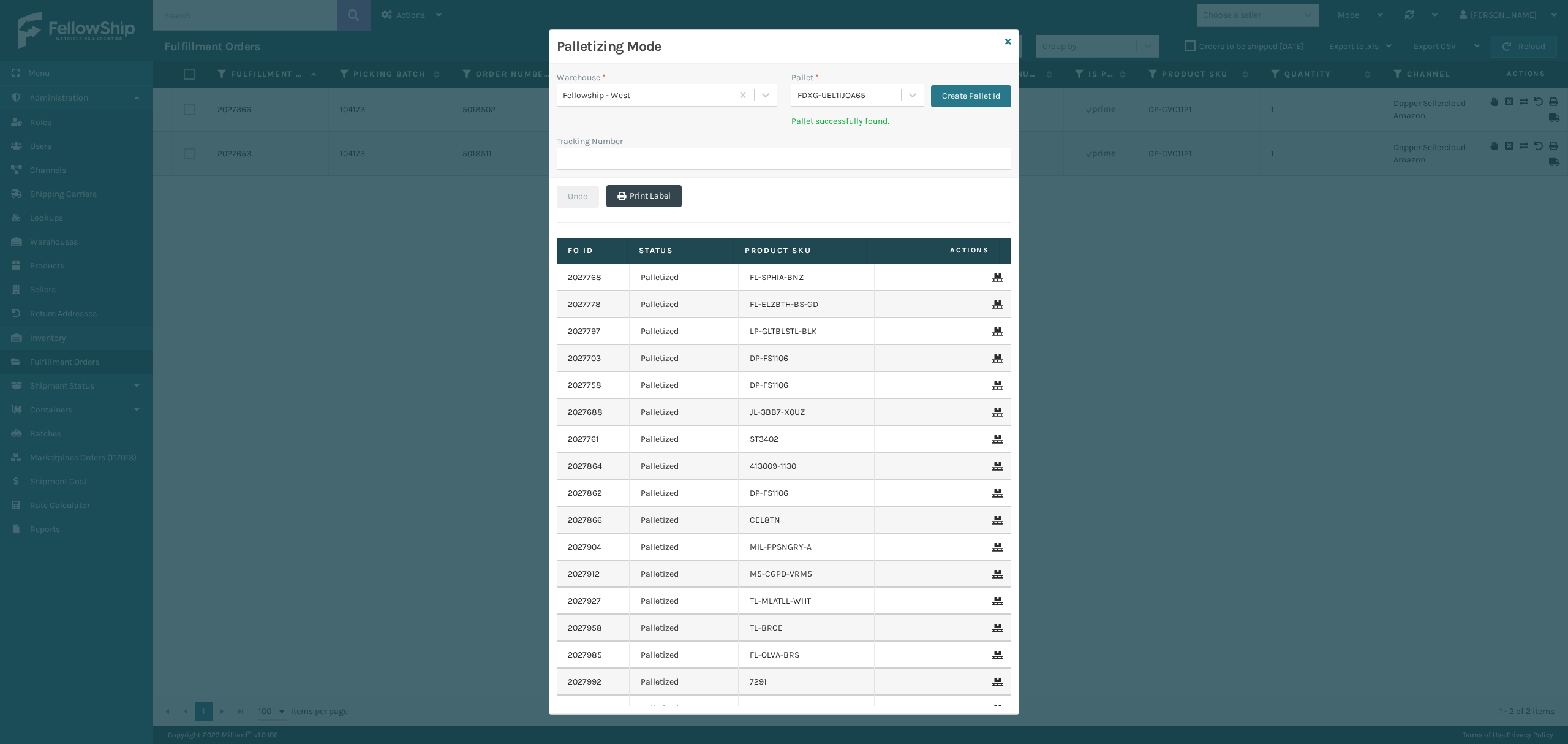
click at [831, 103] on div "FDXG-UEL1IJOA65" at bounding box center [846, 95] width 109 height 21
click at [812, 126] on div "FDXG-NQOKZYZZQ2" at bounding box center [856, 128] width 132 height 28
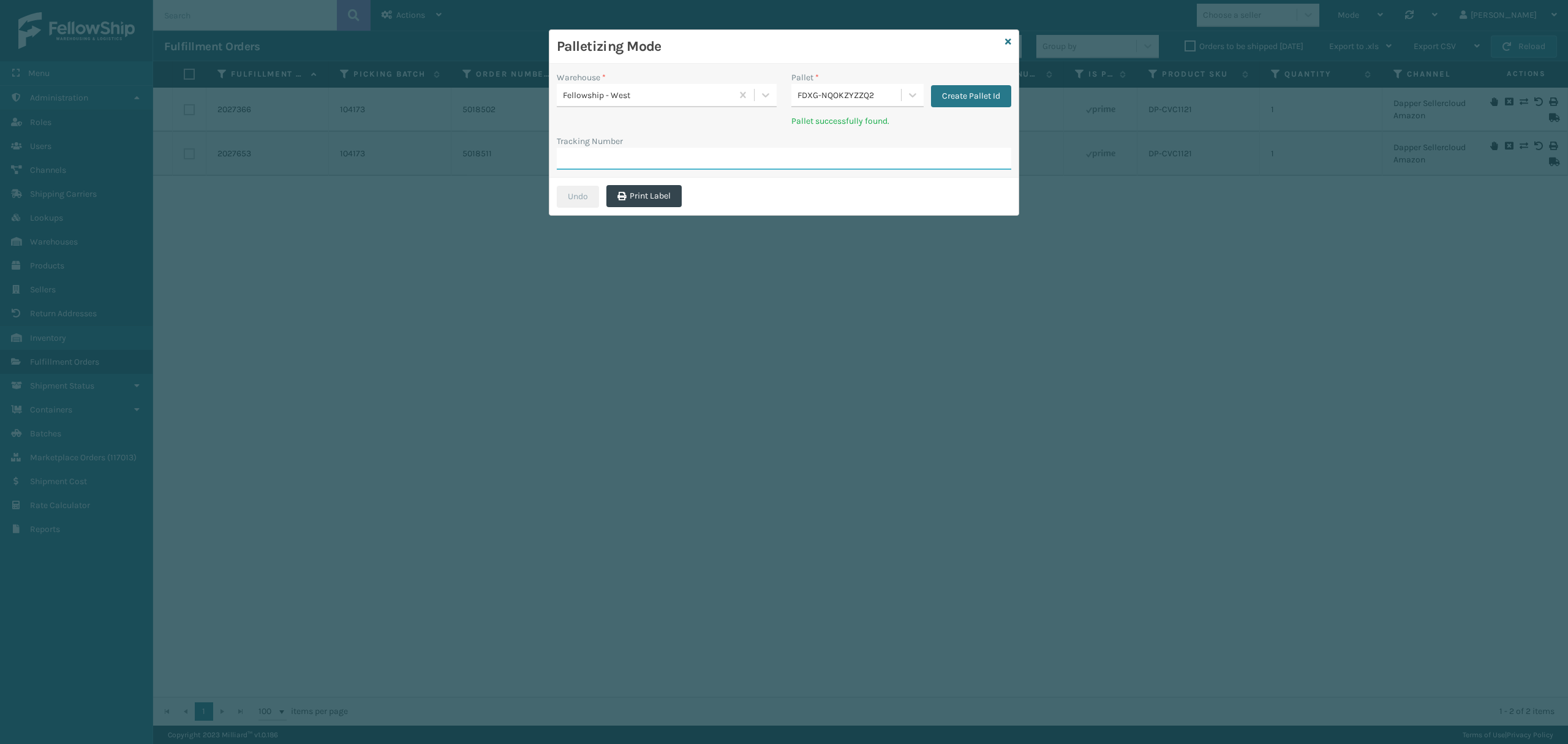
click at [681, 148] on input "Tracking Number" at bounding box center [783, 158] width 455 height 22
paste input "883667066204"
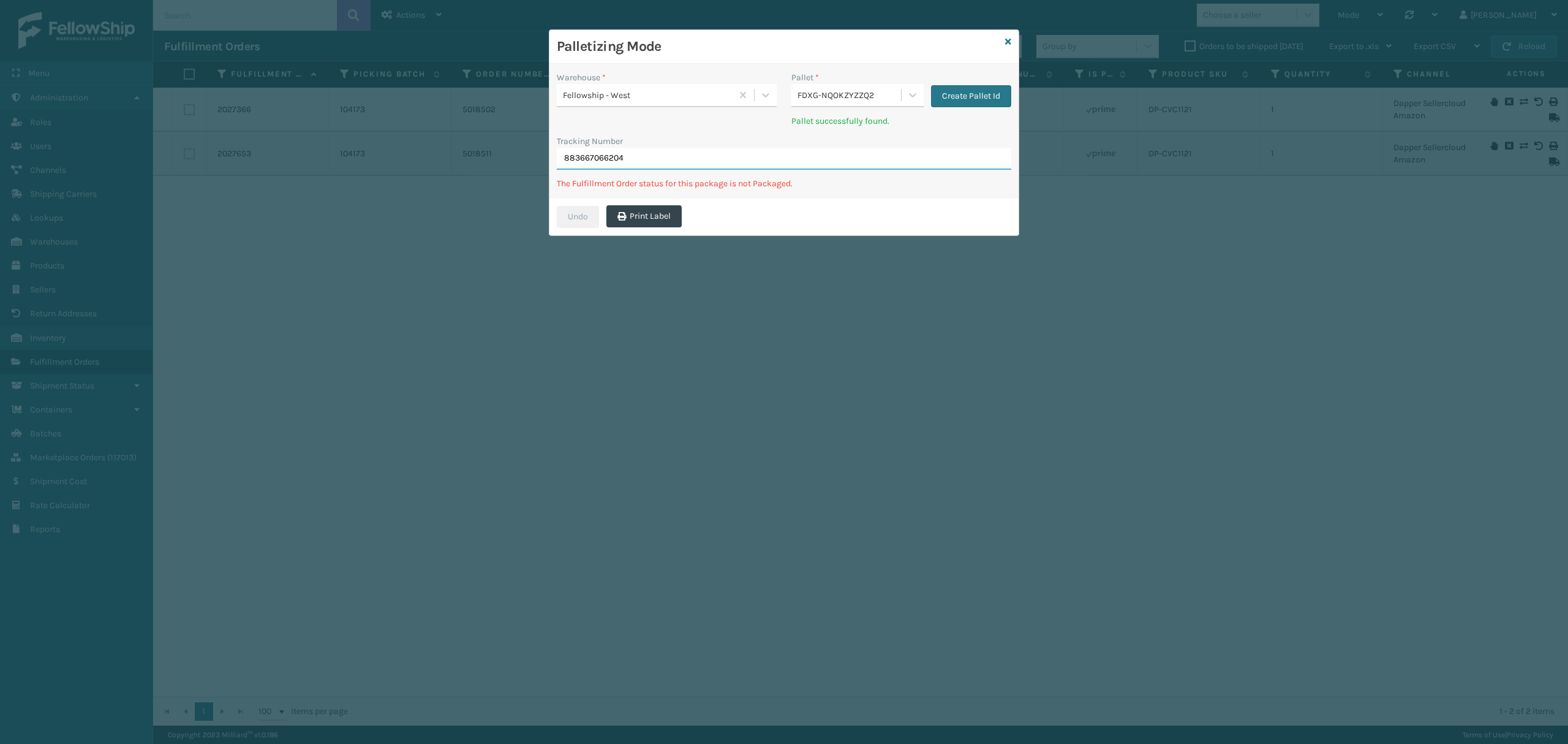
type input "883667066204"
click at [873, 94] on div "FDXG-NQOKZYZZQ2" at bounding box center [849, 95] width 105 height 13
click at [834, 148] on div "FDXG-UEL1IJOA65" at bounding box center [856, 153] width 132 height 22
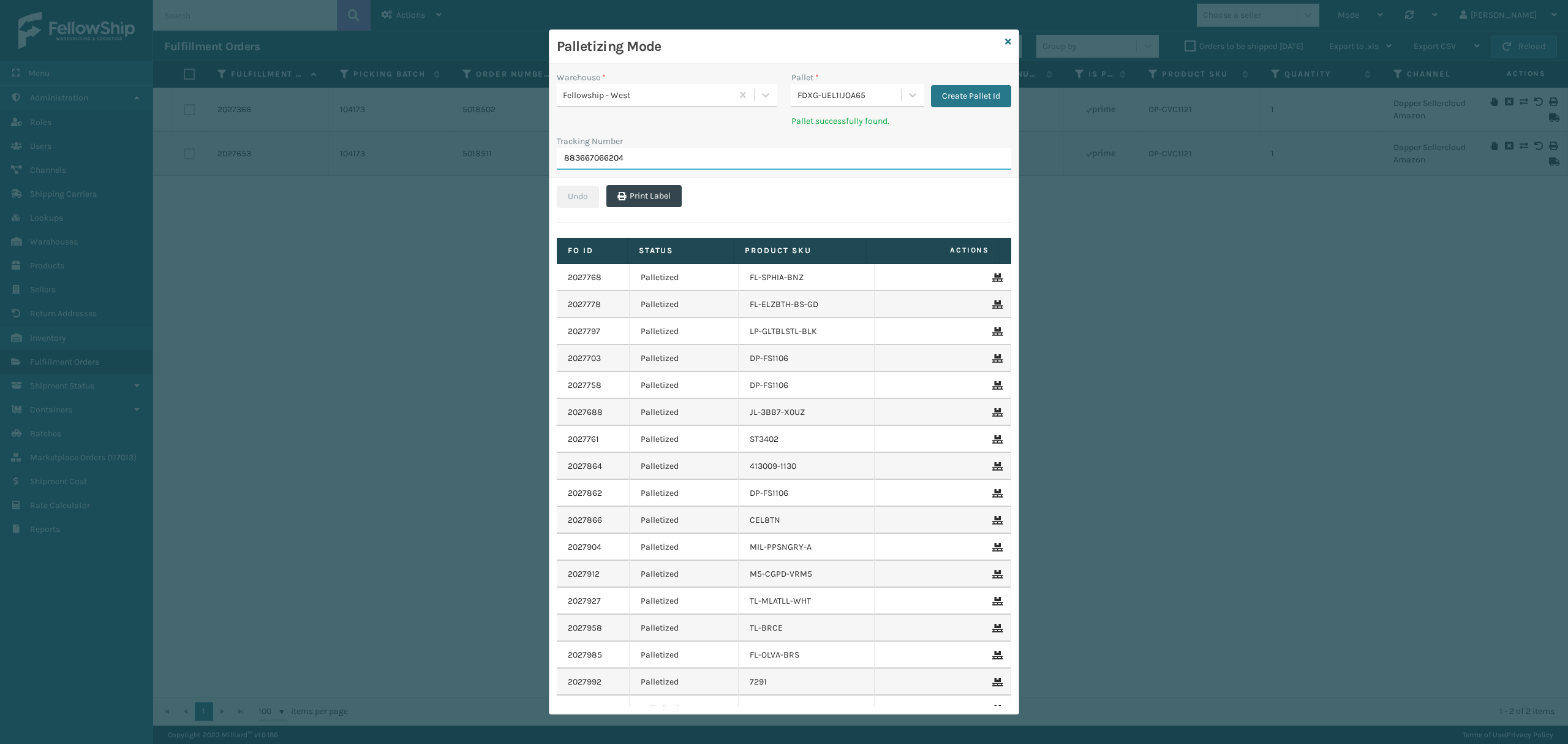
click at [708, 157] on input "883667066204" at bounding box center [783, 158] width 455 height 22
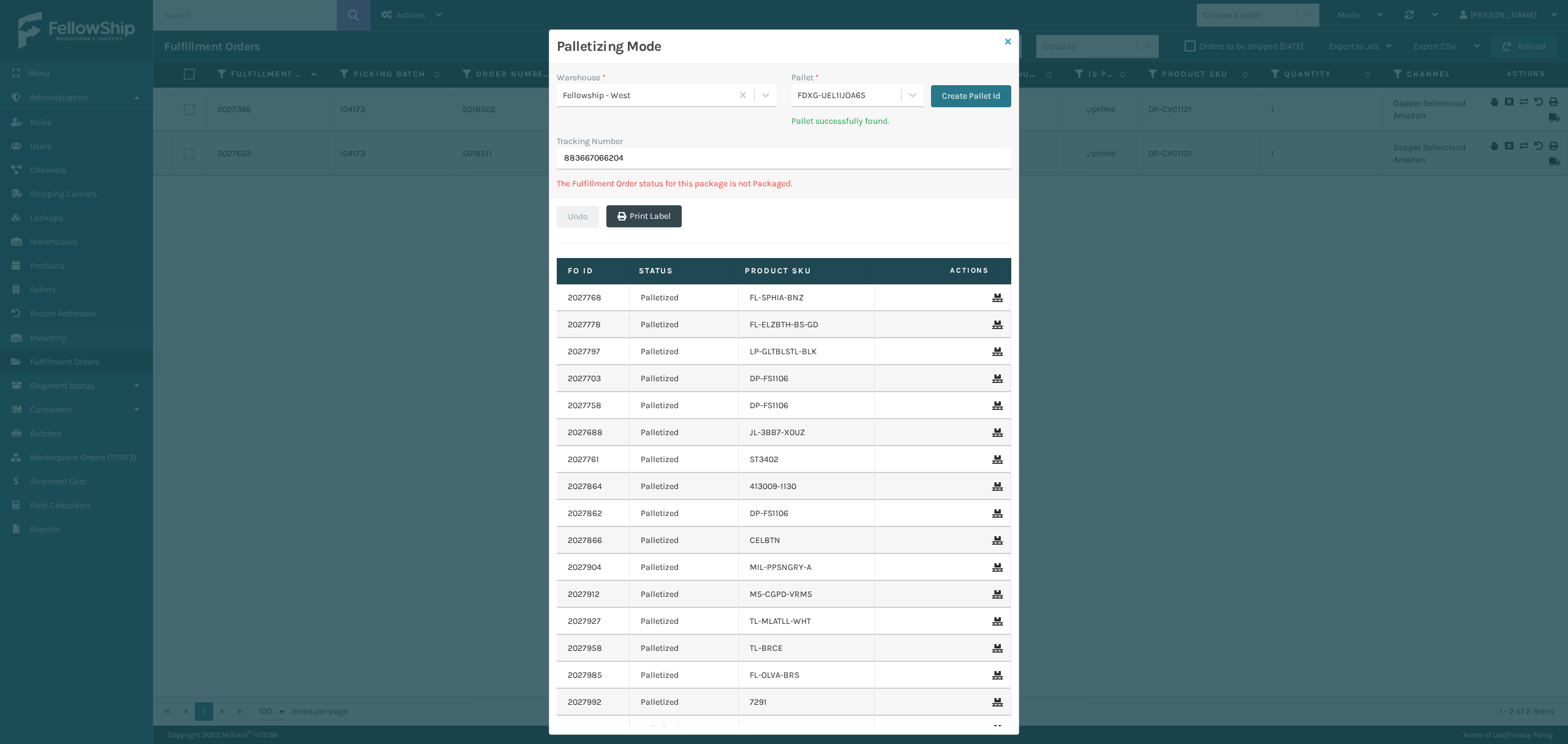
click at [1005, 35] on link at bounding box center [1008, 41] width 6 height 13
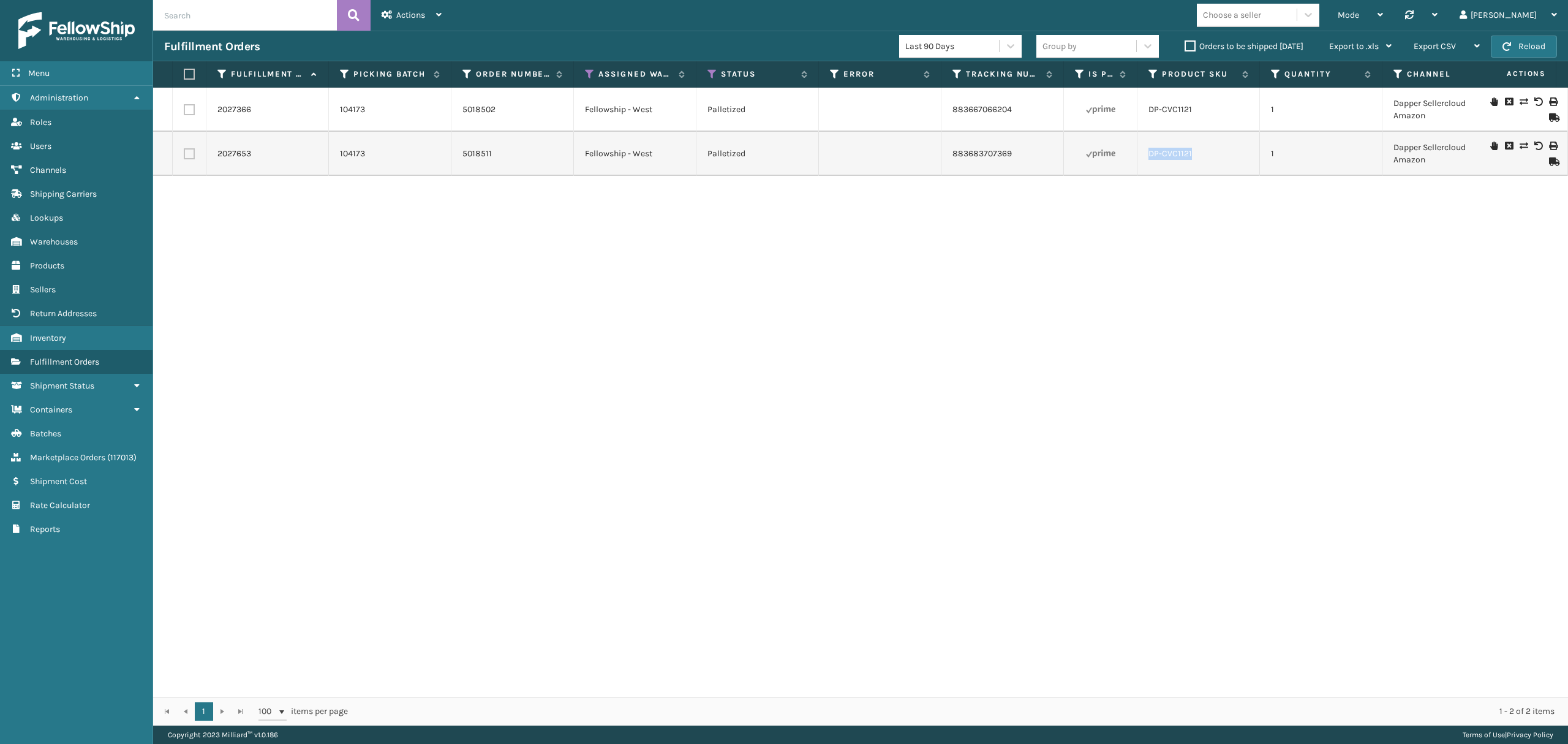
copy tr "DP-CVC1121"
drag, startPoint x: 1130, startPoint y: 164, endPoint x: 1197, endPoint y: 162, distance: 67.0
click at [1197, 162] on tr "2027653 104173 5018511 Fellowship - West Palletized 883683707369 DP-CVC1121 1 D…" at bounding box center [1120, 153] width 1934 height 44
click at [1379, 11] on div "Mode Regular Mode Picking Mode Labeling Mode Palletizing Mode Exit Scan Mode" at bounding box center [1360, 15] width 67 height 30
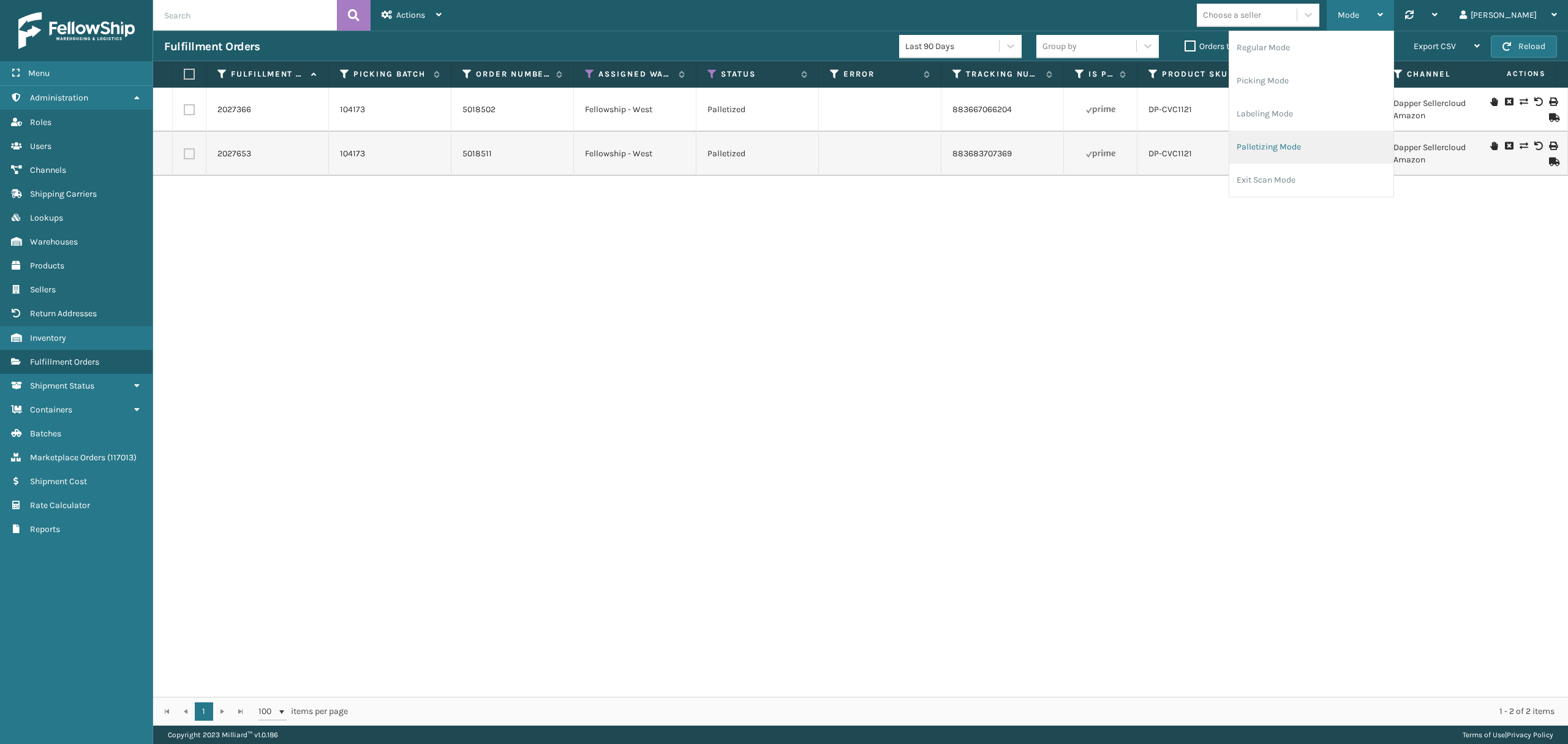
click at [1287, 140] on li "Palletizing Mode" at bounding box center [1311, 147] width 164 height 33
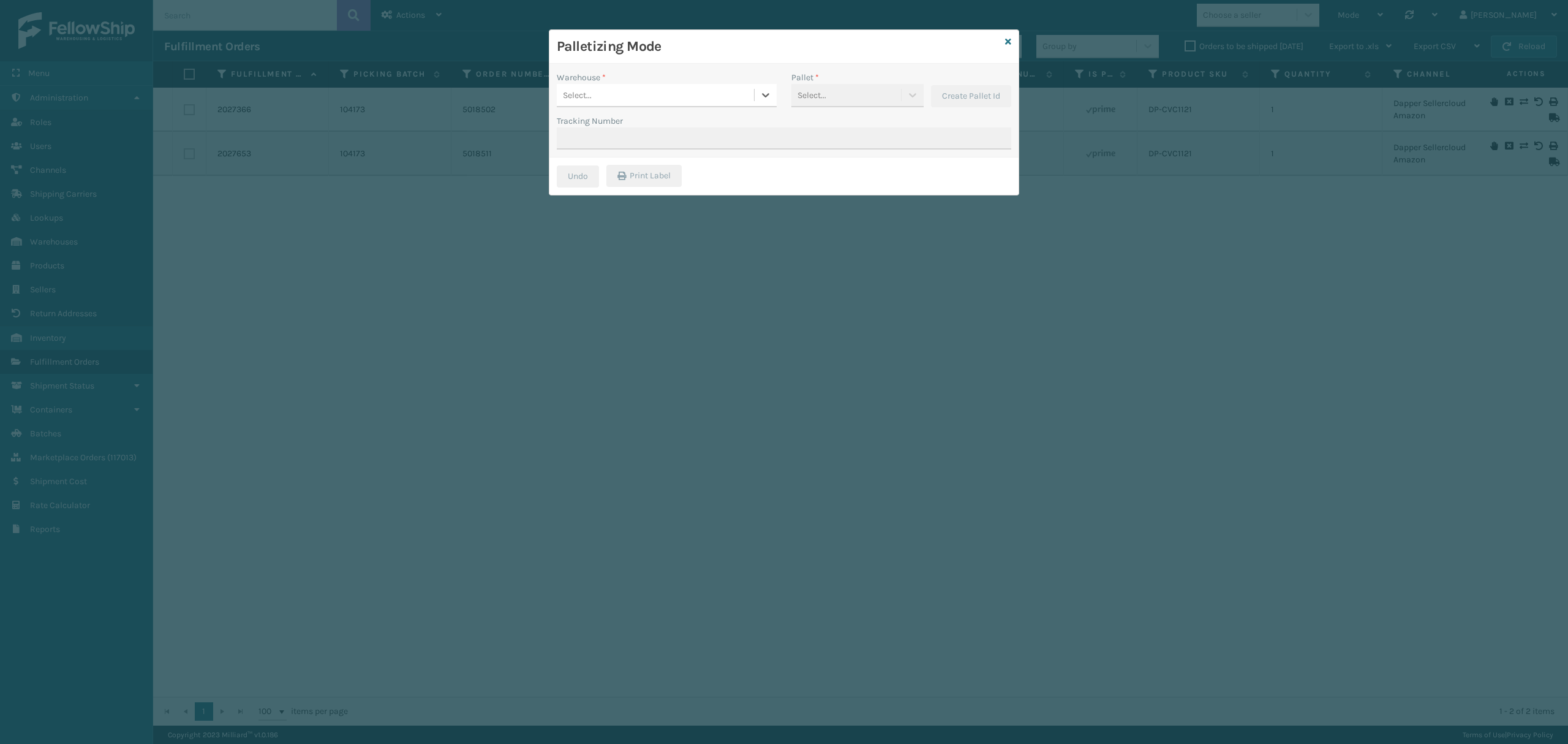
click at [669, 89] on div "Select..." at bounding box center [655, 95] width 197 height 21
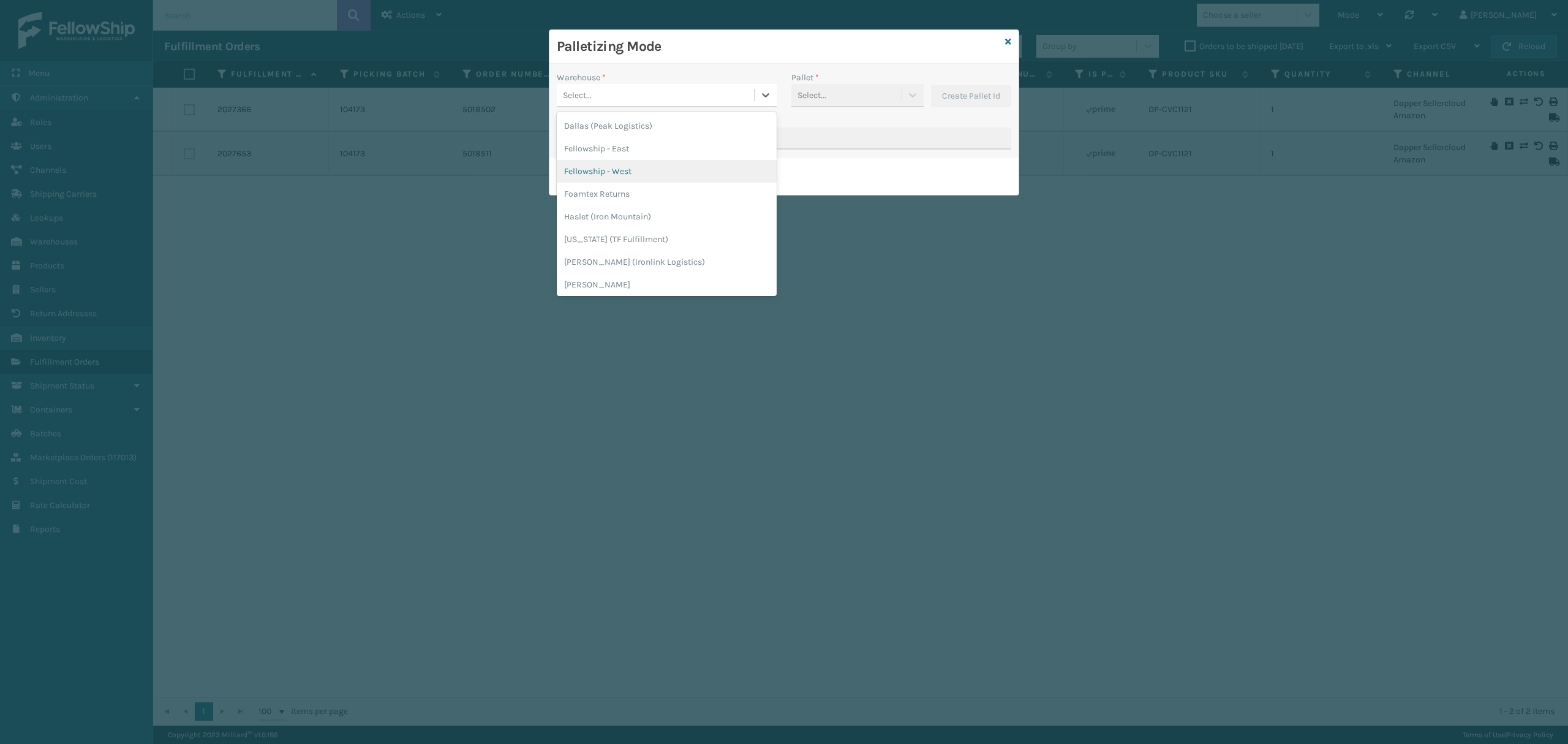
click at [638, 166] on div "Fellowship - West" at bounding box center [666, 171] width 220 height 22
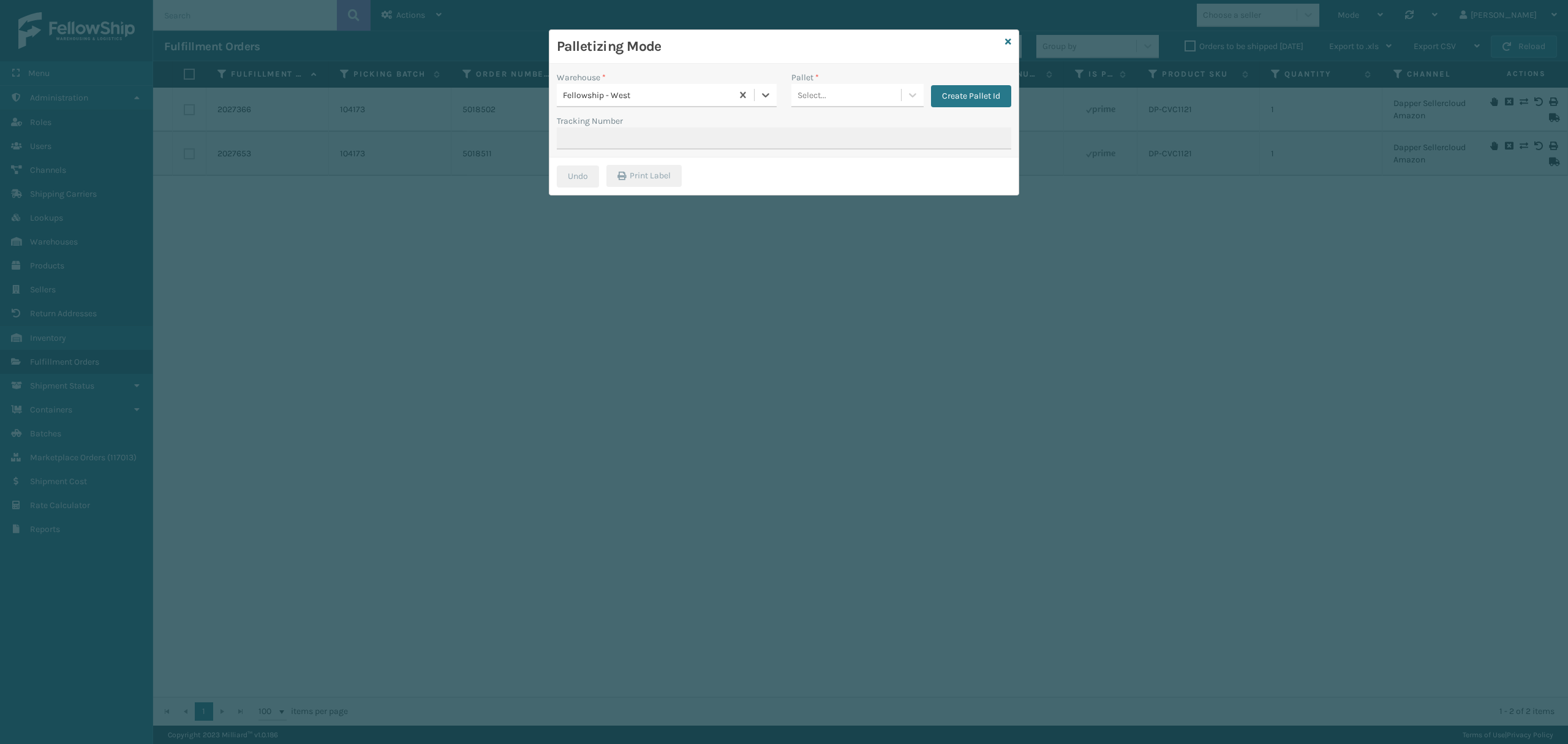
click at [837, 92] on div "Select..." at bounding box center [846, 95] width 109 height 21
click at [826, 145] on div "FDXG-UEL1IJOA65" at bounding box center [856, 153] width 132 height 22
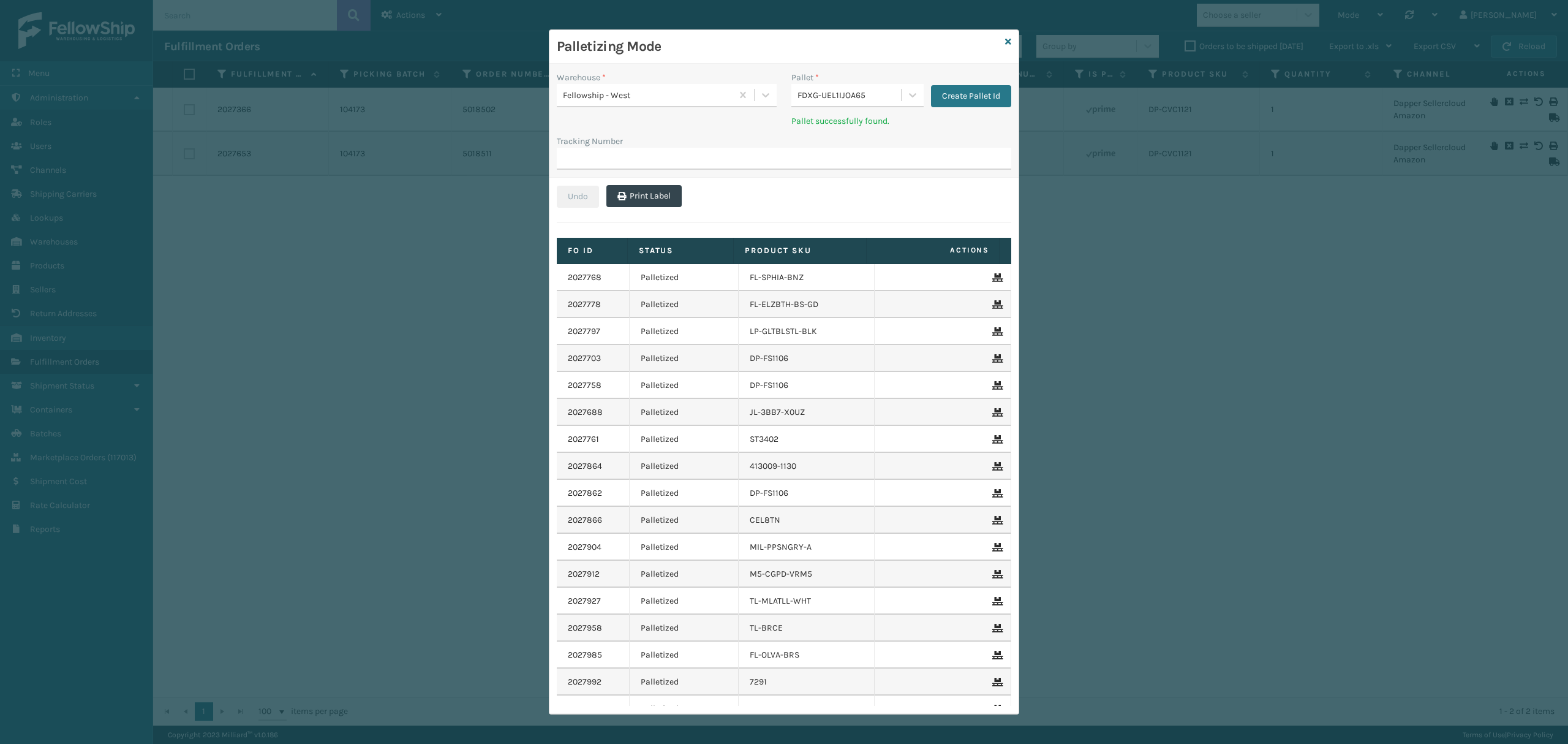
click at [838, 104] on div "FDXG-UEL1IJOA65" at bounding box center [846, 95] width 109 height 21
click at [819, 121] on div "FDXG-NQOKZYZZQ2" at bounding box center [856, 128] width 132 height 28
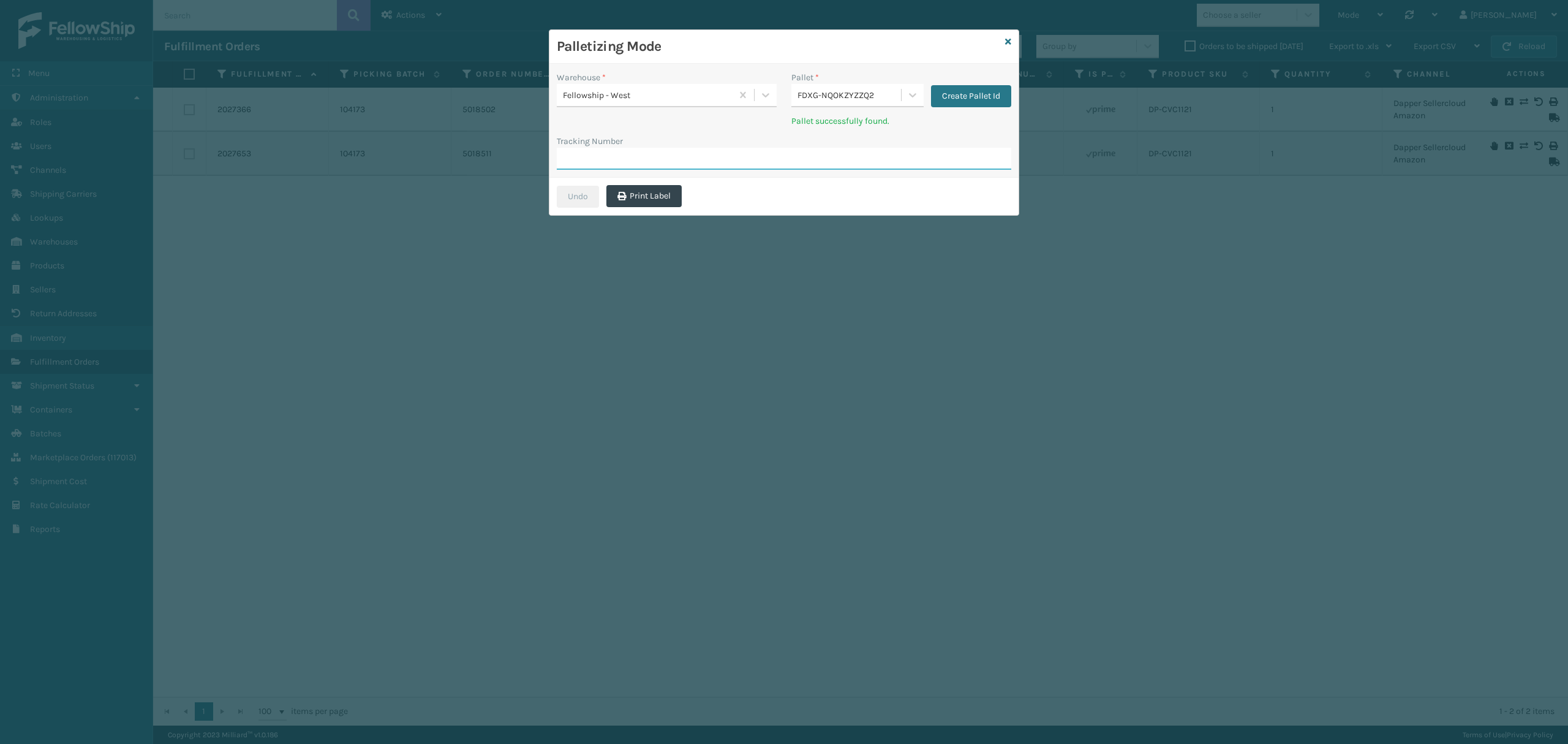
click at [682, 149] on input "Tracking Number" at bounding box center [783, 158] width 455 height 22
click at [906, 101] on icon at bounding box center [912, 95] width 13 height 13
click at [906, 99] on icon at bounding box center [912, 95] width 13 height 13
click at [902, 122] on button "button" at bounding box center [905, 128] width 22 height 19
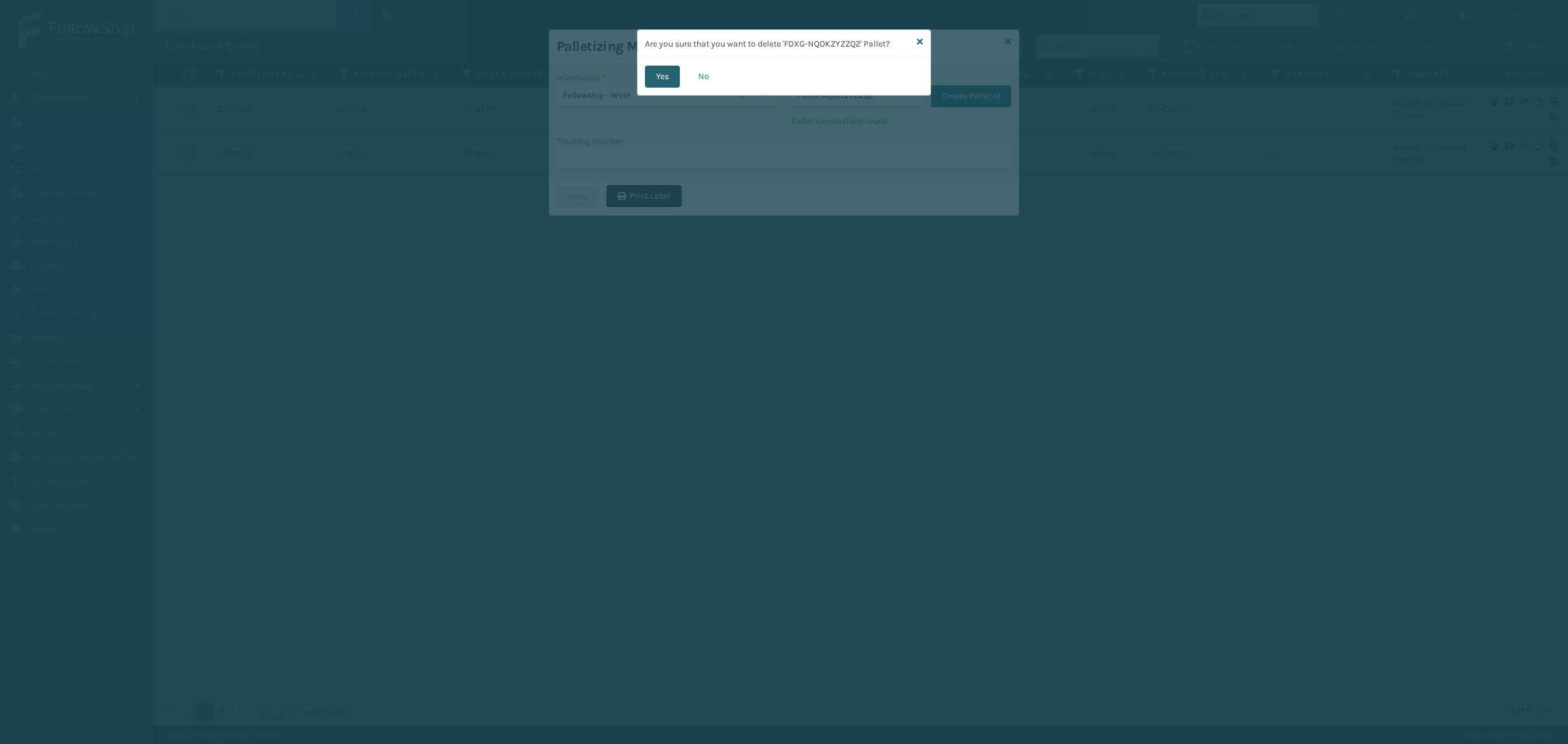
click at [653, 78] on button "Yes" at bounding box center [663, 76] width 35 height 22
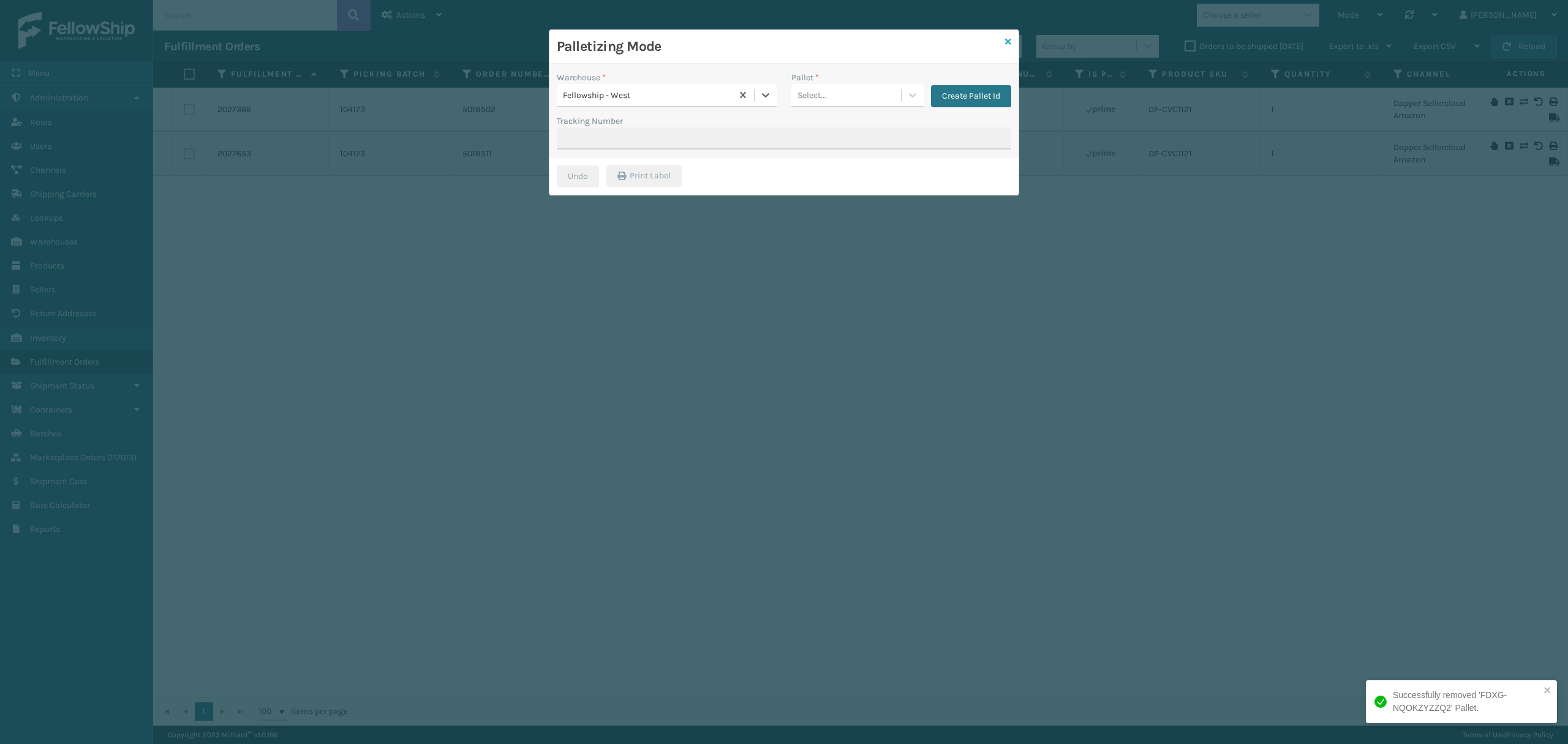
click at [1005, 44] on icon at bounding box center [1008, 41] width 6 height 9
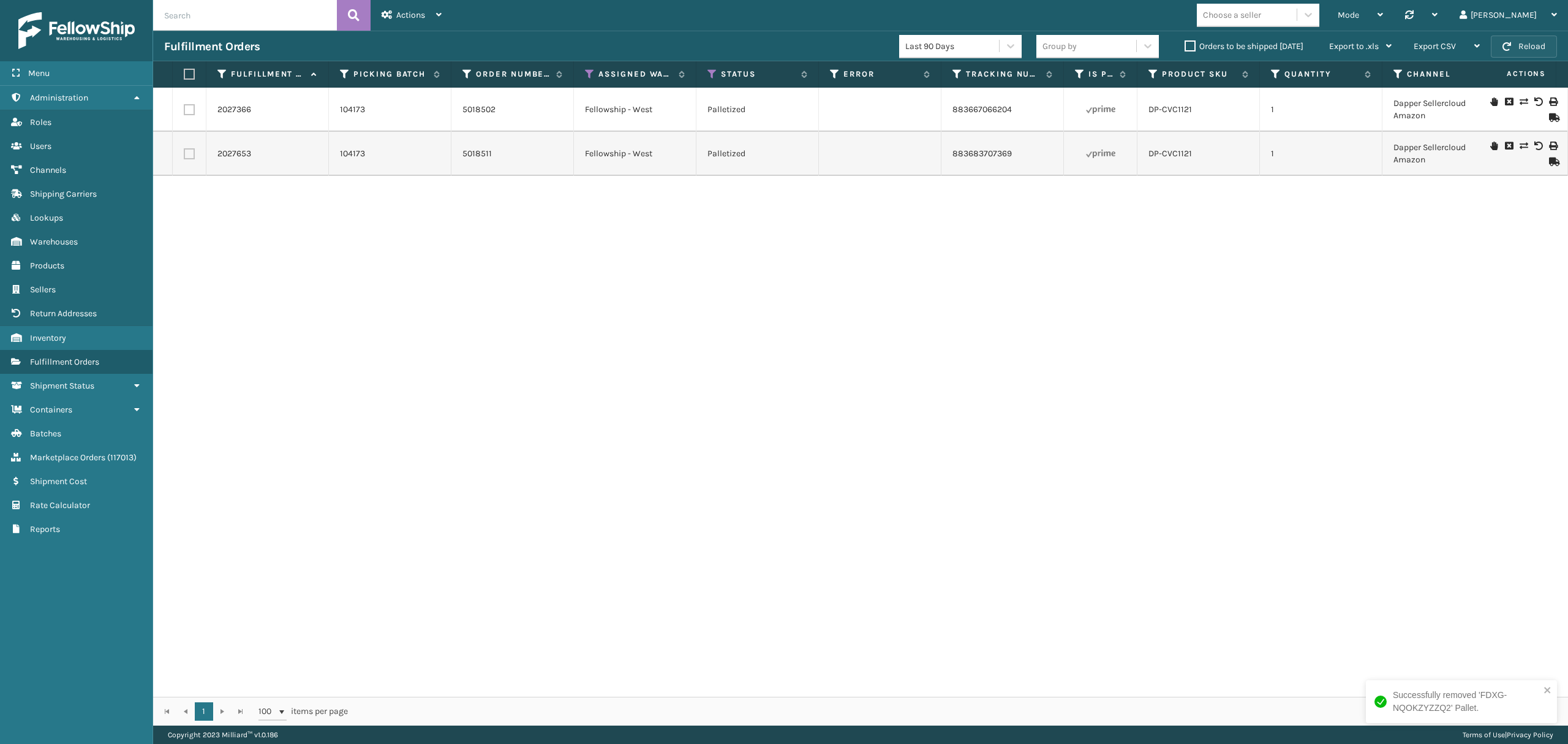
click at [1524, 47] on button "Reload" at bounding box center [1524, 46] width 66 height 22
click at [1383, 16] on div "Mode" at bounding box center [1360, 15] width 45 height 30
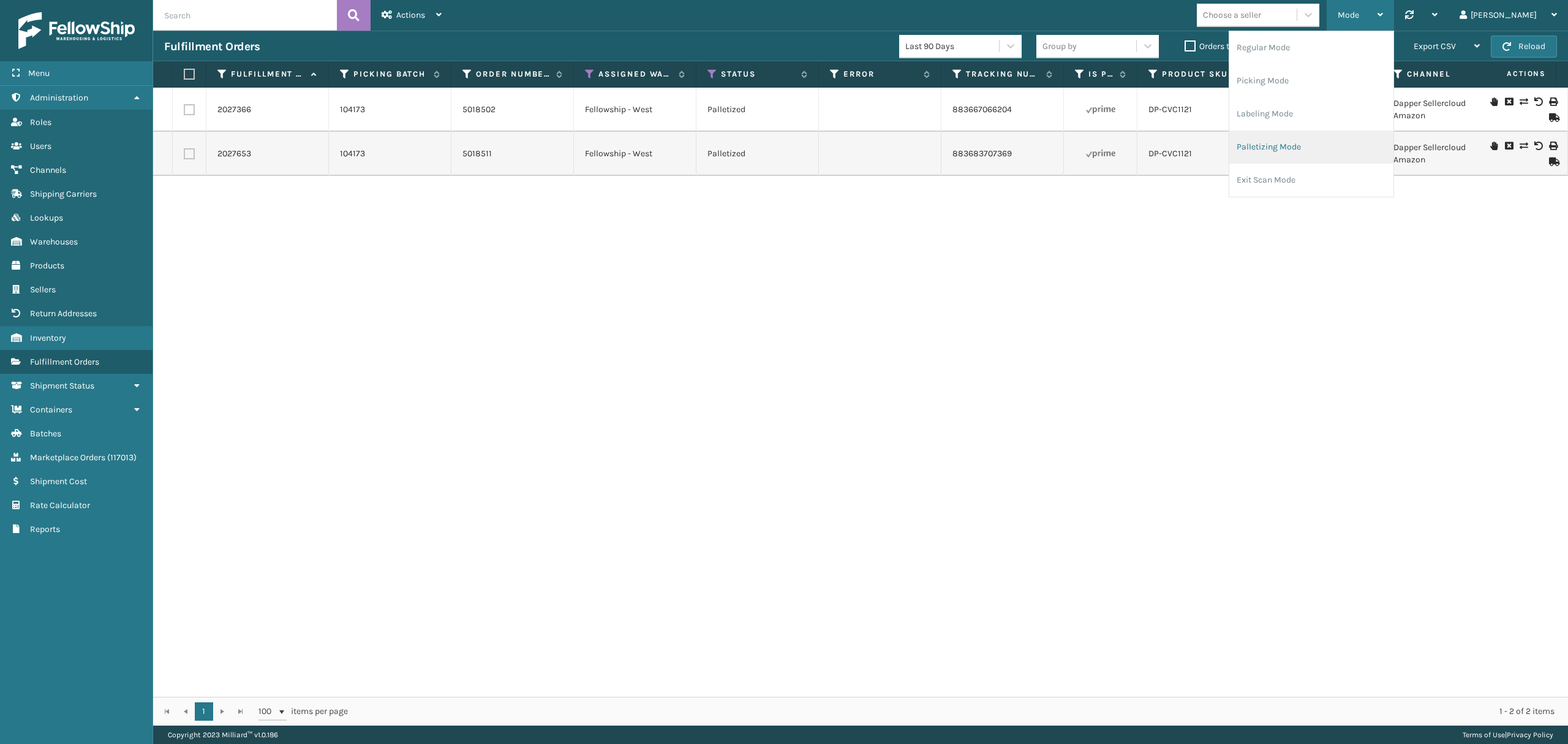
click at [1317, 138] on li "Palletizing Mode" at bounding box center [1311, 147] width 164 height 33
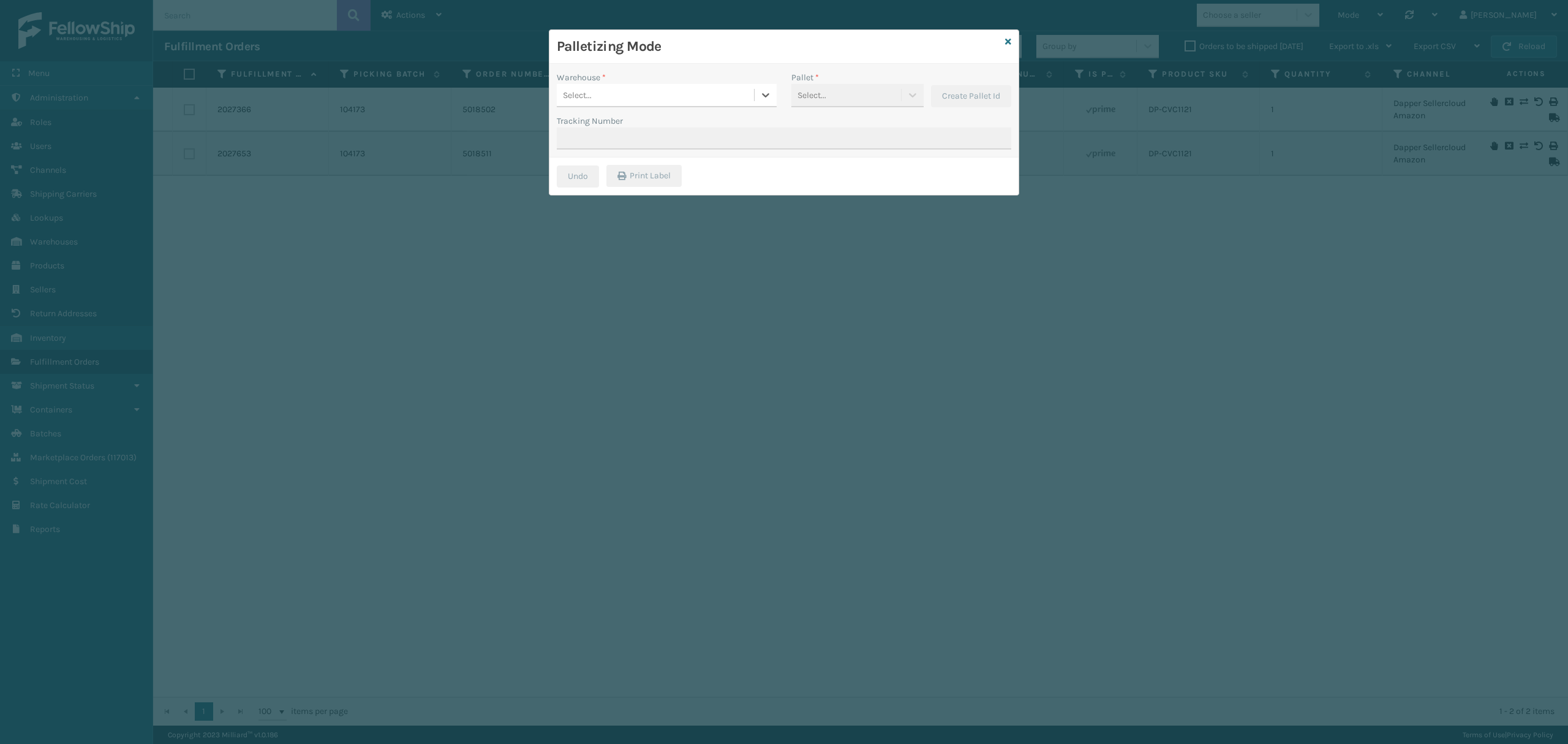
click at [850, 101] on div "Pallet * Select..." at bounding box center [856, 89] width 132 height 36
click at [668, 113] on div "Warehouse * Select..." at bounding box center [667, 93] width 235 height 43
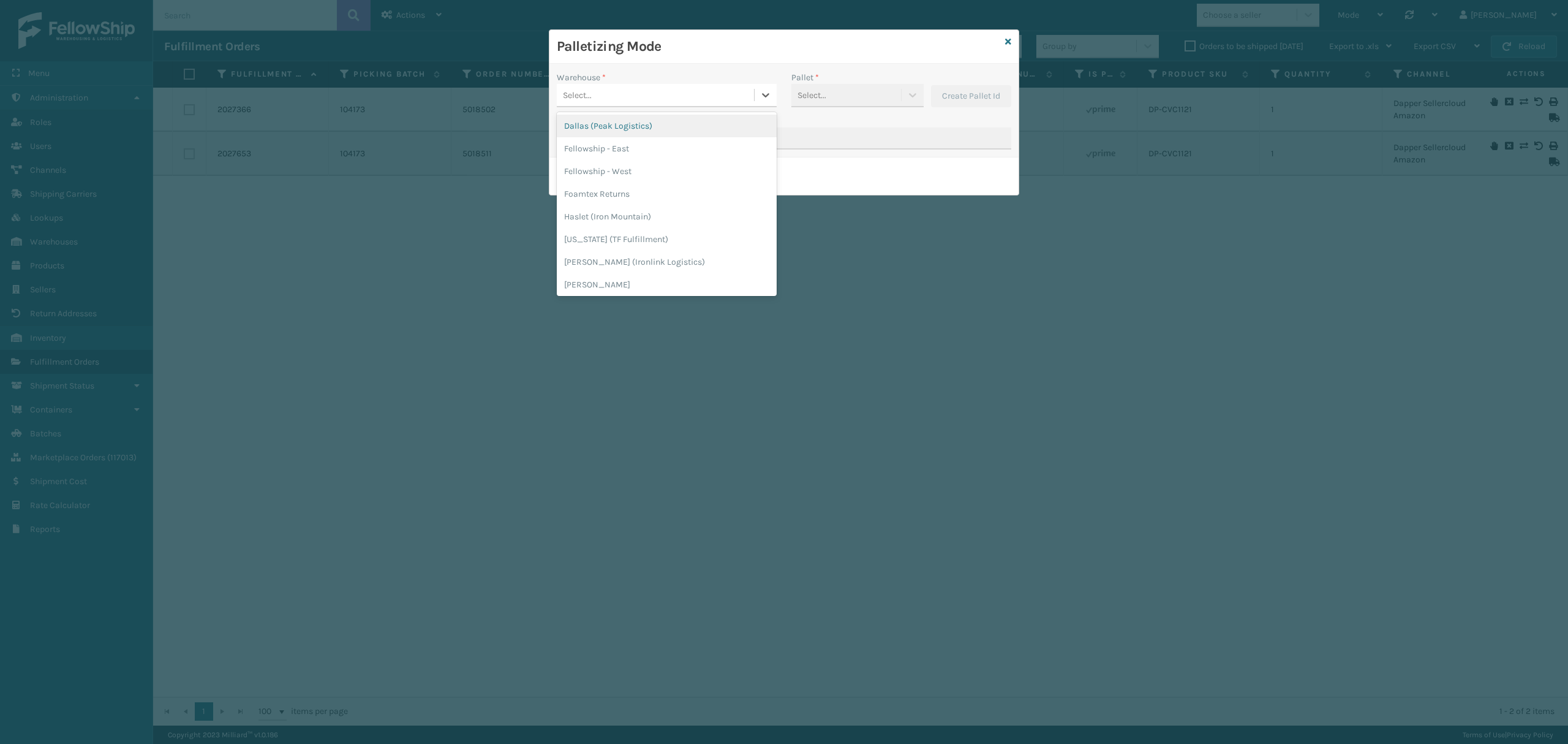
click at [675, 97] on div "Select..." at bounding box center [655, 95] width 197 height 21
click at [625, 161] on div "Fellowship - West" at bounding box center [666, 171] width 220 height 22
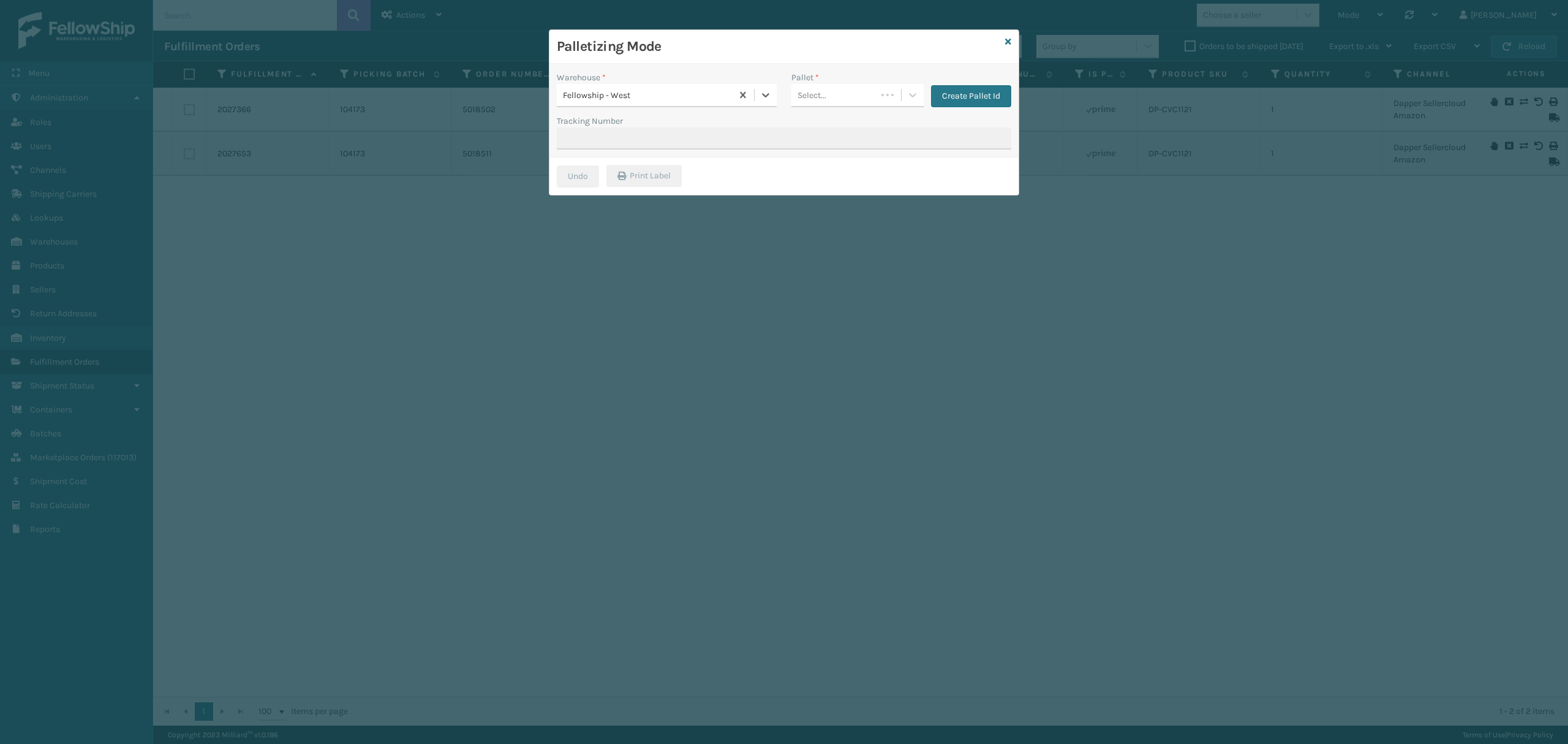
click at [841, 99] on div "Select..." at bounding box center [833, 95] width 85 height 21
click at [841, 130] on div "FDXG-UEL1IJOA65" at bounding box center [856, 125] width 132 height 22
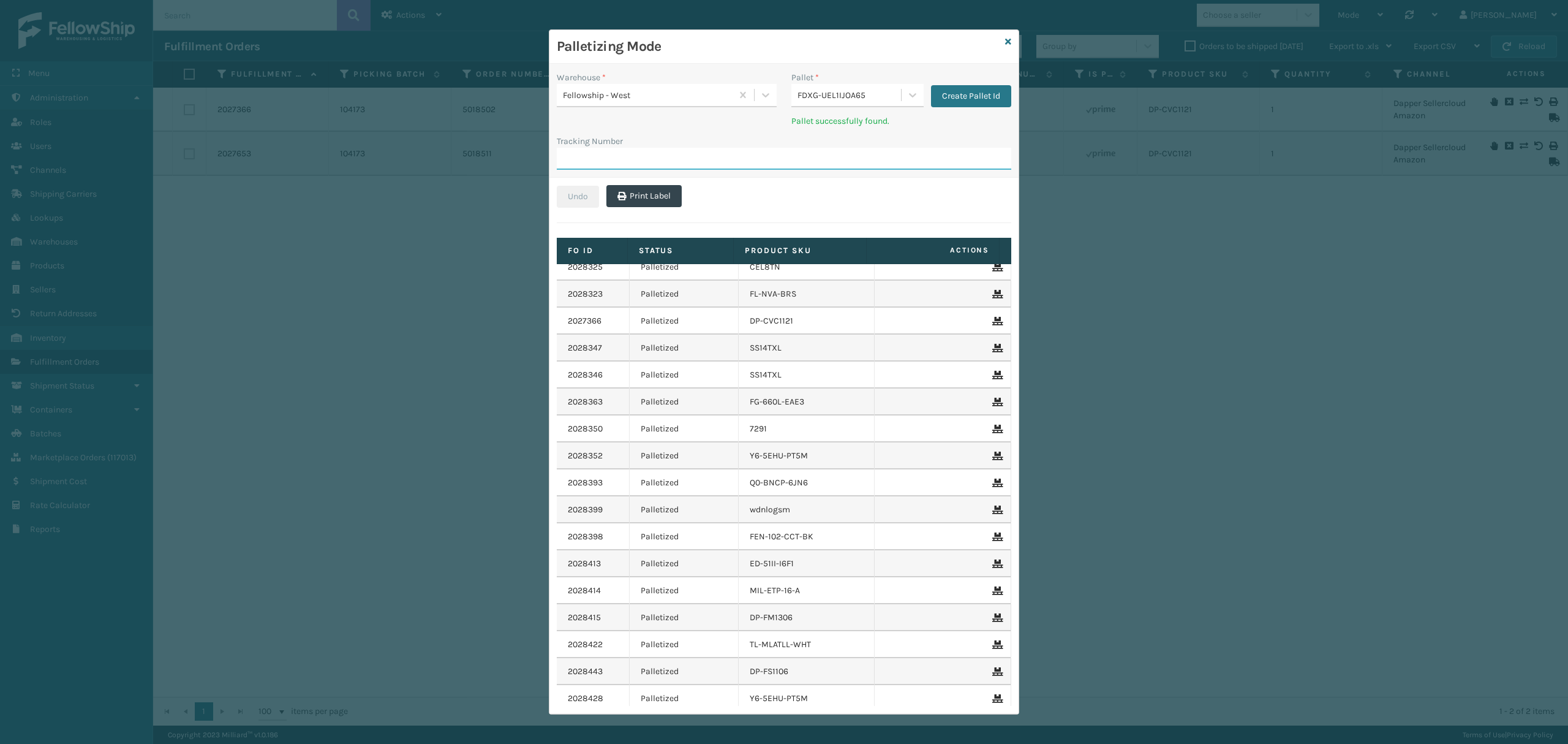
scroll to position [1143, 0]
click at [992, 323] on icon at bounding box center [996, 320] width 8 height 9
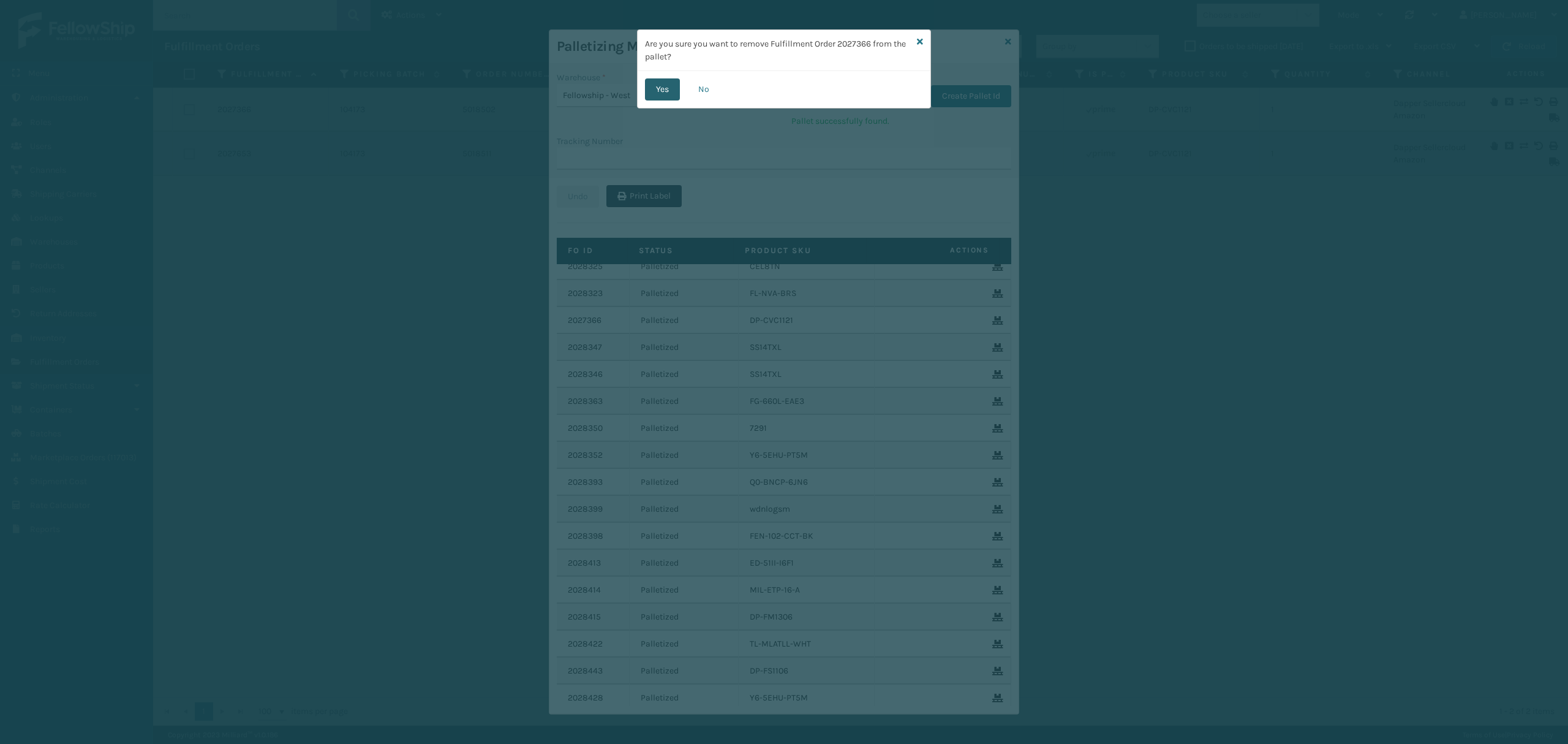
click at [665, 86] on button "Yes" at bounding box center [663, 89] width 35 height 22
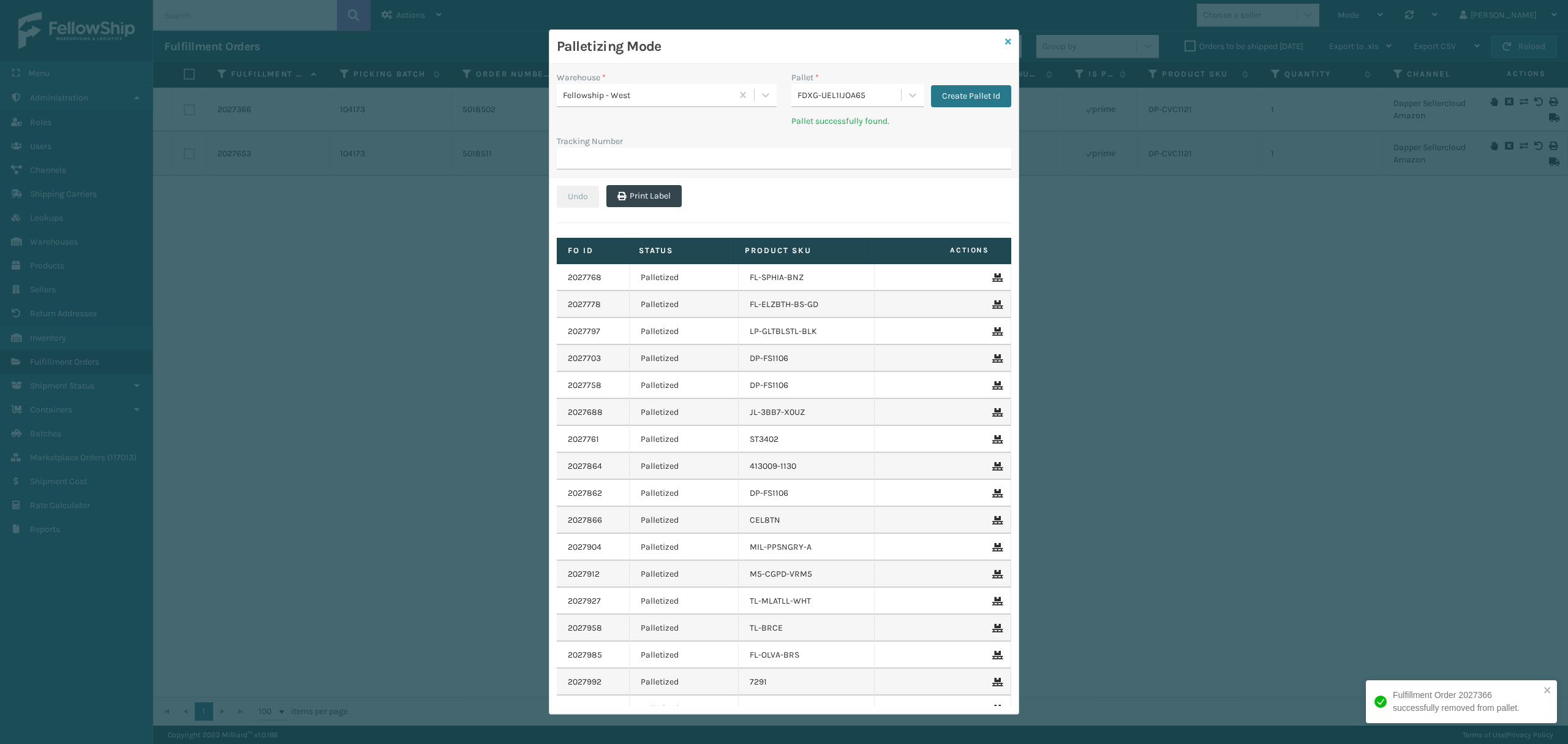
click at [1005, 39] on icon at bounding box center [1008, 41] width 6 height 9
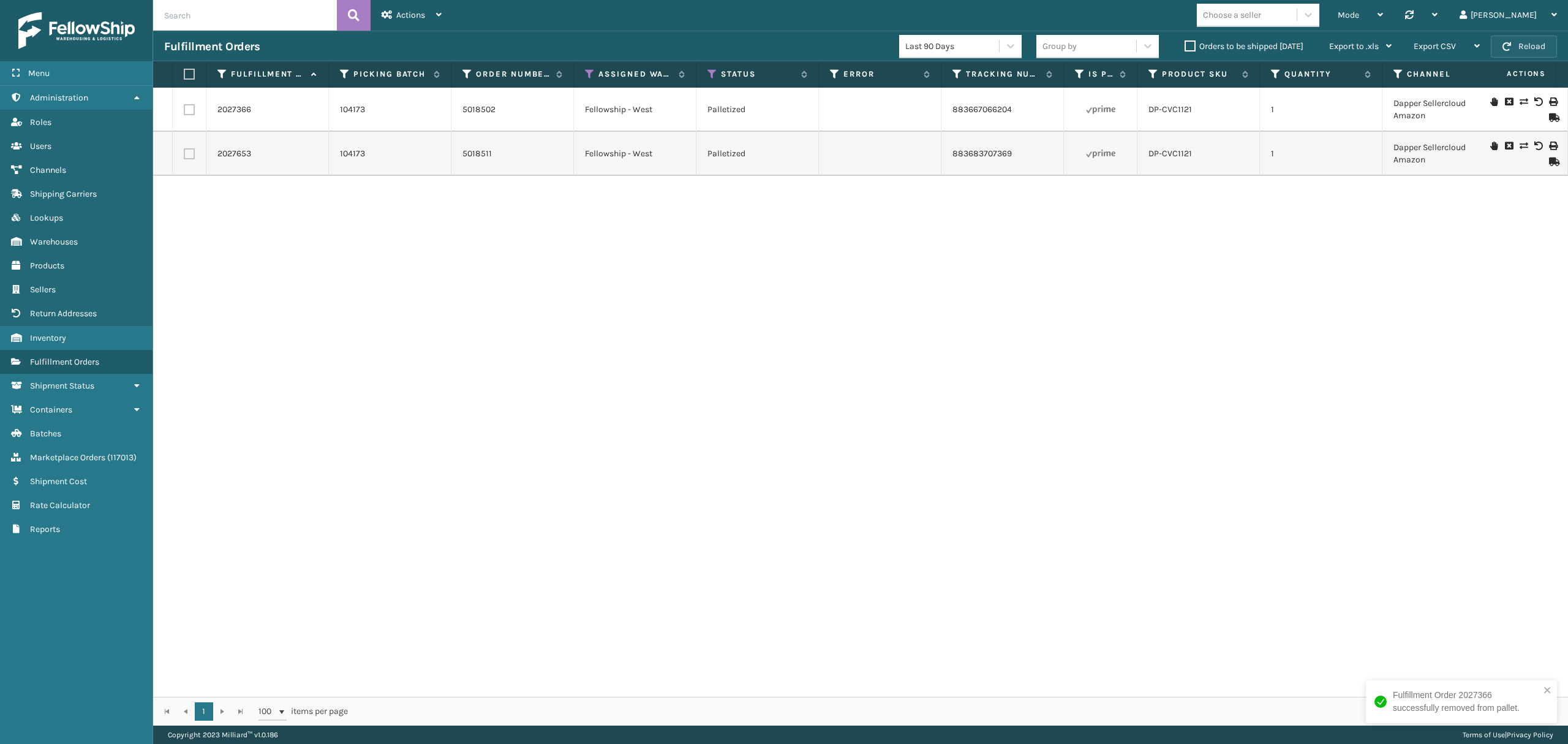
click at [1517, 40] on button "Reload" at bounding box center [1524, 46] width 66 height 22
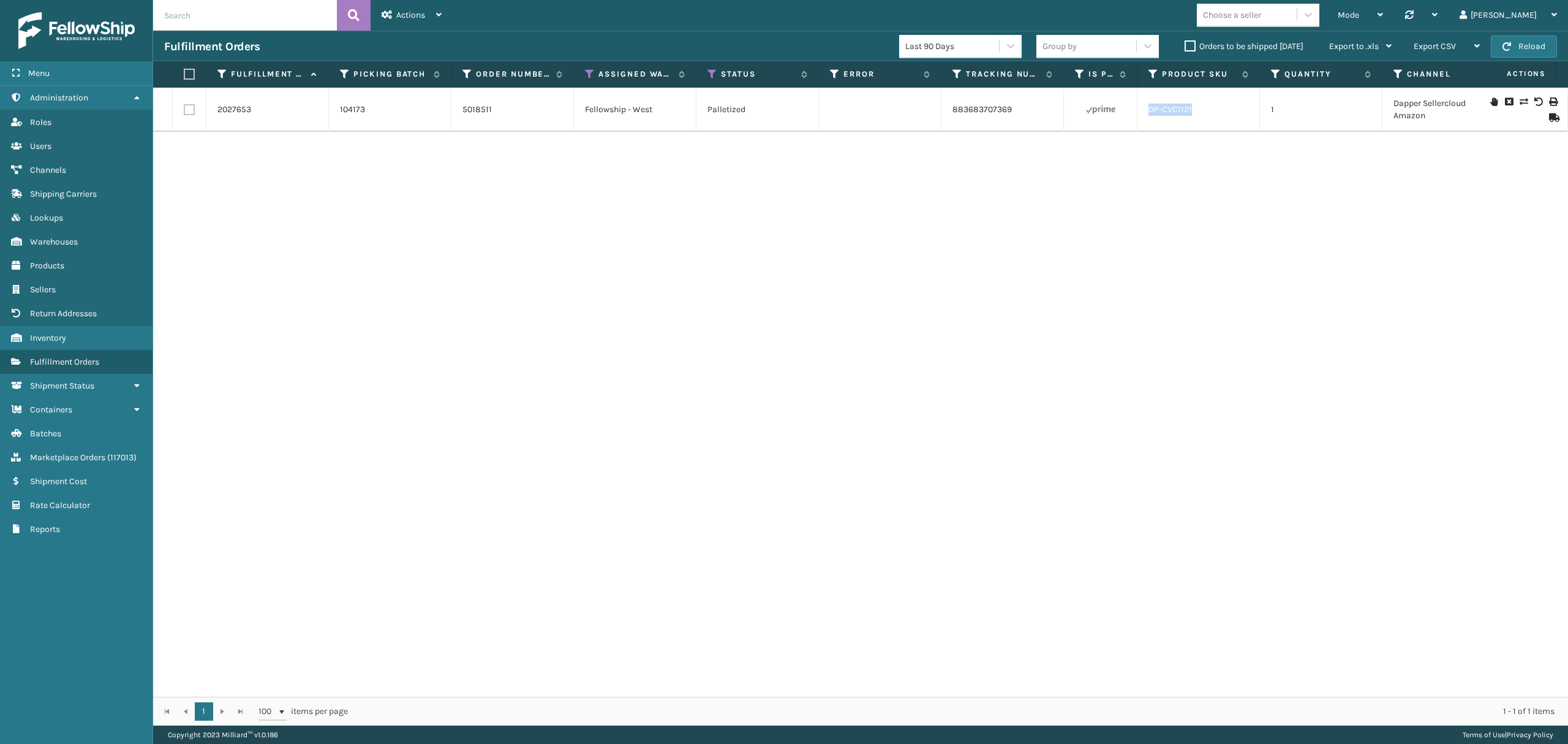
drag, startPoint x: 1139, startPoint y: 115, endPoint x: 1201, endPoint y: 113, distance: 62.0
click at [1201, 113] on tr "2027653 104173 5018511 Fellowship - West Palletized 883683707369 DP-CVC1121 1 D…" at bounding box center [1120, 109] width 1934 height 44
click at [1383, 22] on div "Mode" at bounding box center [1360, 15] width 45 height 30
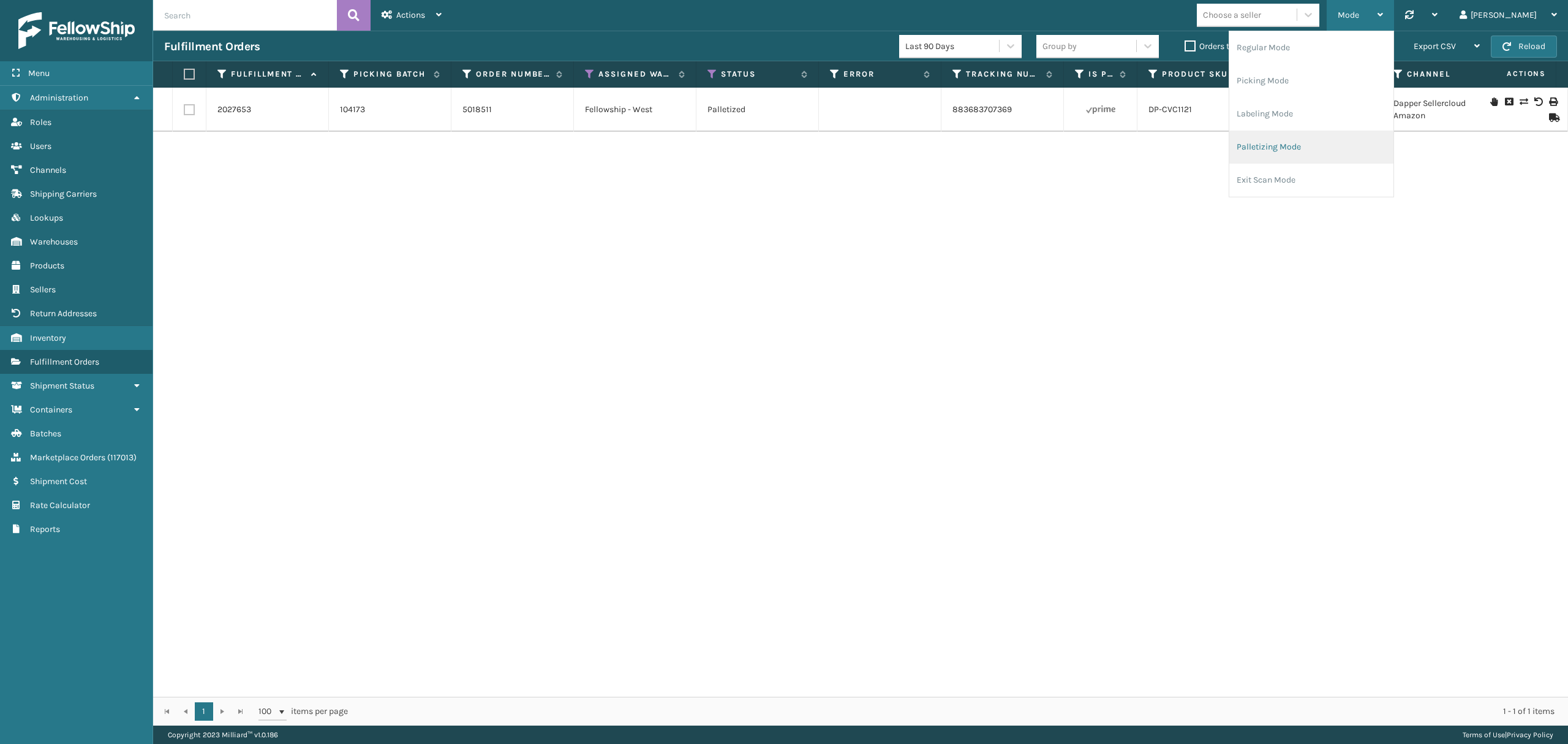
click at [1313, 145] on li "Palletizing Mode" at bounding box center [1311, 147] width 164 height 33
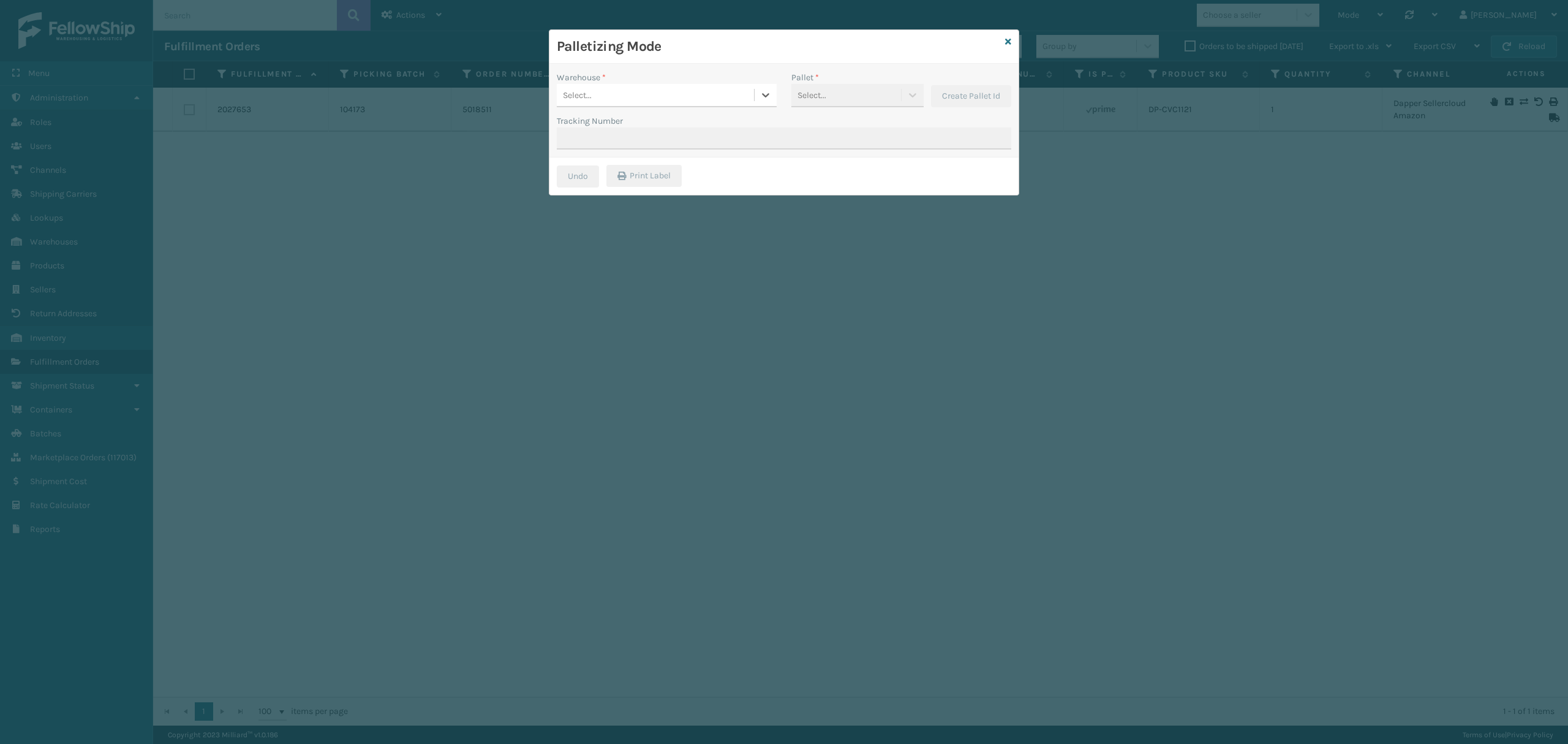
click at [681, 103] on div "Select..." at bounding box center [655, 95] width 197 height 21
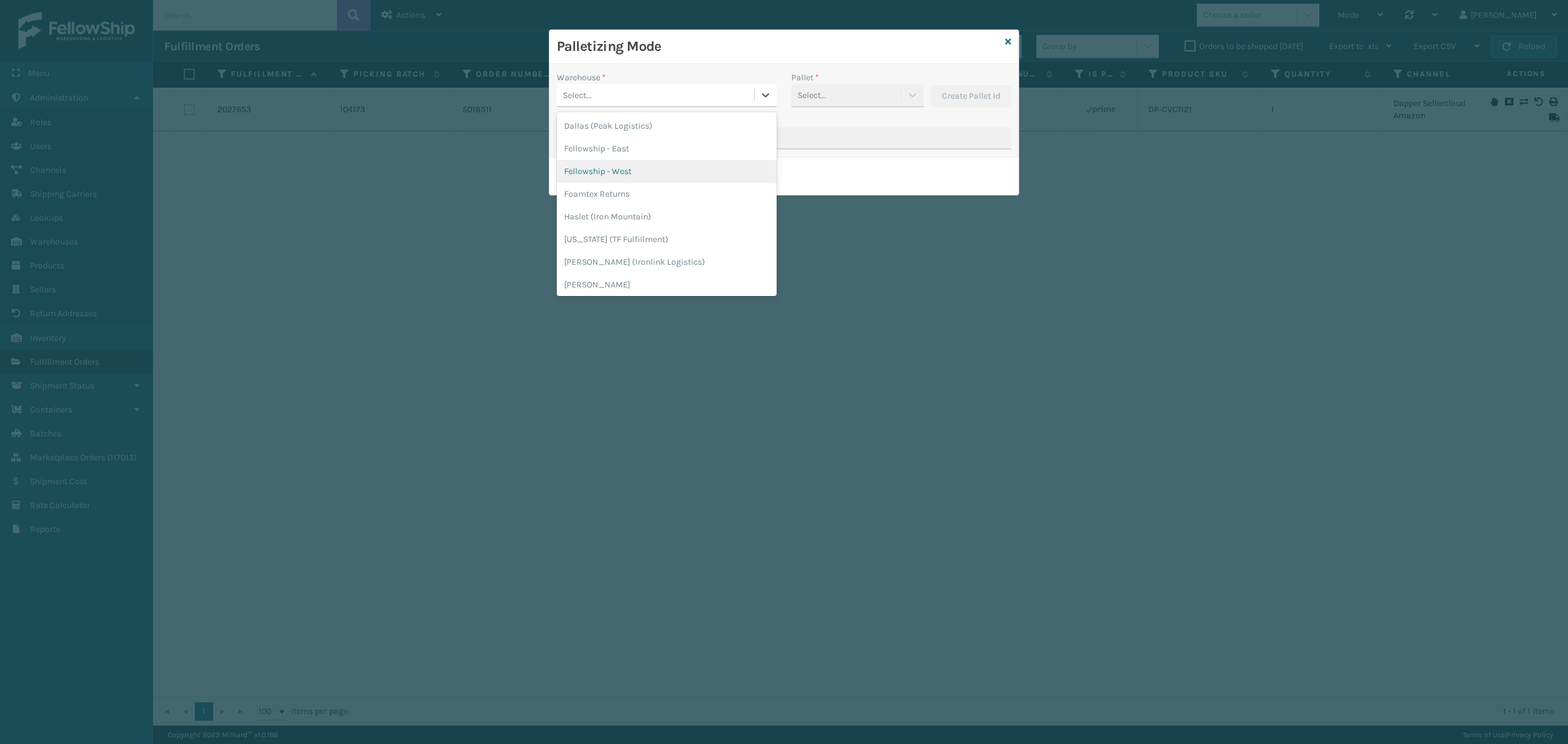
click at [652, 164] on div "Fellowship - West" at bounding box center [666, 171] width 220 height 22
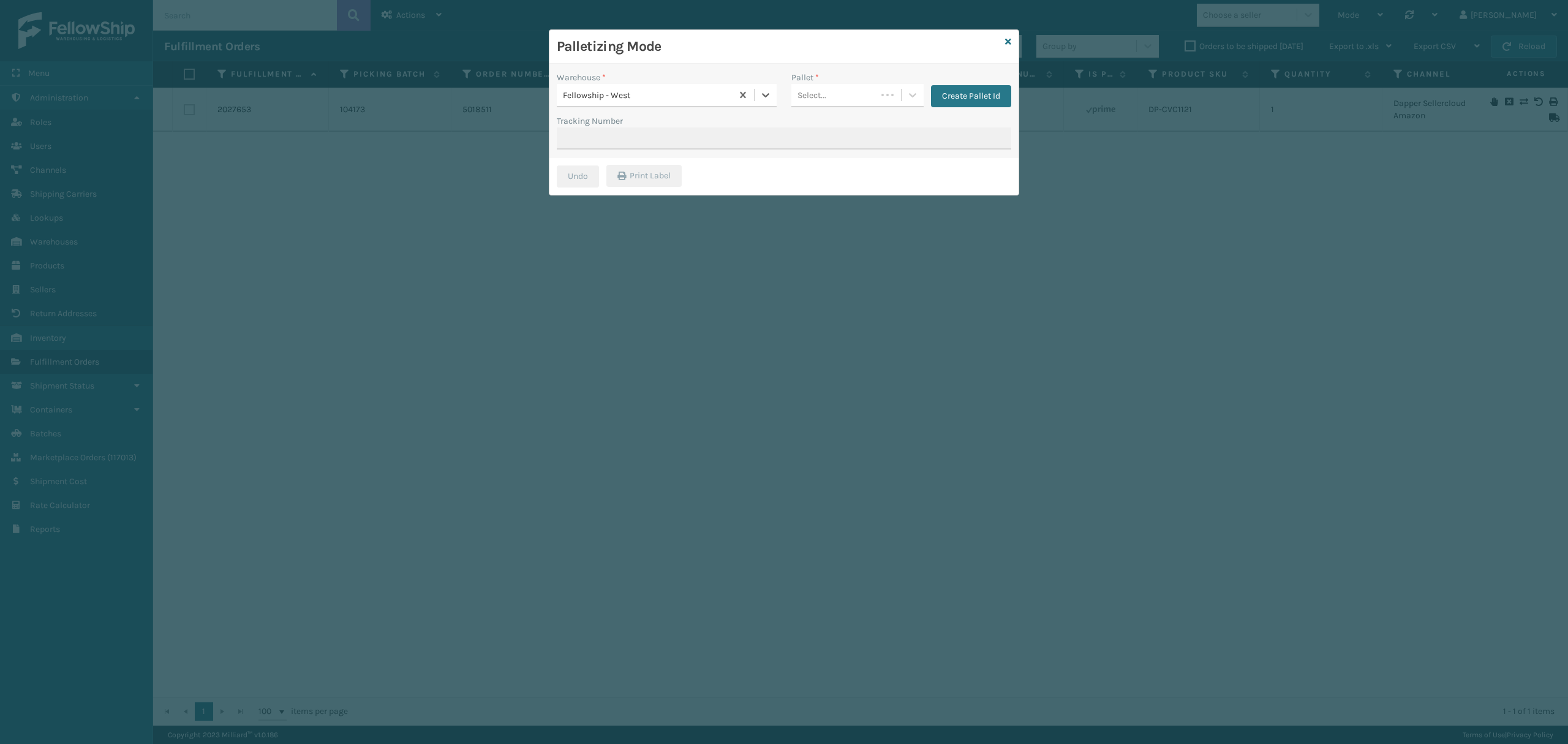
click at [844, 99] on div "Select..." at bounding box center [833, 95] width 85 height 21
click at [861, 130] on div "FDXG-UEL1IJOA65" at bounding box center [856, 125] width 132 height 22
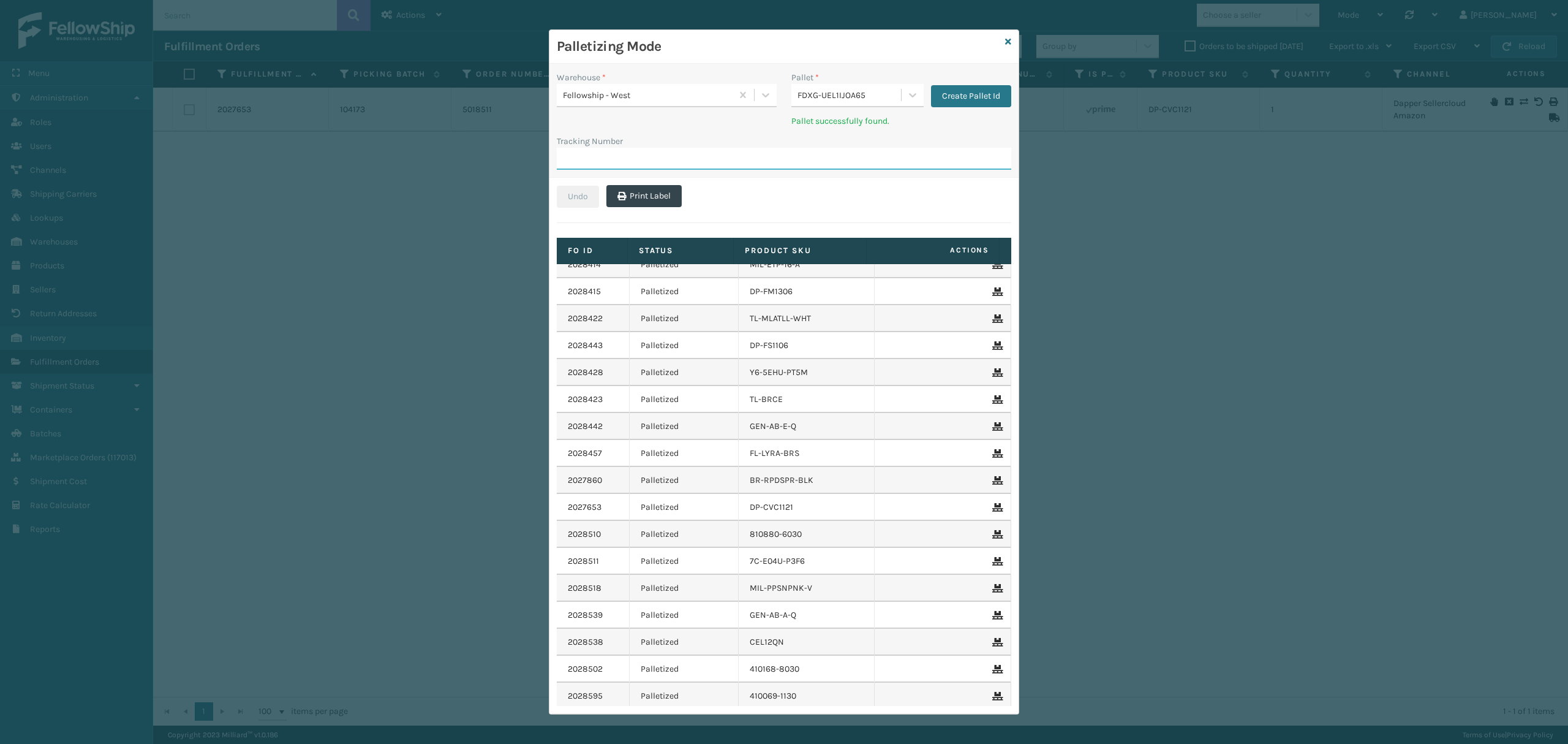
scroll to position [1470, 0]
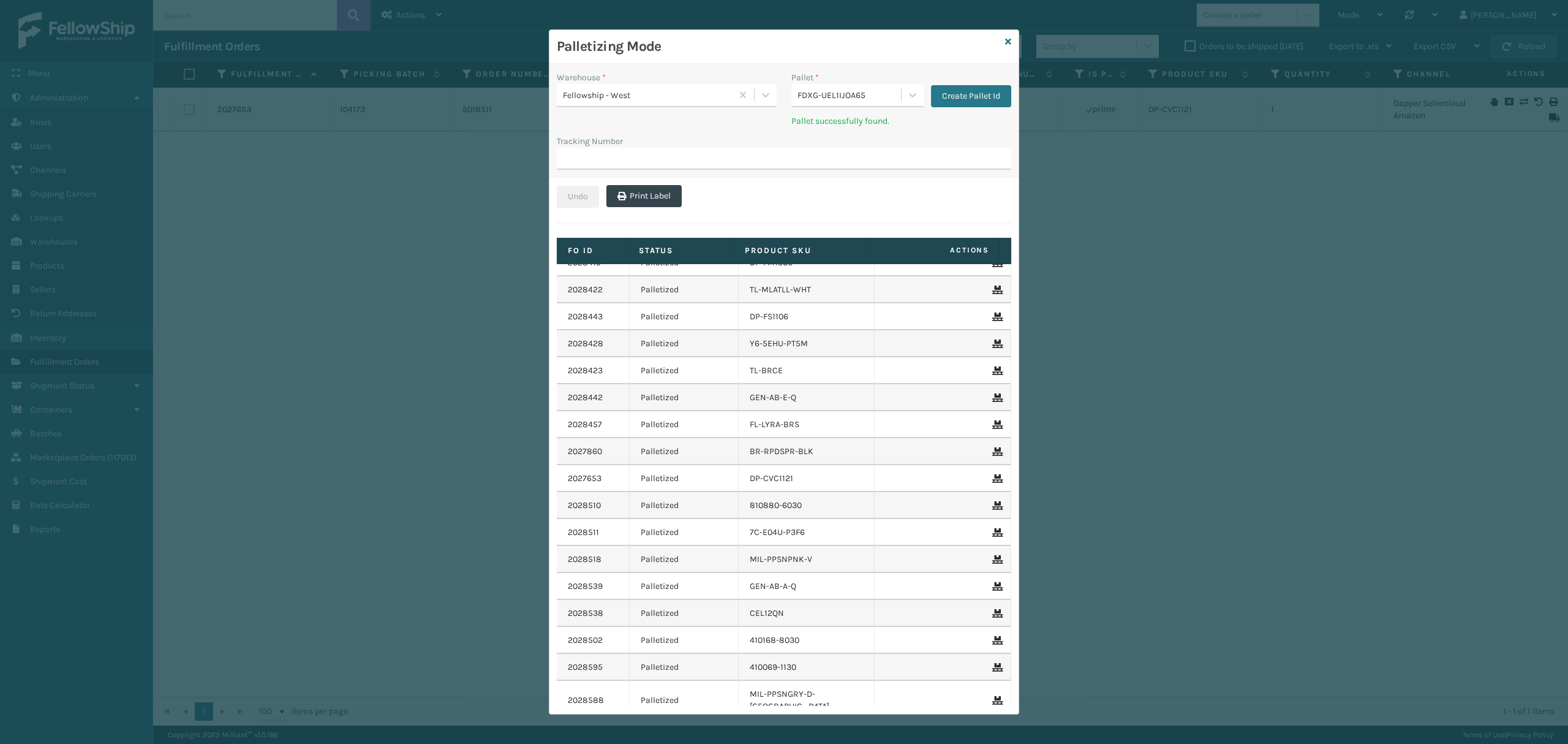
click at [970, 481] on div at bounding box center [942, 478] width 114 height 9
click at [992, 480] on icon at bounding box center [996, 478] width 8 height 9
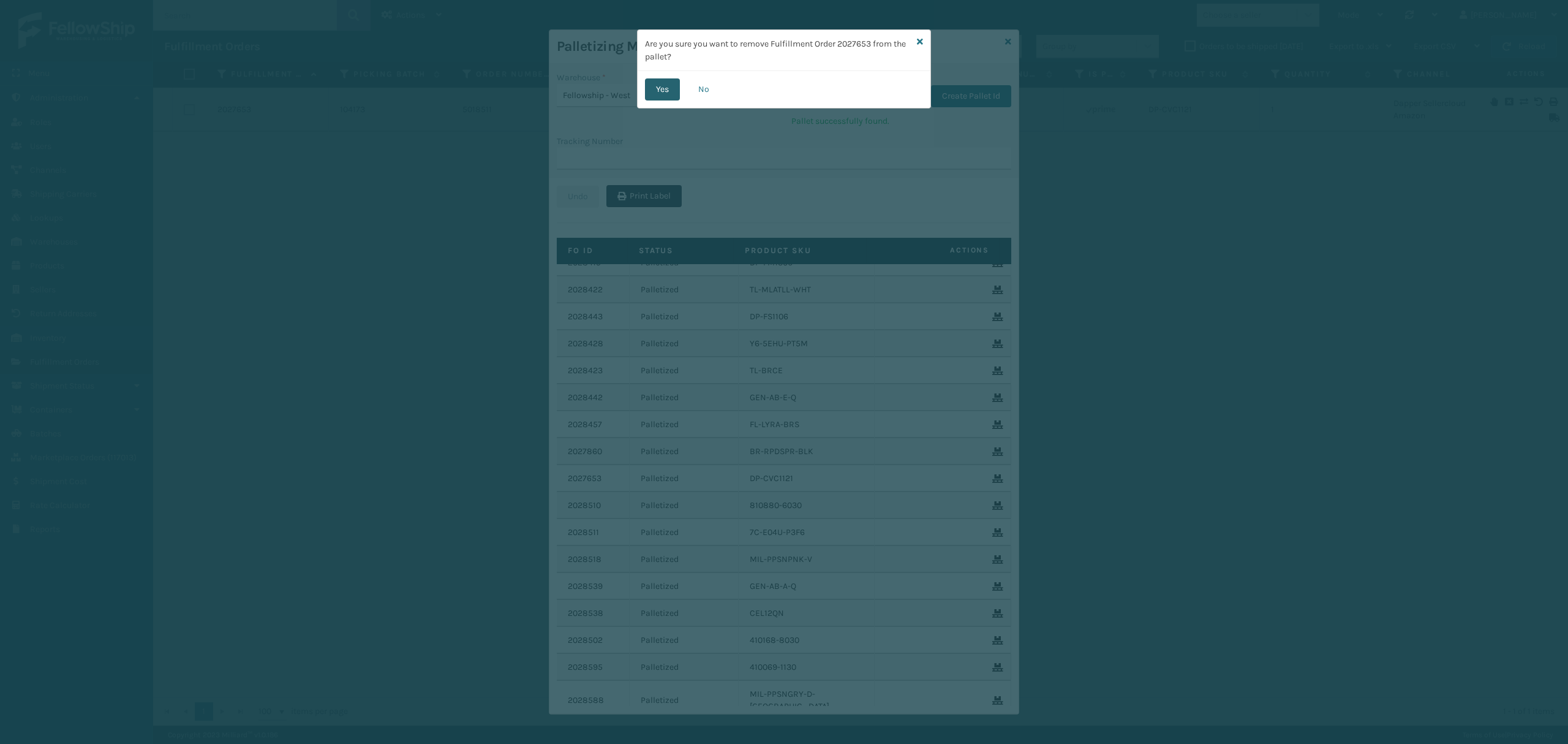
click at [658, 79] on button "Yes" at bounding box center [663, 89] width 35 height 22
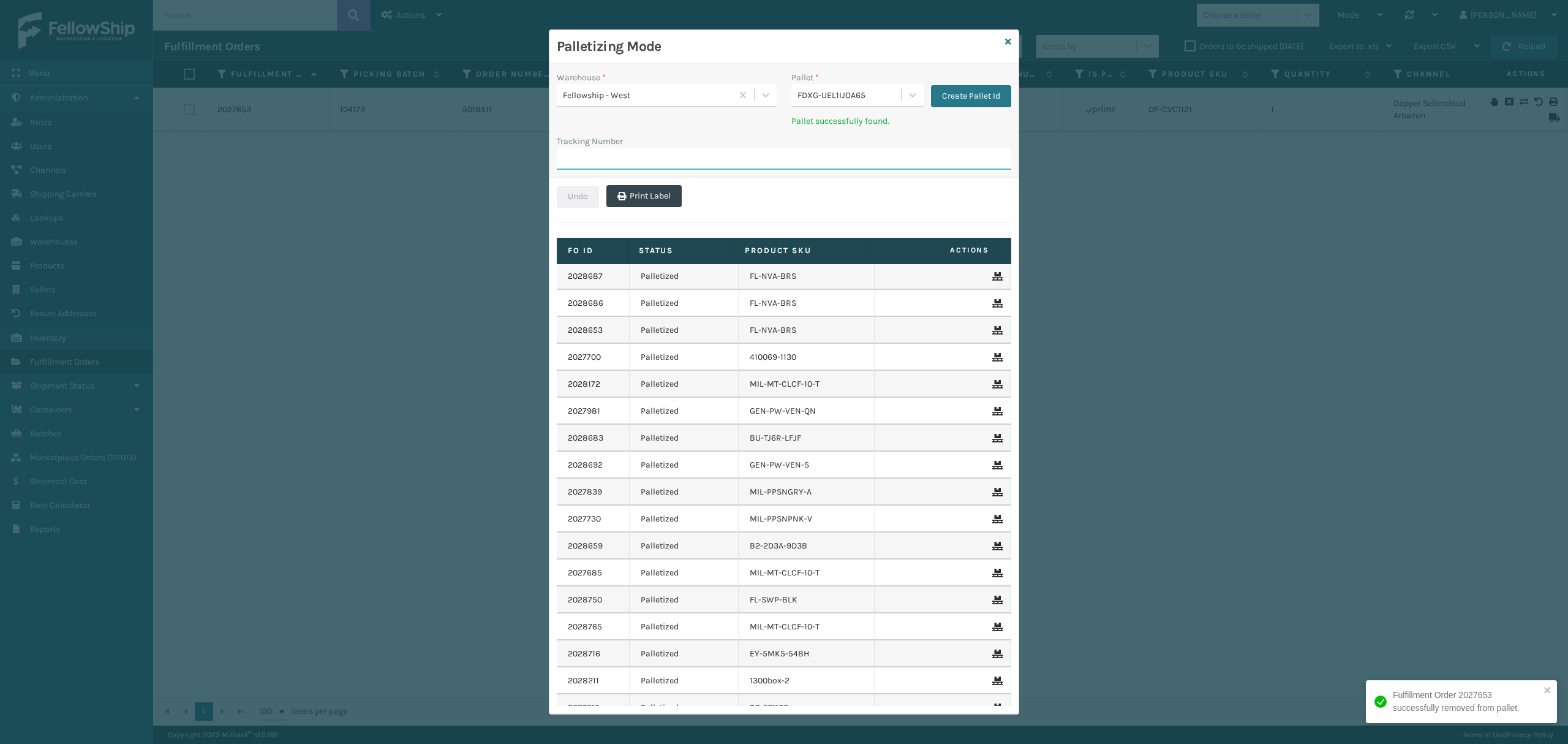
scroll to position [2695, 0]
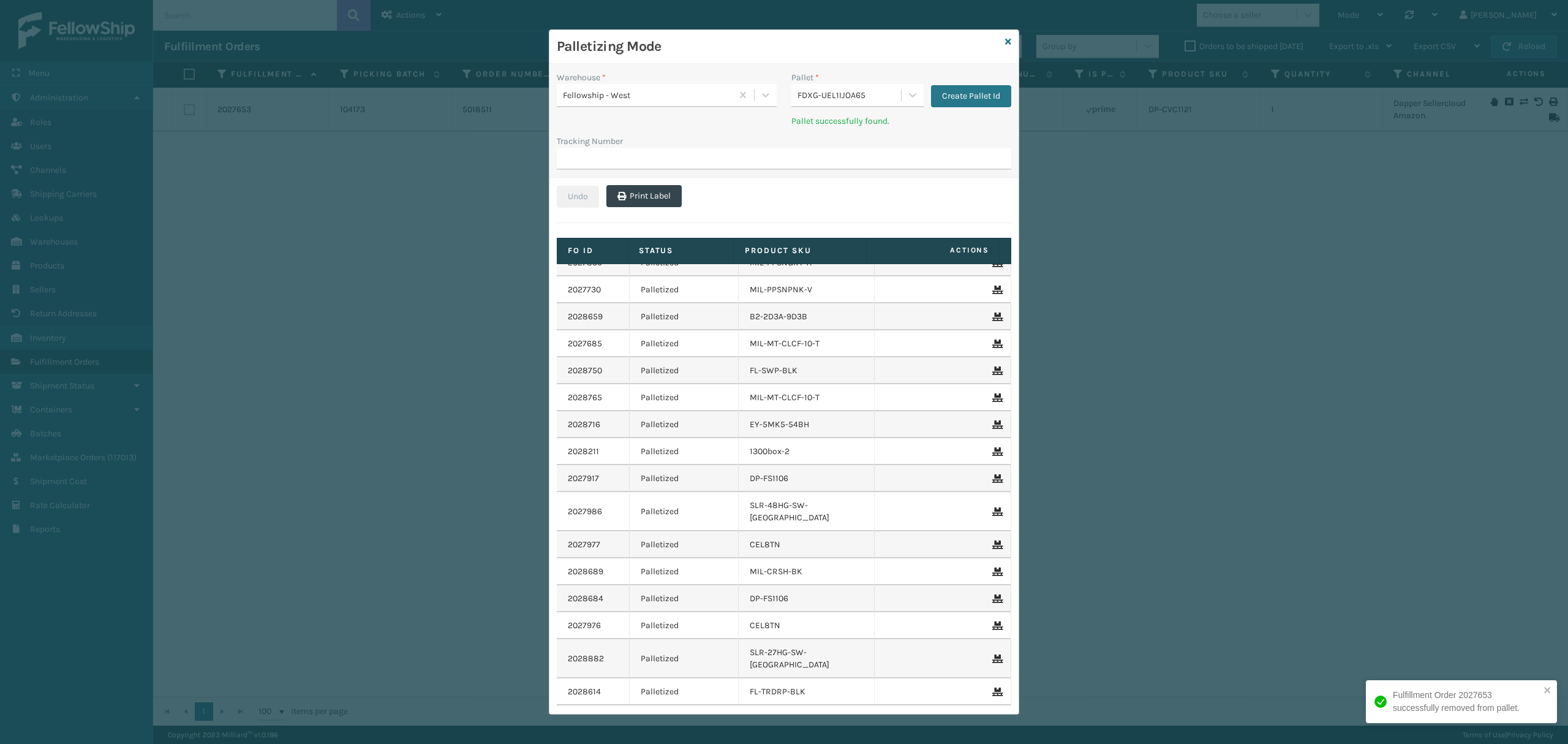
click at [998, 37] on div "Palletizing Mode" at bounding box center [784, 47] width 469 height 33
click at [1005, 39] on div "Palletizing Mode" at bounding box center [784, 47] width 469 height 33
click at [1005, 40] on icon at bounding box center [1008, 41] width 6 height 9
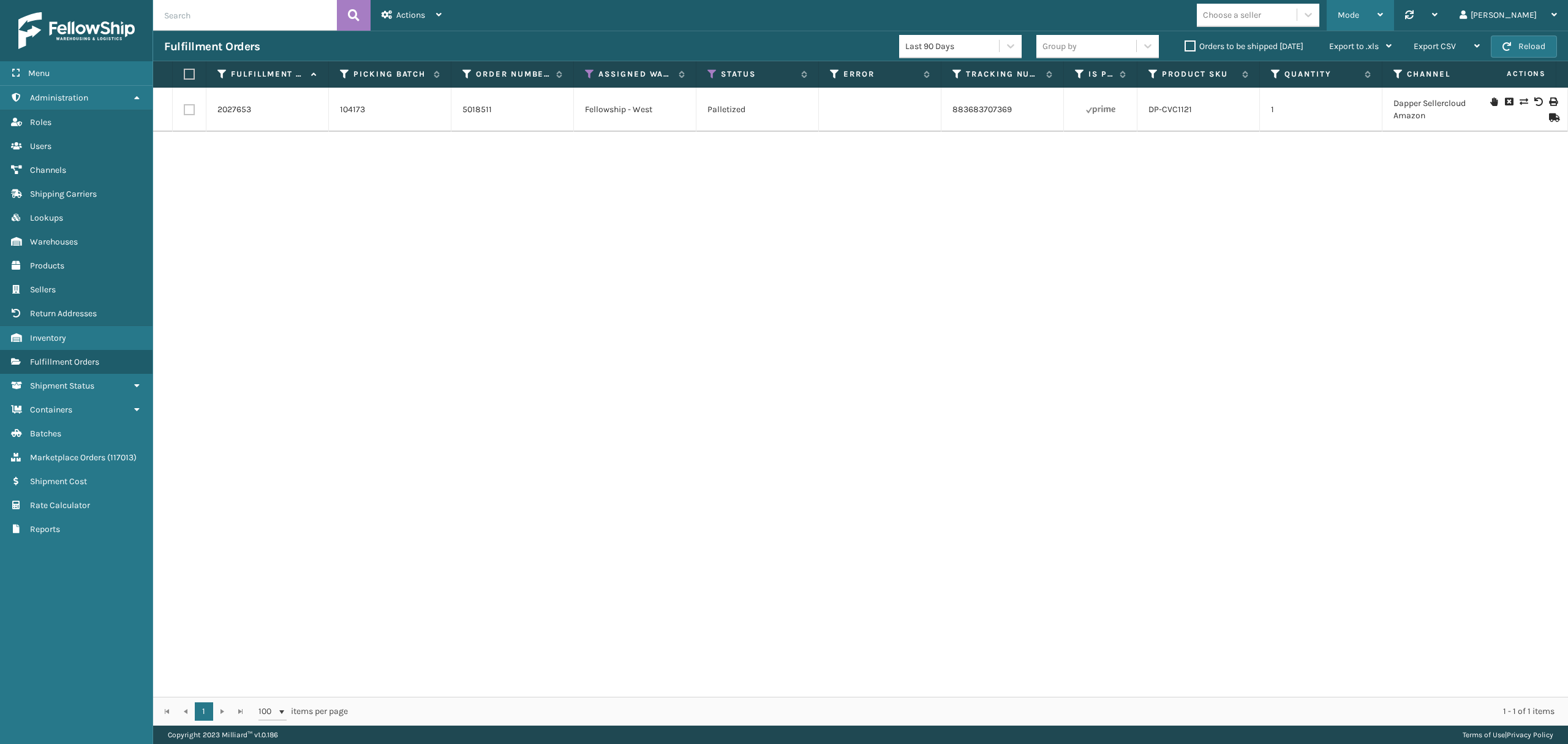
click at [1394, 18] on div "Mode Regular Mode Picking Mode Labeling Mode Palletizing Mode Exit Scan Mode" at bounding box center [1360, 15] width 67 height 30
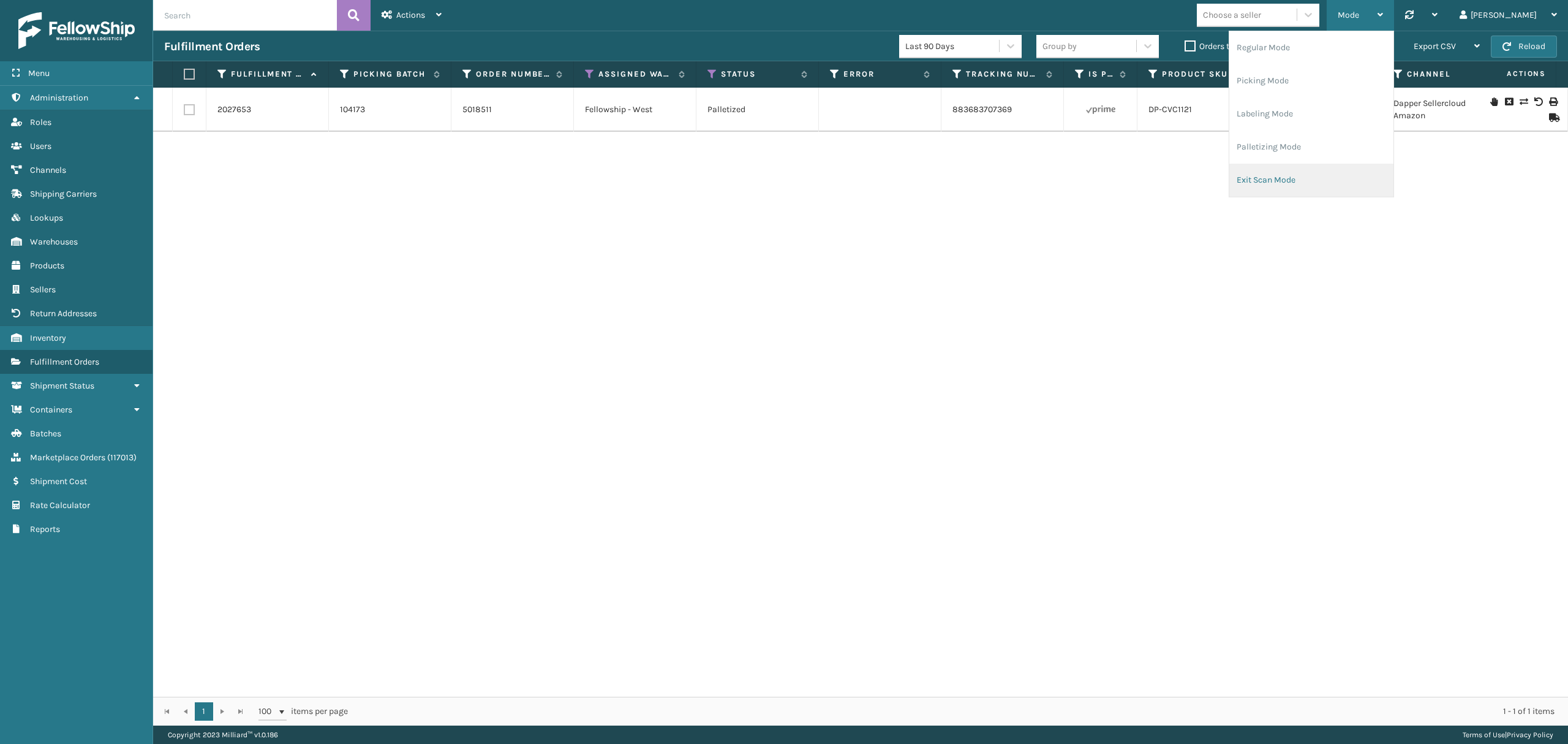
click at [1321, 171] on li "Exit Scan Mode" at bounding box center [1311, 180] width 164 height 33
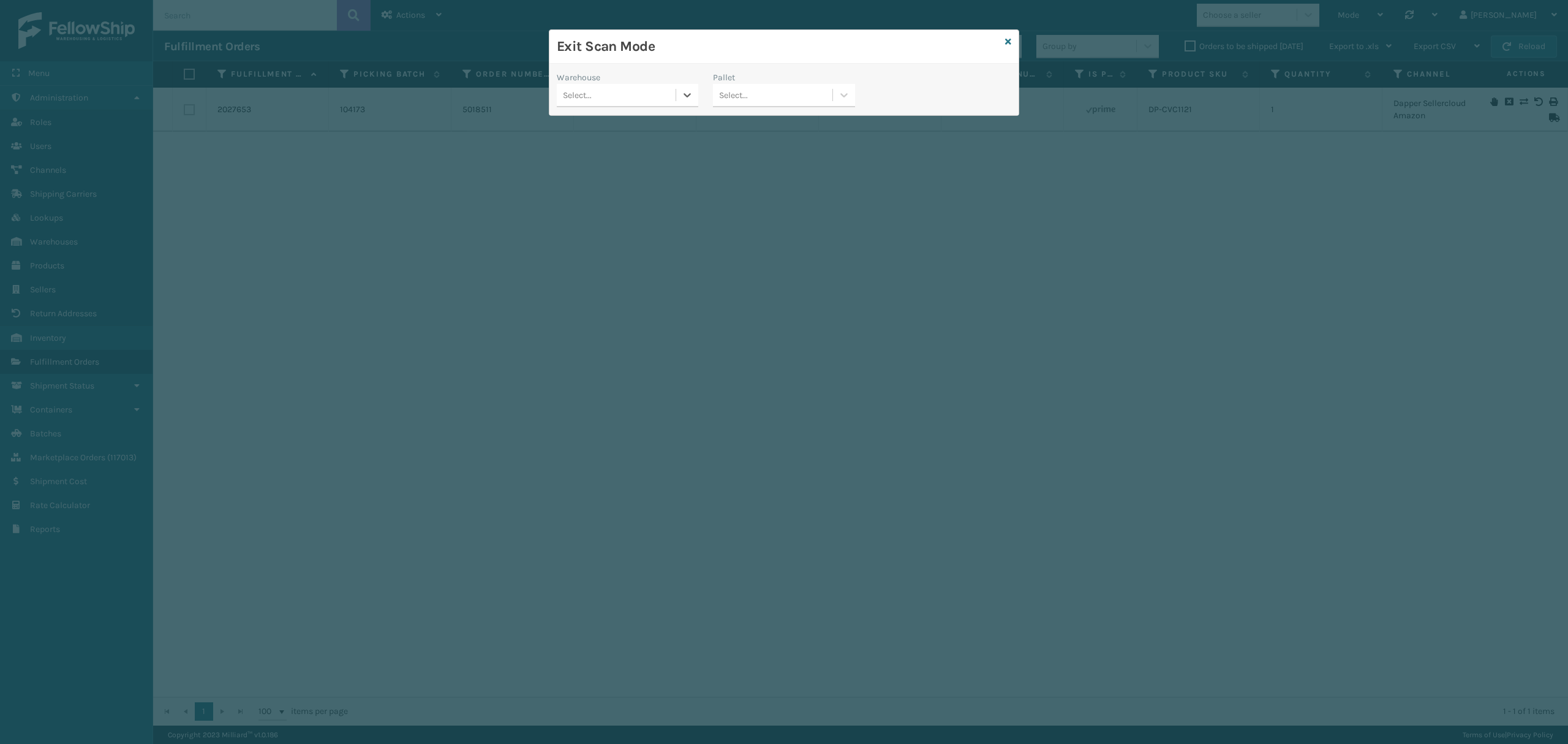
click at [631, 93] on div "Select..." at bounding box center [616, 95] width 119 height 21
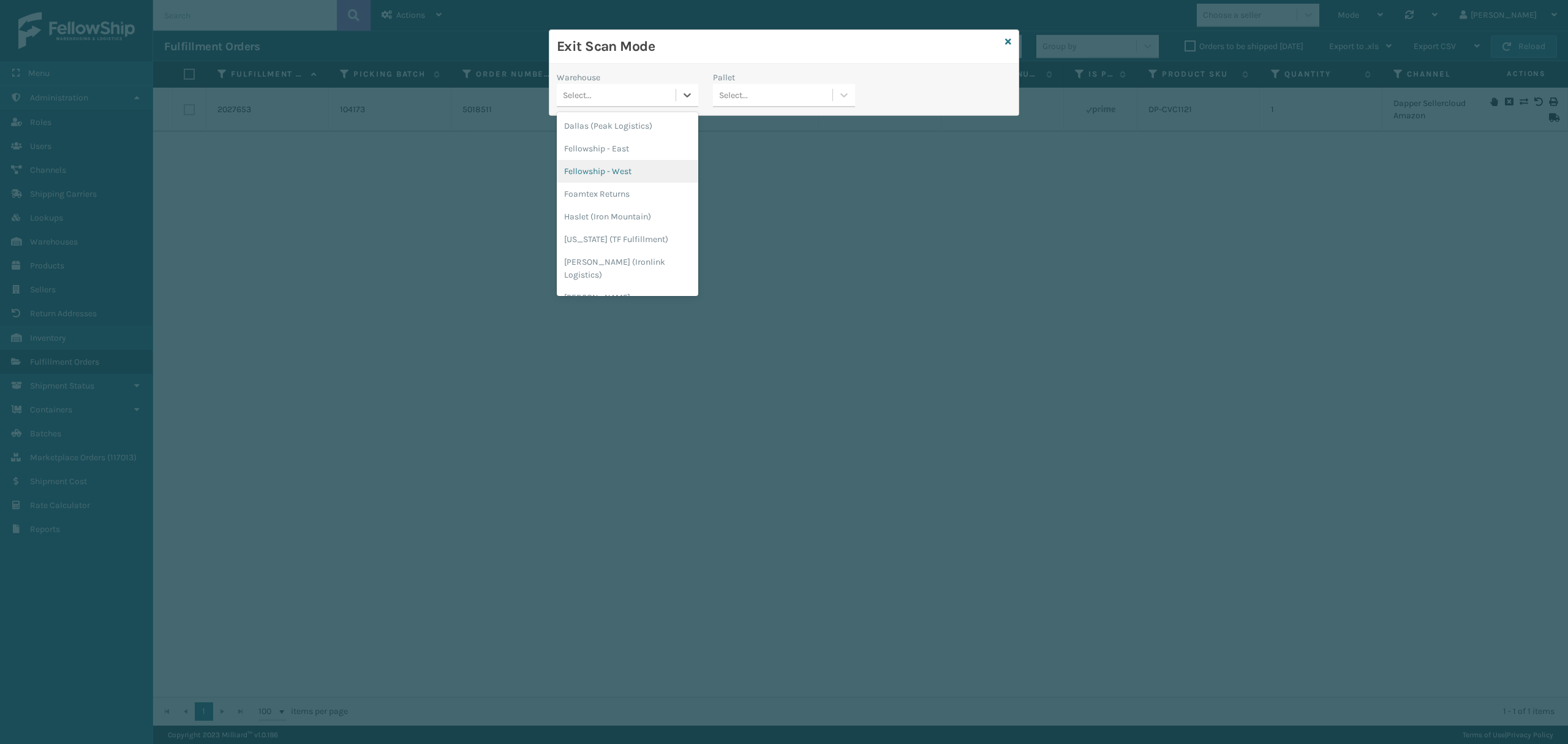
click at [625, 161] on div "Fellowship - West" at bounding box center [627, 171] width 142 height 22
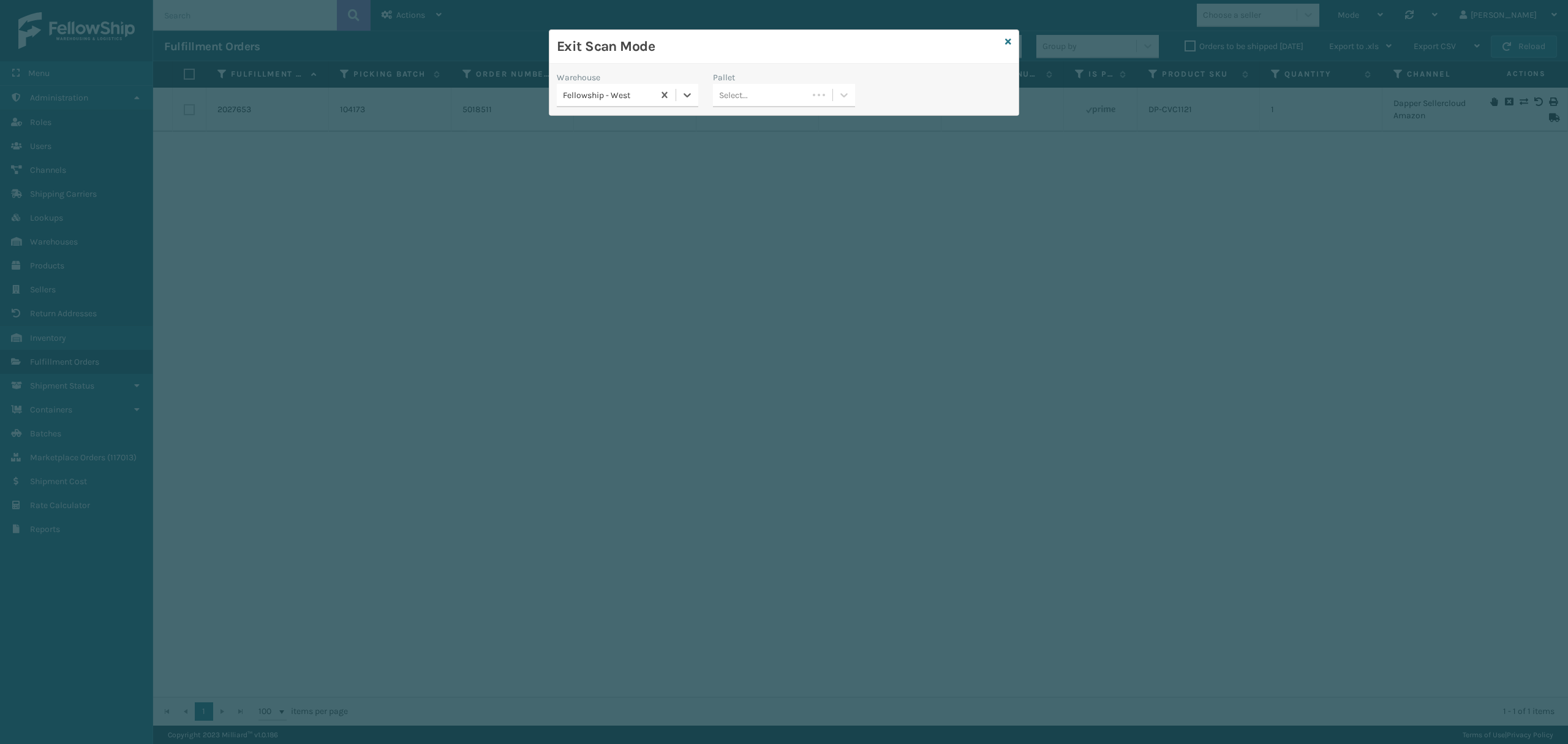
click at [760, 103] on div "Select..." at bounding box center [760, 95] width 94 height 21
click at [1012, 40] on div "Exit Scan Mode" at bounding box center [784, 47] width 469 height 33
click at [1008, 43] on icon at bounding box center [1008, 41] width 6 height 9
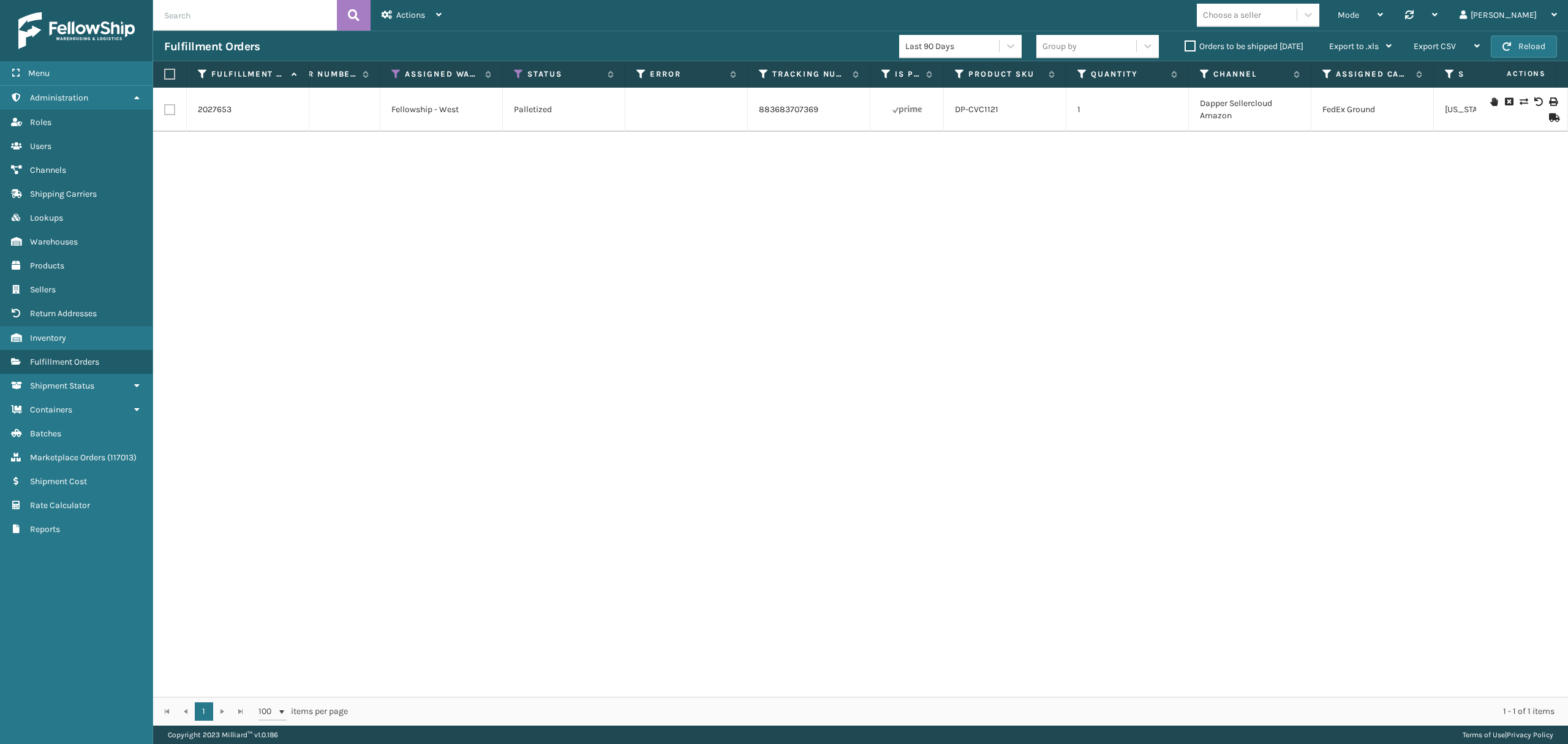
scroll to position [0, 531]
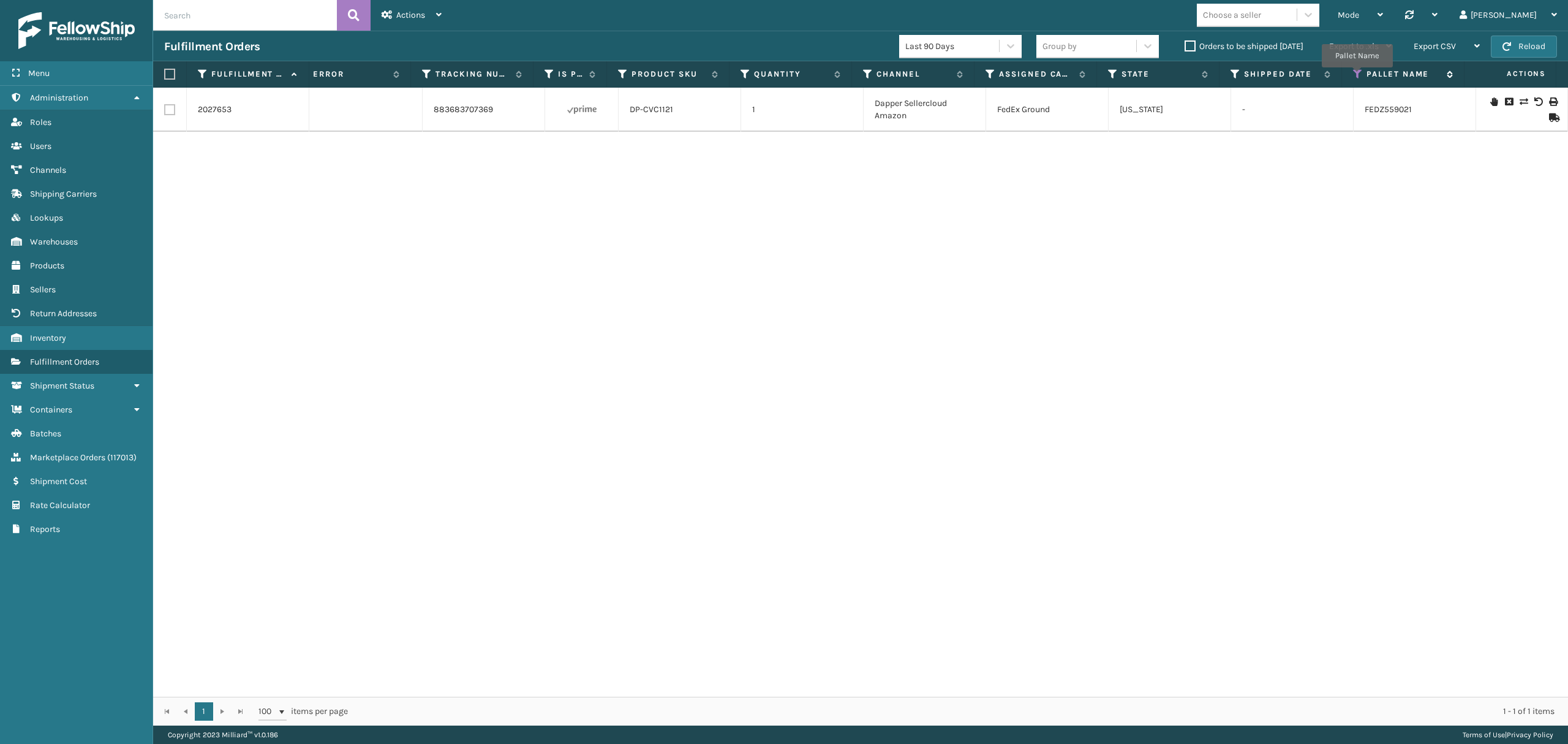
click at [1357, 76] on icon at bounding box center [1358, 73] width 10 height 11
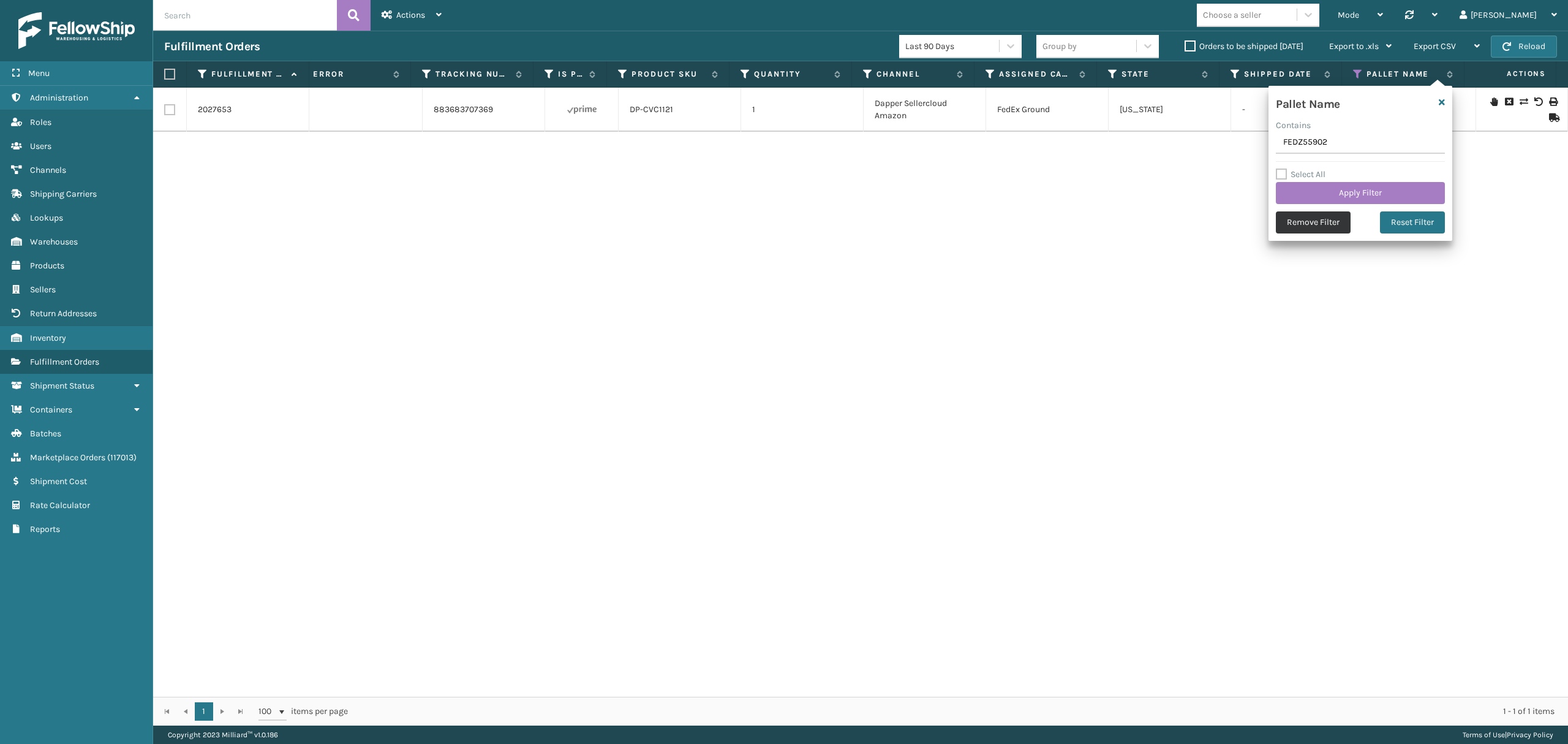
click at [1314, 226] on button "Remove Filter" at bounding box center [1313, 222] width 74 height 22
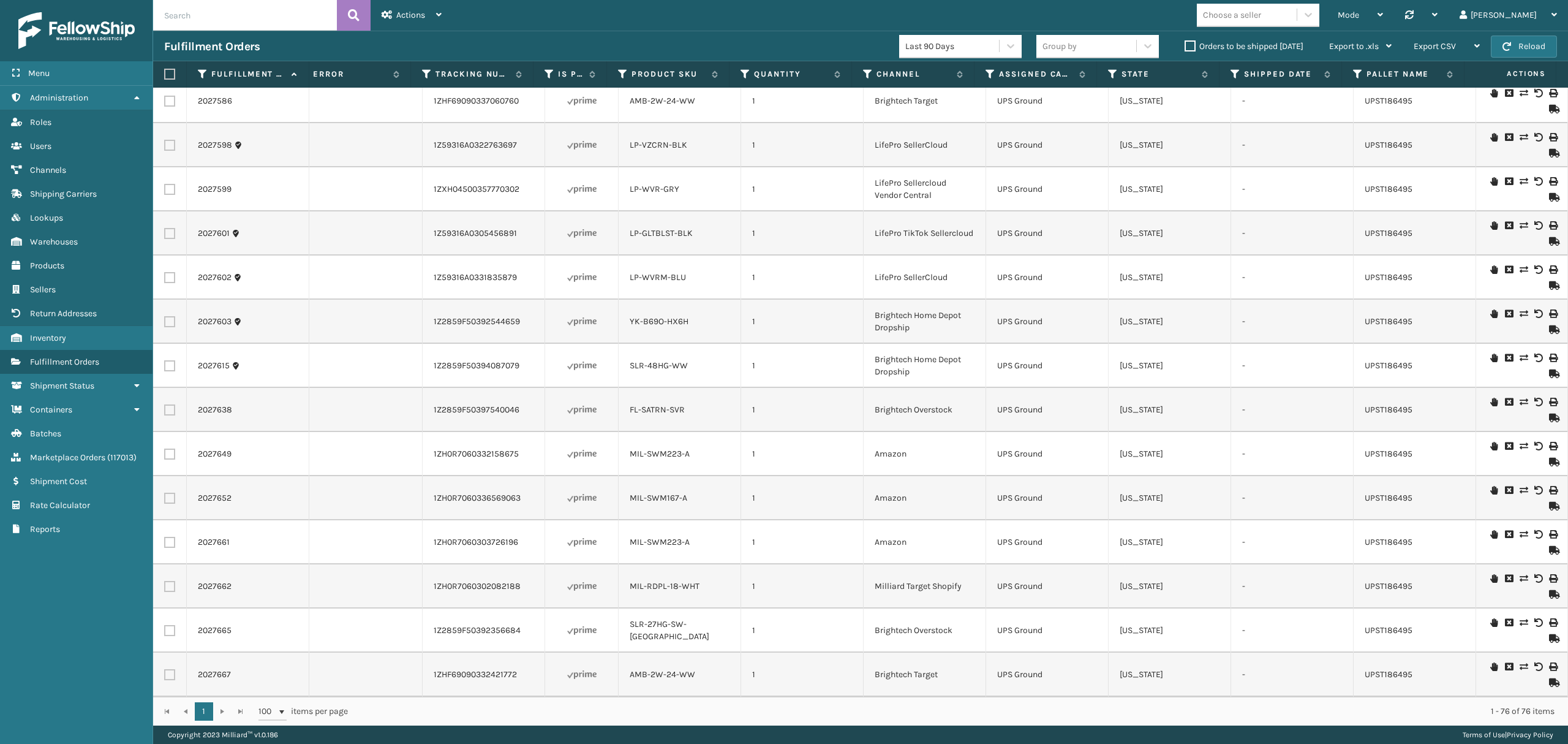
scroll to position [2755, 531]
click at [221, 712] on div "1 1 100 items per page 1 - 76 of 76 items" at bounding box center [860, 710] width 1415 height 28
click at [1512, 45] on button "Reload" at bounding box center [1524, 46] width 66 height 22
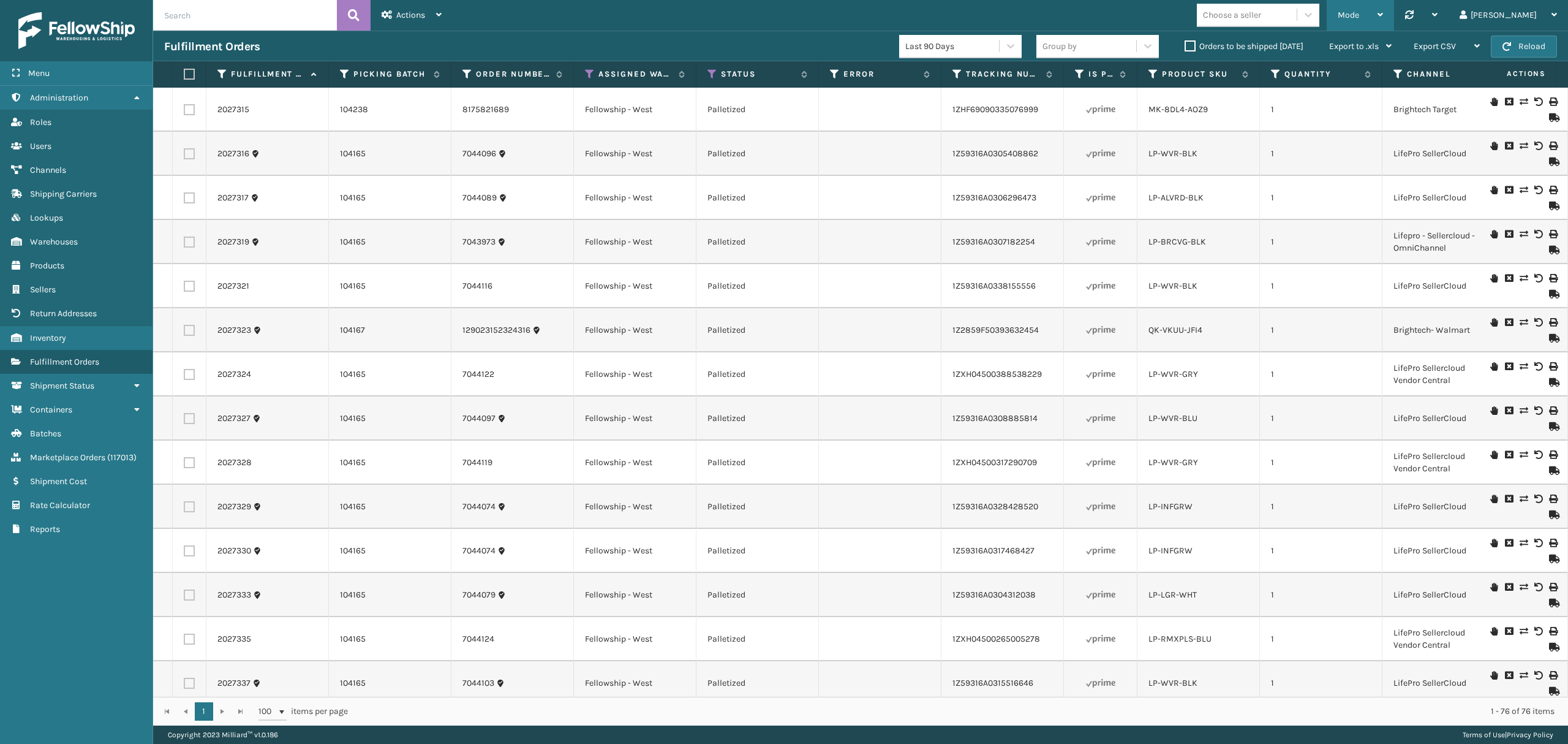
click at [1383, 19] on div "Mode" at bounding box center [1360, 15] width 45 height 30
click at [1297, 138] on li "Palletizing Mode" at bounding box center [1311, 147] width 164 height 33
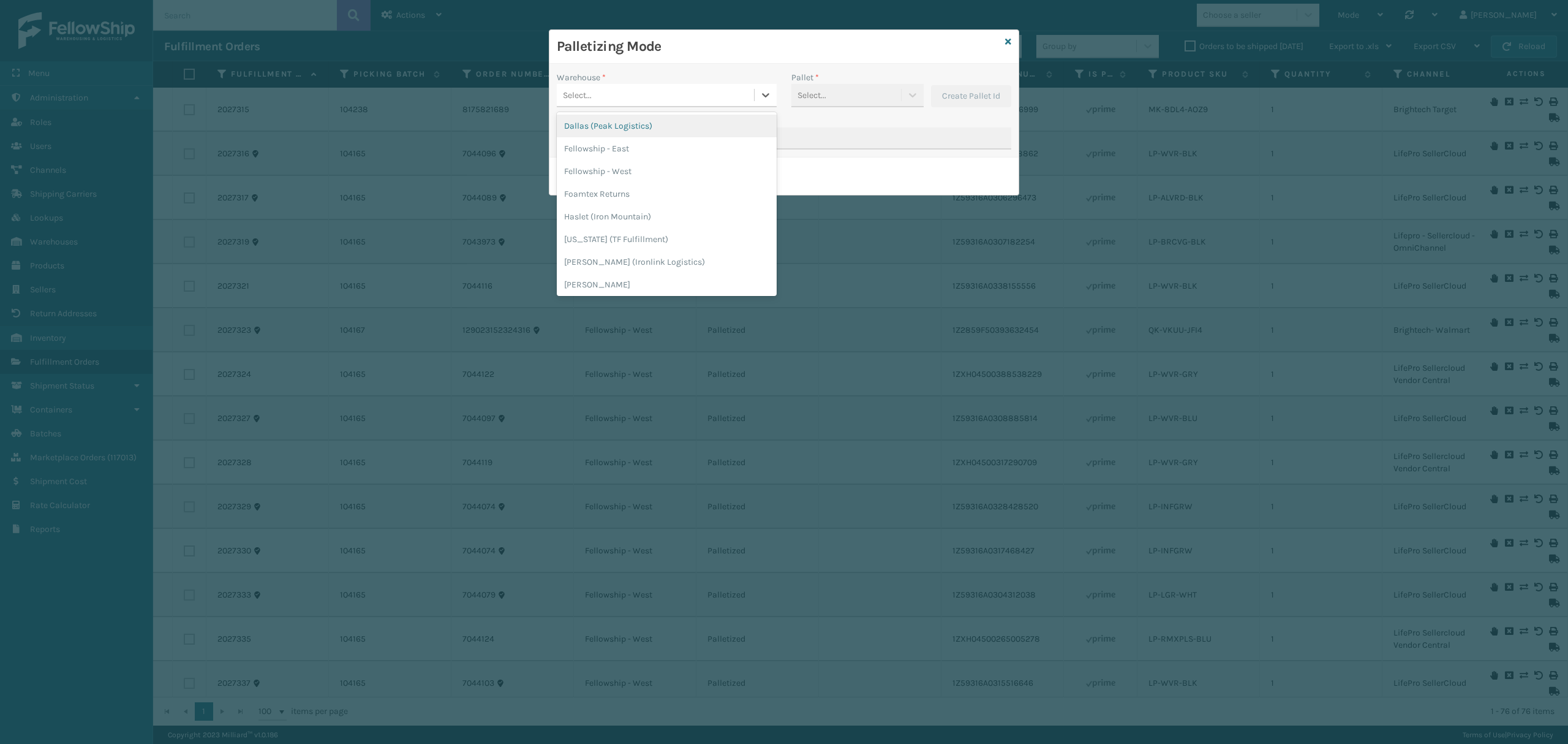
click at [714, 92] on div "Select..." at bounding box center [655, 95] width 197 height 21
click at [1012, 43] on div "Palletizing Mode" at bounding box center [784, 47] width 469 height 33
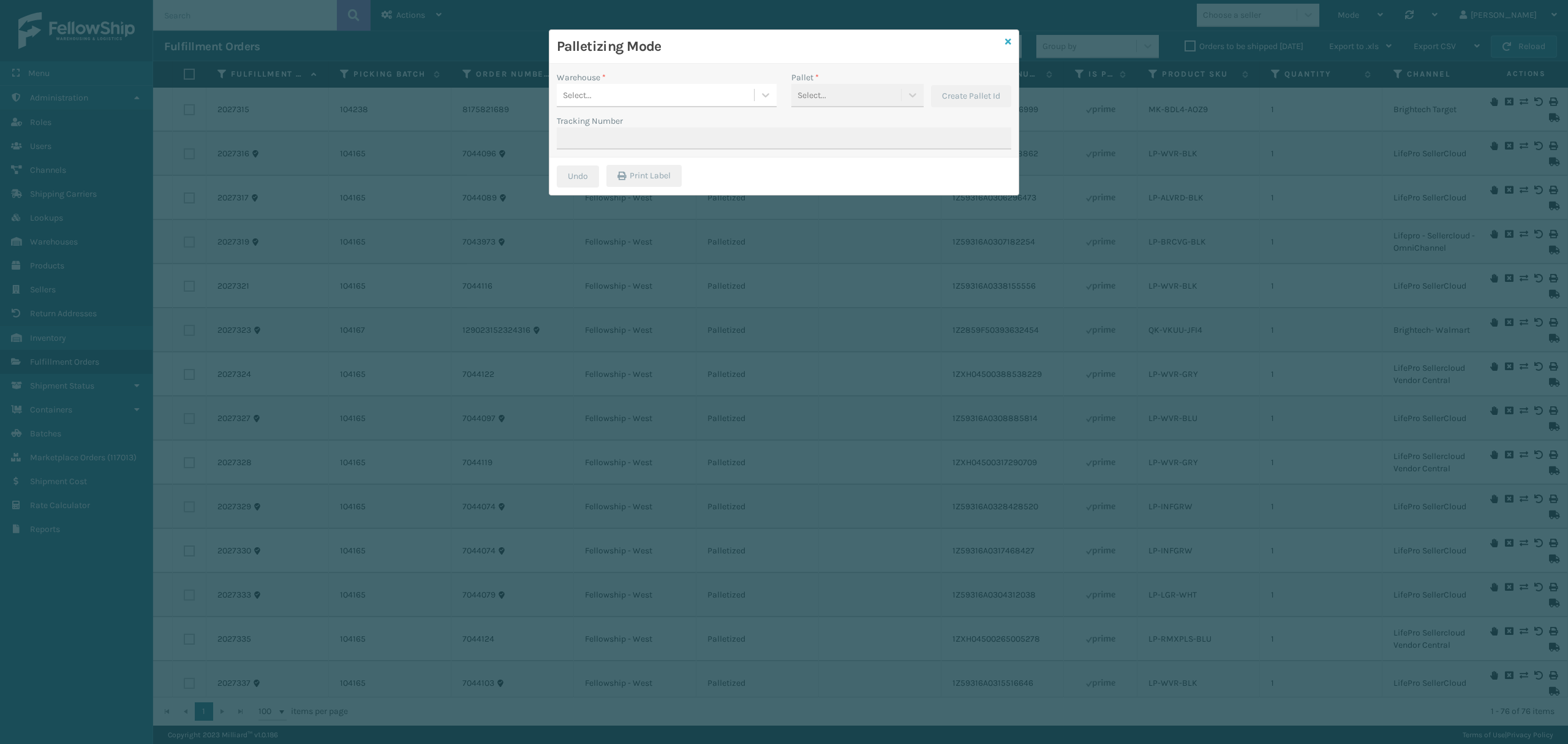
click at [1005, 42] on icon at bounding box center [1008, 41] width 6 height 9
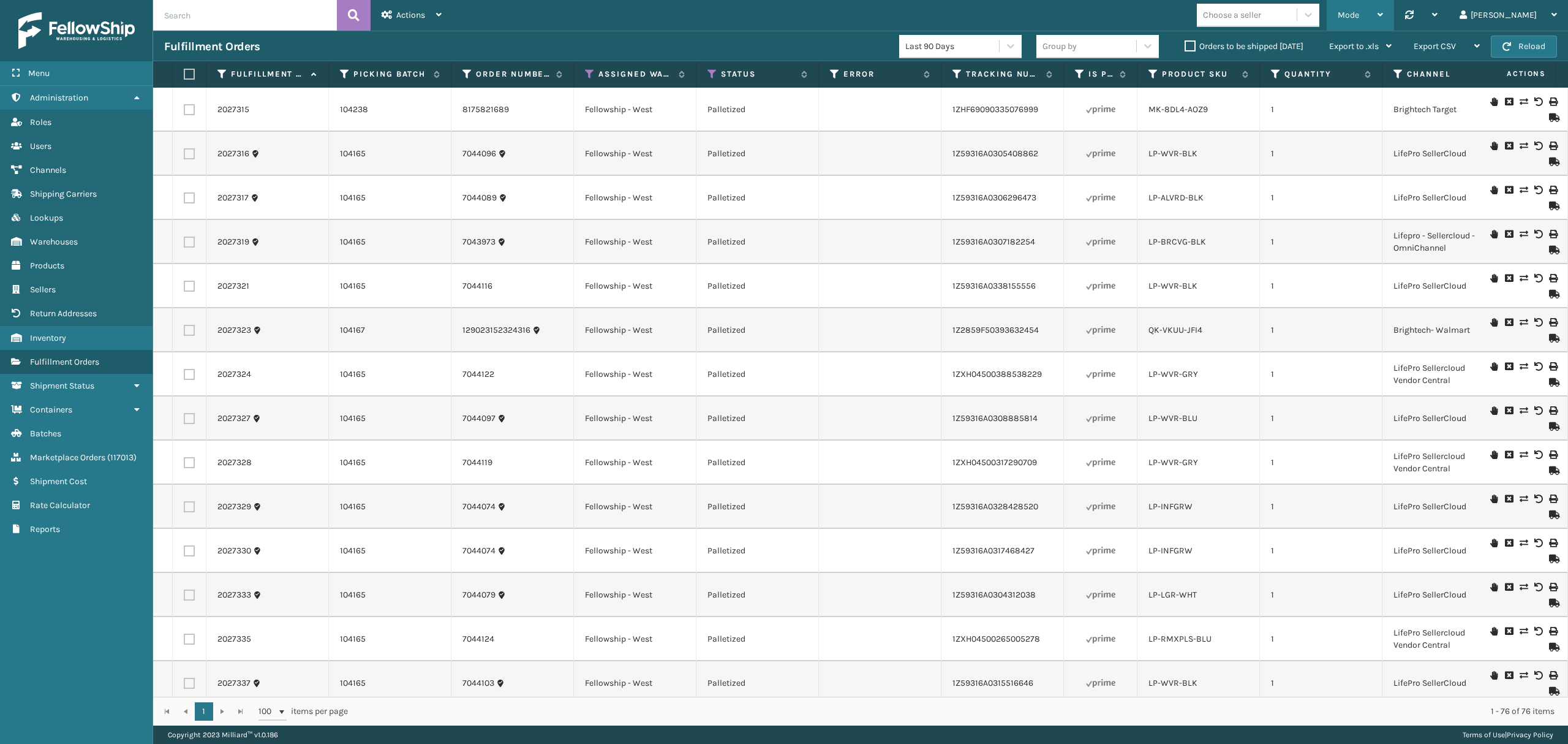
click at [1383, 15] on div "Mode" at bounding box center [1360, 15] width 45 height 30
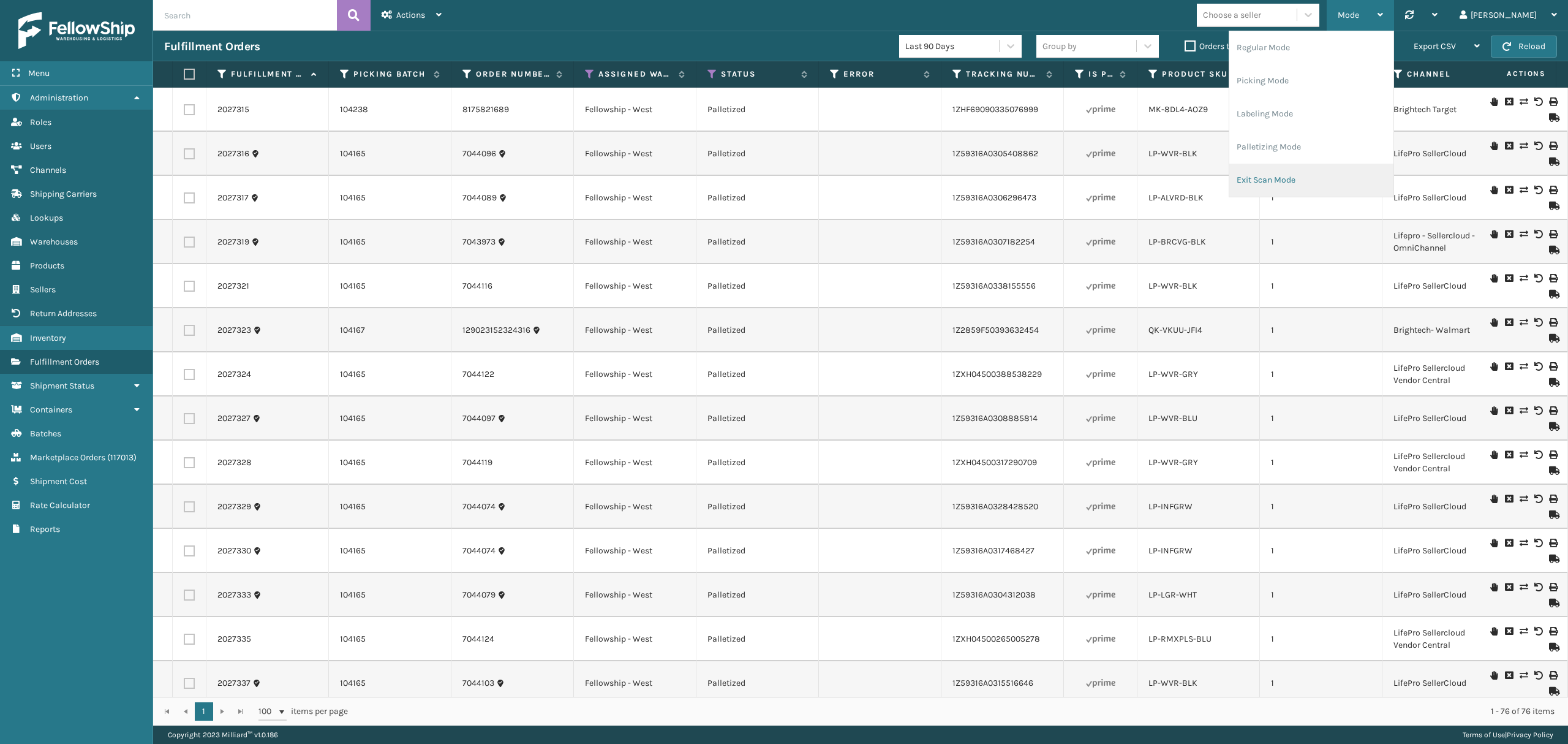
click at [1338, 171] on li "Exit Scan Mode" at bounding box center [1311, 180] width 164 height 33
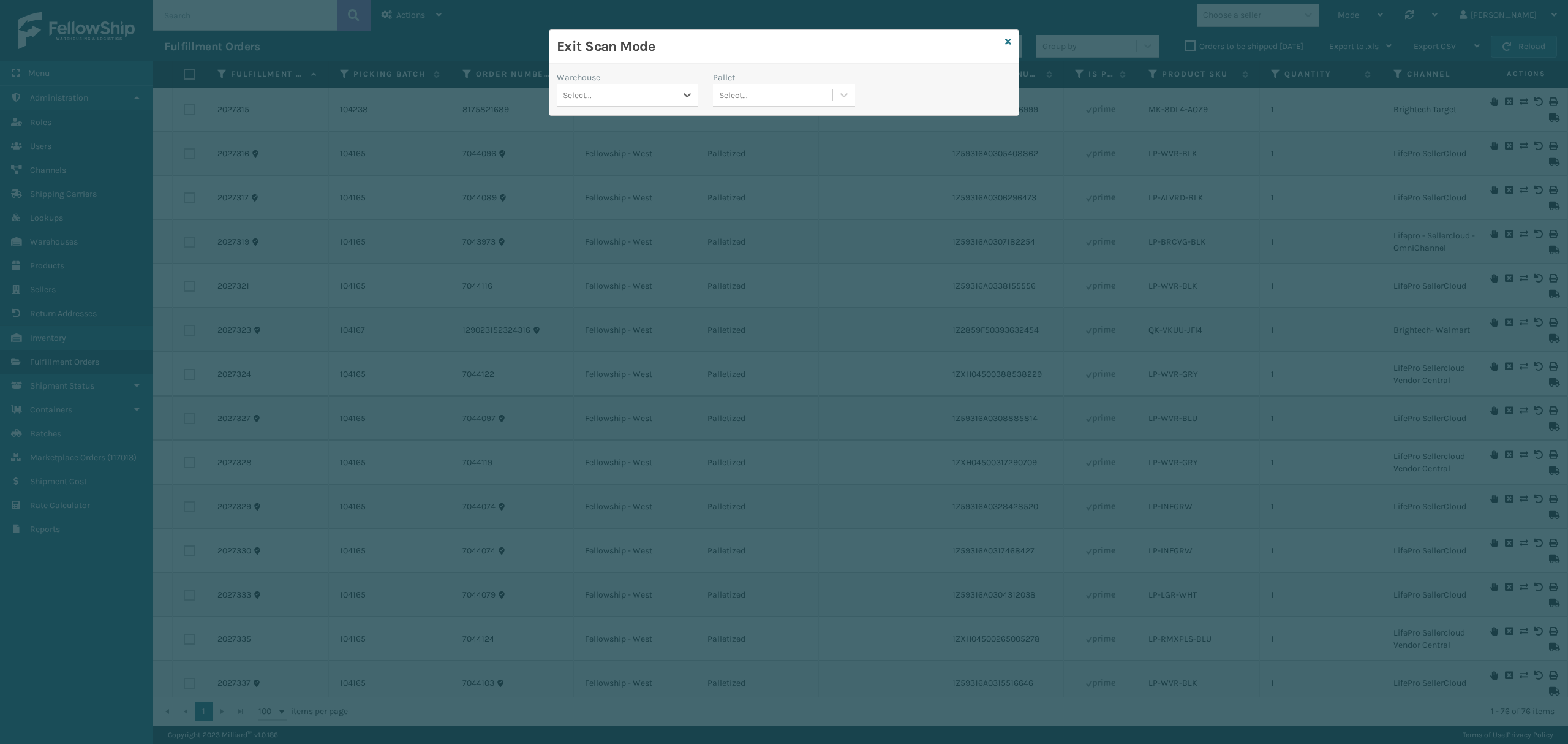
click at [639, 101] on div "Select..." at bounding box center [616, 95] width 119 height 21
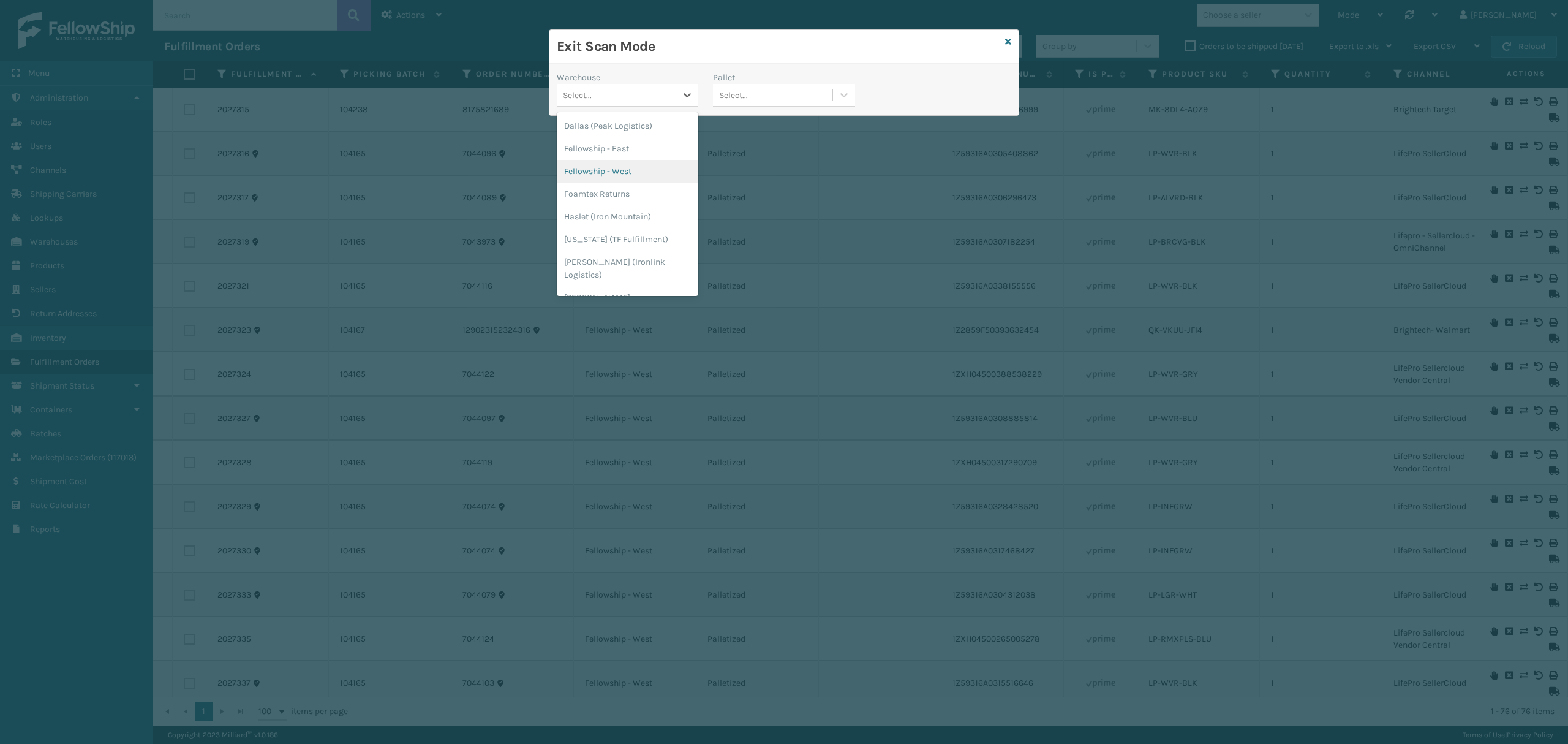
click at [618, 165] on div "Fellowship - West" at bounding box center [627, 171] width 142 height 22
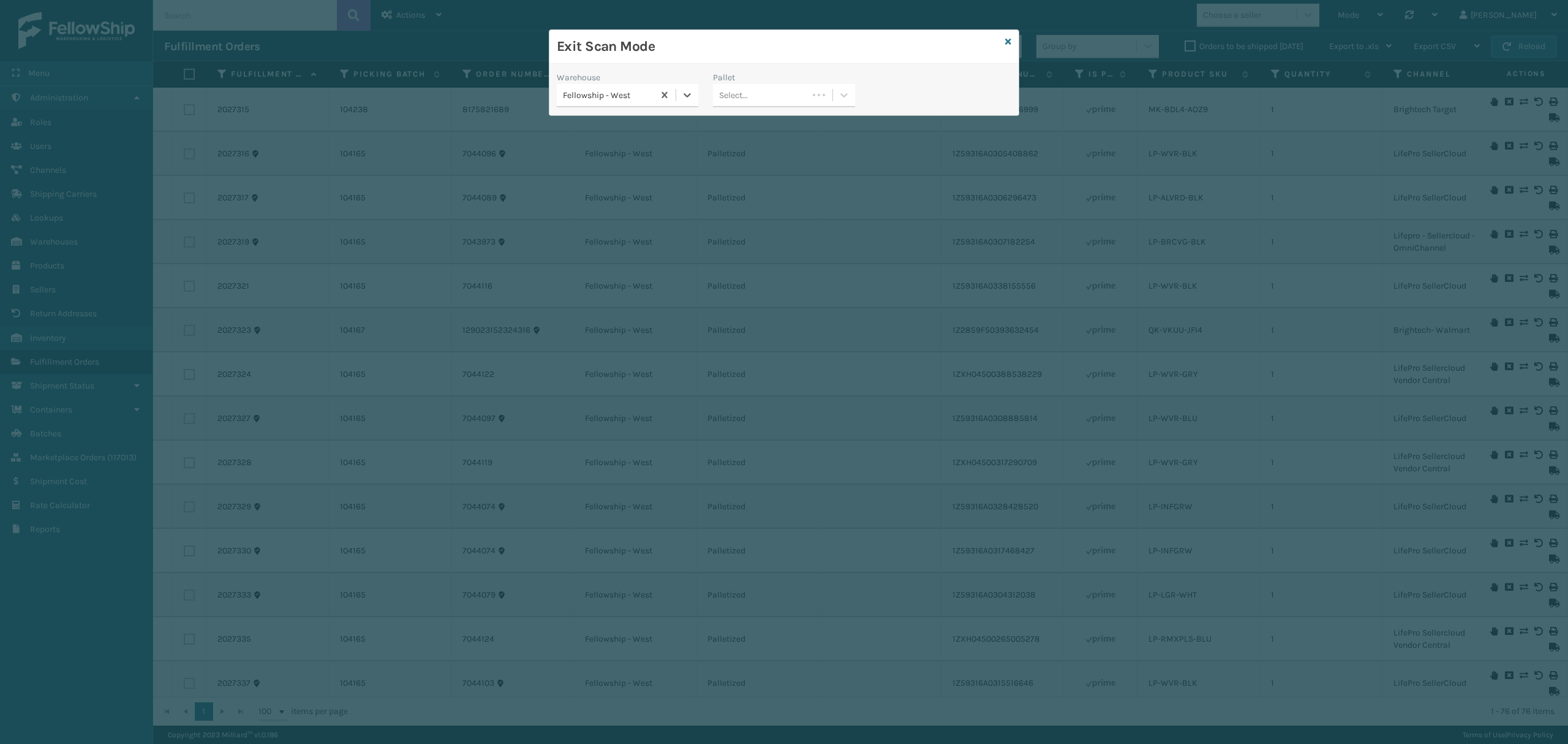
click at [730, 97] on div "Select..." at bounding box center [733, 95] width 28 height 13
click at [765, 121] on div "FDXG-UEL1IJOA65" at bounding box center [783, 125] width 142 height 22
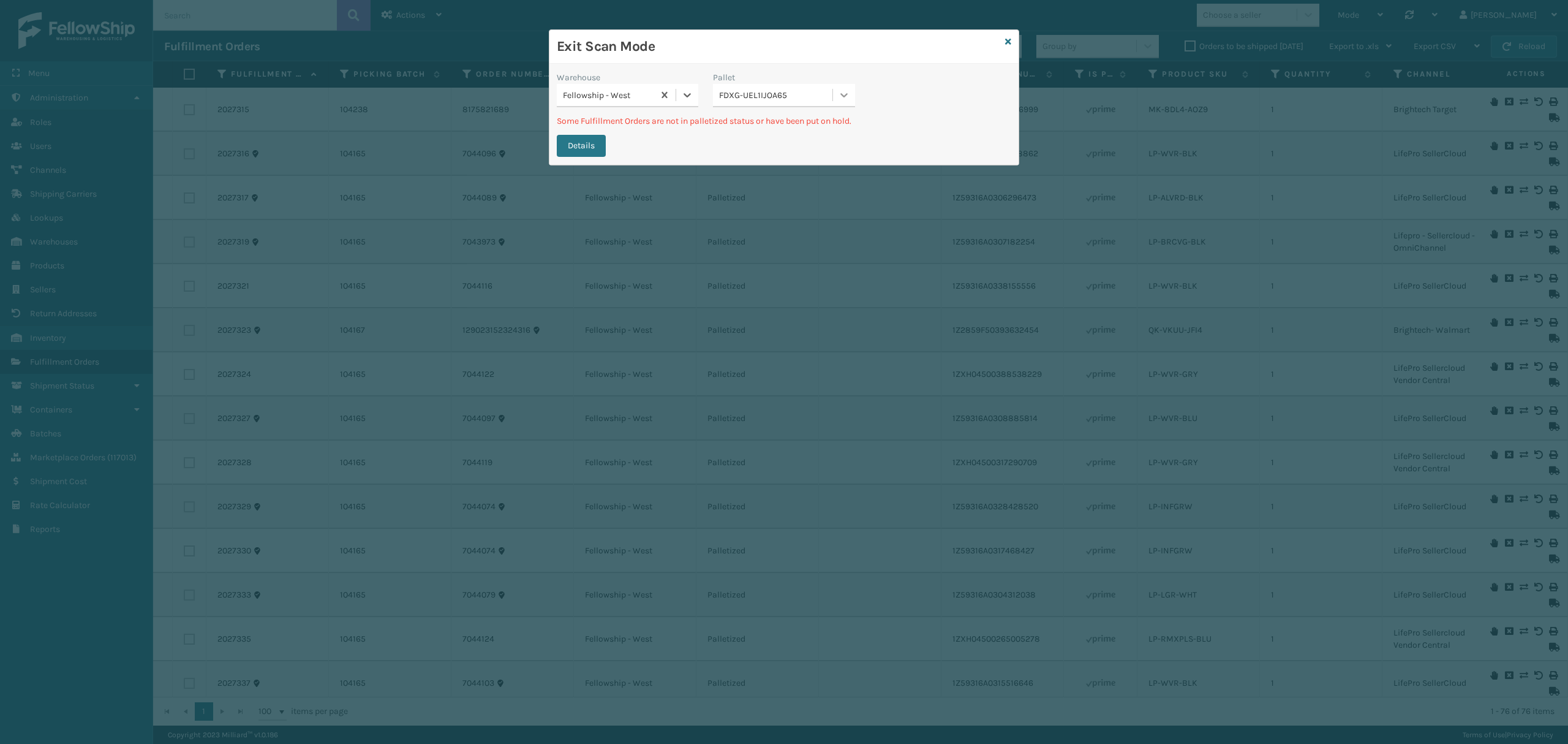
click at [850, 105] on div at bounding box center [844, 95] width 22 height 22
click at [1006, 47] on link at bounding box center [1008, 41] width 6 height 13
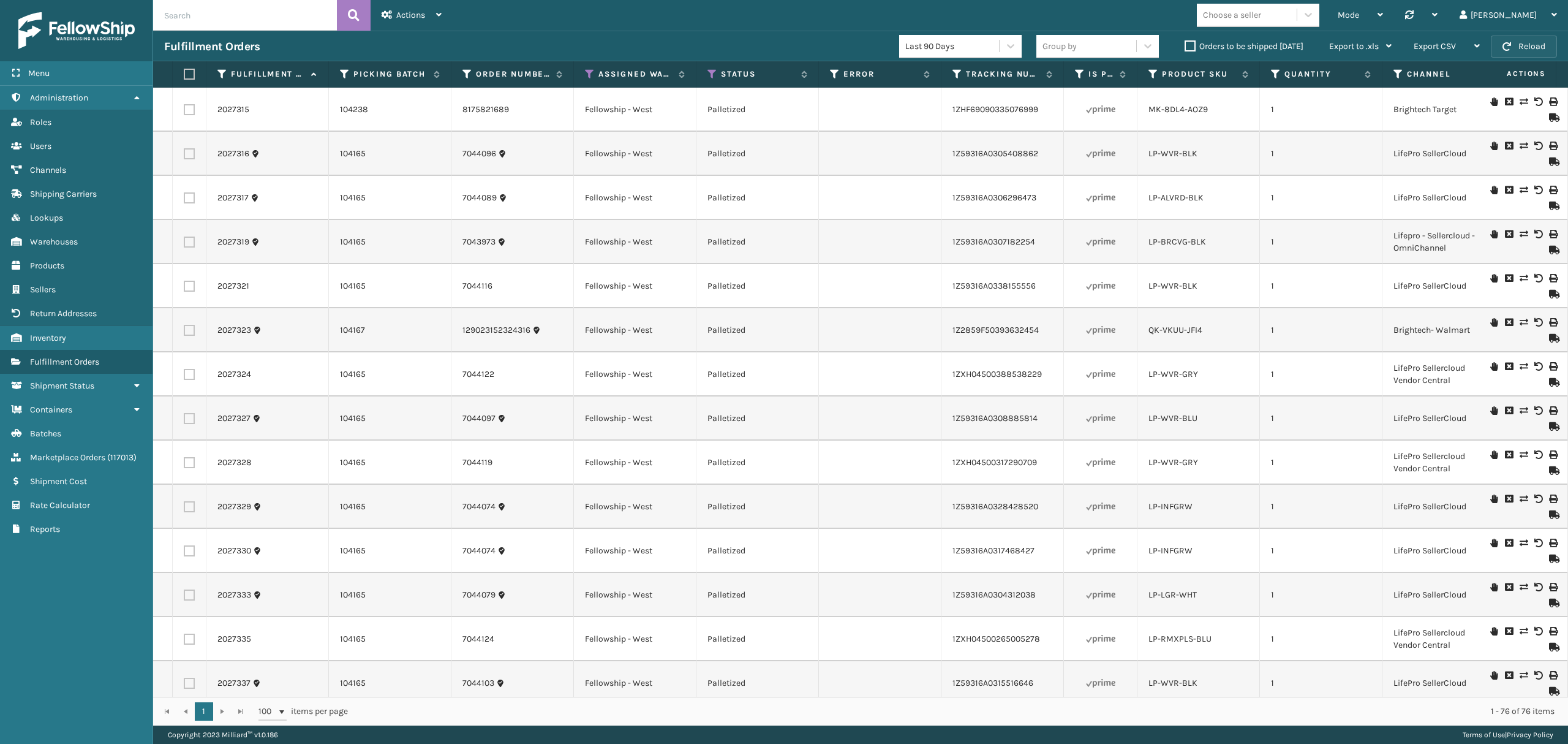
click at [1538, 52] on button "Reload" at bounding box center [1524, 46] width 66 height 22
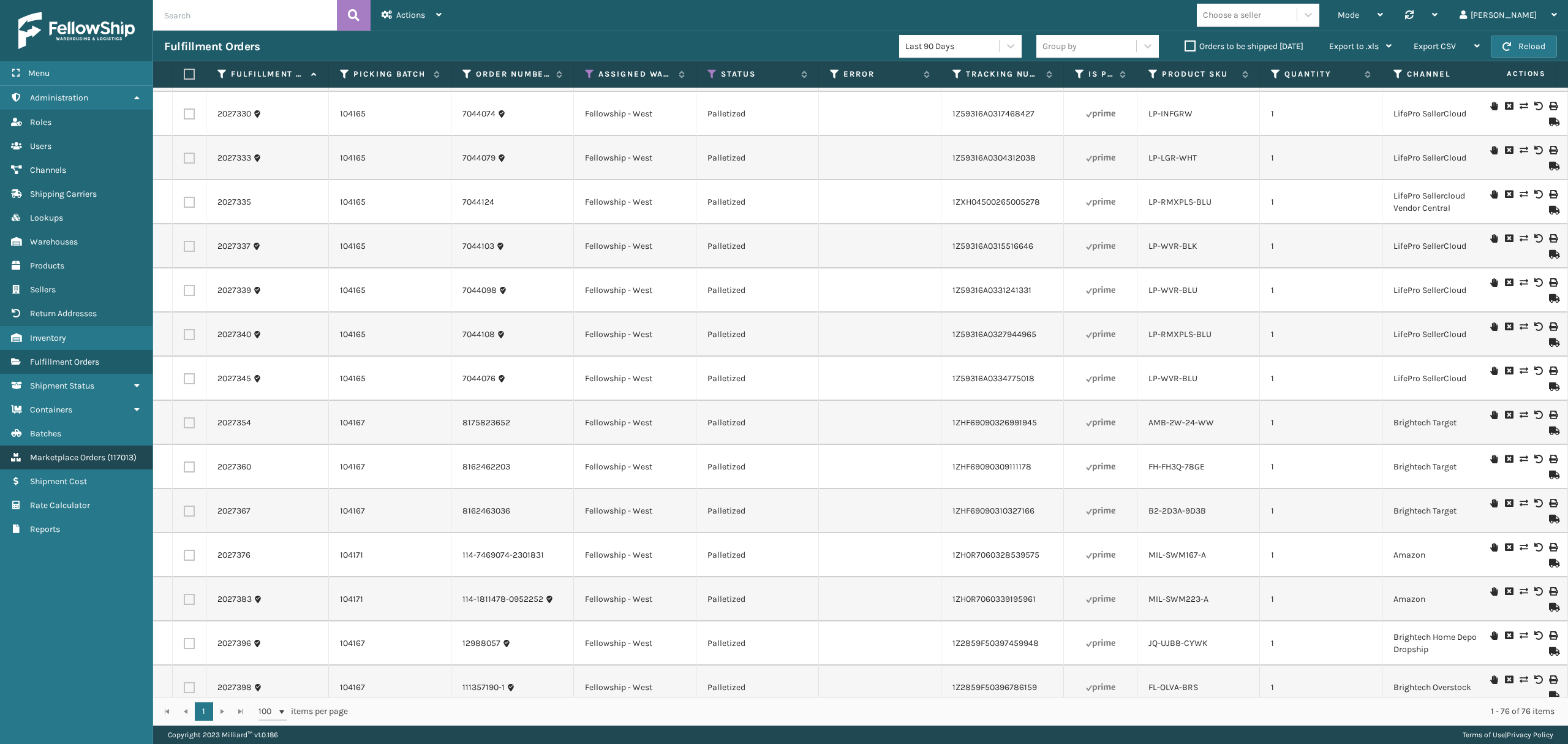
scroll to position [408, 0]
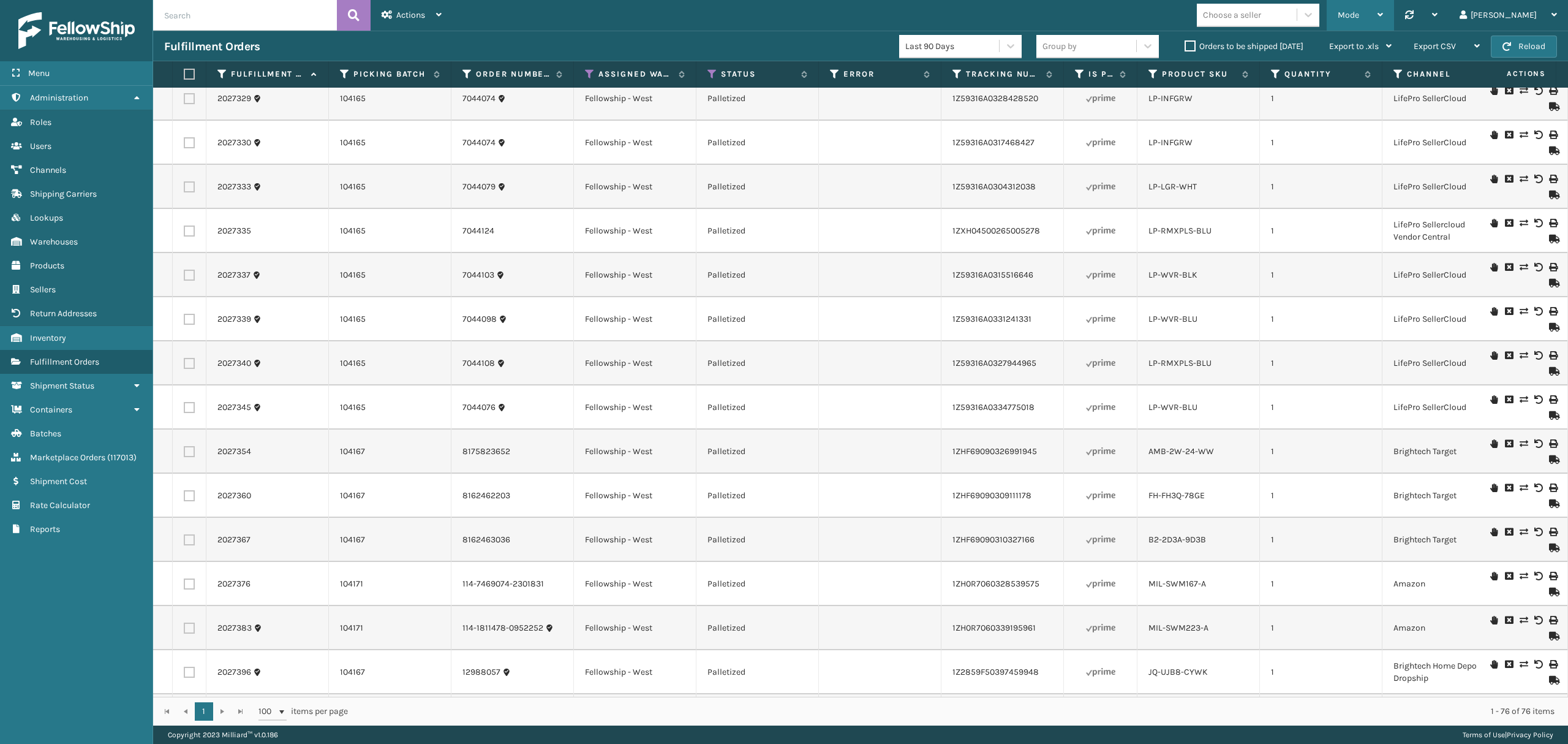
click at [1359, 11] on span "Mode" at bounding box center [1348, 15] width 22 height 11
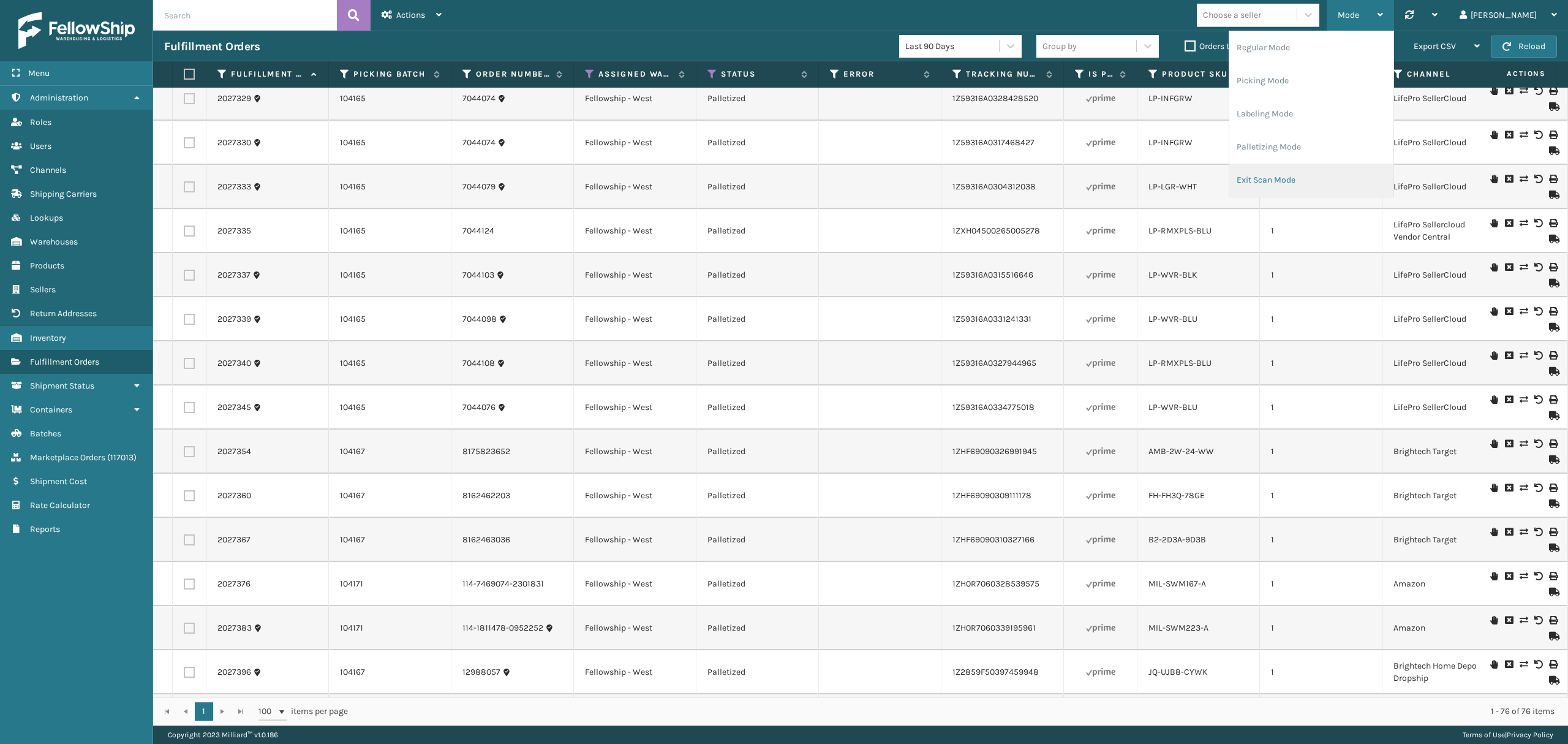
click at [1323, 169] on li "Exit Scan Mode" at bounding box center [1311, 180] width 164 height 33
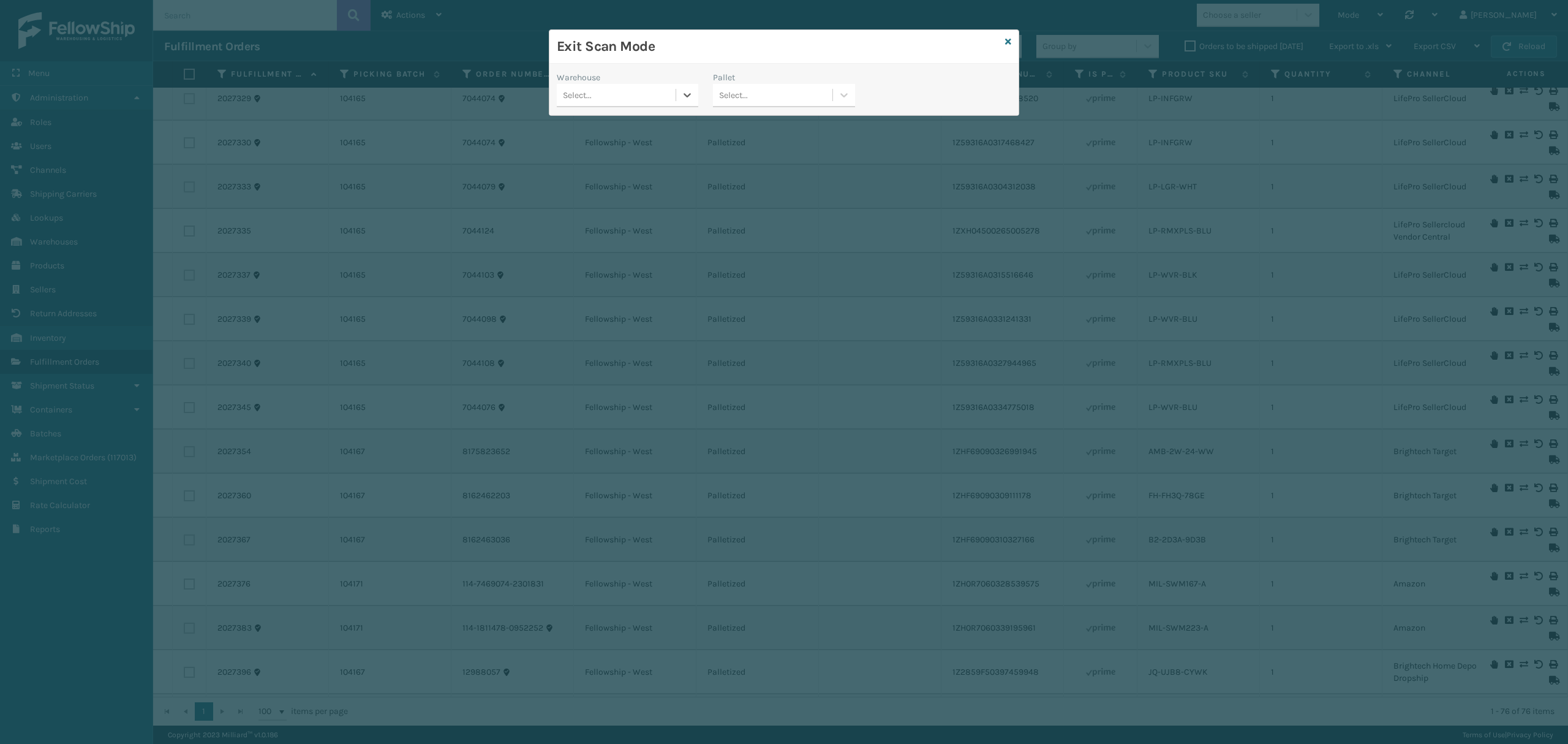
click at [619, 89] on div "Select..." at bounding box center [616, 95] width 119 height 21
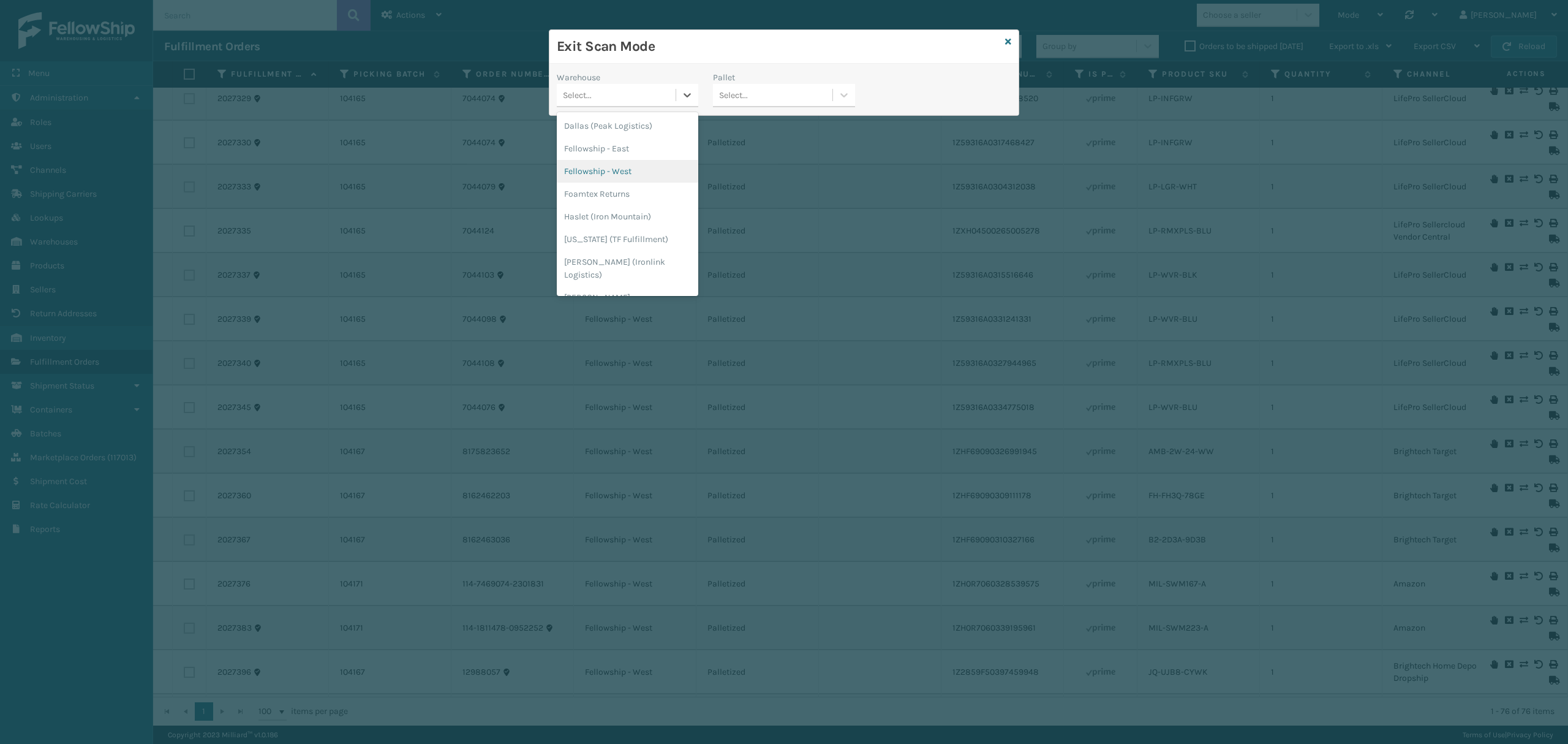
click at [618, 175] on div "Fellowship - West" at bounding box center [627, 171] width 142 height 22
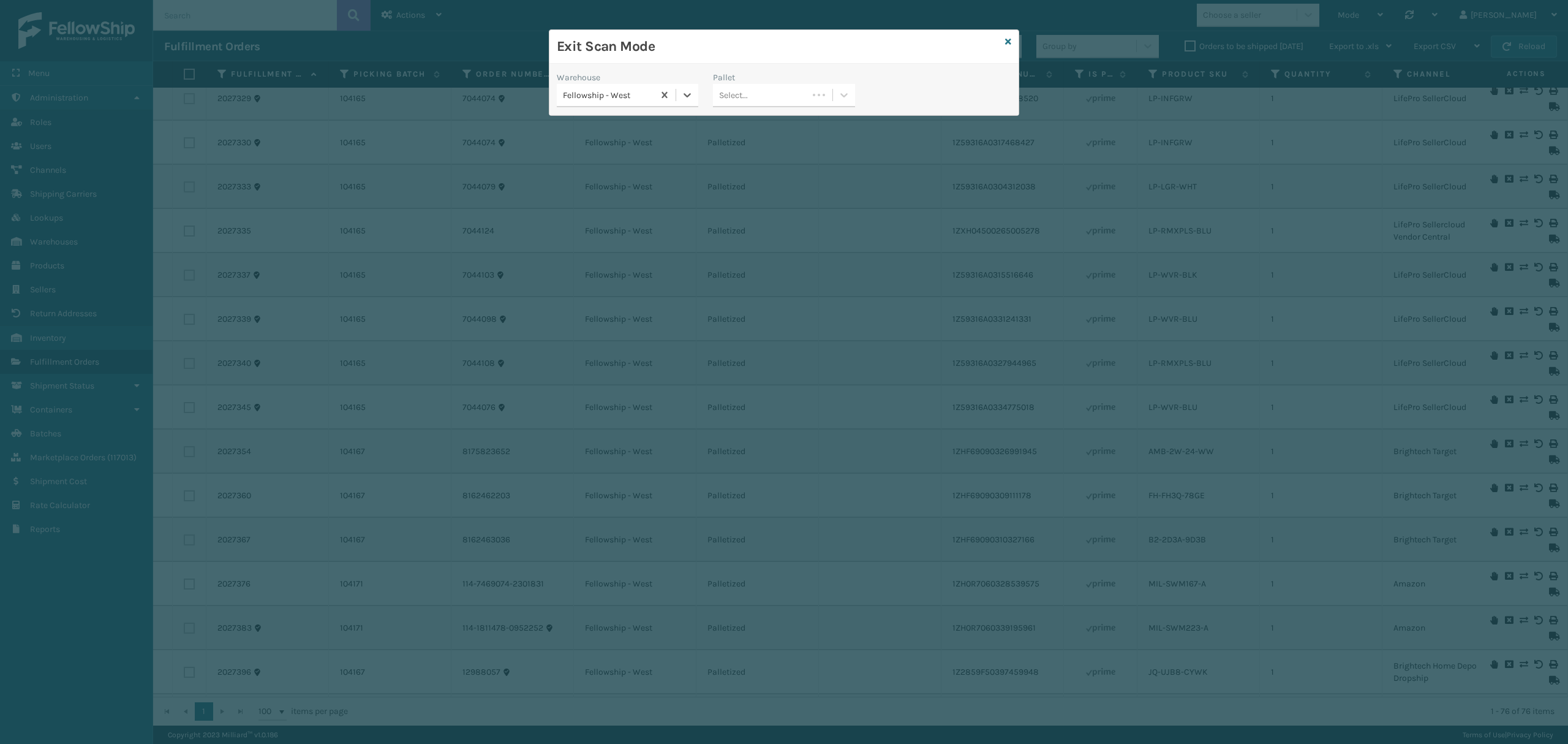
click at [744, 97] on div "Select..." at bounding box center [733, 95] width 28 height 13
click at [824, 125] on div "FDXG-UEL1IJOA65" at bounding box center [783, 125] width 142 height 22
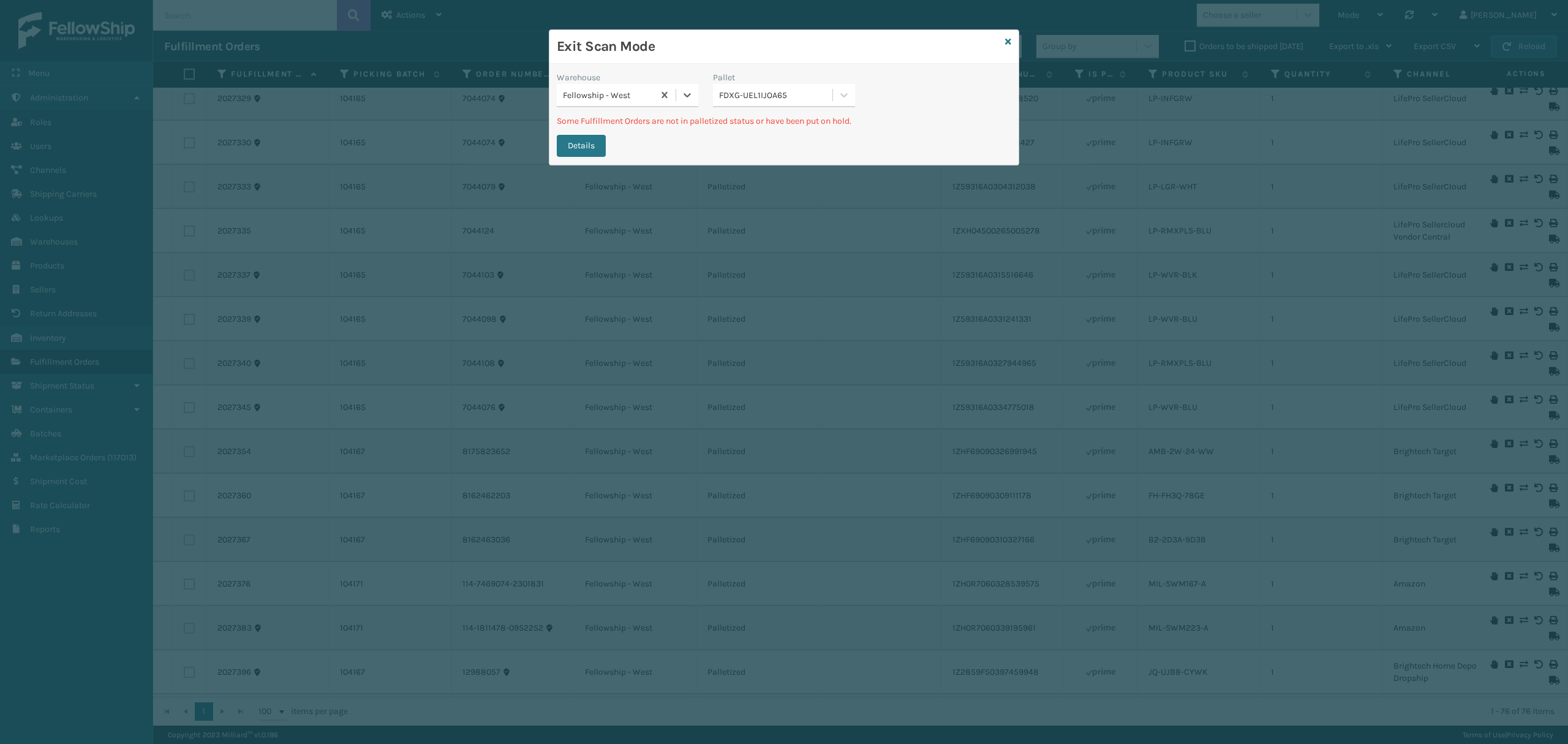
click at [794, 96] on div "FDXG-UEL1IJOA65" at bounding box center [776, 95] width 114 height 13
drag, startPoint x: 793, startPoint y: 125, endPoint x: 735, endPoint y: 129, distance: 58.1
click at [731, 130] on div "FDXG-UEL1IJOA65" at bounding box center [783, 125] width 142 height 22
click at [1005, 40] on icon at bounding box center [1008, 41] width 6 height 9
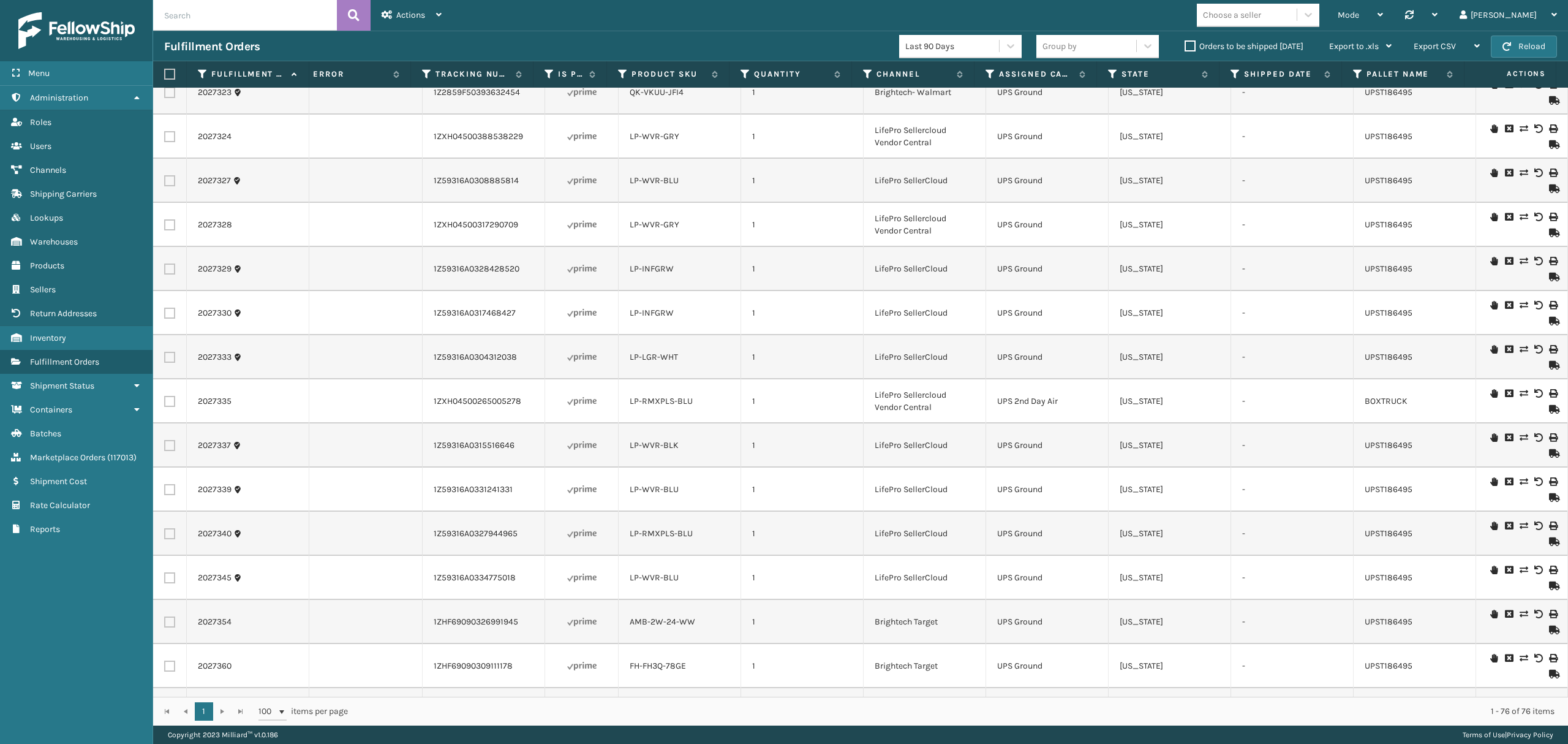
scroll to position [163, 531]
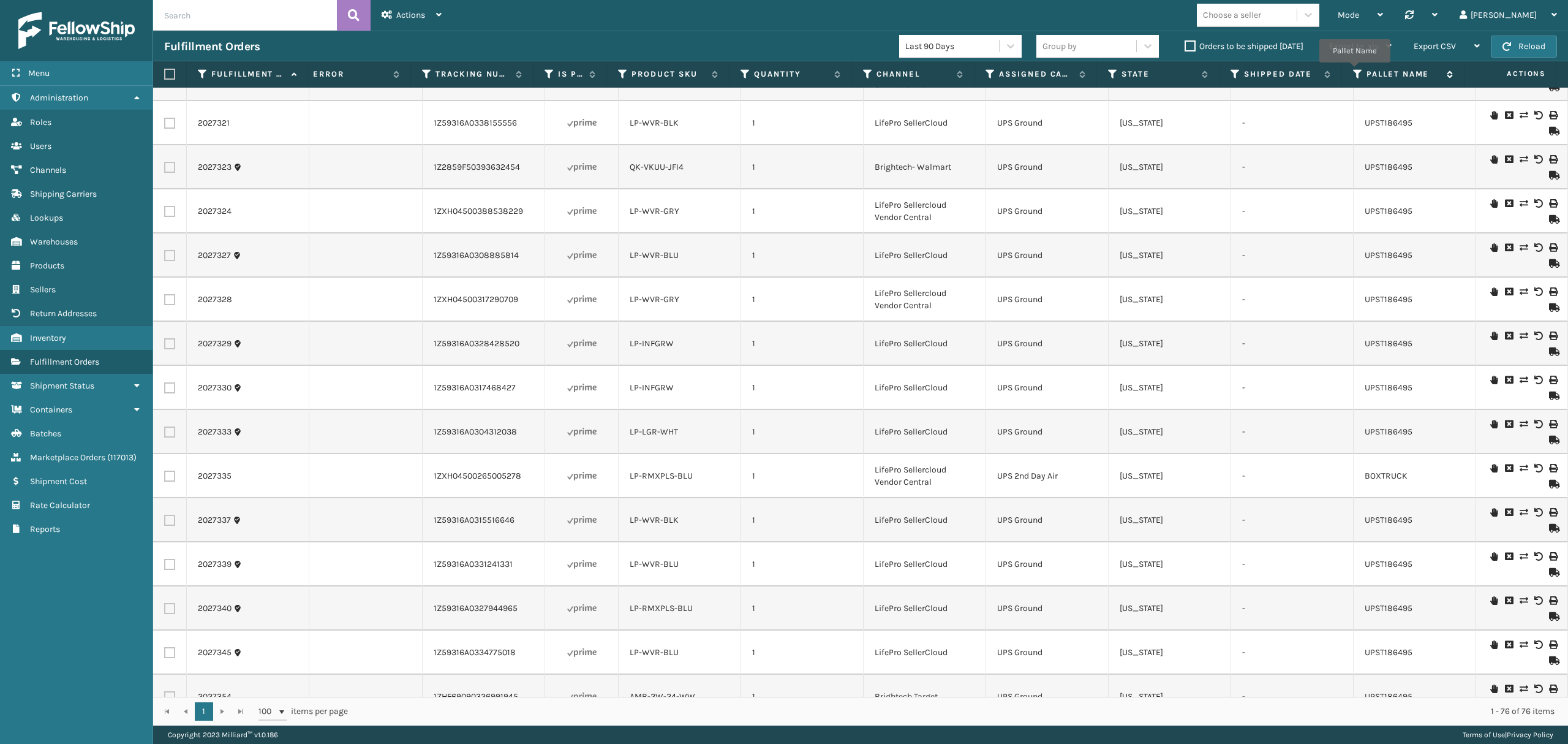
click at [1355, 69] on icon at bounding box center [1358, 73] width 10 height 11
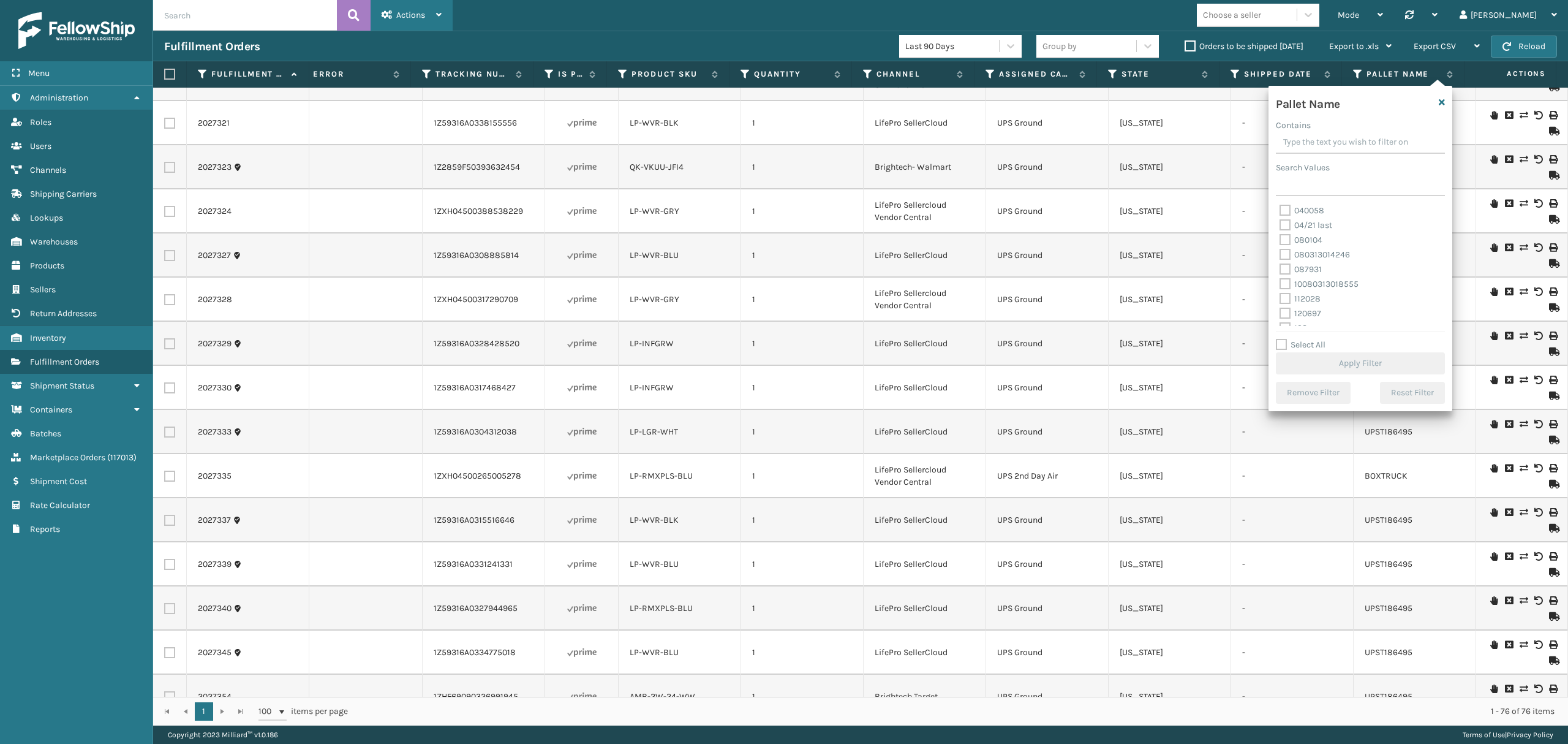
click at [413, 20] on span "Actions" at bounding box center [410, 15] width 28 height 11
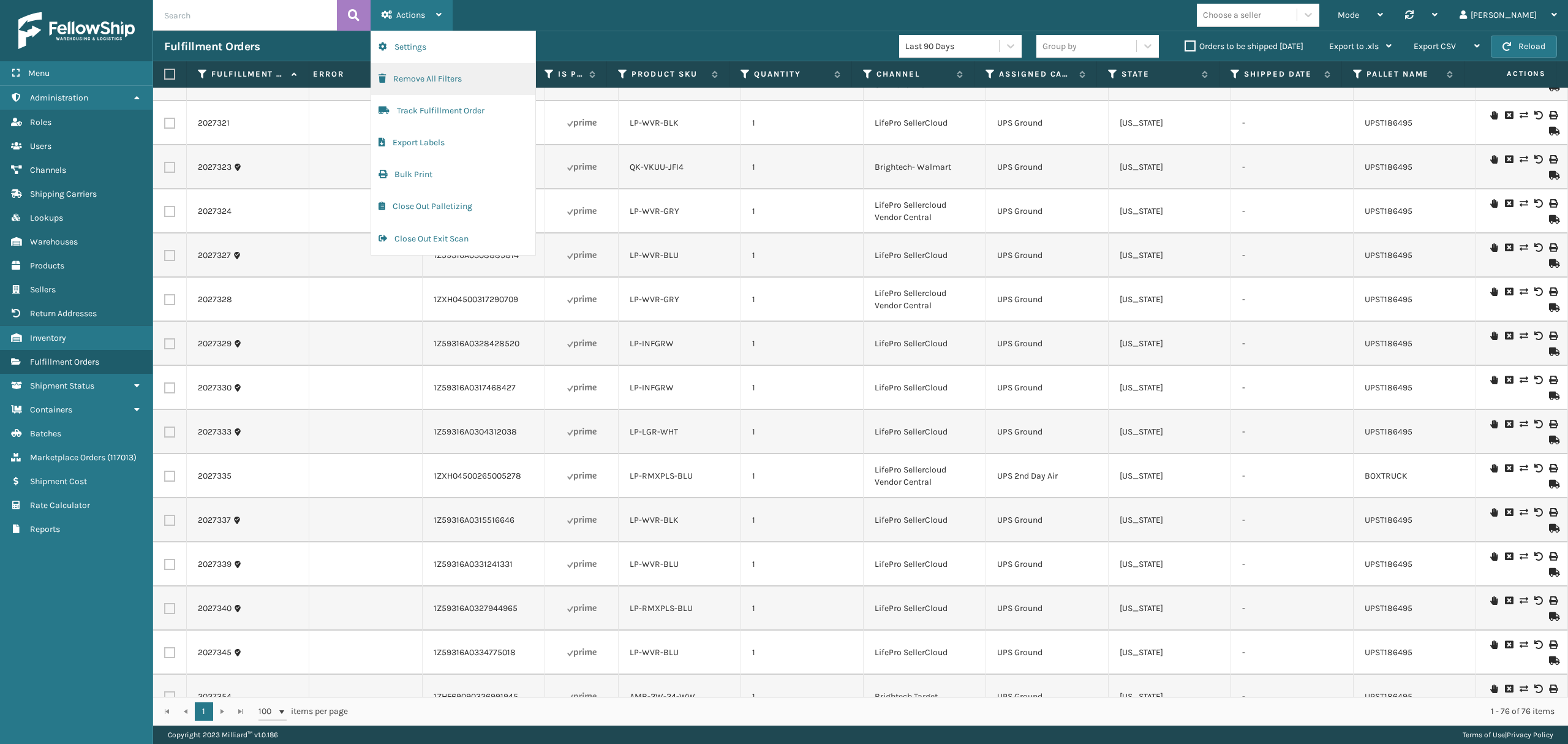
click at [442, 87] on button "Remove All Filters" at bounding box center [454, 79] width 164 height 32
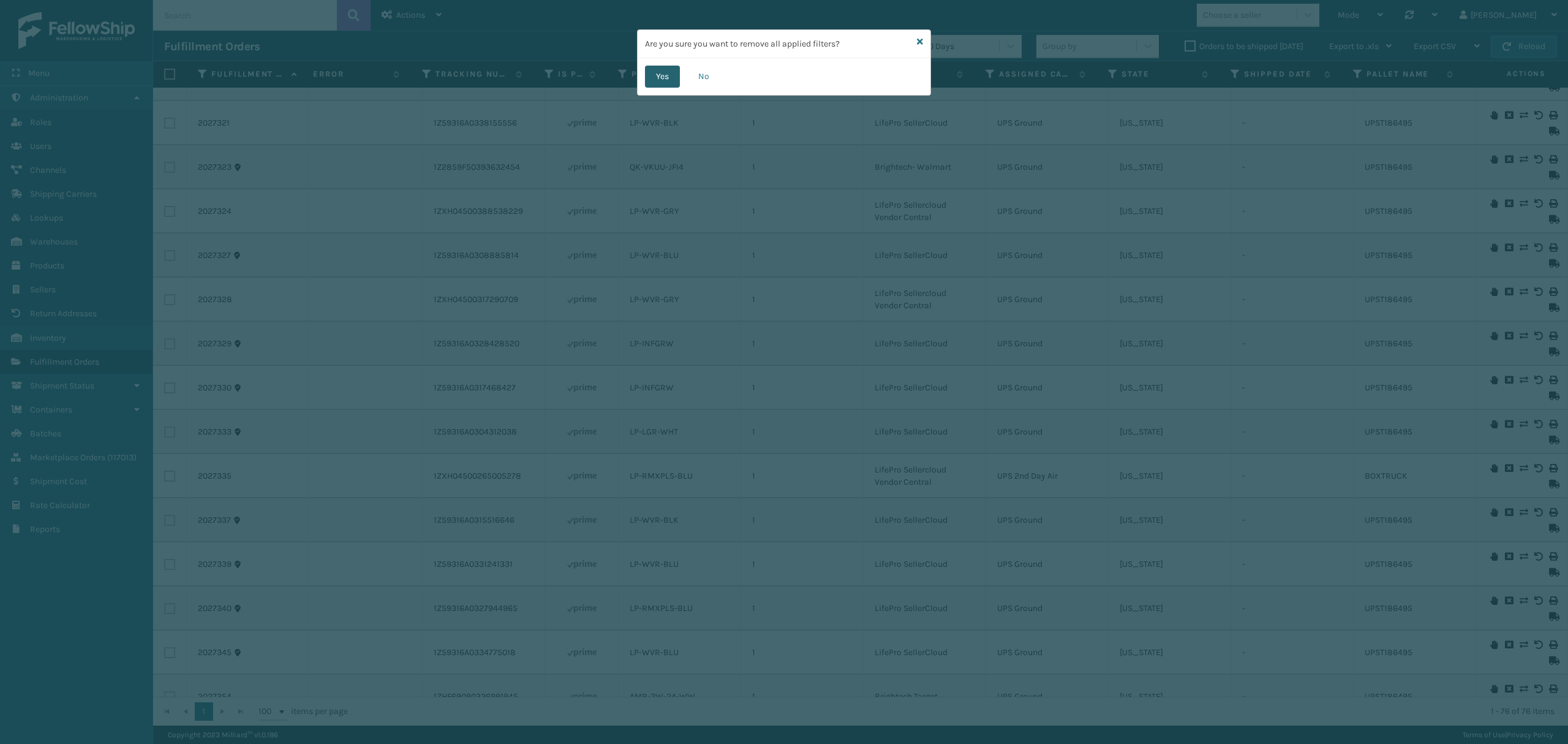
click at [665, 81] on button "Yes" at bounding box center [663, 76] width 35 height 22
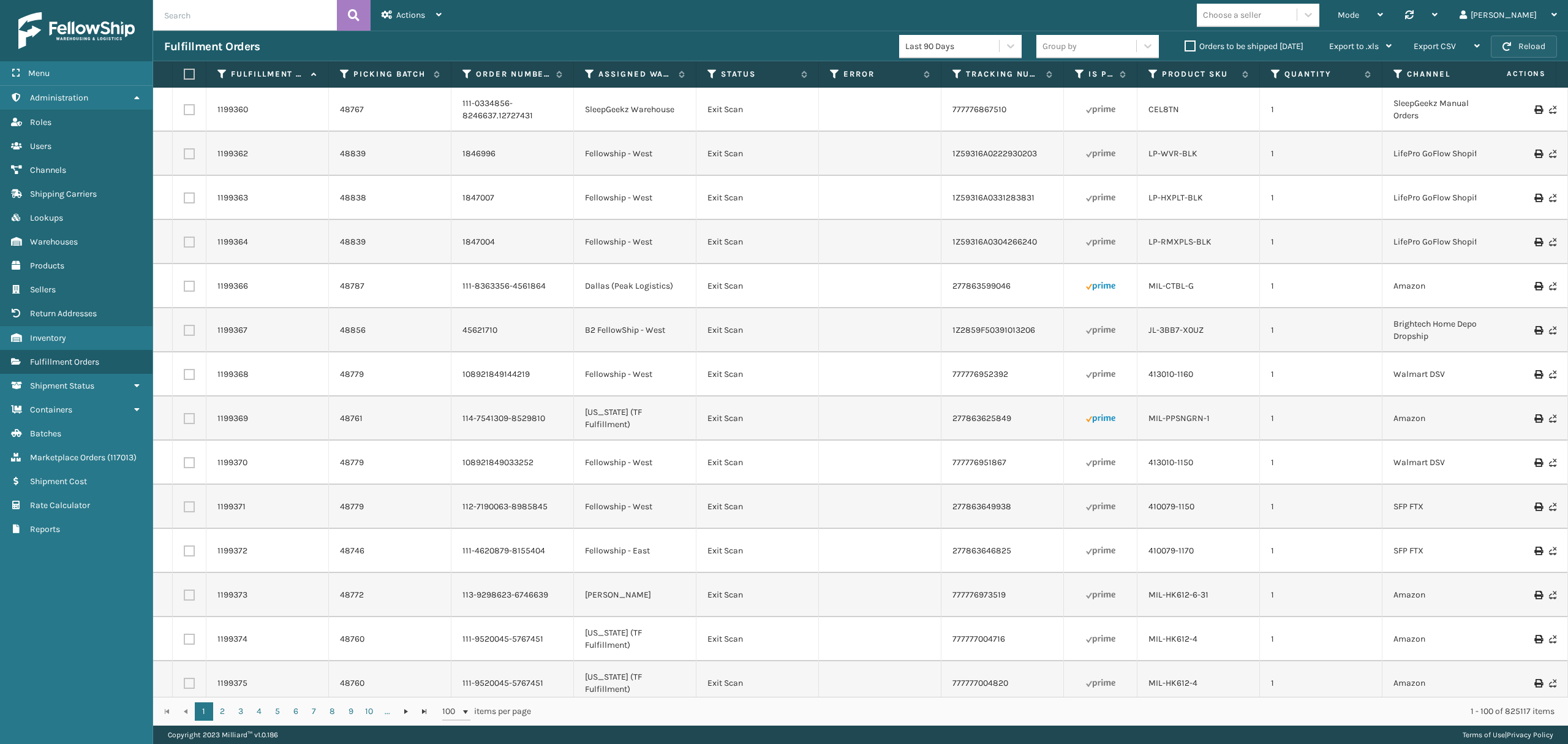
click at [1531, 52] on button "Reload" at bounding box center [1524, 46] width 66 height 22
